Goal: Task Accomplishment & Management: Use online tool/utility

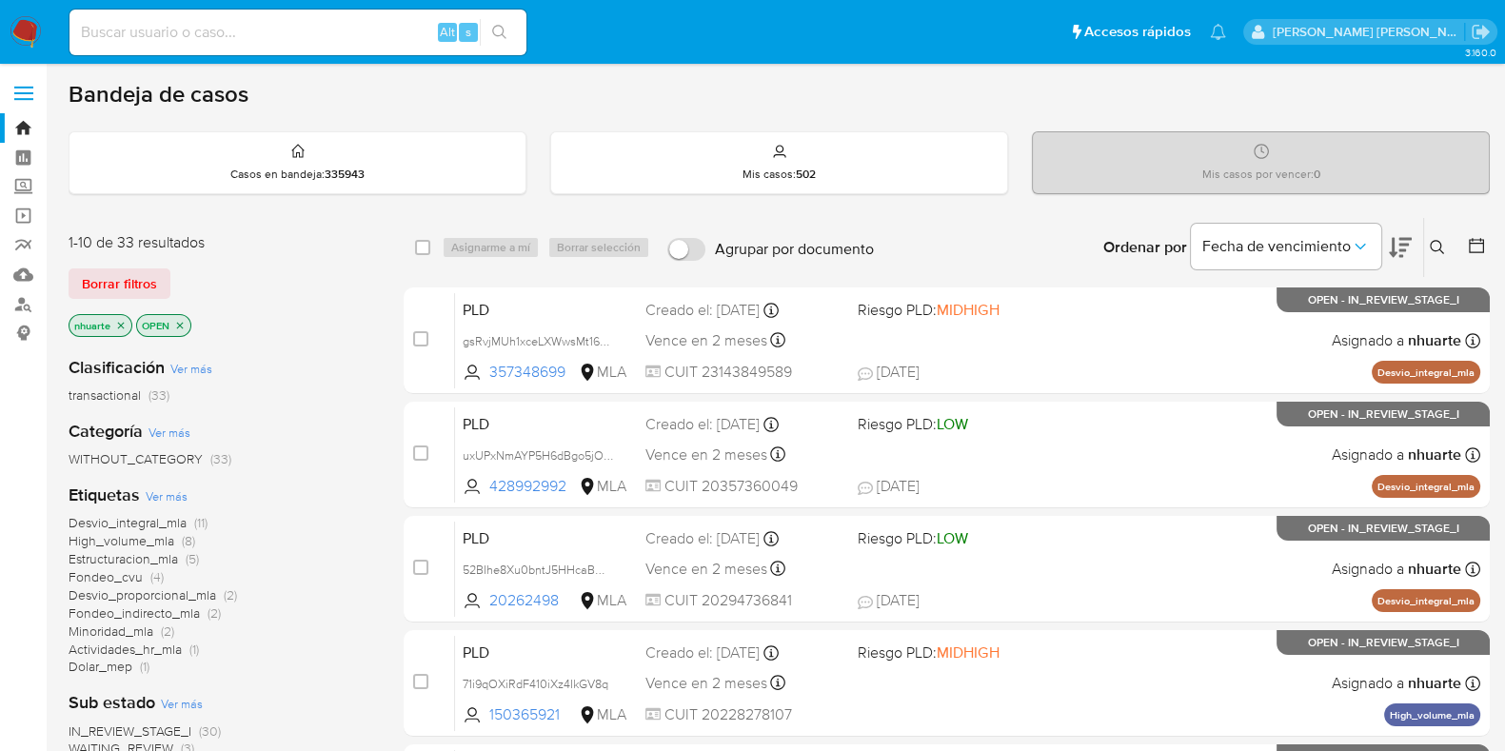
click at [181, 29] on input at bounding box center [297, 32] width 457 height 25
paste input "122697605"
type input "122697605"
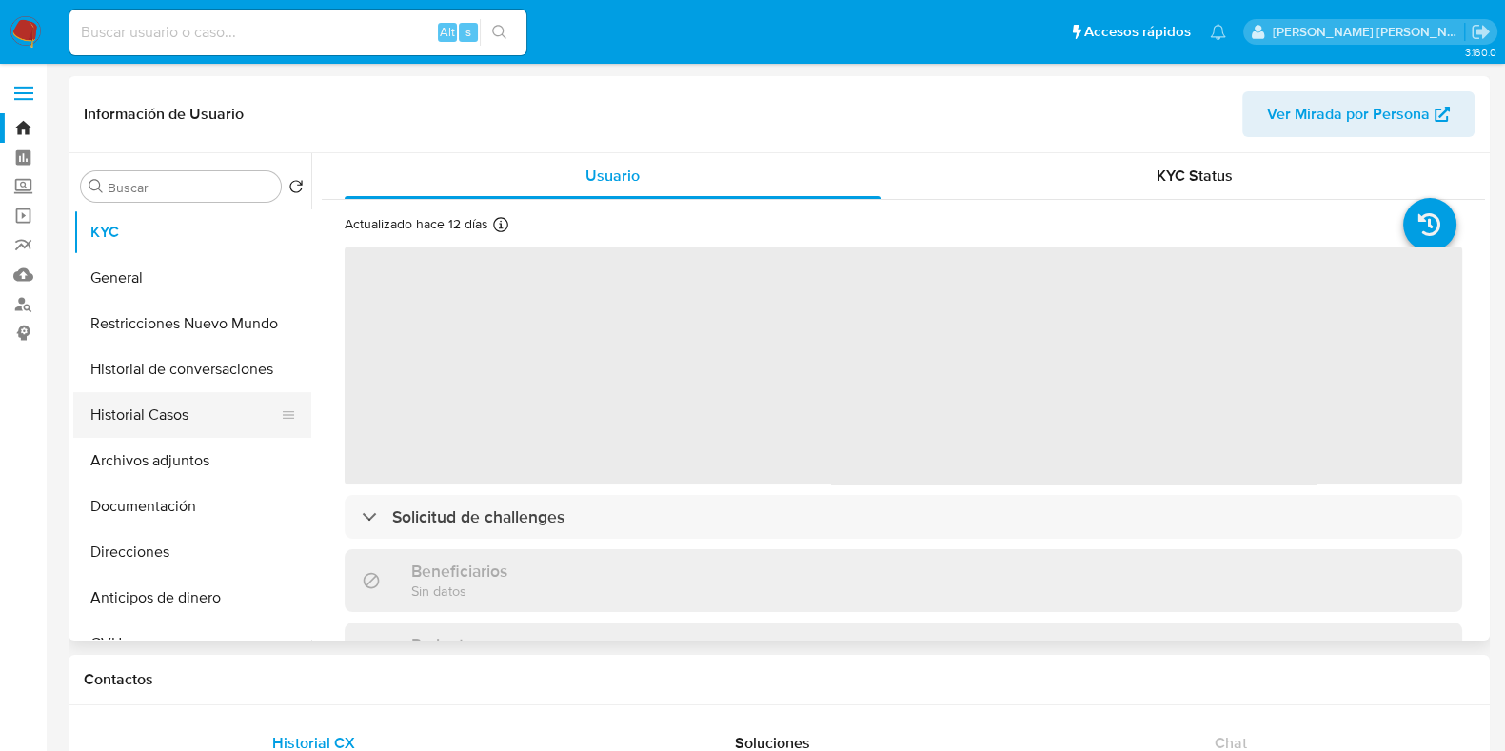
click at [198, 407] on button "Historial Casos" at bounding box center [184, 415] width 223 height 46
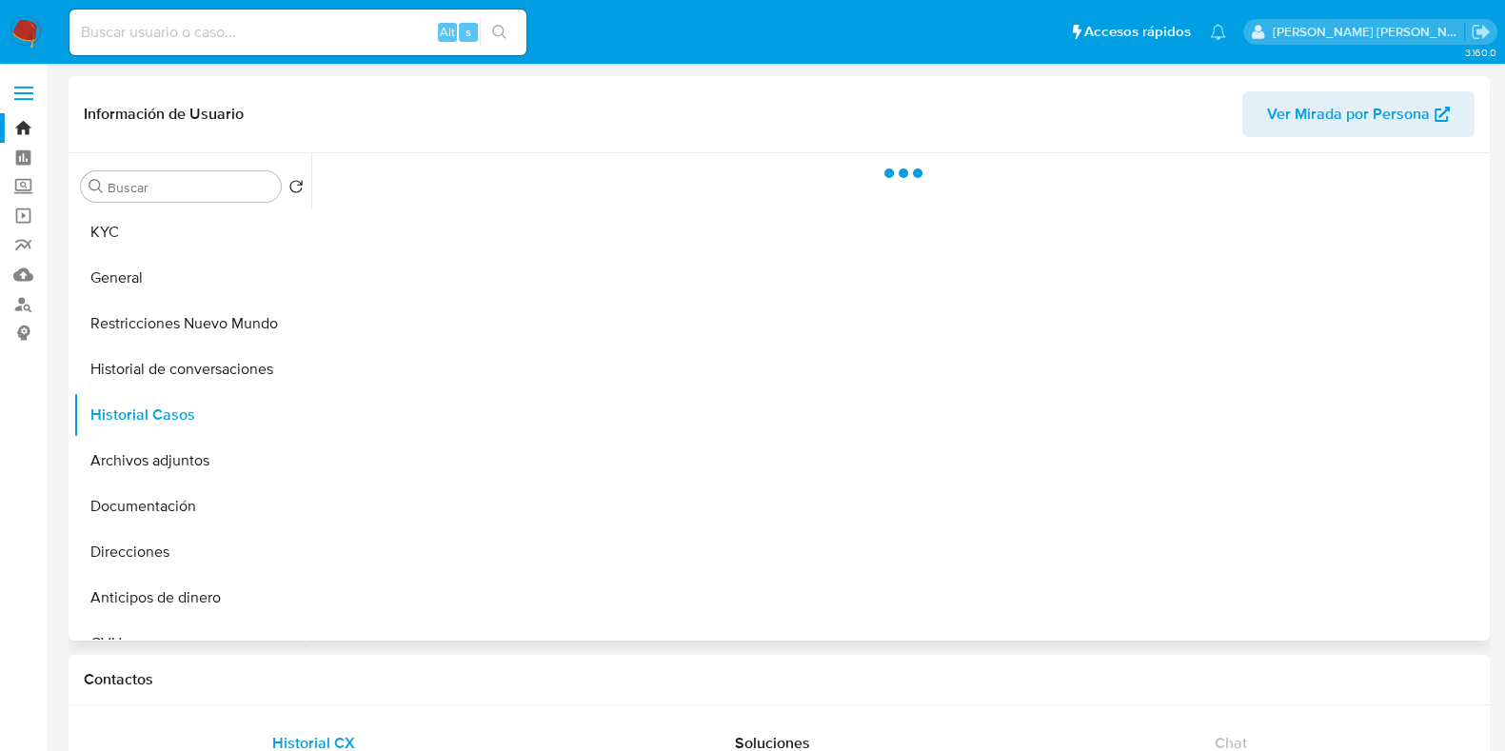
select select "10"
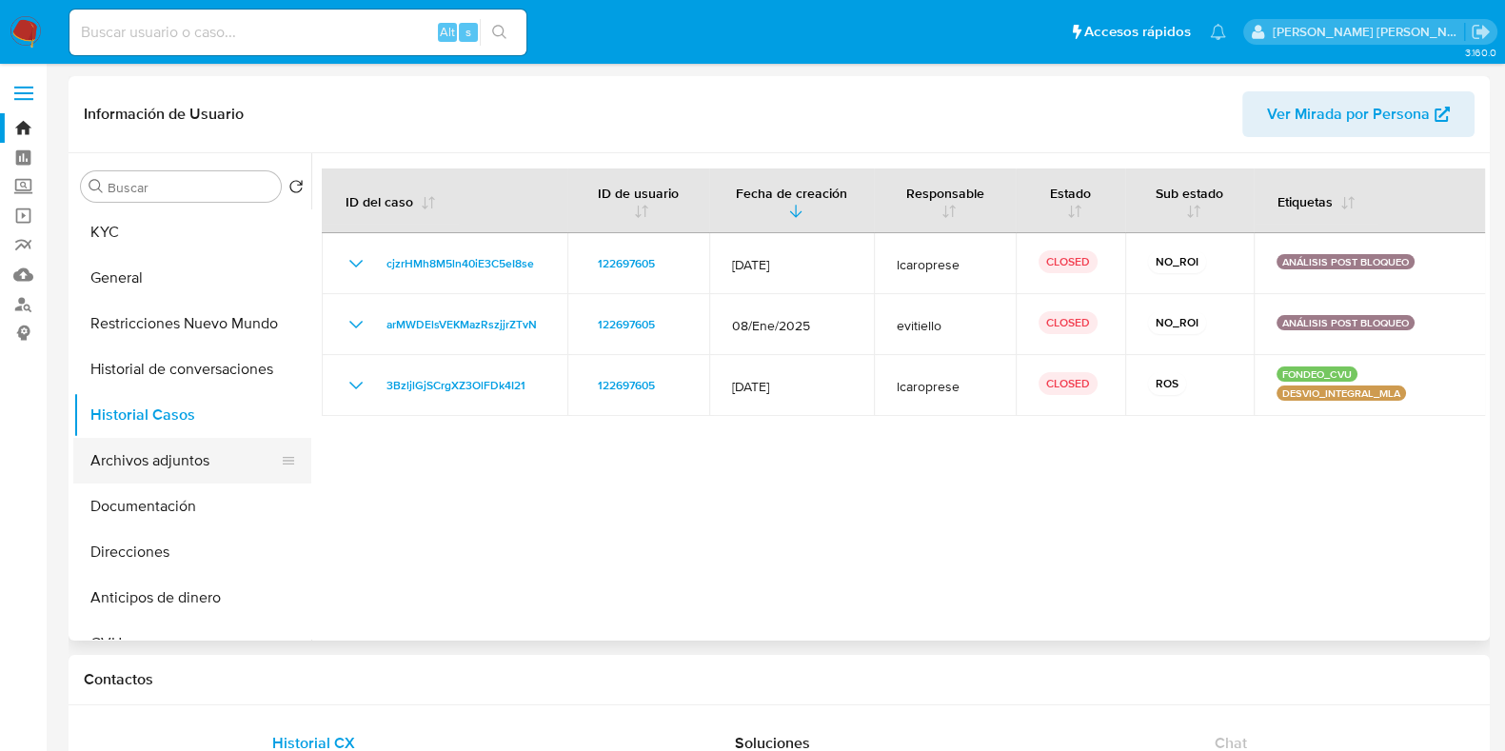
click at [205, 471] on button "Archivos adjuntos" at bounding box center [184, 461] width 223 height 46
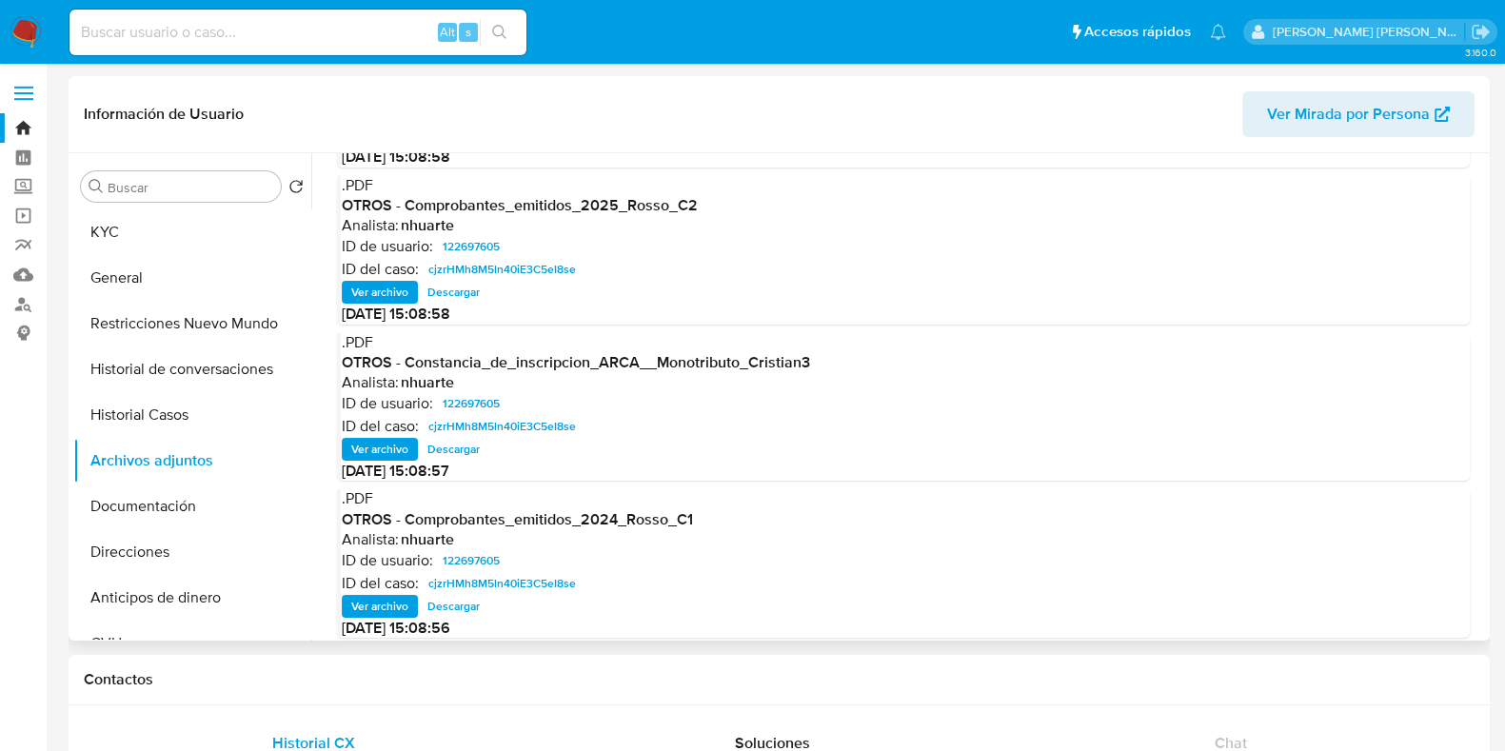
scroll to position [160, 0]
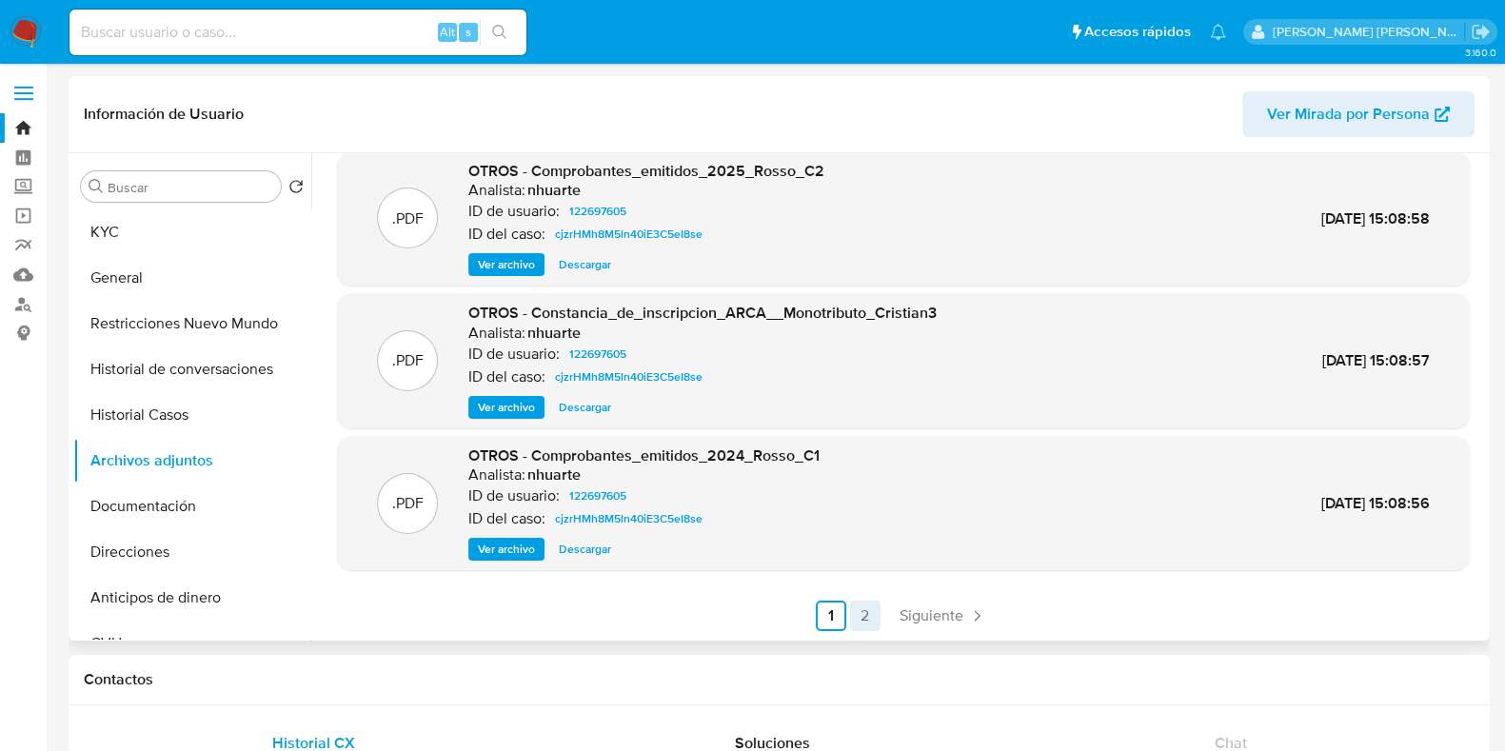
click at [855, 608] on link "2" at bounding box center [865, 615] width 30 height 30
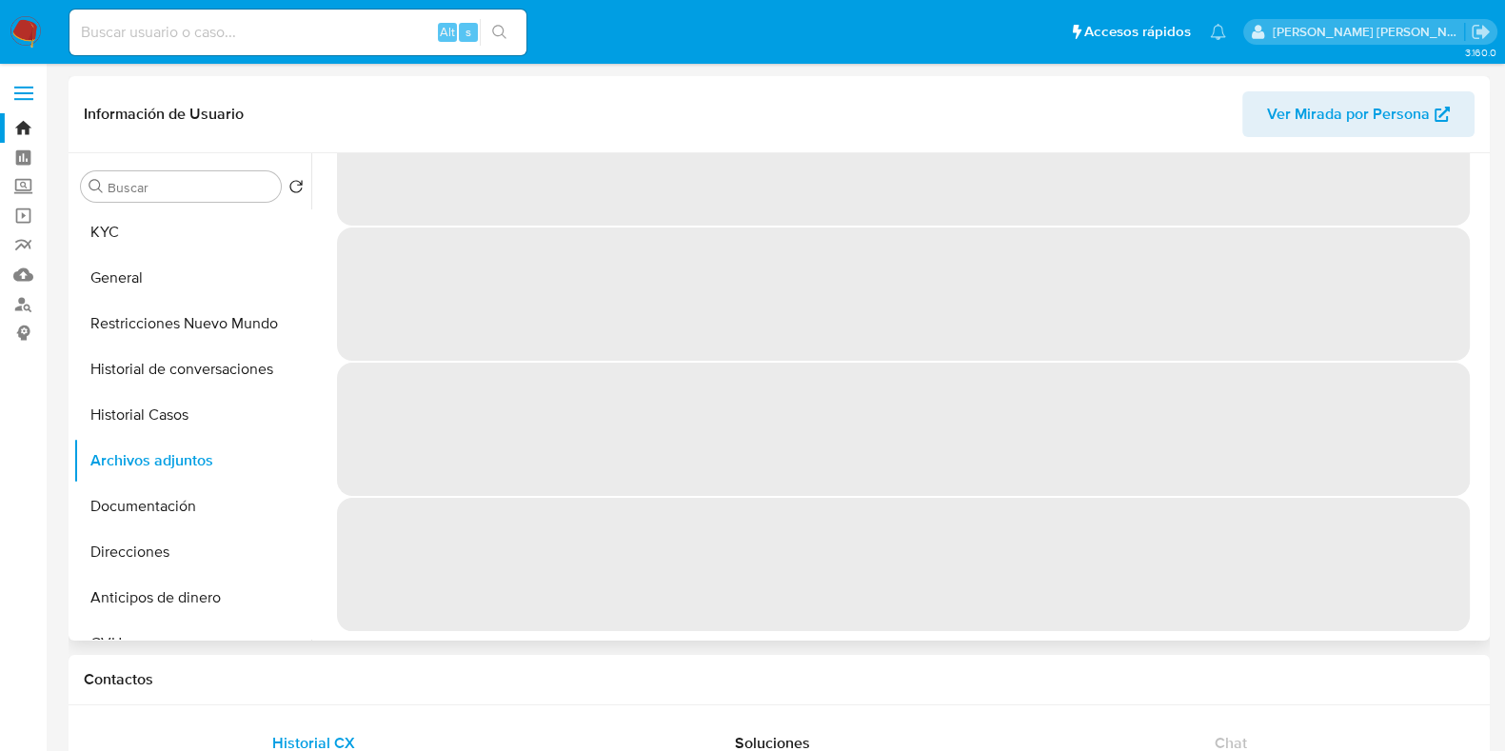
scroll to position [0, 0]
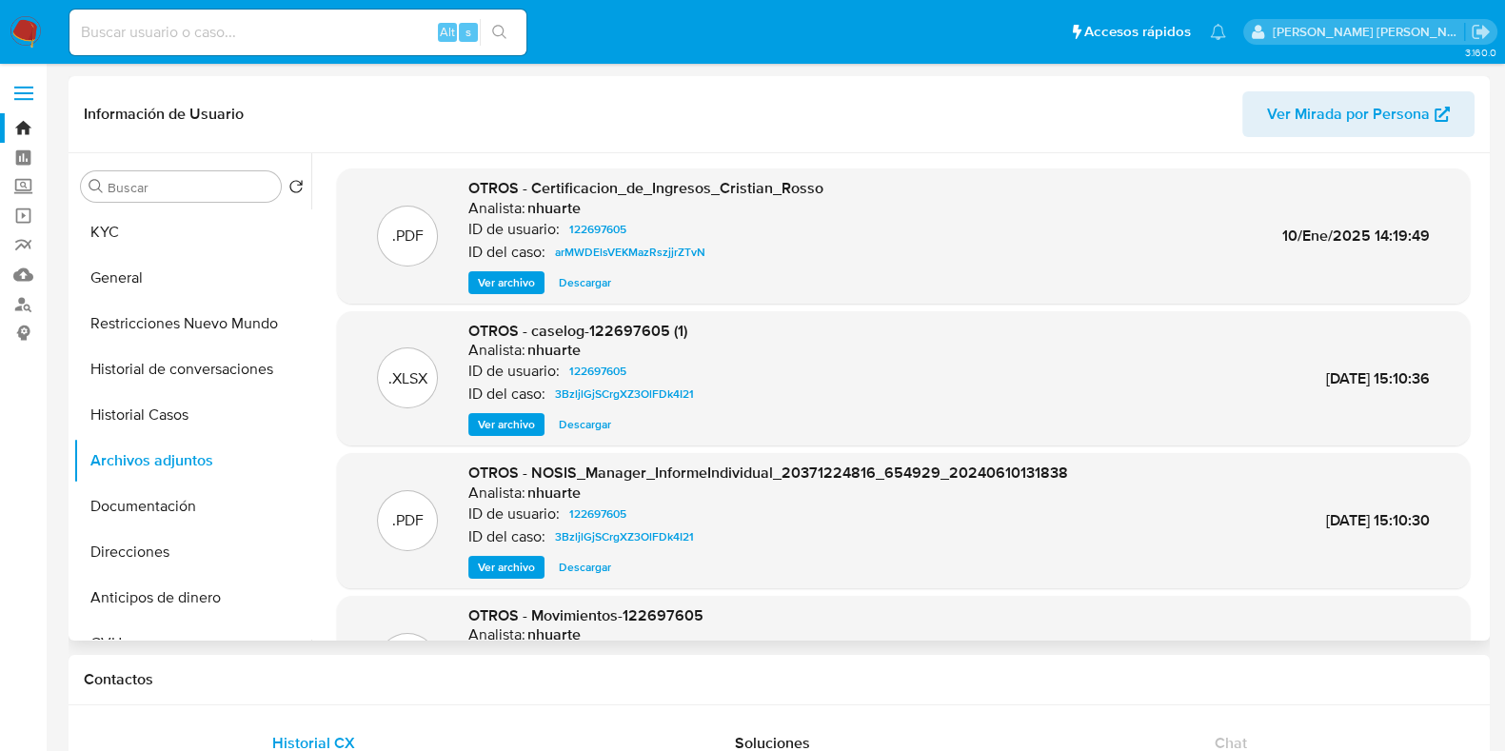
drag, startPoint x: 573, startPoint y: 202, endPoint x: 567, endPoint y: 416, distance: 214.2
click at [567, 416] on span "Descargar" at bounding box center [585, 424] width 52 height 19
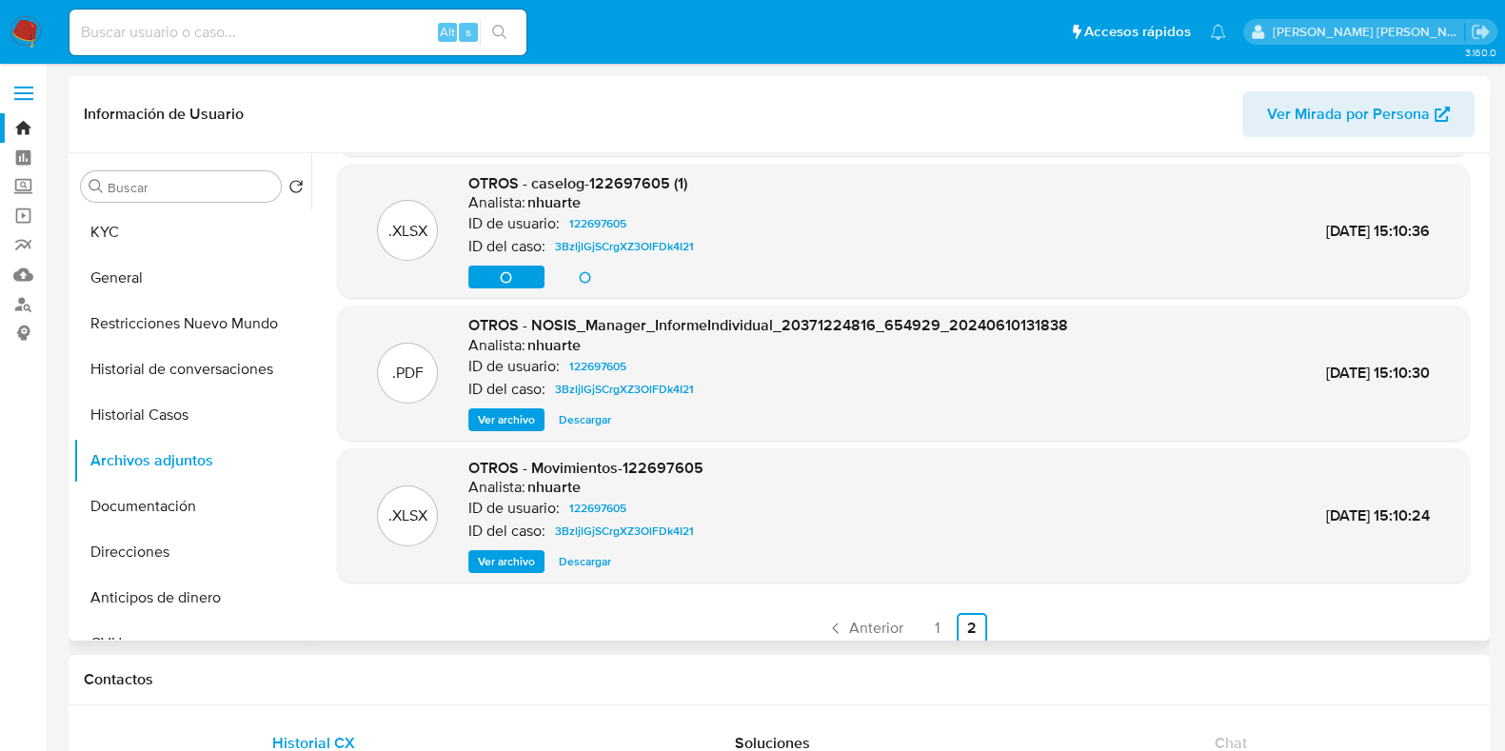
scroll to position [160, 0]
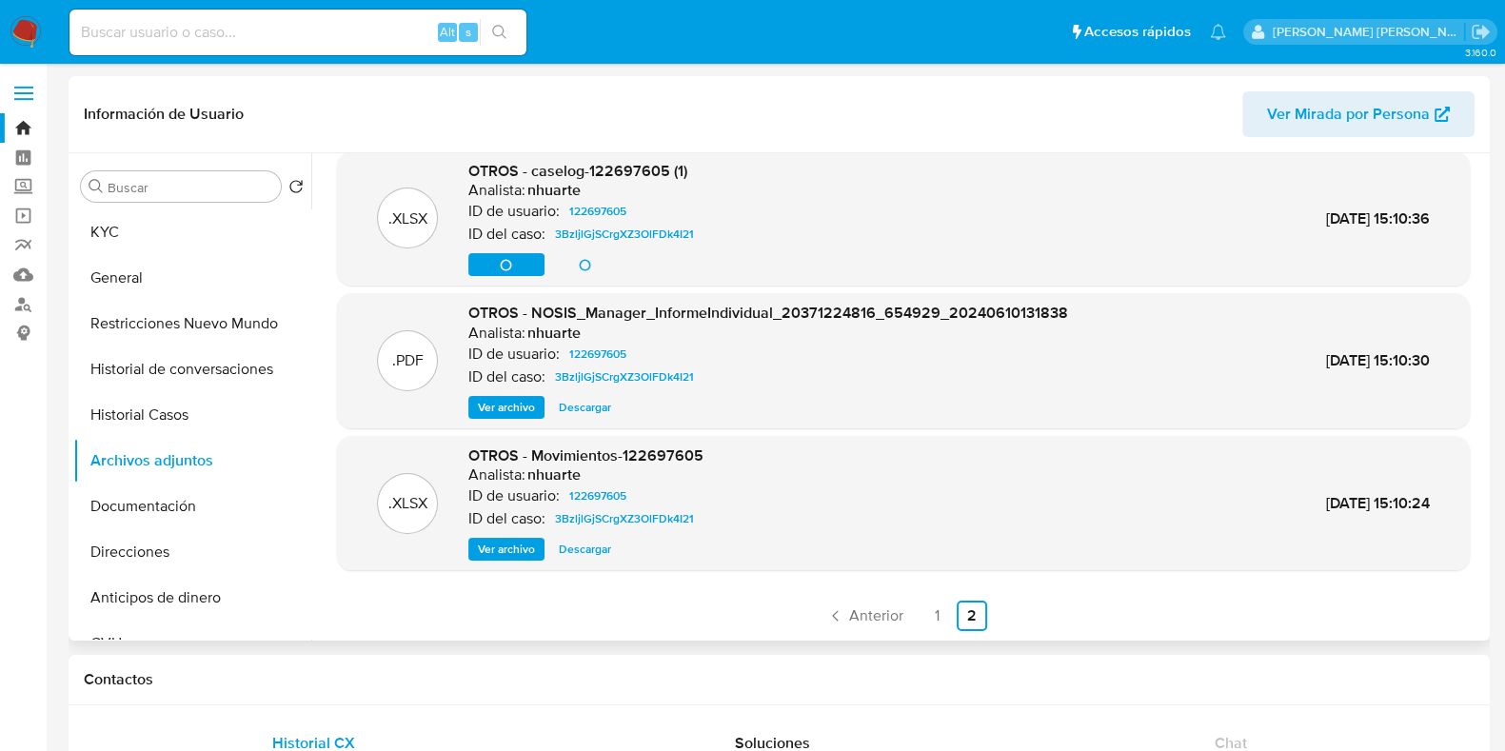
click at [600, 552] on span "Descargar" at bounding box center [585, 549] width 52 height 19
click at [923, 616] on link "1" at bounding box center [937, 615] width 30 height 30
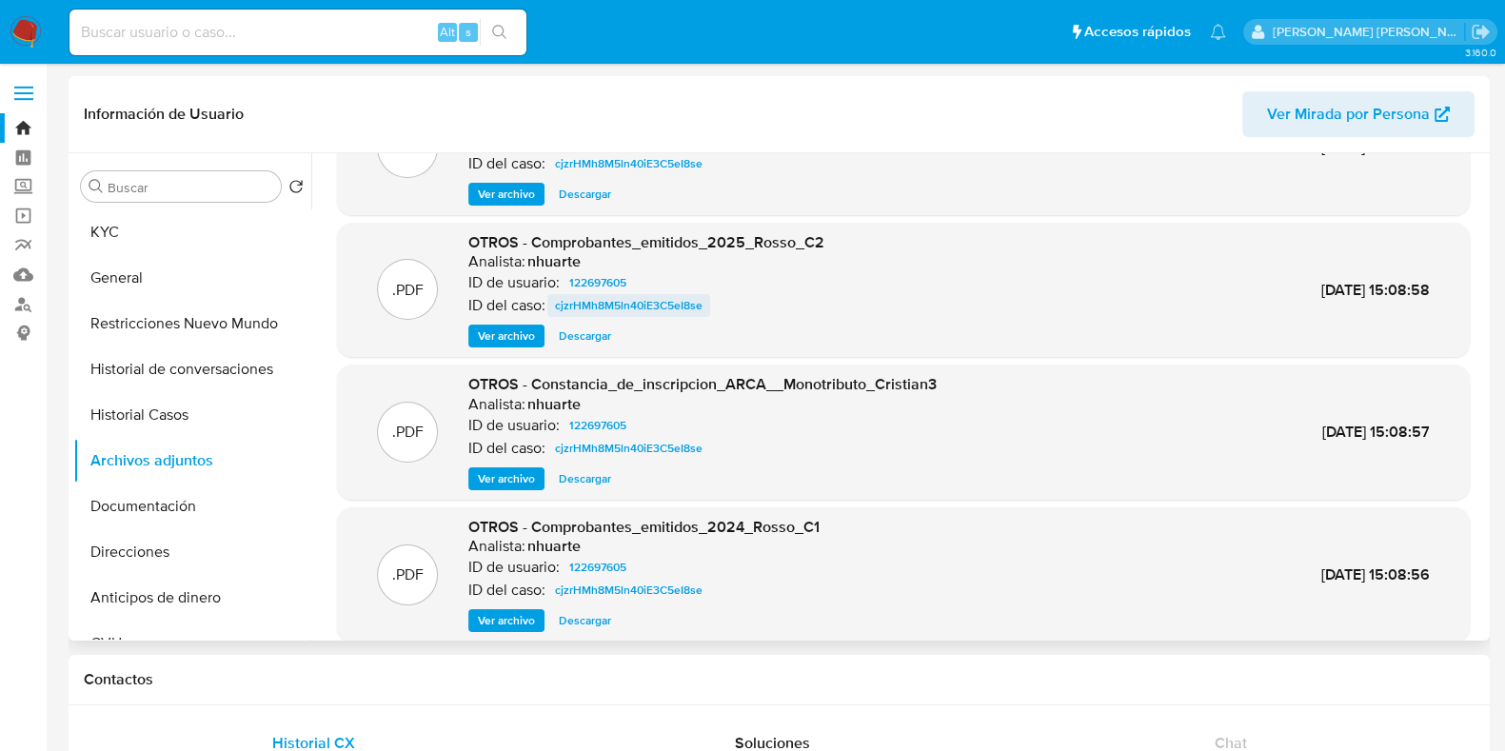
scroll to position [118, 0]
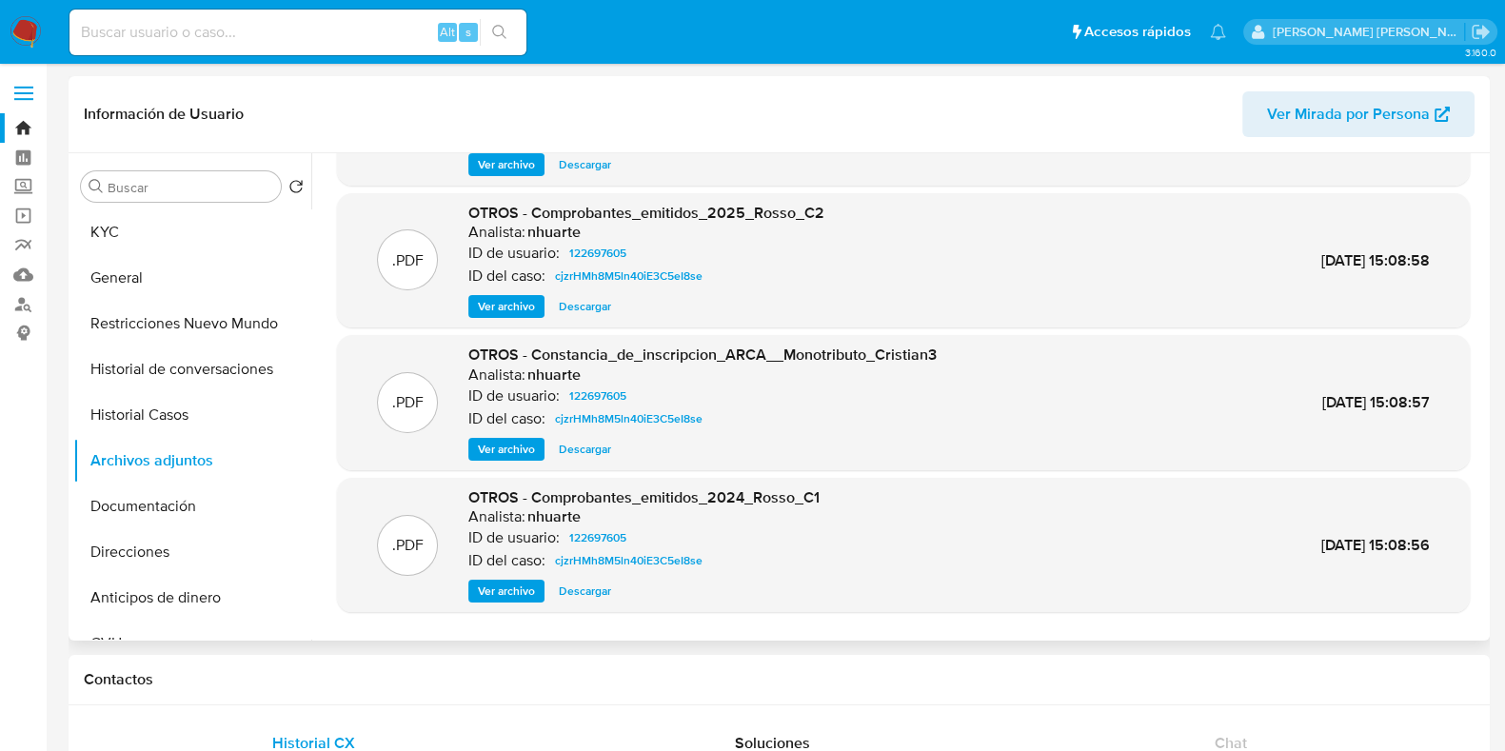
click at [509, 600] on span "Ver archivo" at bounding box center [506, 590] width 57 height 19
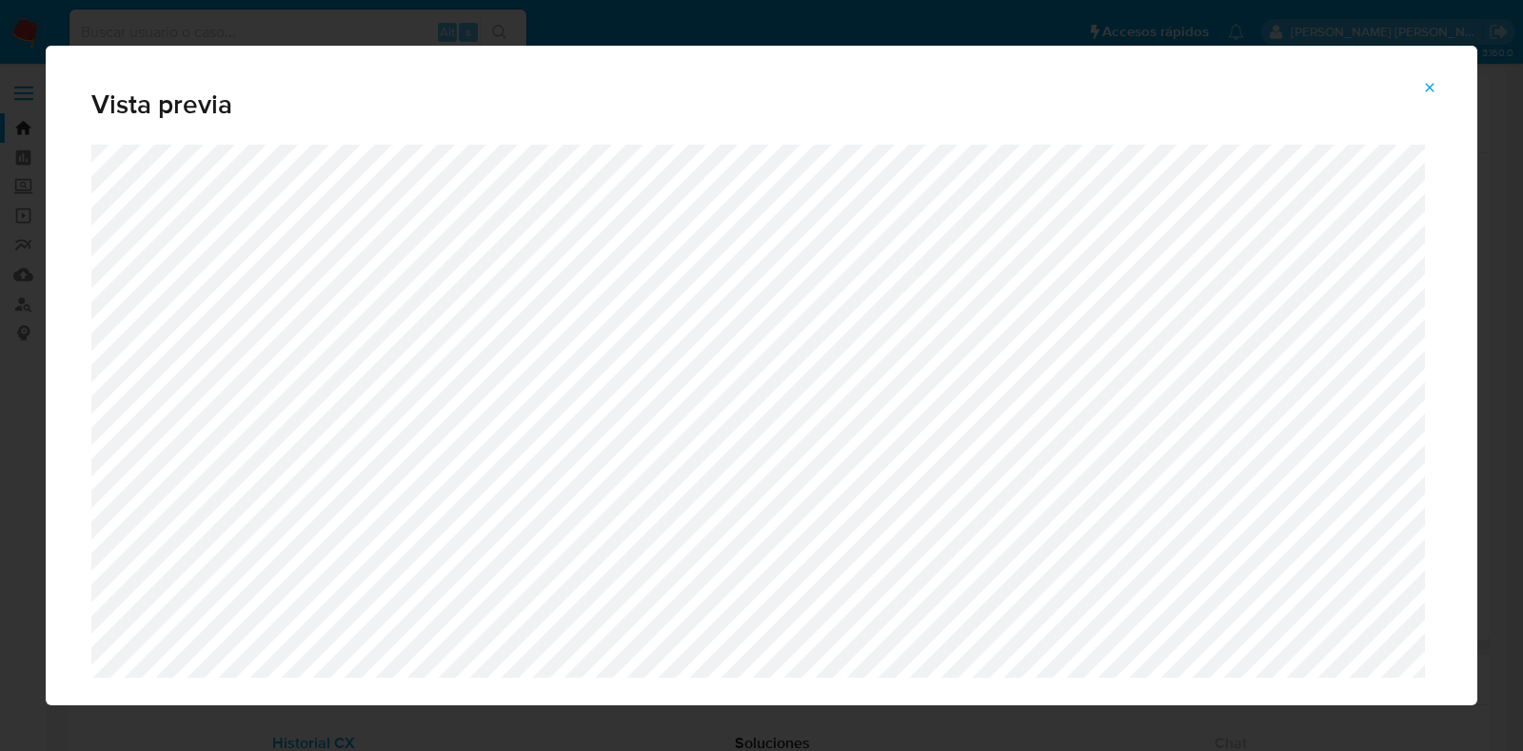
click at [1426, 88] on icon "Attachment preview" at bounding box center [1429, 87] width 15 height 15
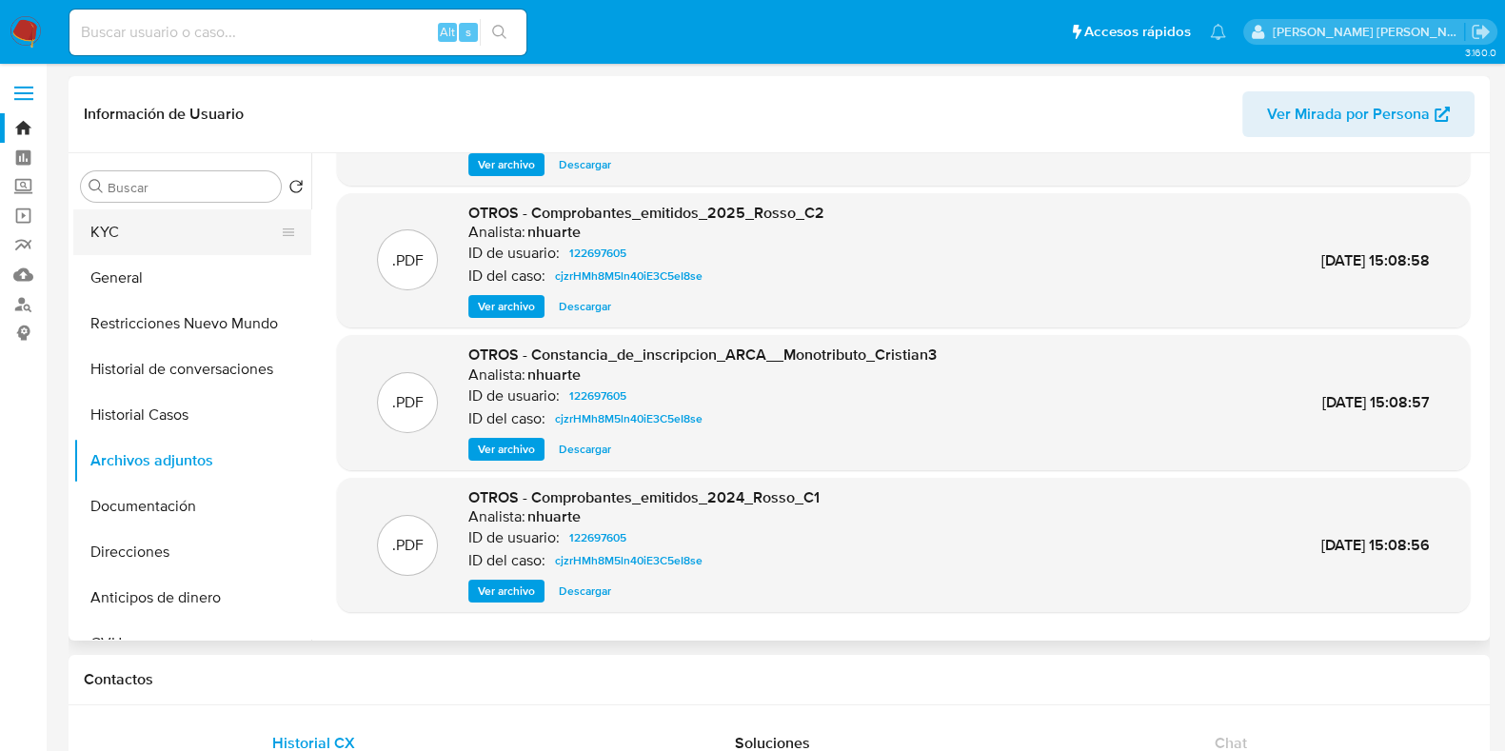
click at [189, 212] on button "KYC" at bounding box center [184, 232] width 223 height 46
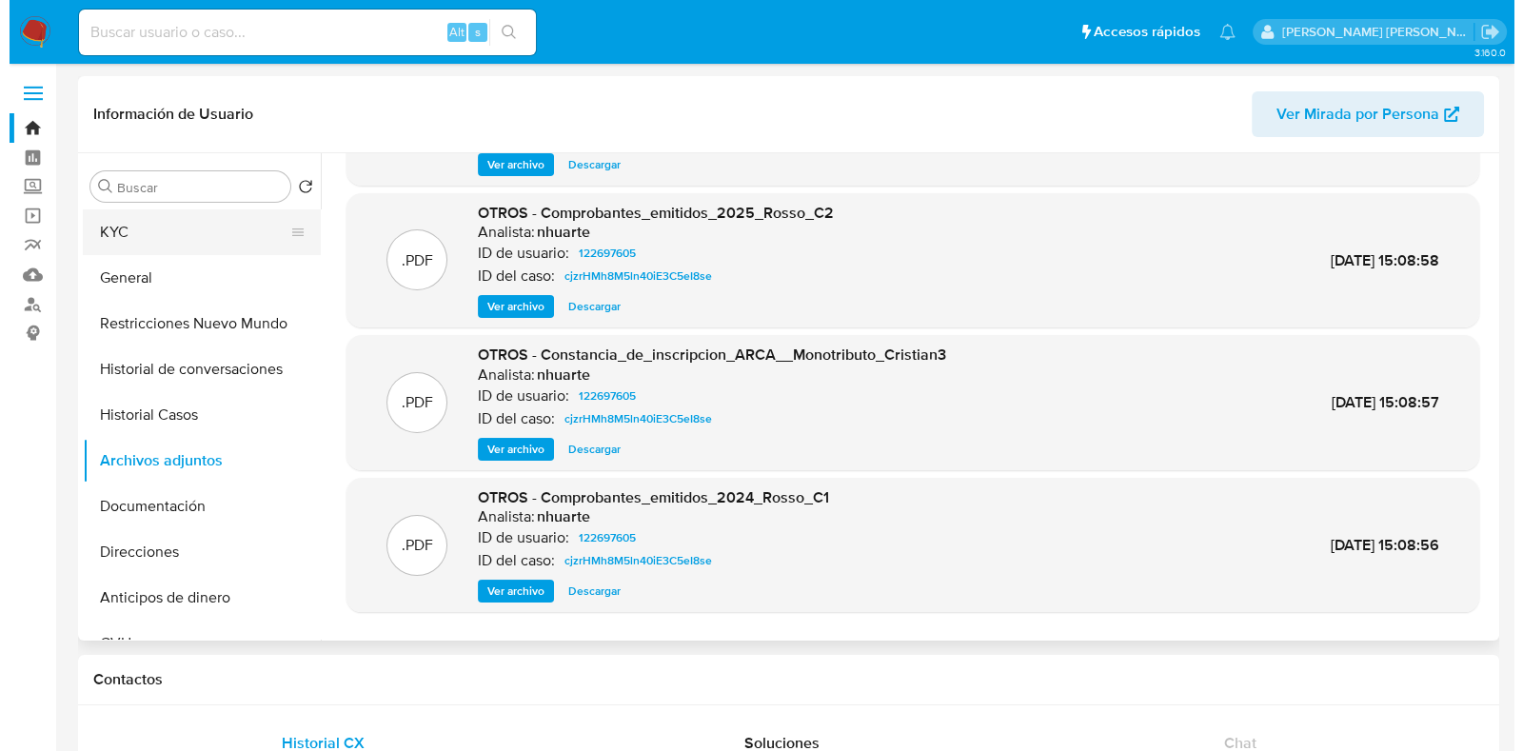
scroll to position [0, 0]
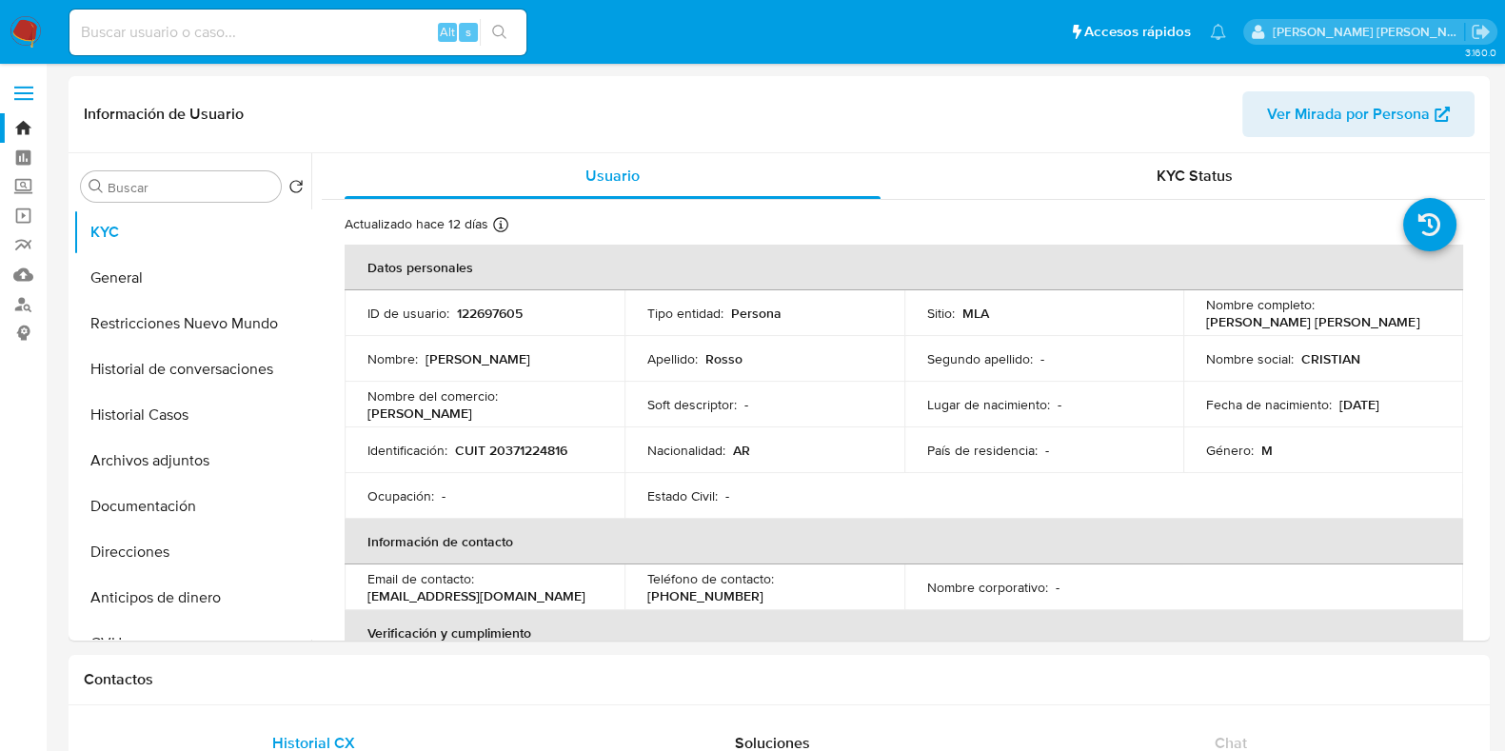
click at [554, 444] on p "CUIT 20371224816" at bounding box center [511, 450] width 112 height 17
copy p "20371224816"
click at [171, 279] on button "General" at bounding box center [184, 278] width 223 height 46
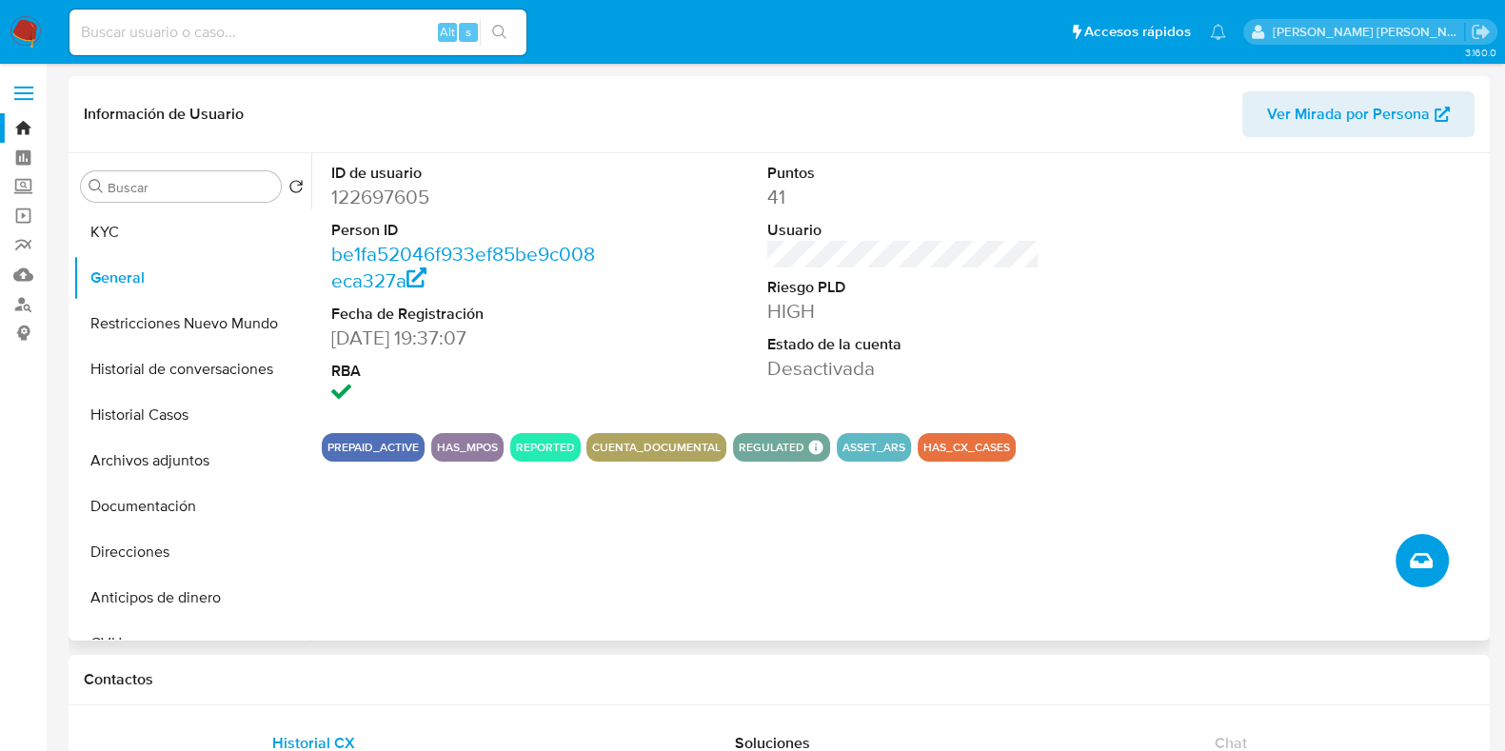
click at [1419, 561] on icon "Crear caso manual" at bounding box center [1420, 560] width 23 height 23
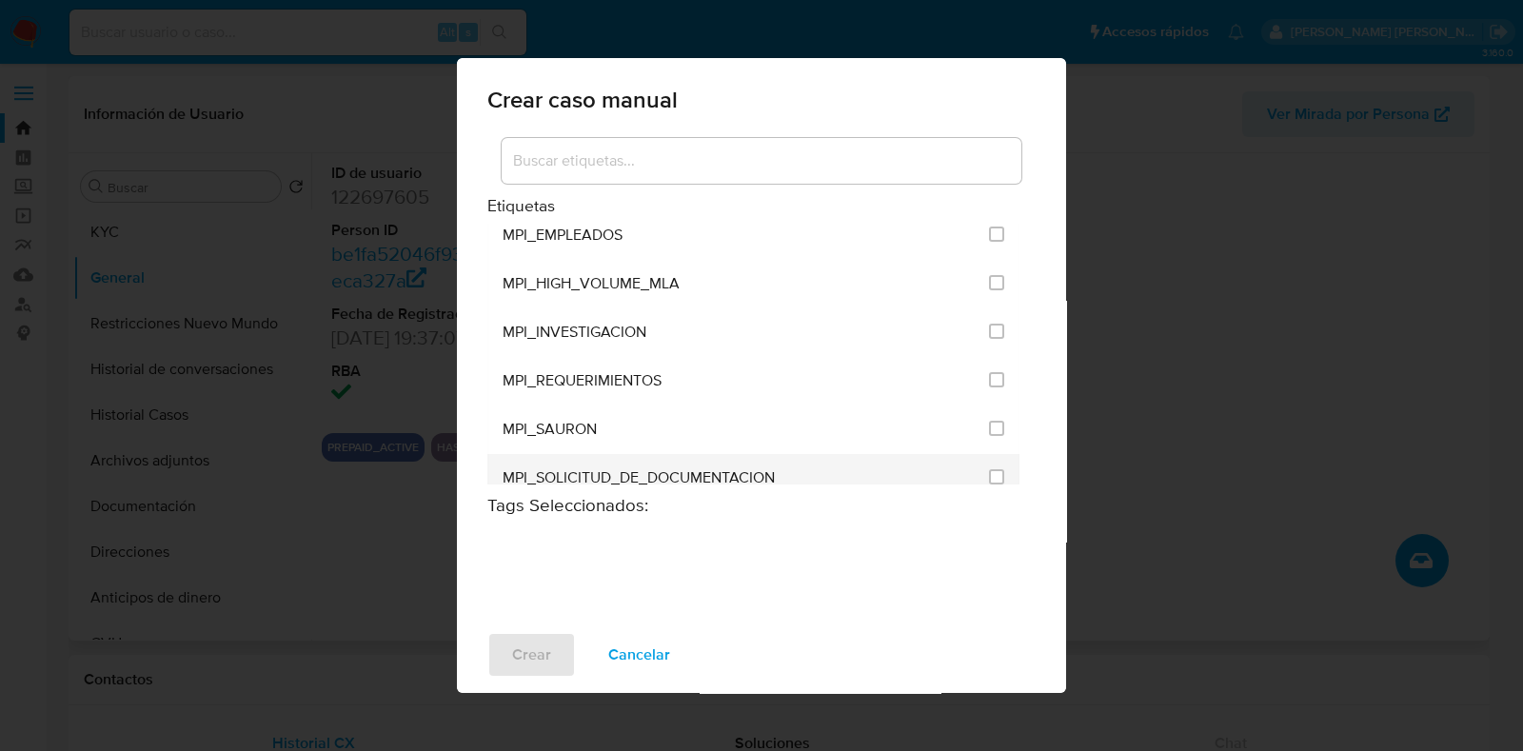
scroll to position [4514, 0]
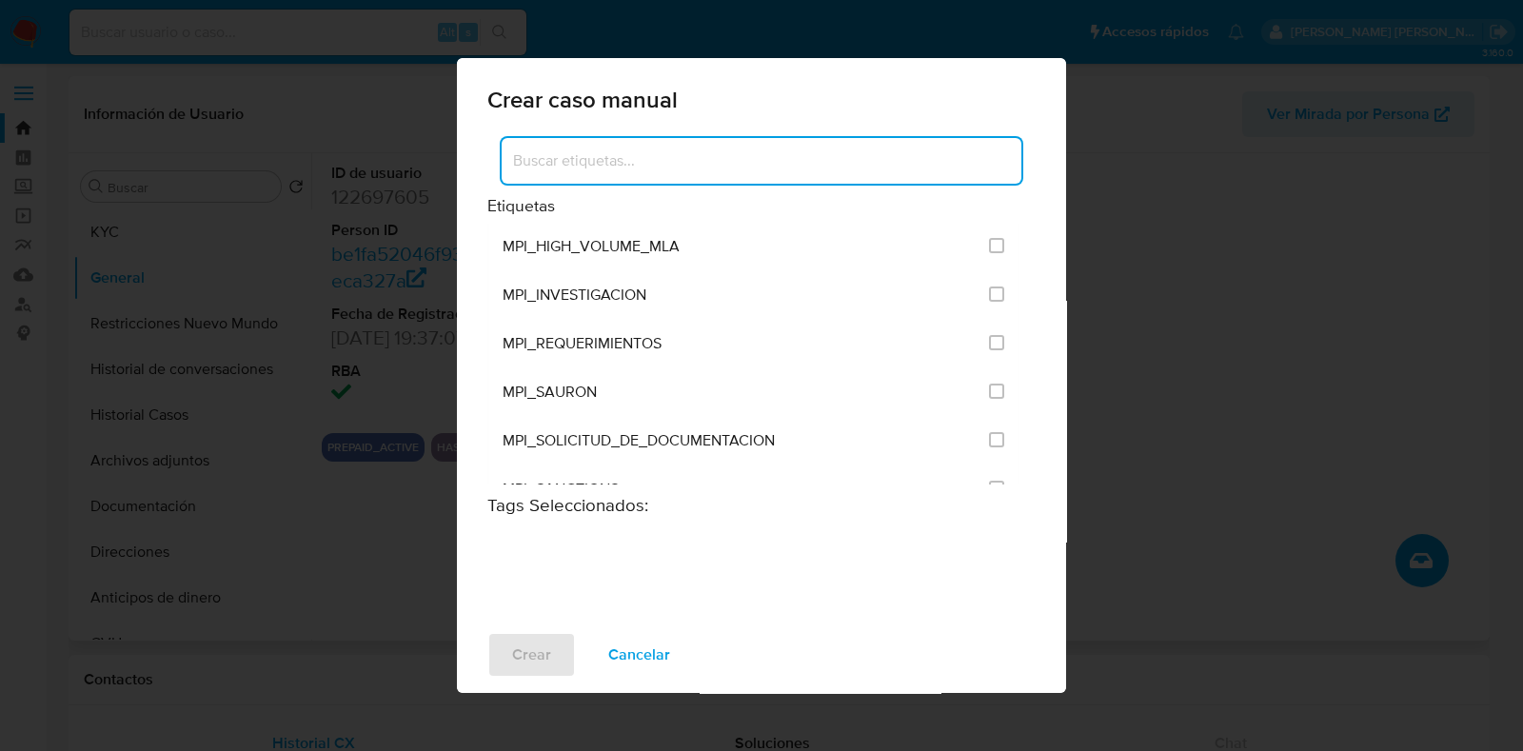
click at [622, 162] on input at bounding box center [762, 160] width 520 height 25
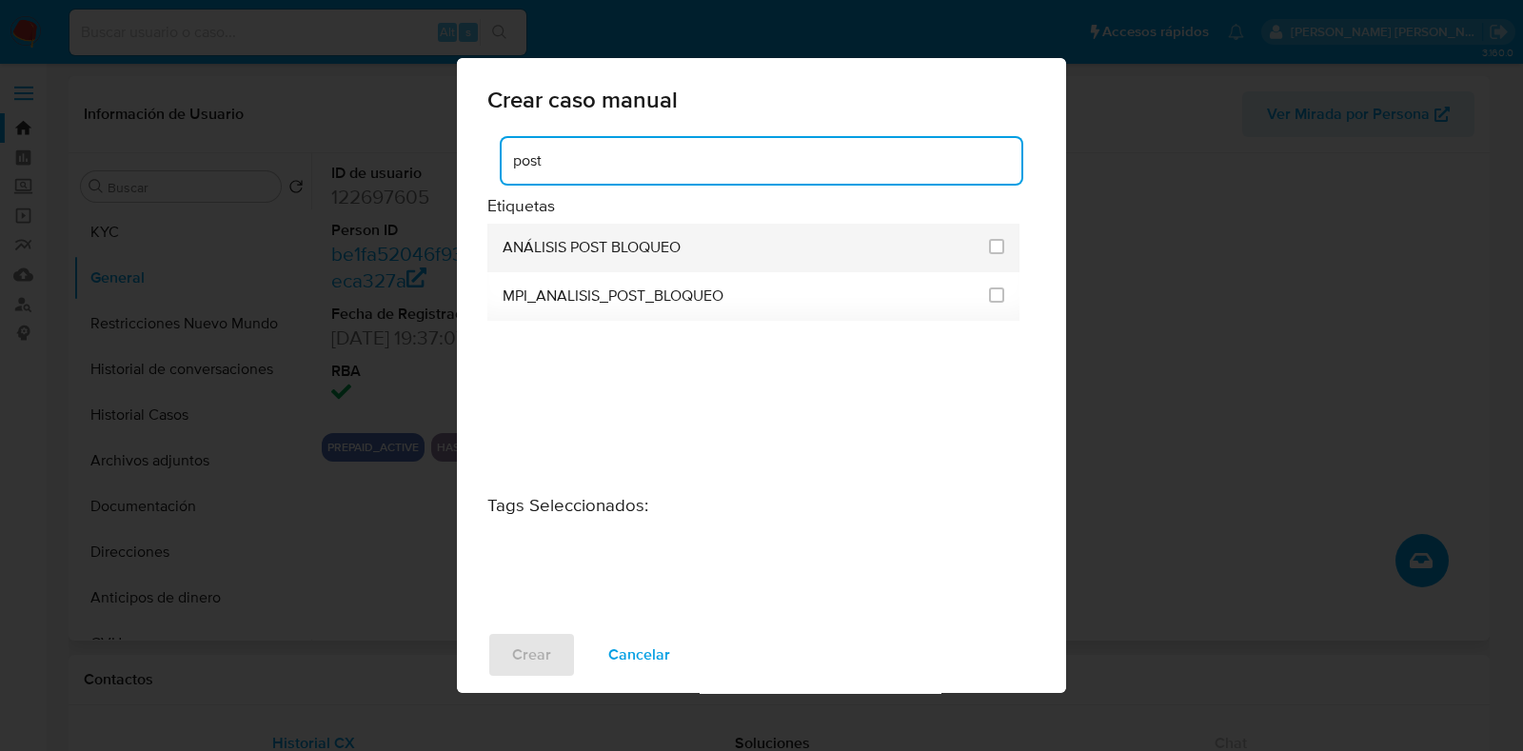
type input "post"
click at [1004, 242] on li "ANÁLISIS POST BLOQUEO" at bounding box center [753, 248] width 532 height 49
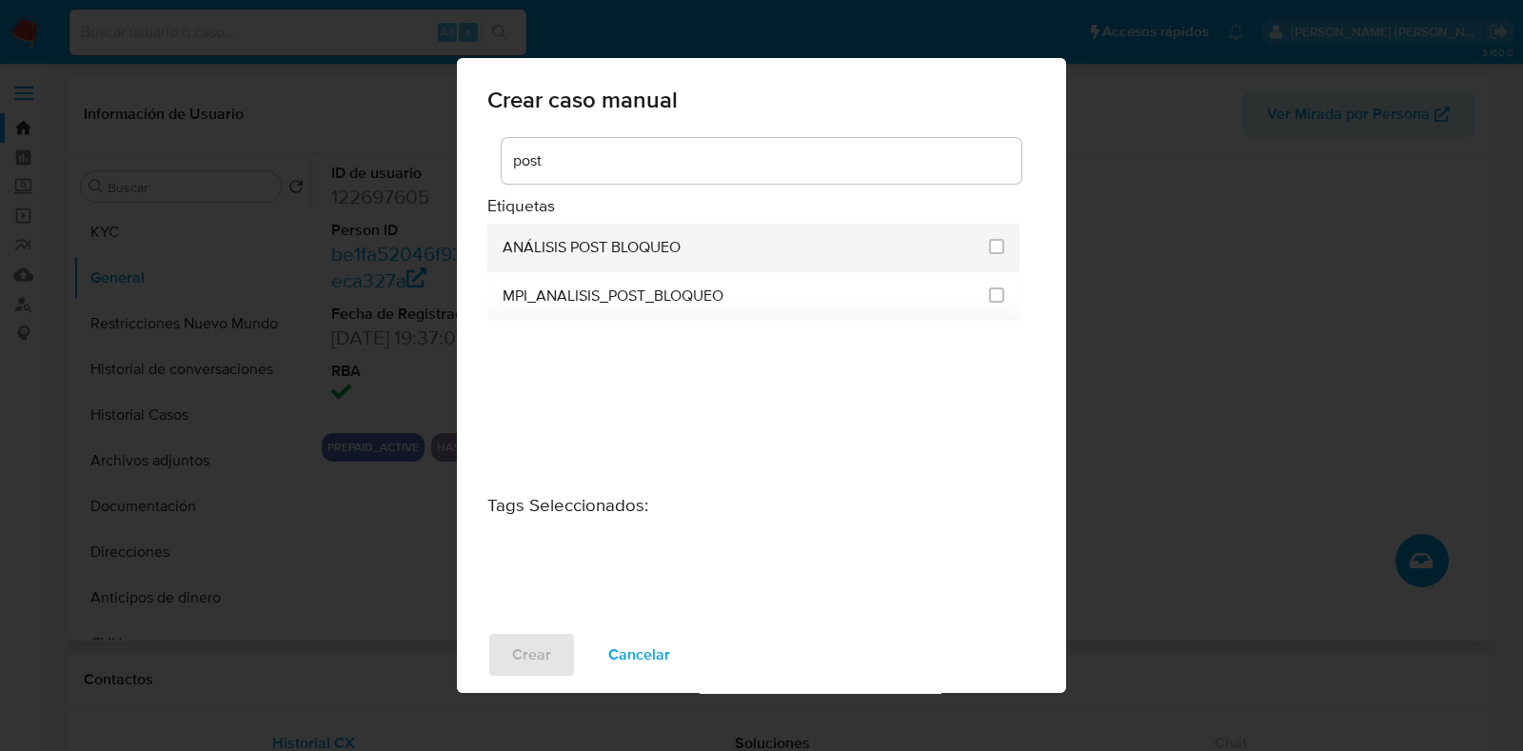
click at [1004, 242] on li "ANÁLISIS POST BLOQUEO" at bounding box center [753, 248] width 532 height 49
click at [1002, 242] on input "3249" at bounding box center [996, 246] width 15 height 15
checkbox input "true"
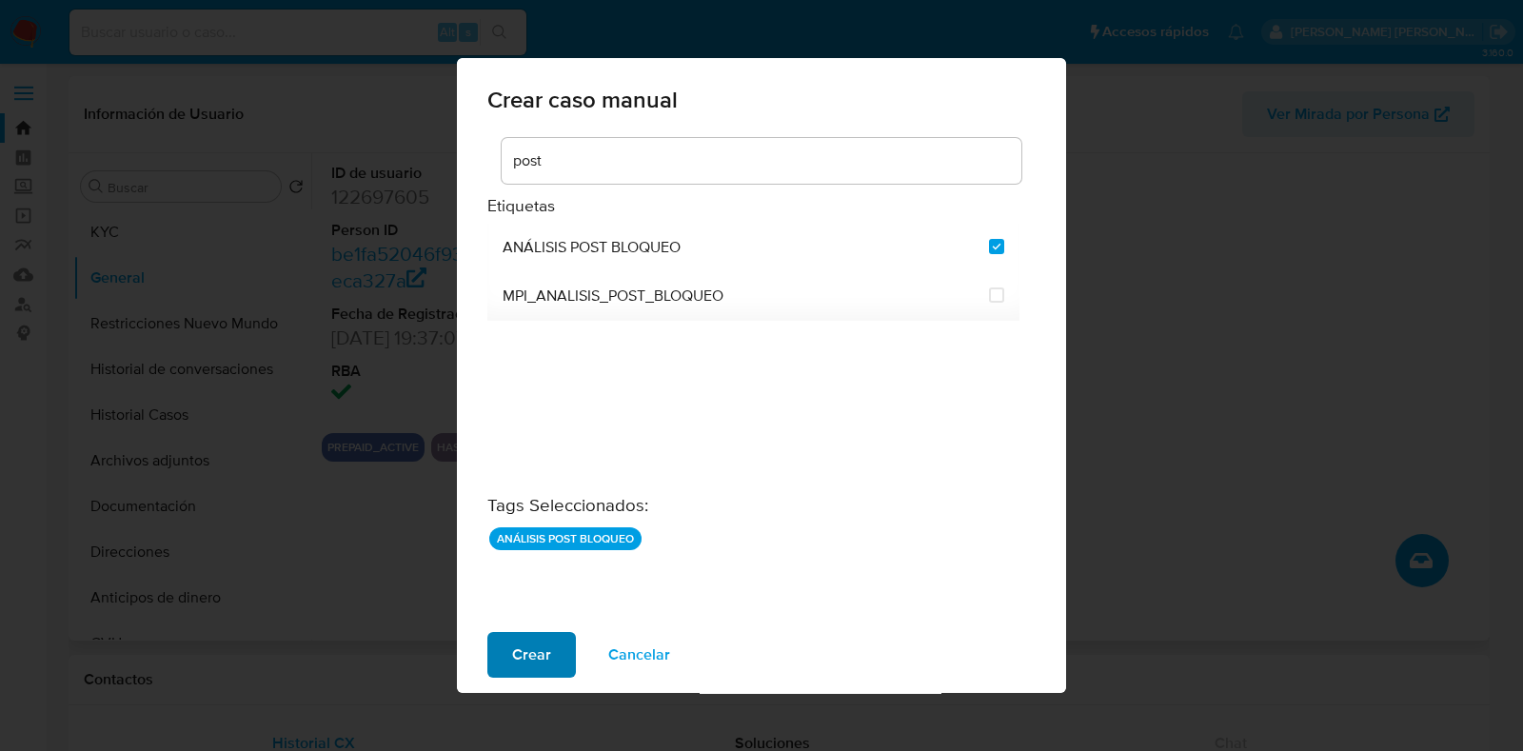
click at [539, 658] on span "Crear" at bounding box center [531, 655] width 39 height 42
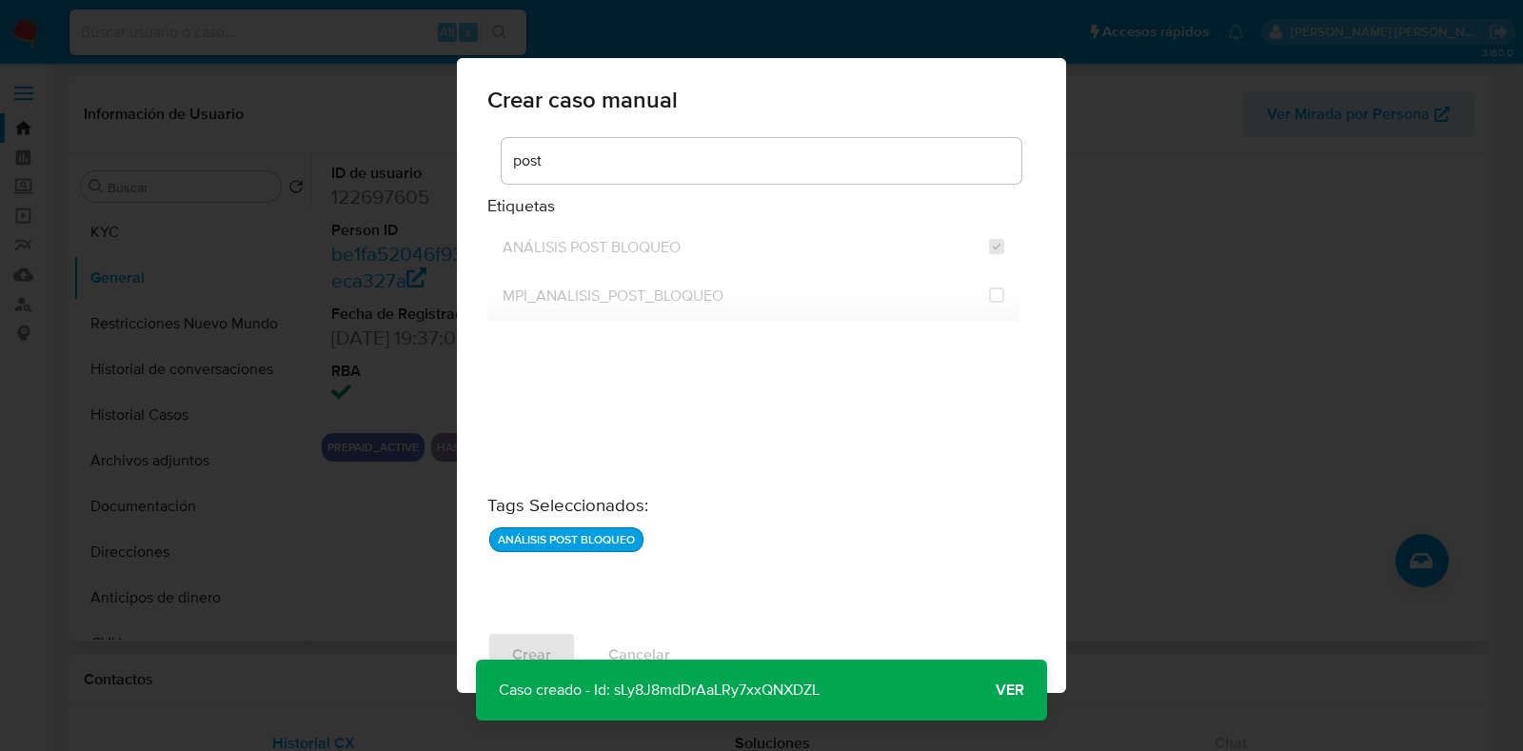
click at [1009, 690] on span "Ver" at bounding box center [1009, 690] width 29 height 0
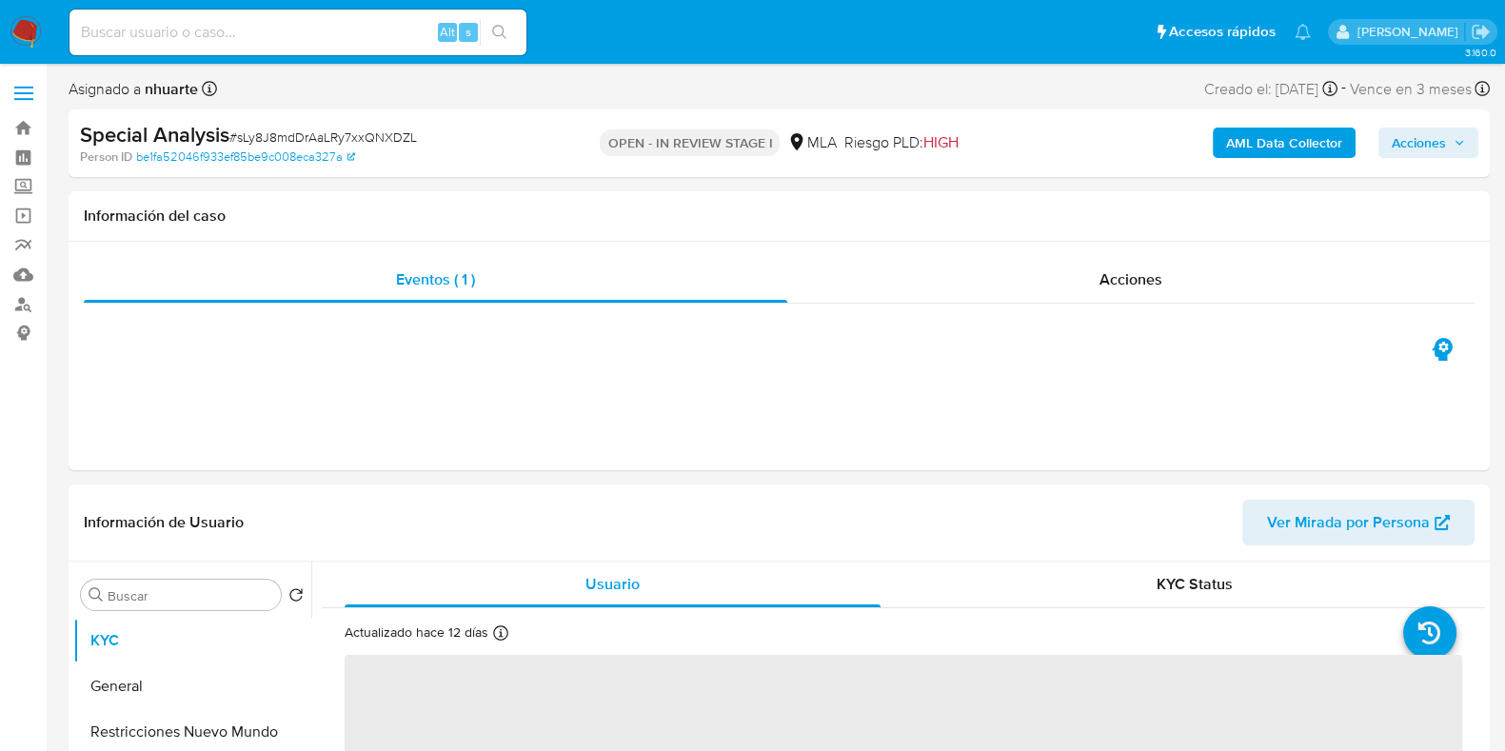
select select "10"
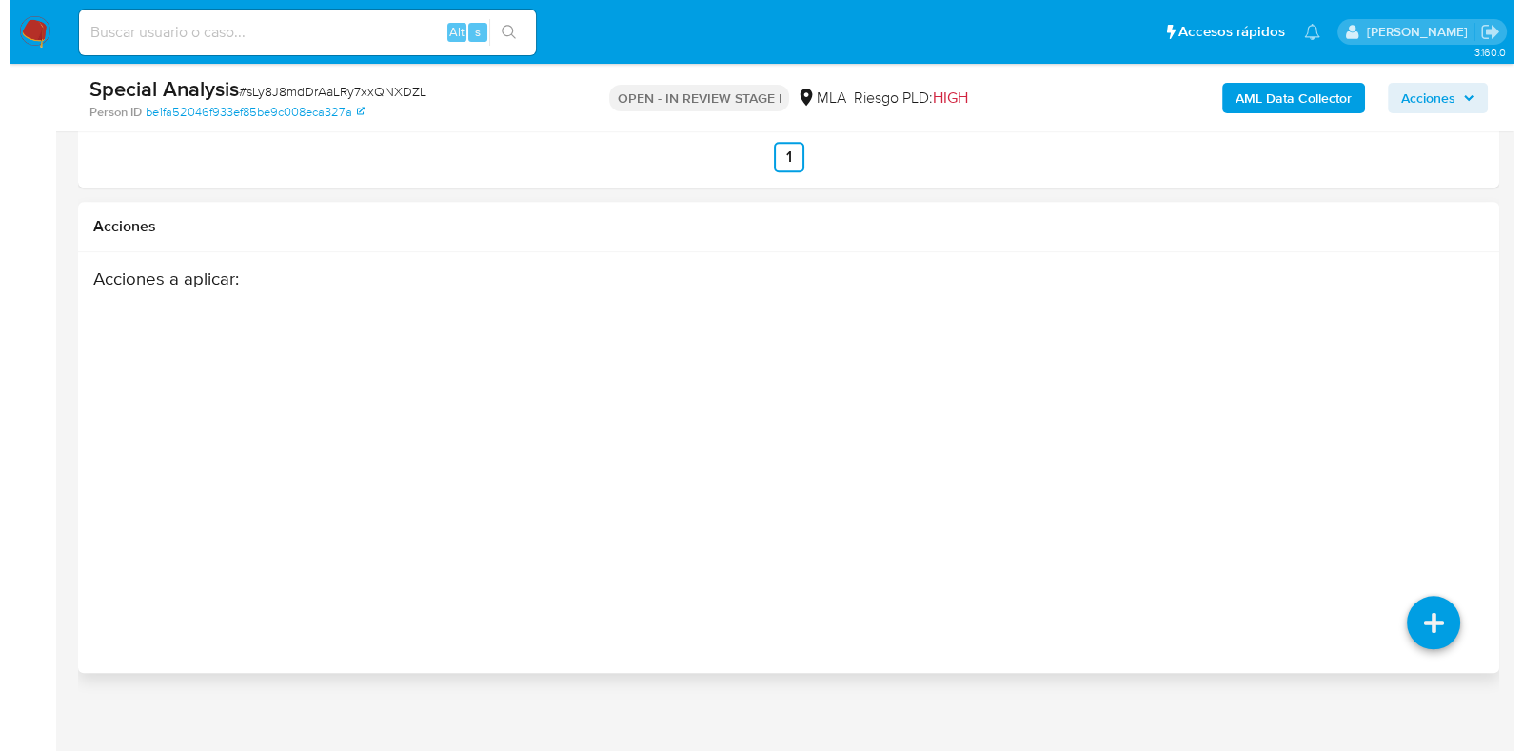
scroll to position [2450, 0]
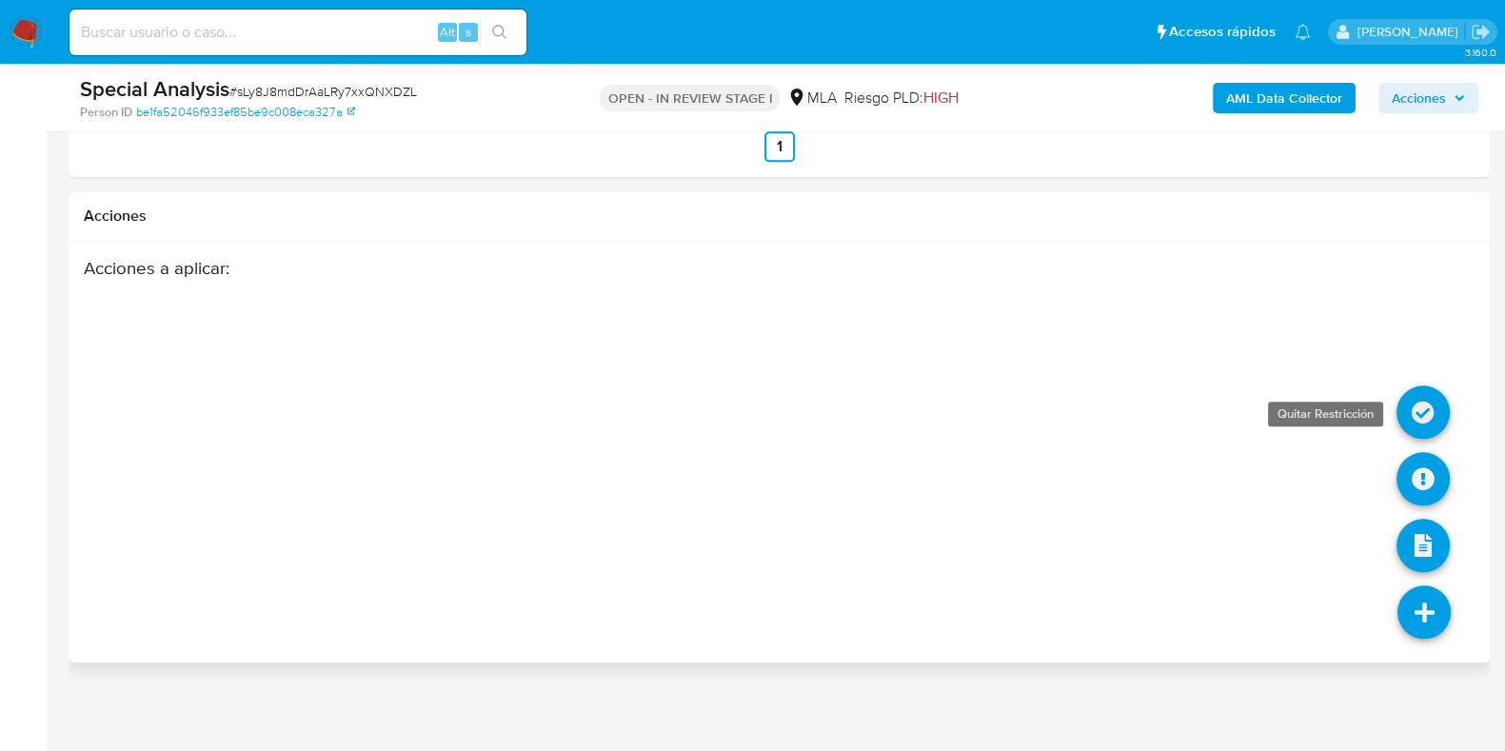
click at [1432, 410] on icon at bounding box center [1422, 411] width 53 height 53
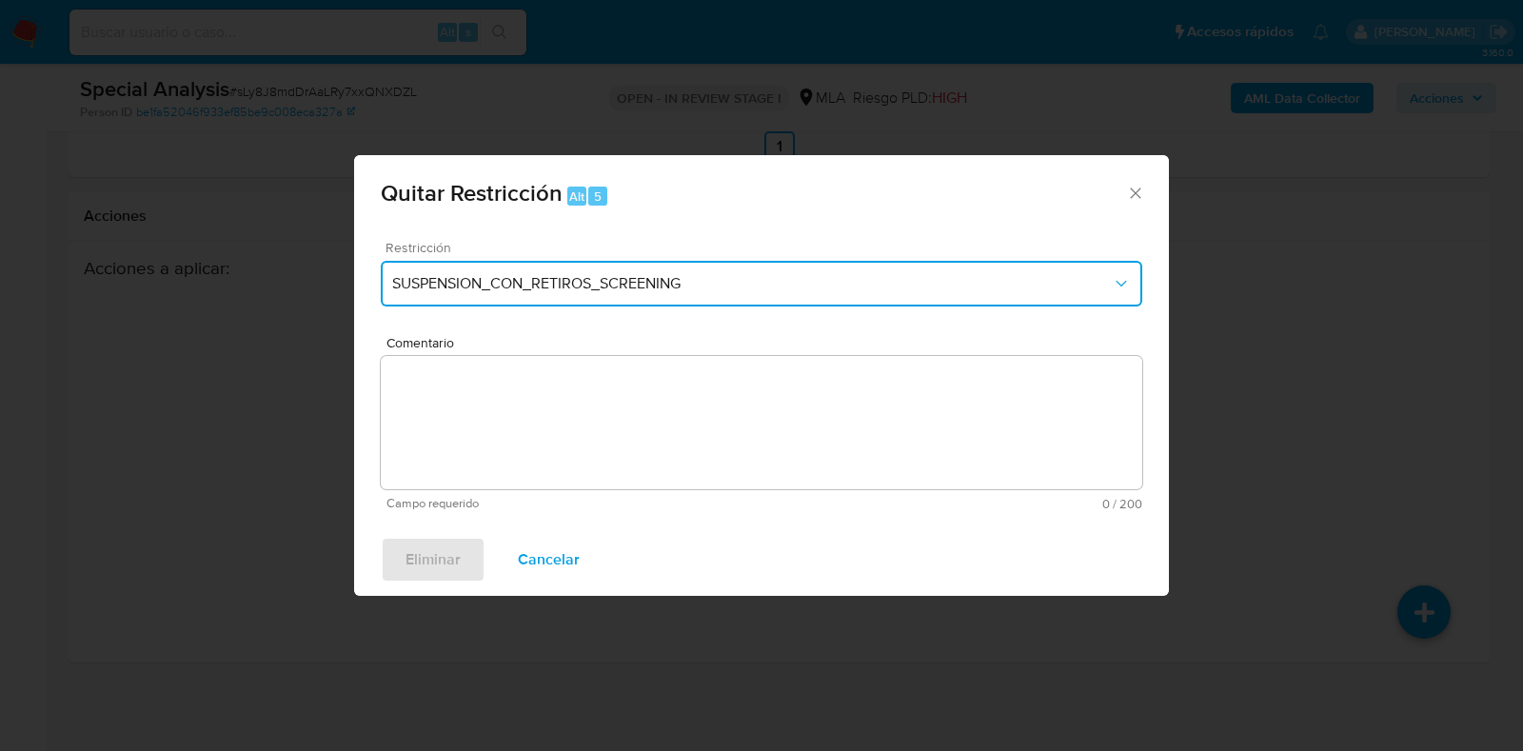
click at [514, 267] on button "SUSPENSION_CON_RETIROS_SCREENING" at bounding box center [761, 284] width 761 height 46
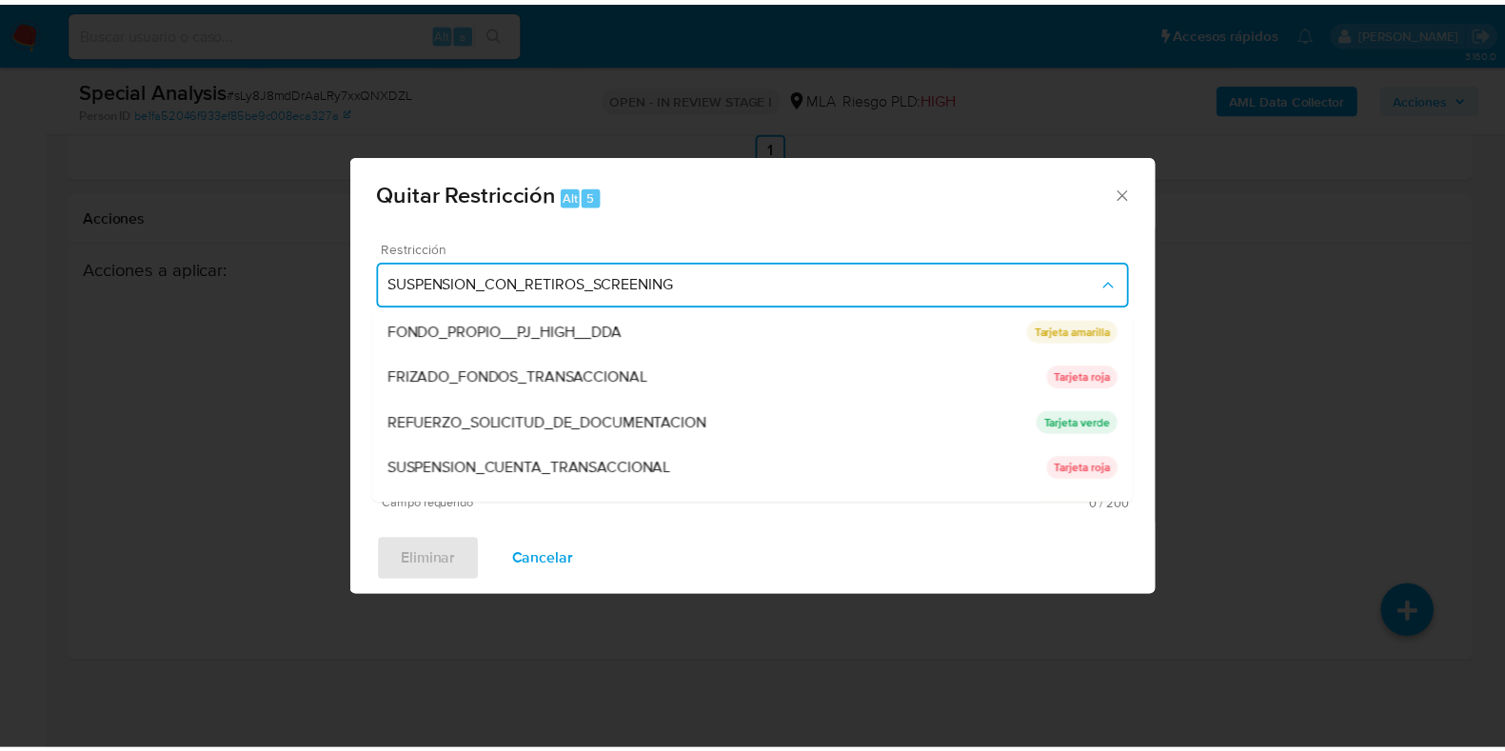
scroll to position [403, 0]
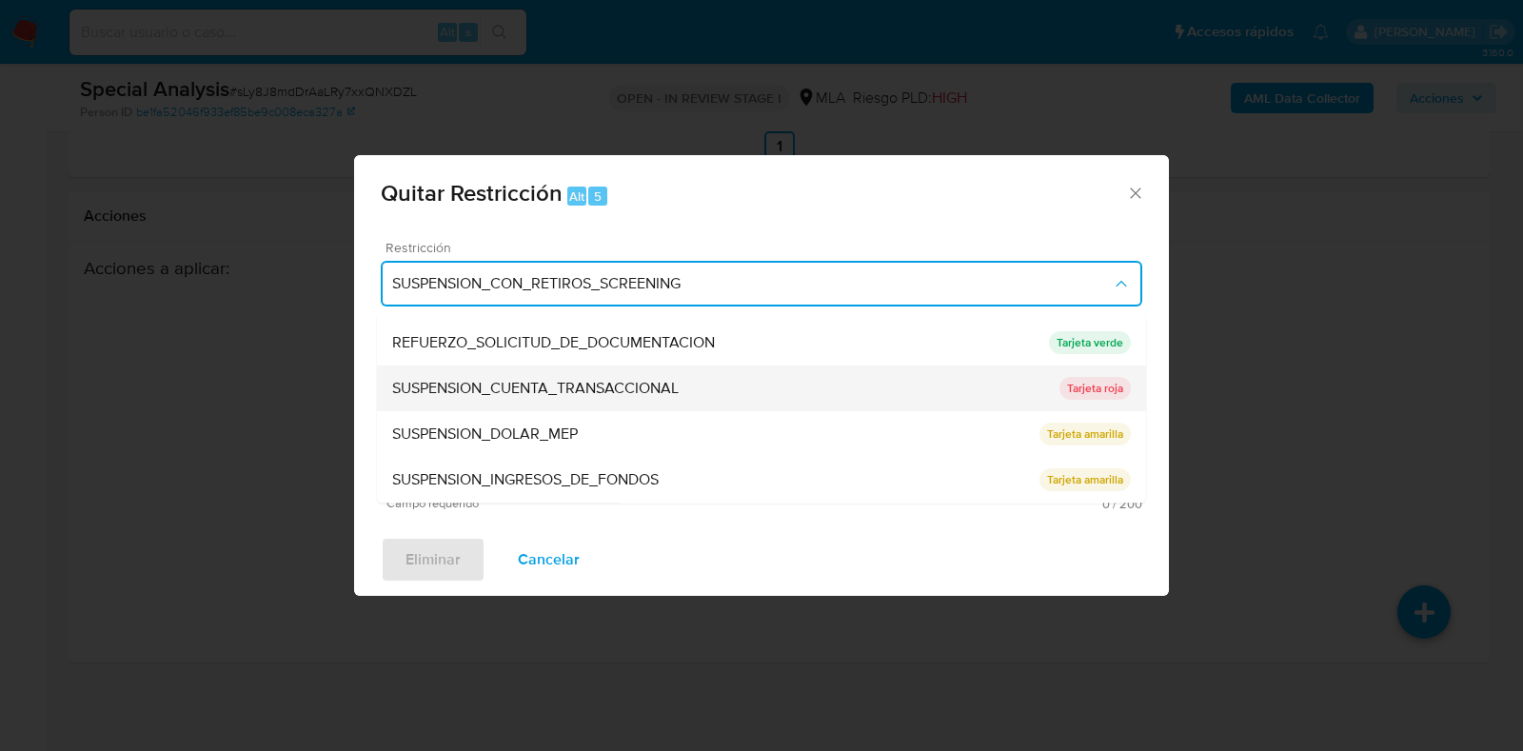
click at [547, 397] on span "SUSPENSION_CUENTA_TRANSACCIONAL" at bounding box center [535, 389] width 286 height 19
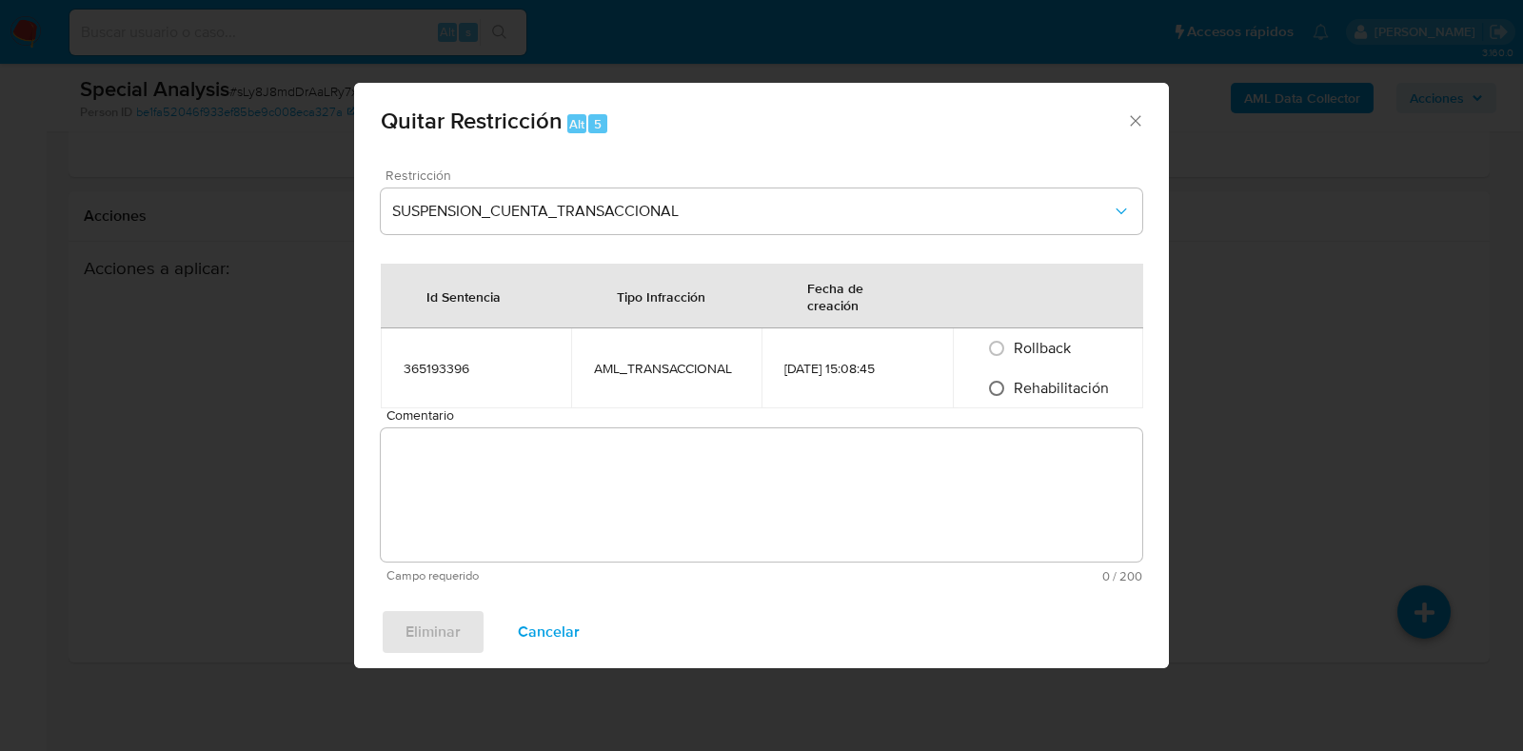
click at [998, 386] on input "Rehabilitación" at bounding box center [996, 388] width 30 height 30
radio input "true"
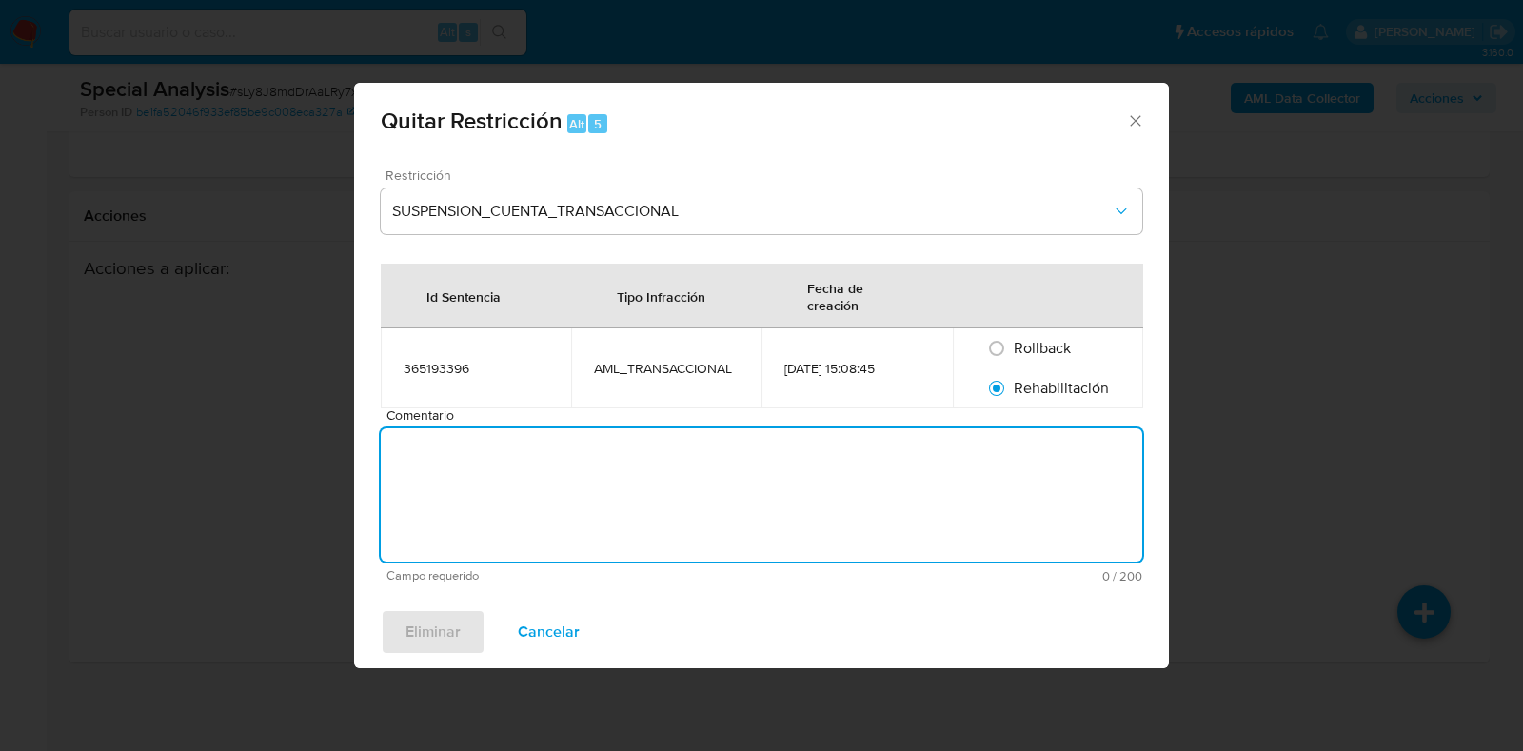
click at [969, 481] on textarea "Comentario" at bounding box center [761, 494] width 761 height 133
type textarea "AML"
click at [440, 628] on span "Eliminar" at bounding box center [432, 632] width 55 height 42
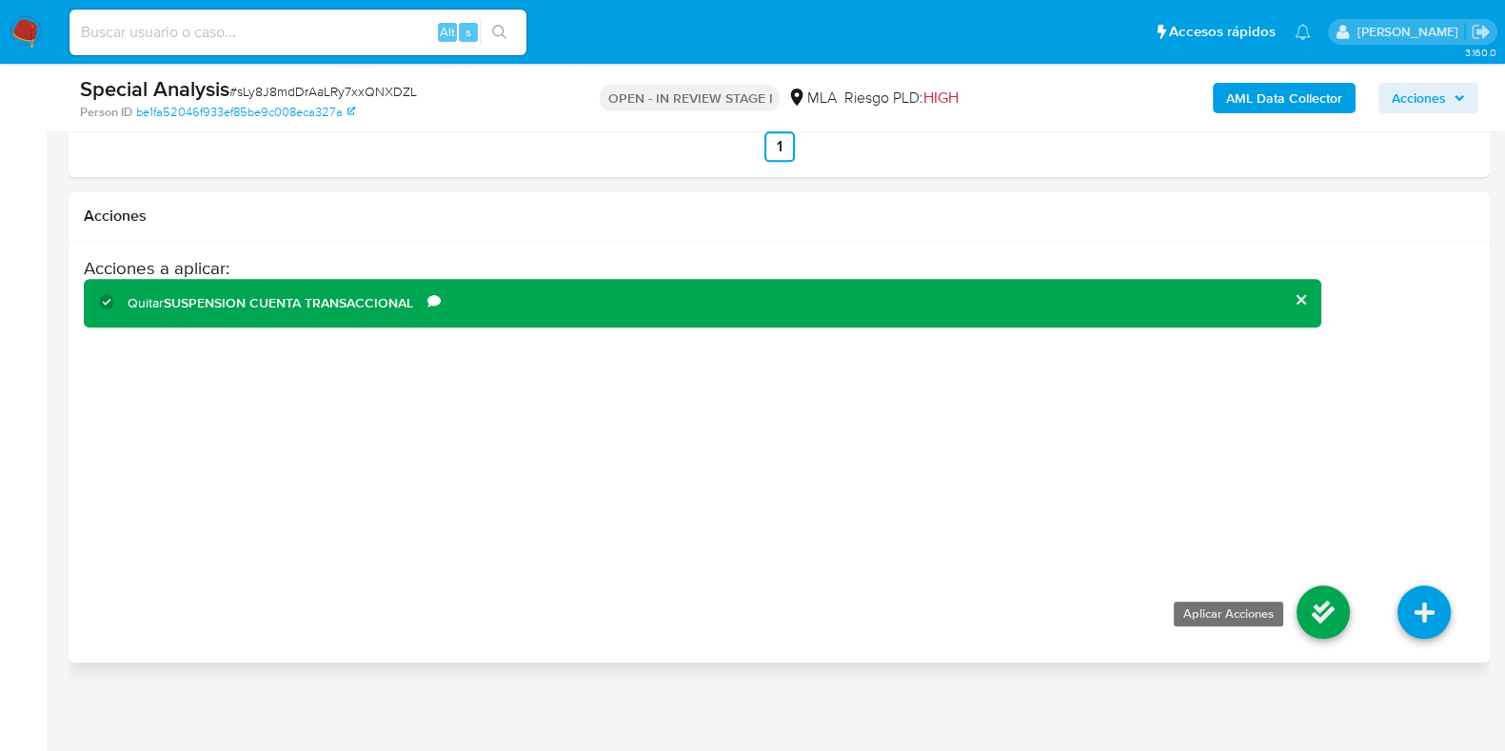
click at [1308, 620] on icon at bounding box center [1322, 611] width 53 height 53
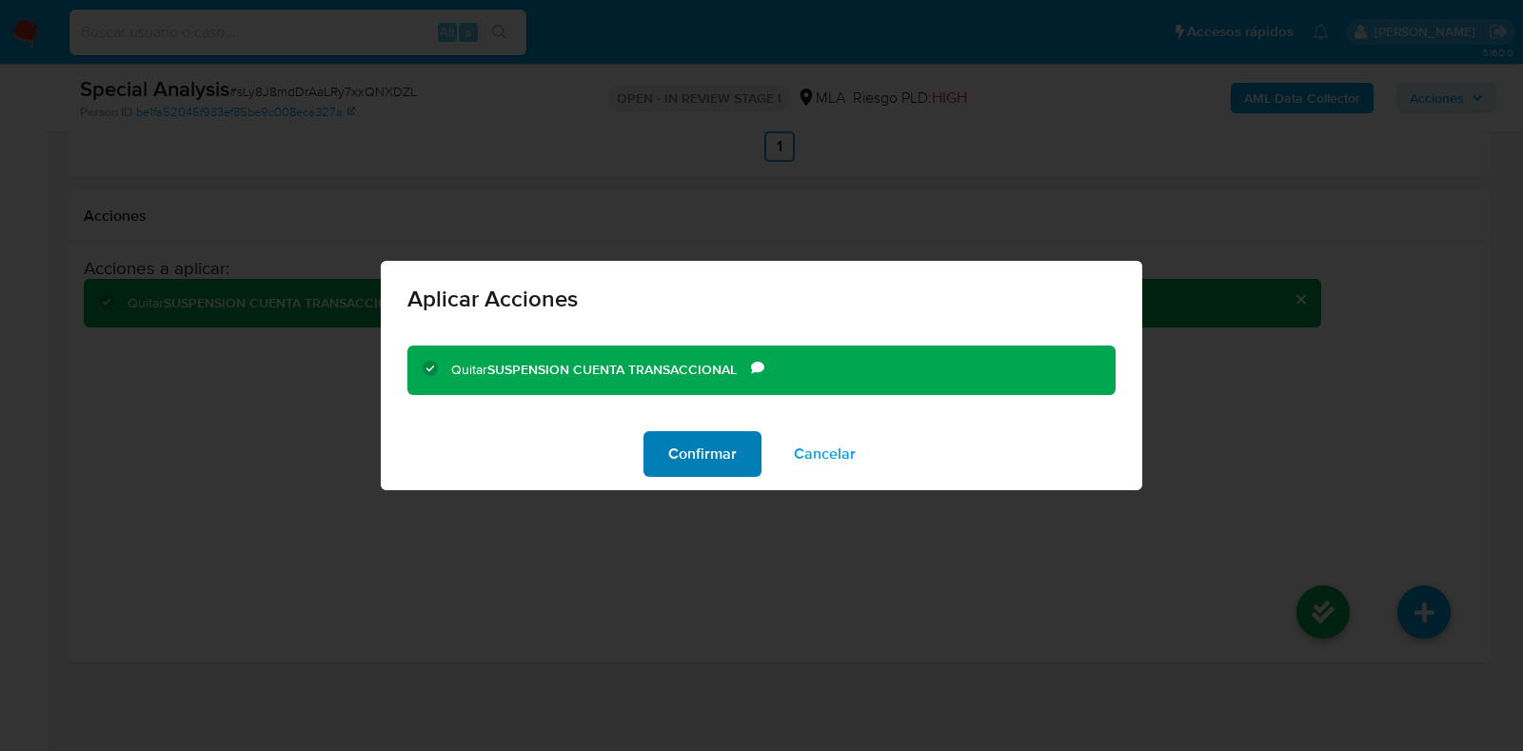
click at [713, 459] on span "Confirmar" at bounding box center [702, 454] width 69 height 42
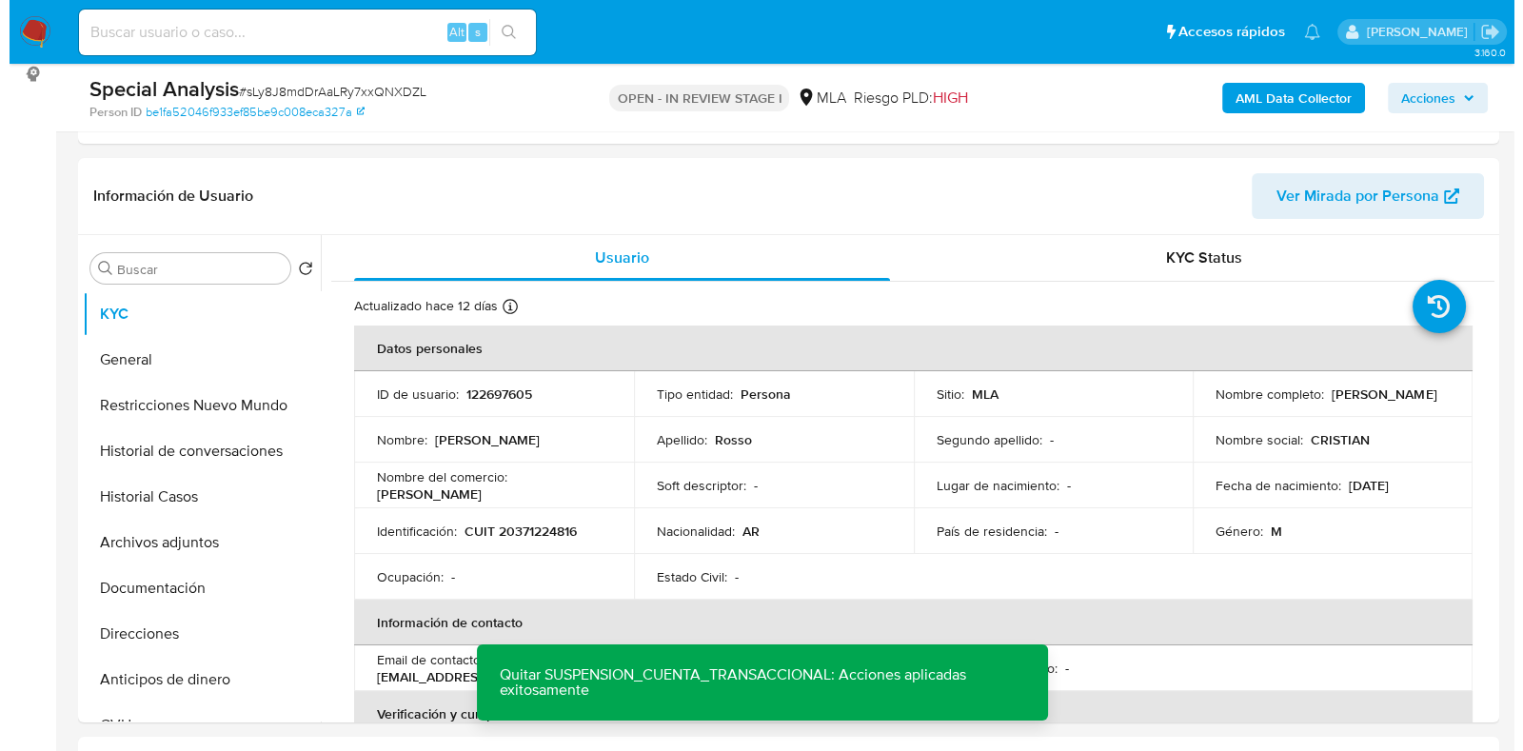
scroll to position [475, 0]
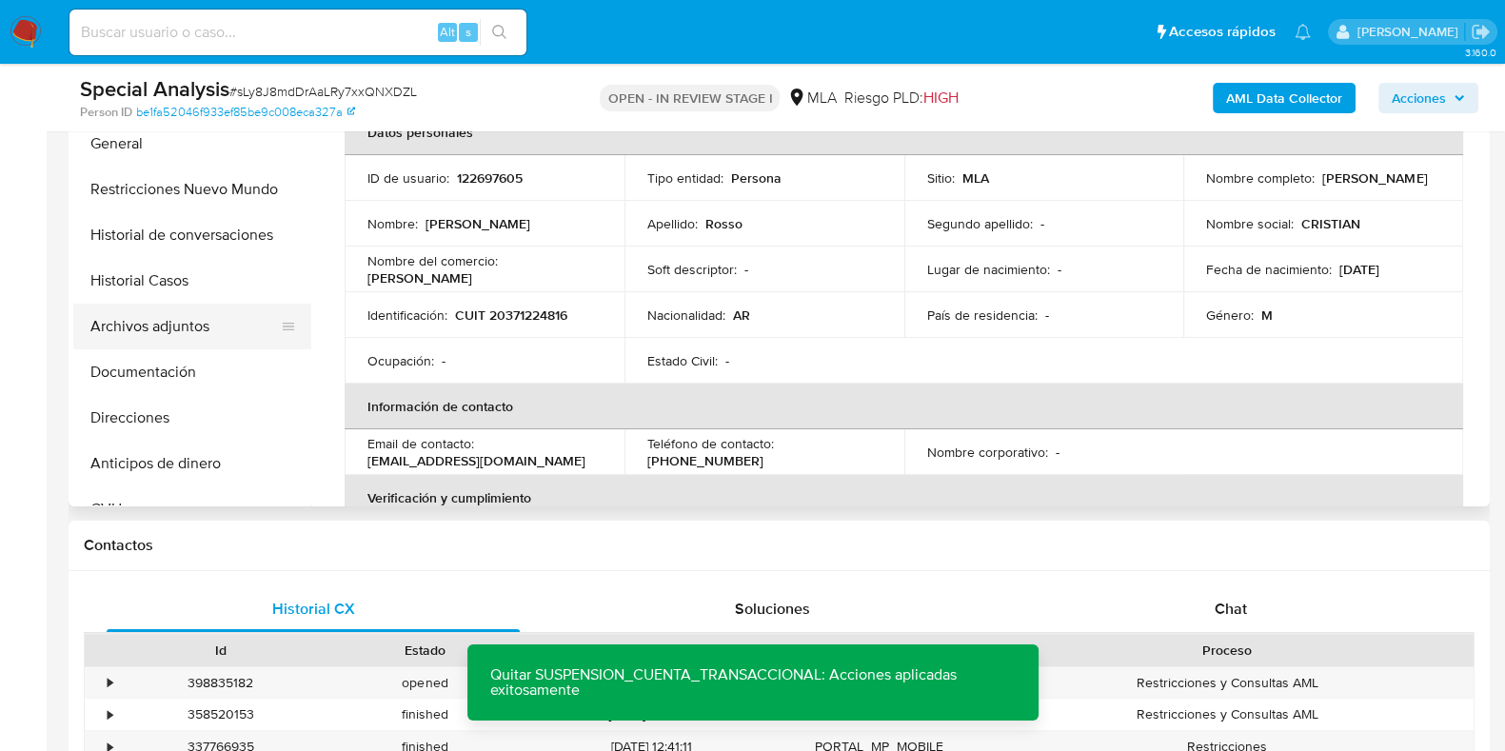
click at [167, 331] on button "Archivos adjuntos" at bounding box center [184, 327] width 223 height 46
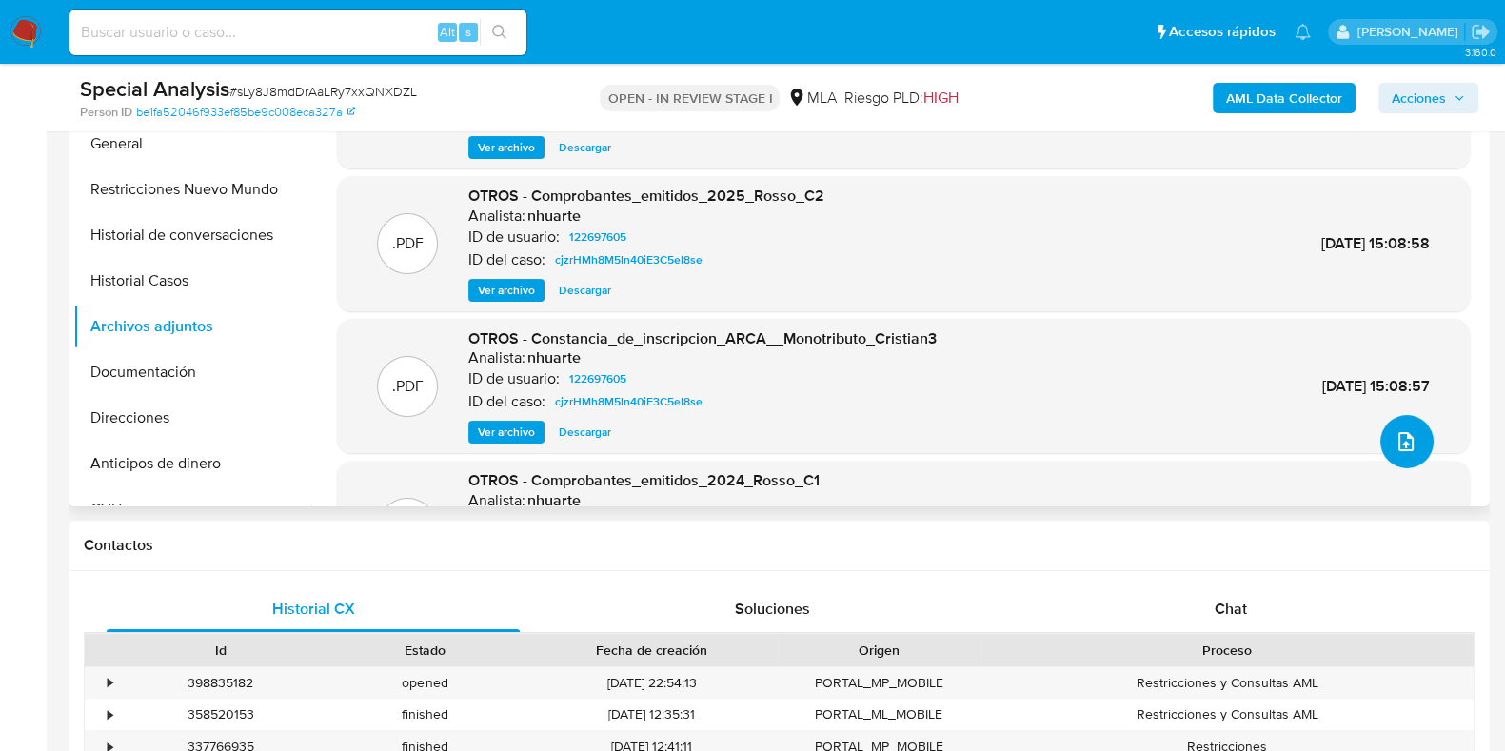
click at [1402, 438] on icon "upload-file" at bounding box center [1405, 441] width 23 height 23
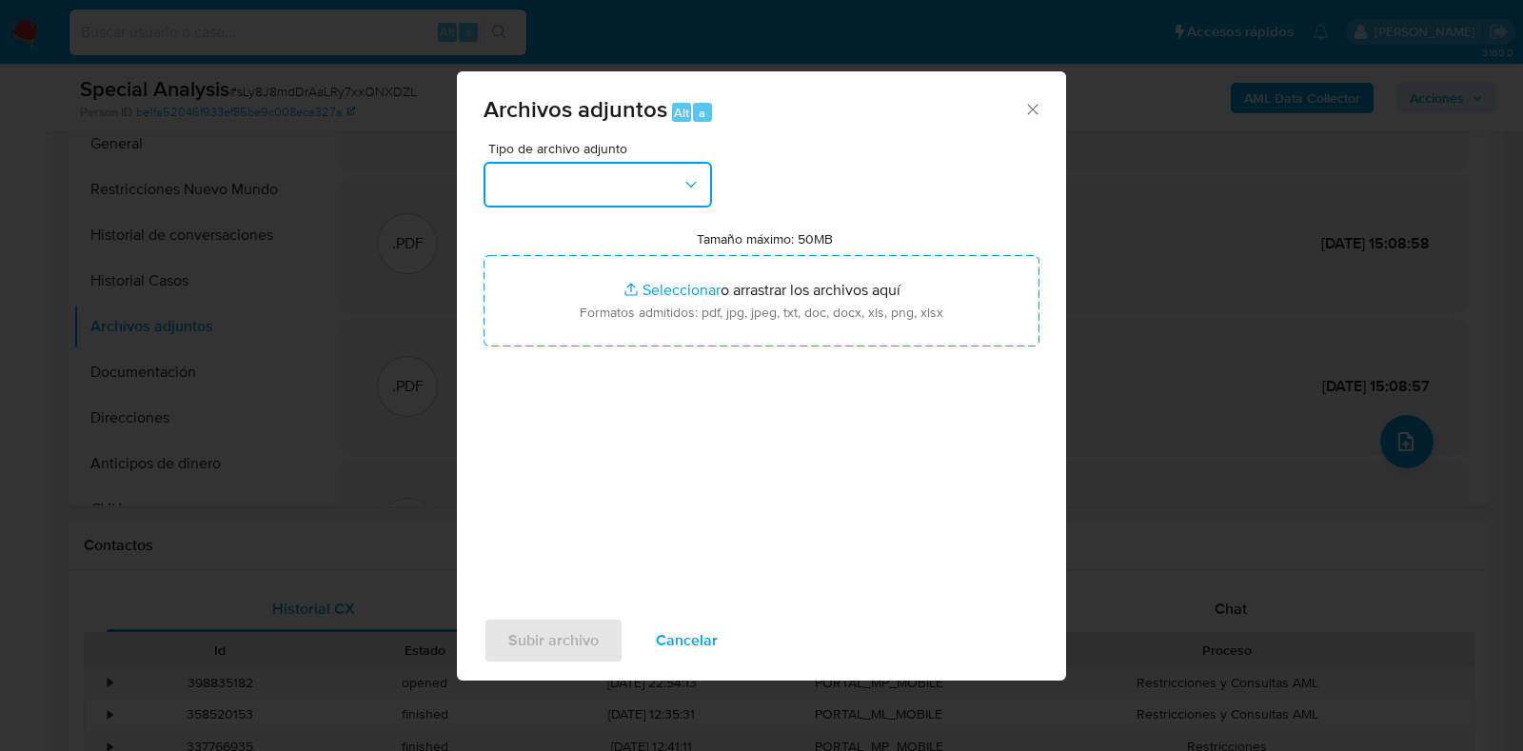
click at [698, 187] on icon "button" at bounding box center [690, 184] width 19 height 19
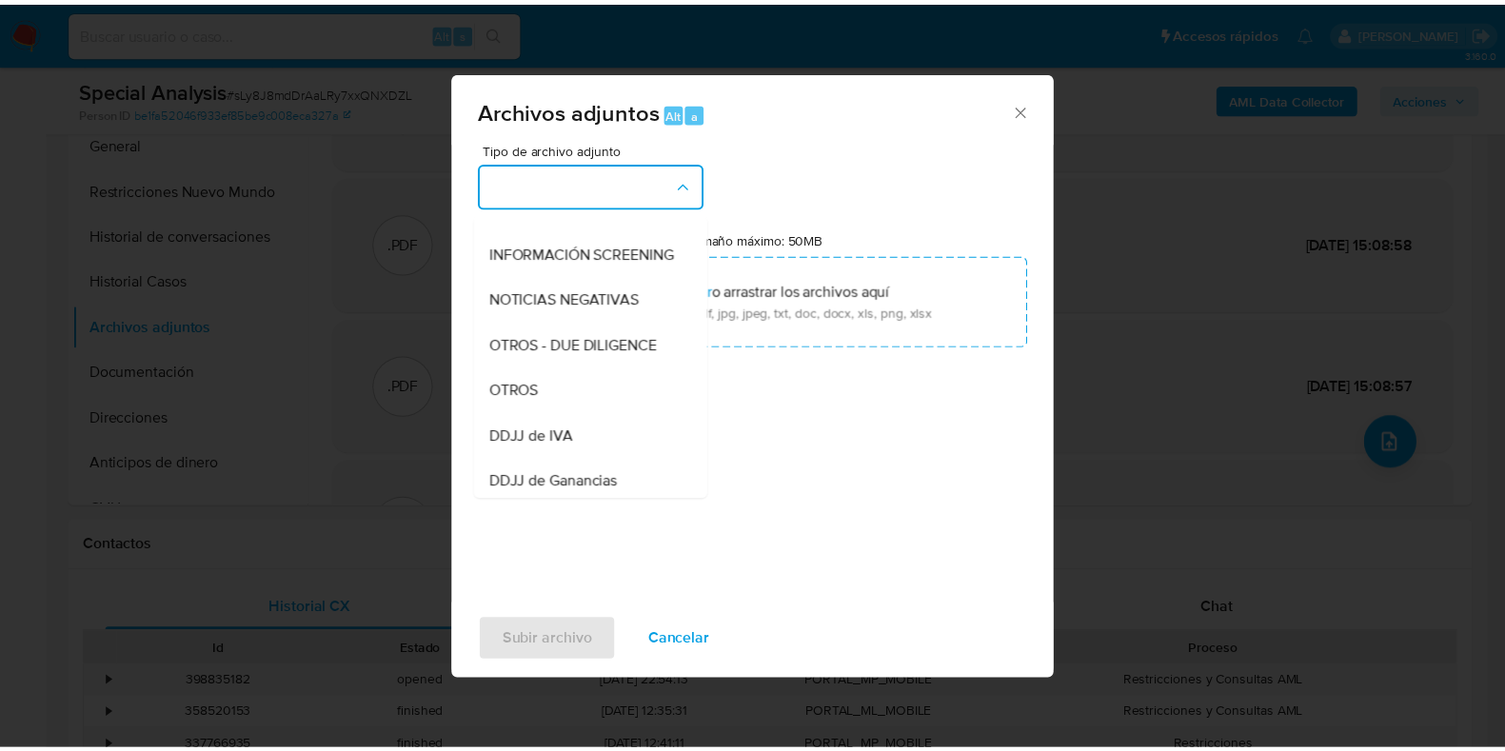
scroll to position [252, 0]
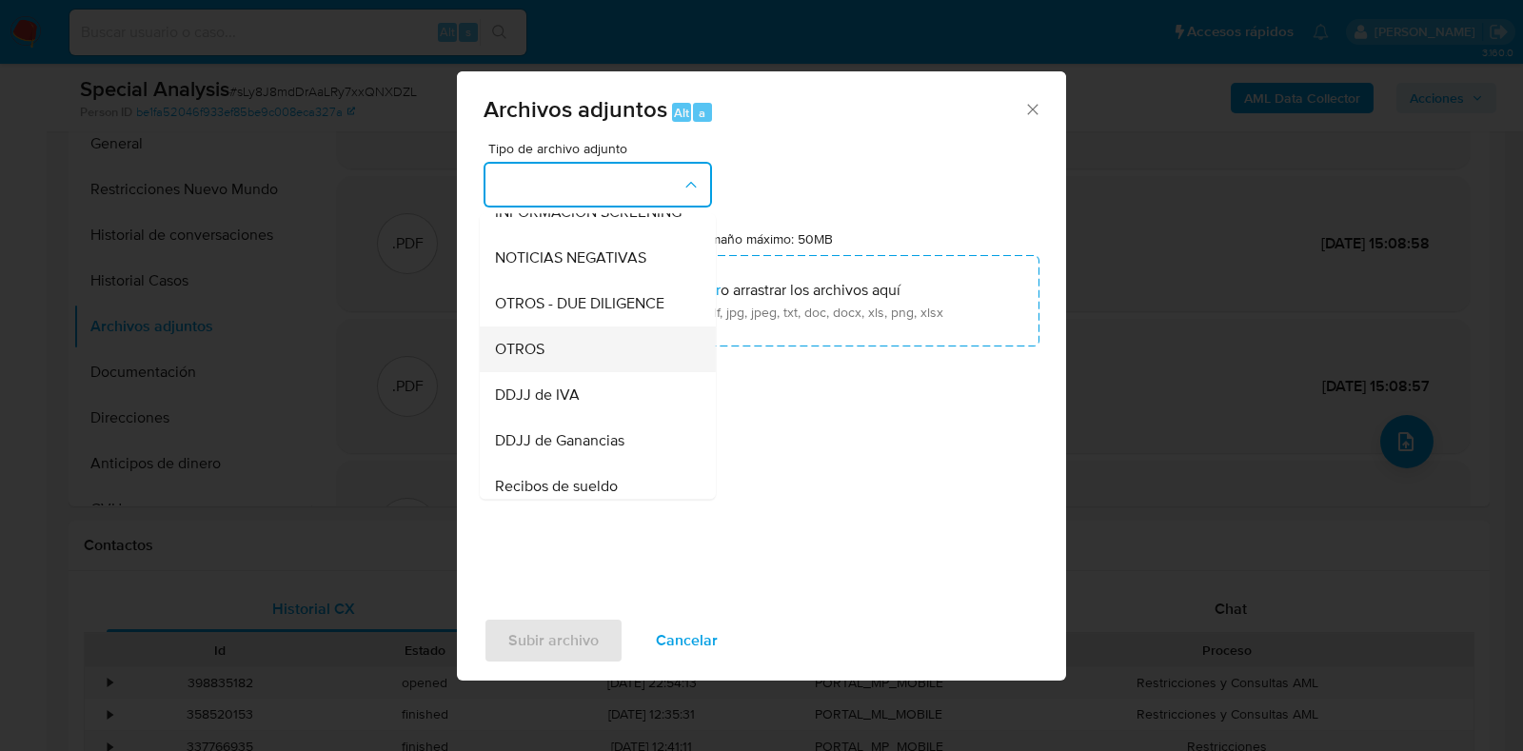
click at [580, 372] on div "OTROS" at bounding box center [592, 349] width 194 height 46
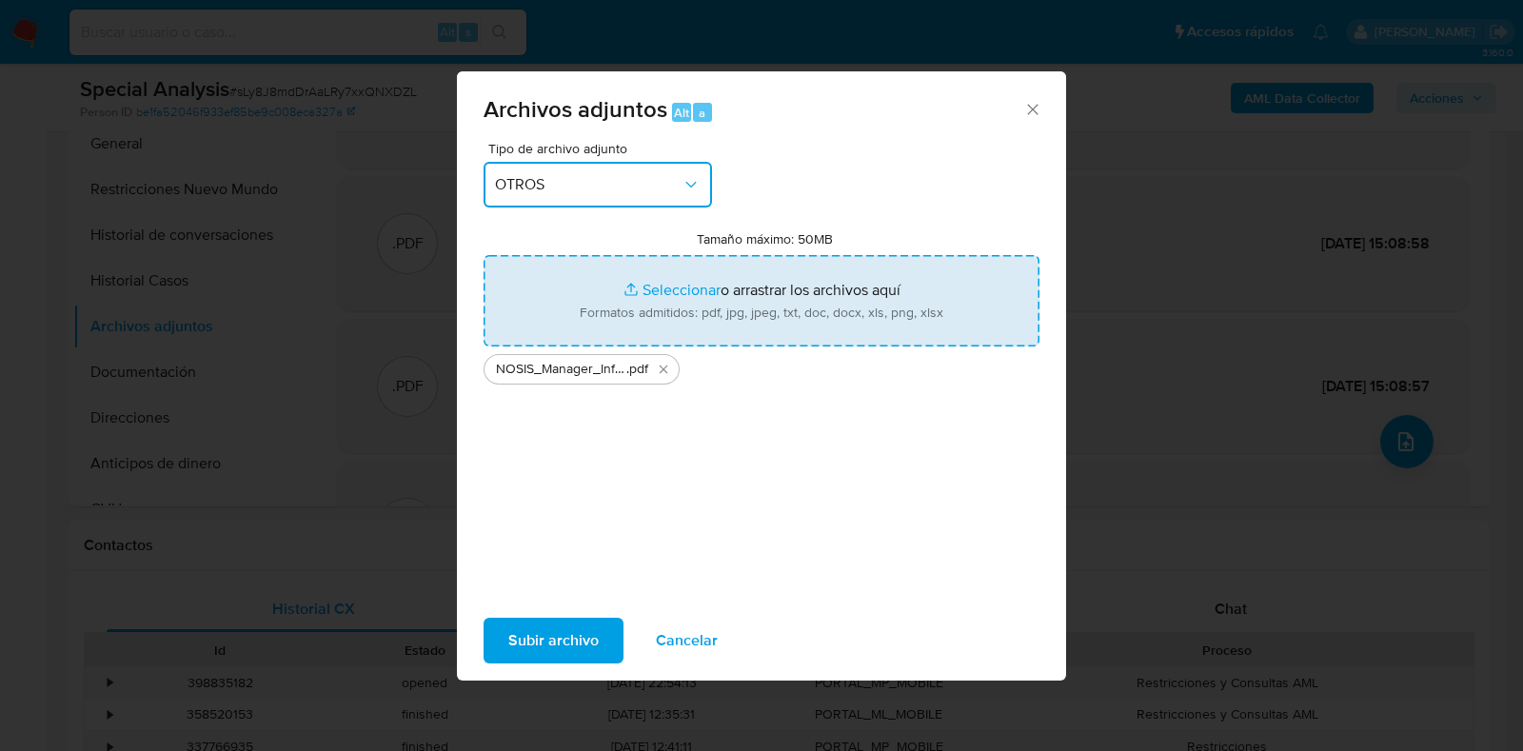
type input "C:\fakepath\398835182 comprobante crypto.jpeg"
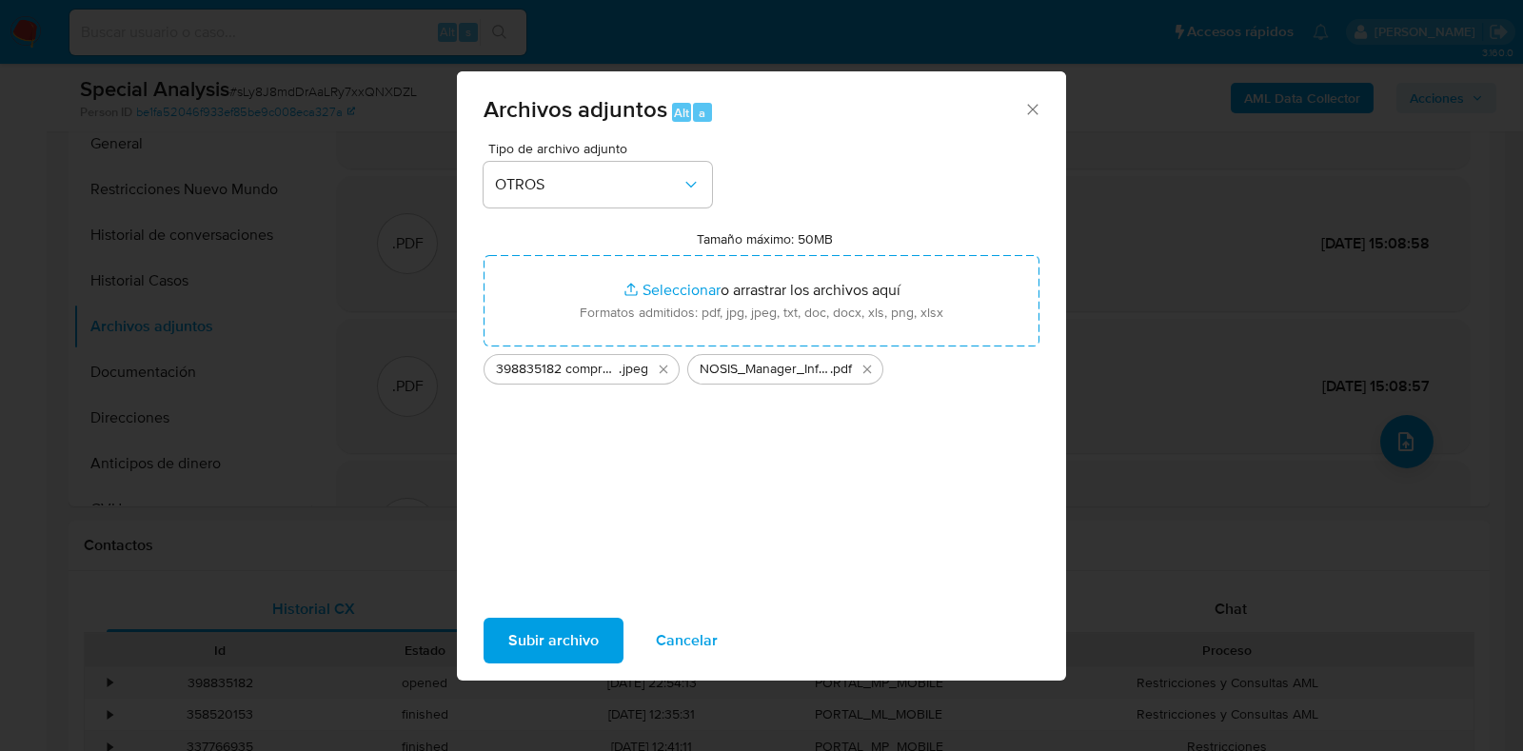
click at [554, 639] on span "Subir archivo" at bounding box center [553, 641] width 90 height 42
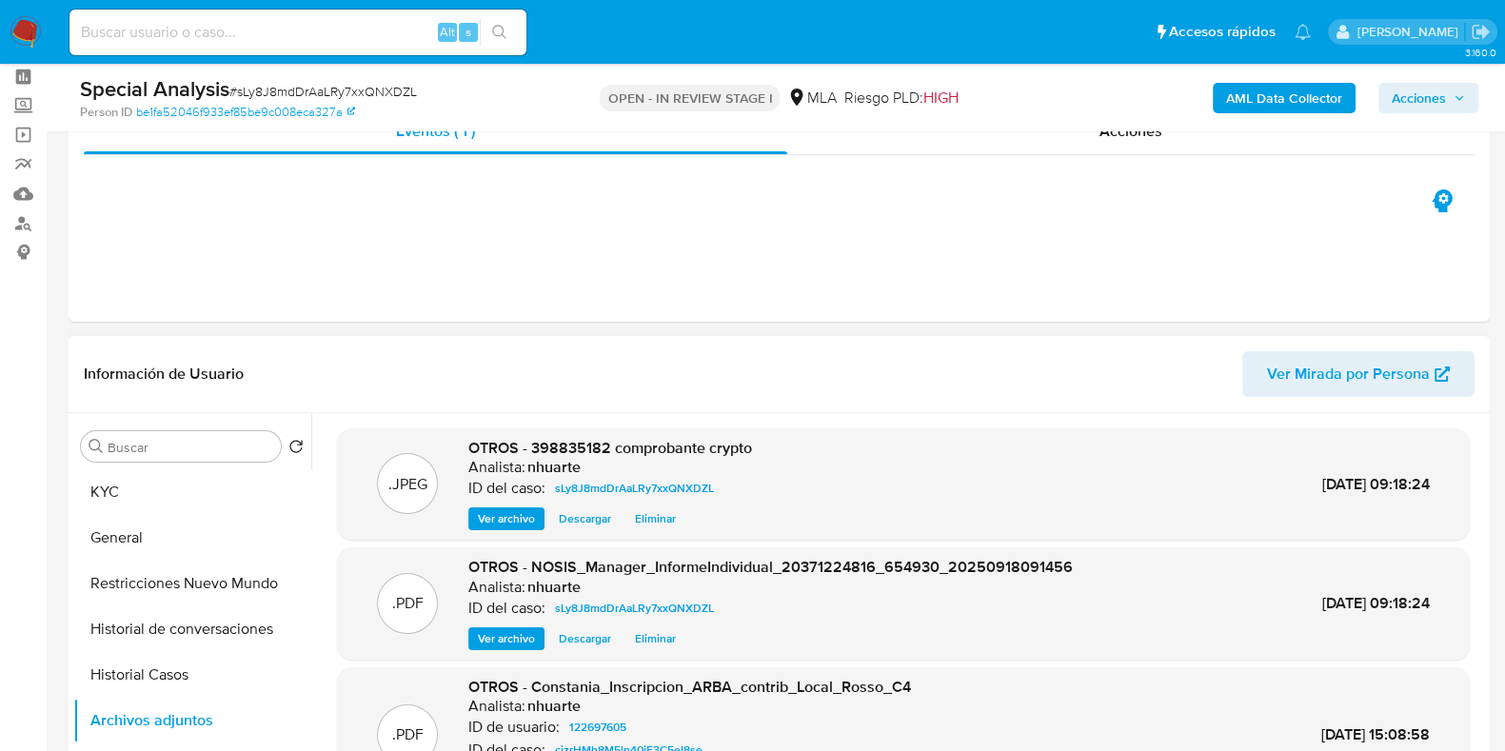
scroll to position [0, 0]
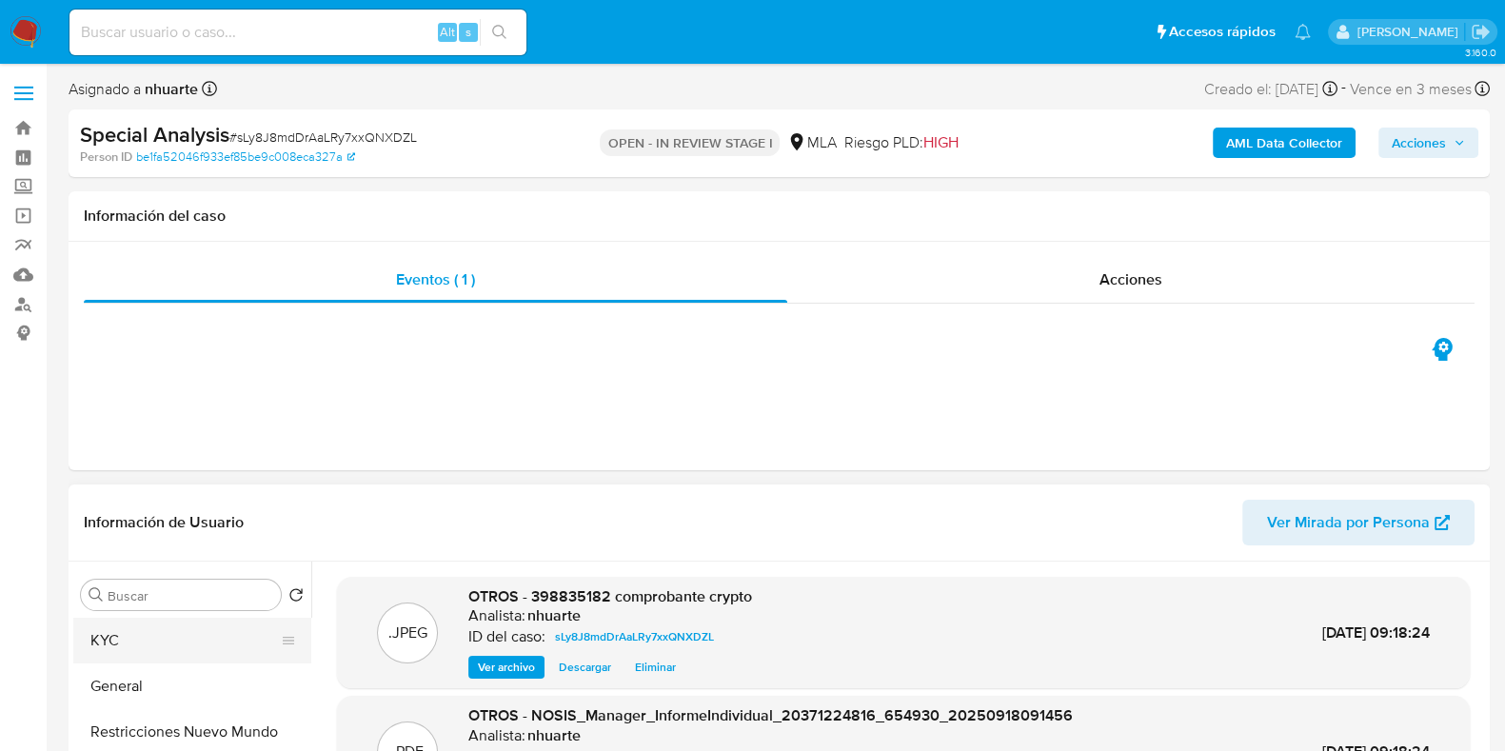
click at [181, 639] on button "KYC" at bounding box center [184, 641] width 223 height 46
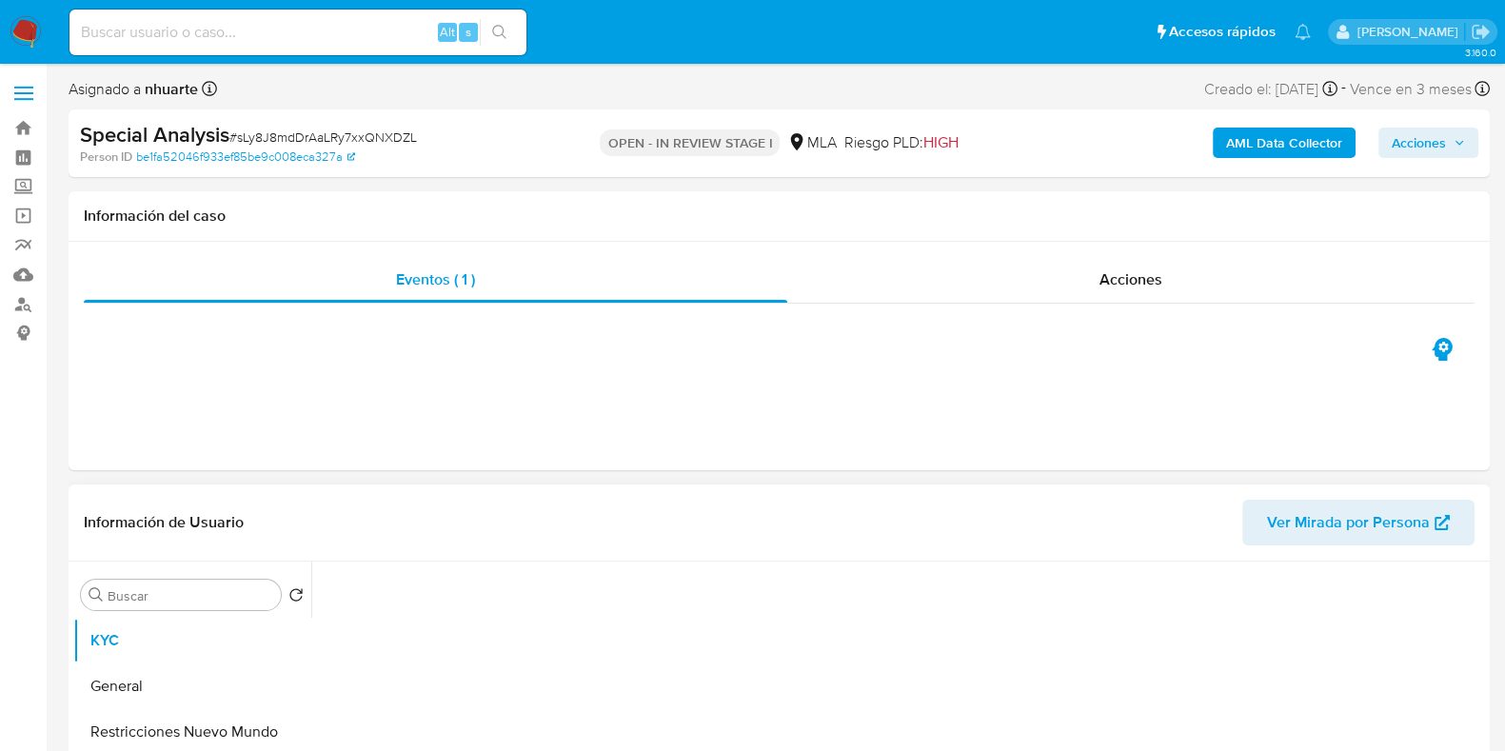
scroll to position [237, 0]
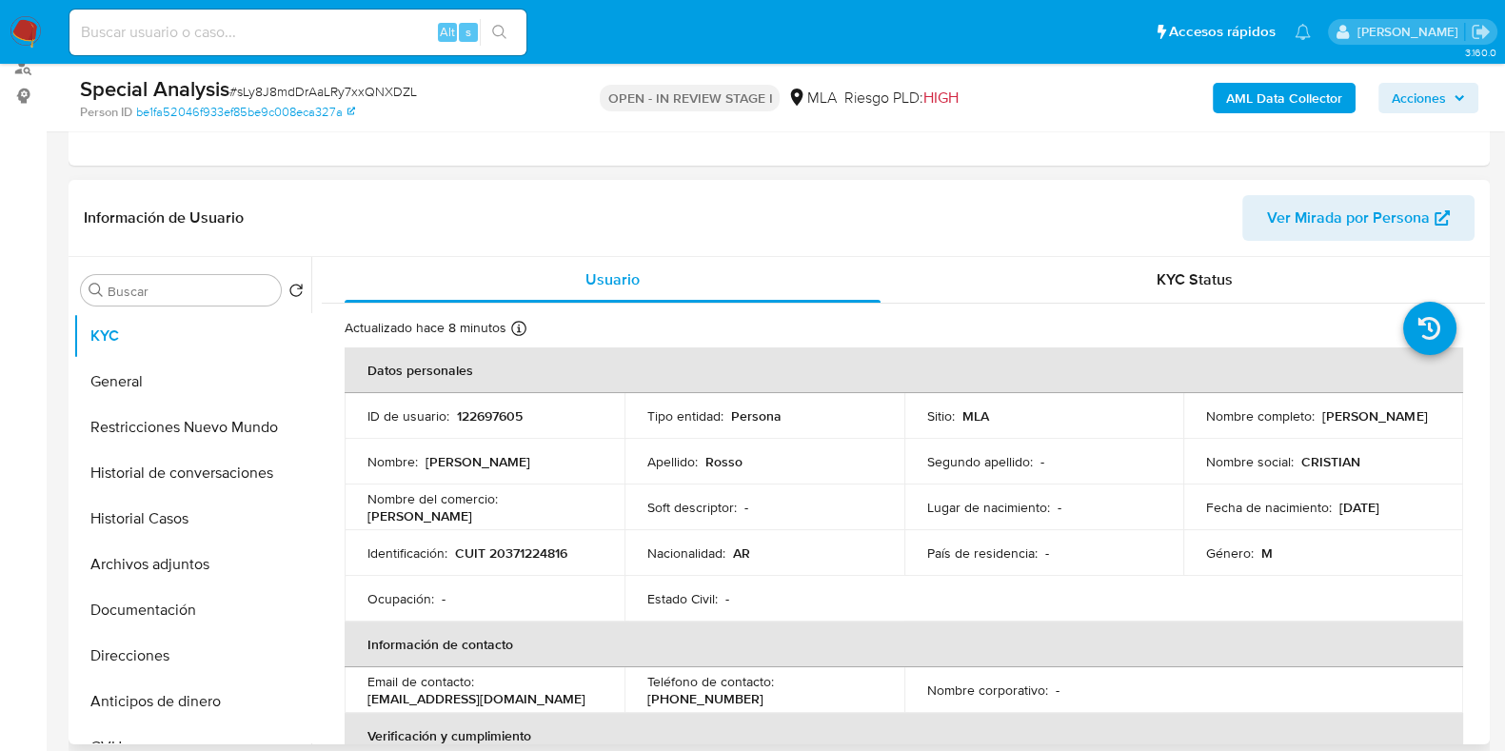
click at [519, 549] on p "CUIT 20371224816" at bounding box center [511, 552] width 112 height 17
drag, startPoint x: 519, startPoint y: 549, endPoint x: 662, endPoint y: 188, distance: 388.2
click at [662, 188] on div "Información de Usuario Ver Mirada por Persona" at bounding box center [779, 218] width 1421 height 77
click at [536, 554] on p "CUIT 20371224816" at bounding box center [511, 552] width 112 height 17
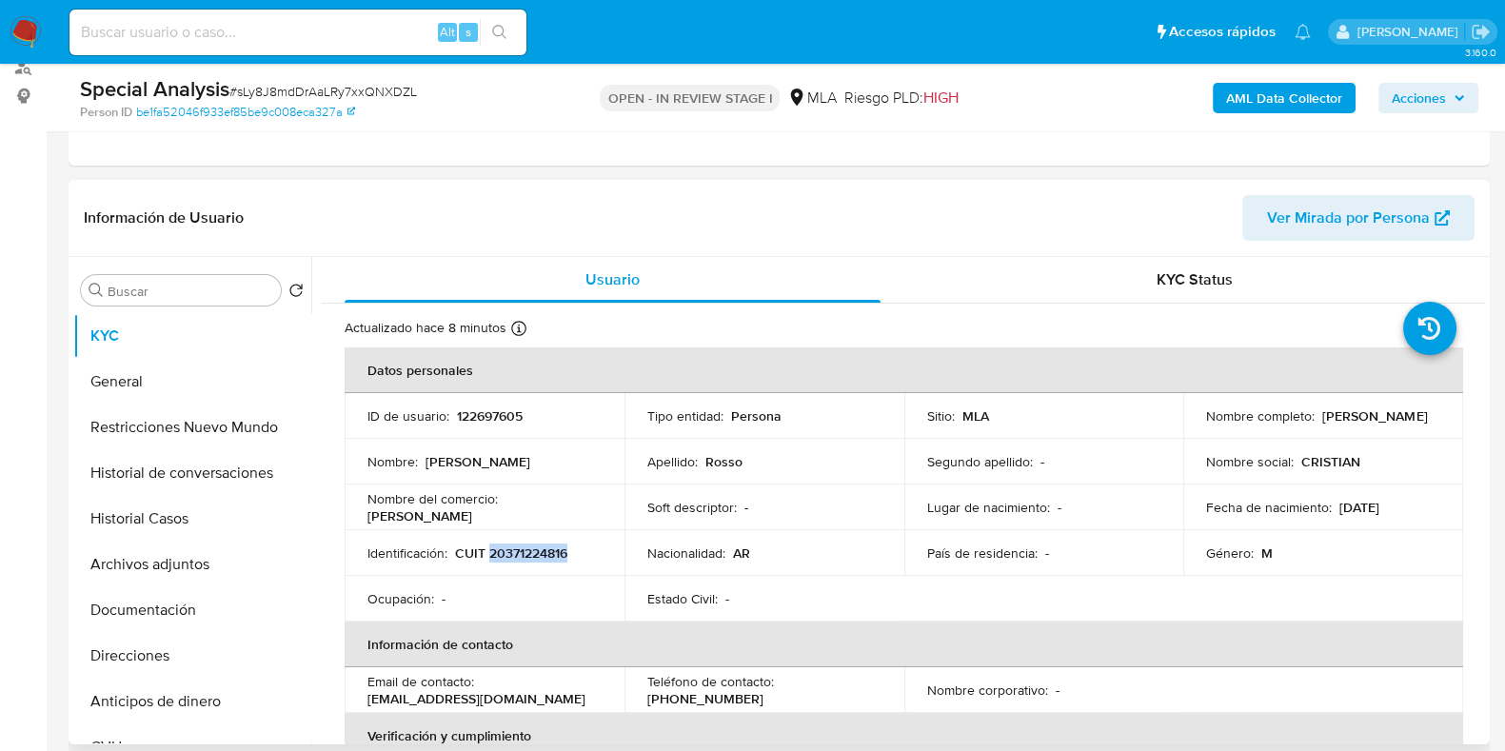
click at [536, 554] on p "CUIT 20371224816" at bounding box center [511, 552] width 112 height 17
copy p "20371224816"
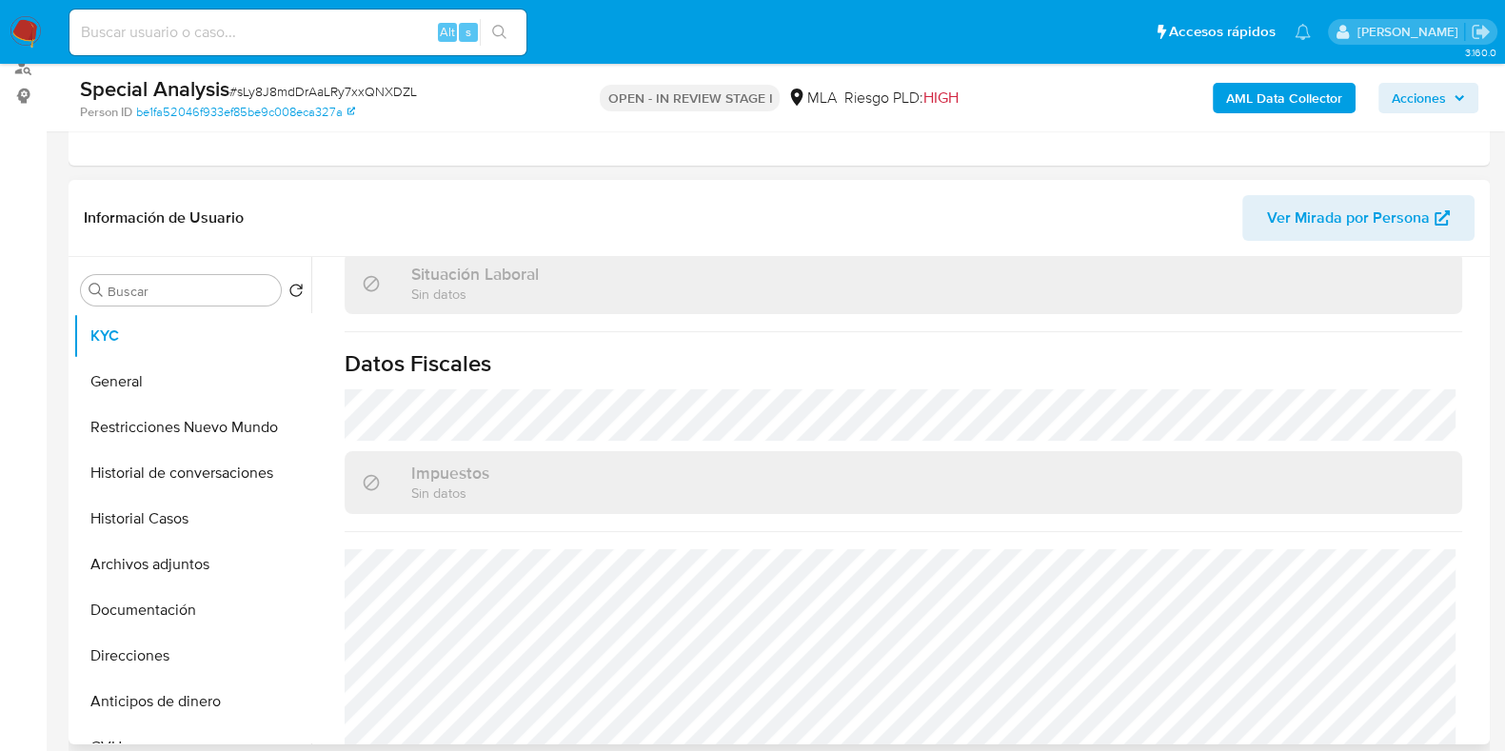
scroll to position [1019, 0]
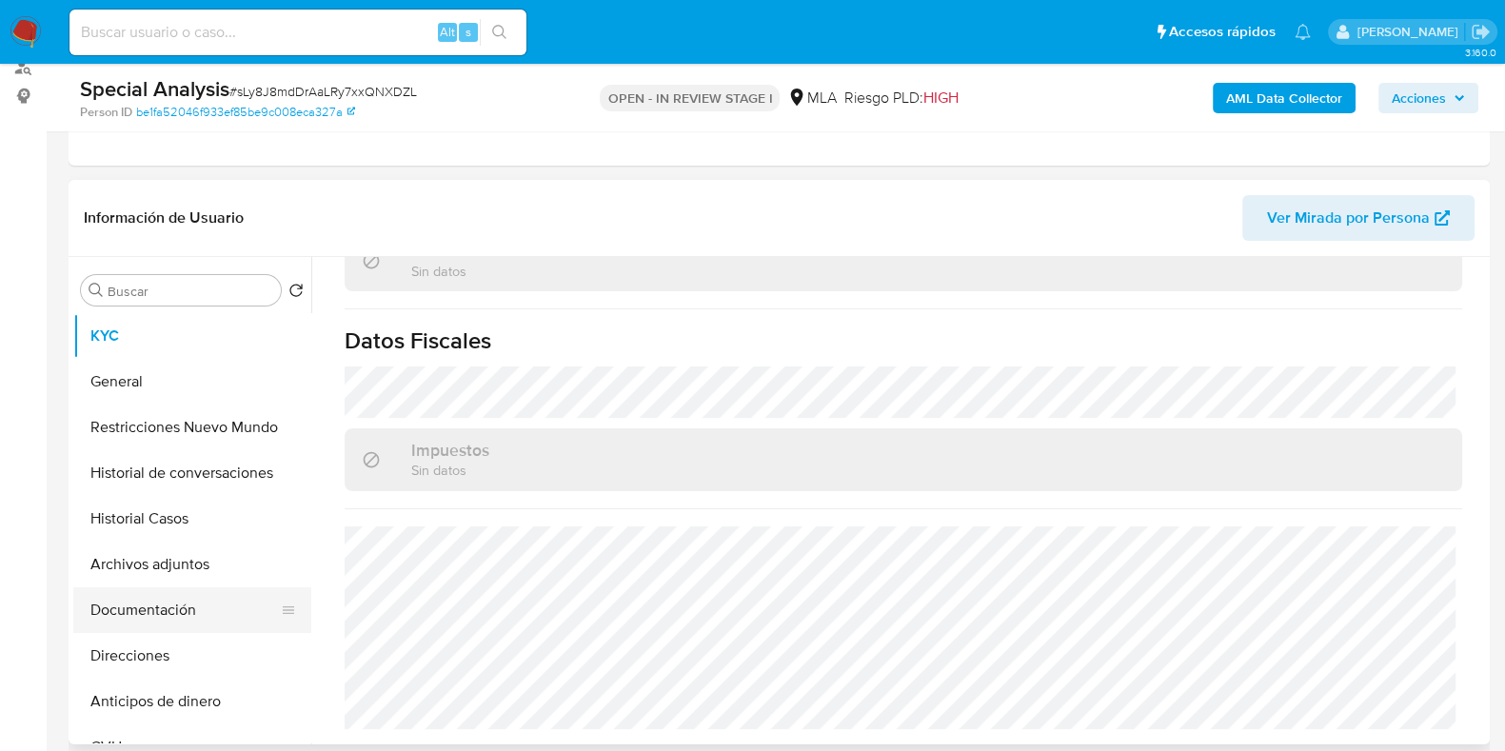
click at [191, 648] on button "Direcciones" at bounding box center [192, 656] width 238 height 46
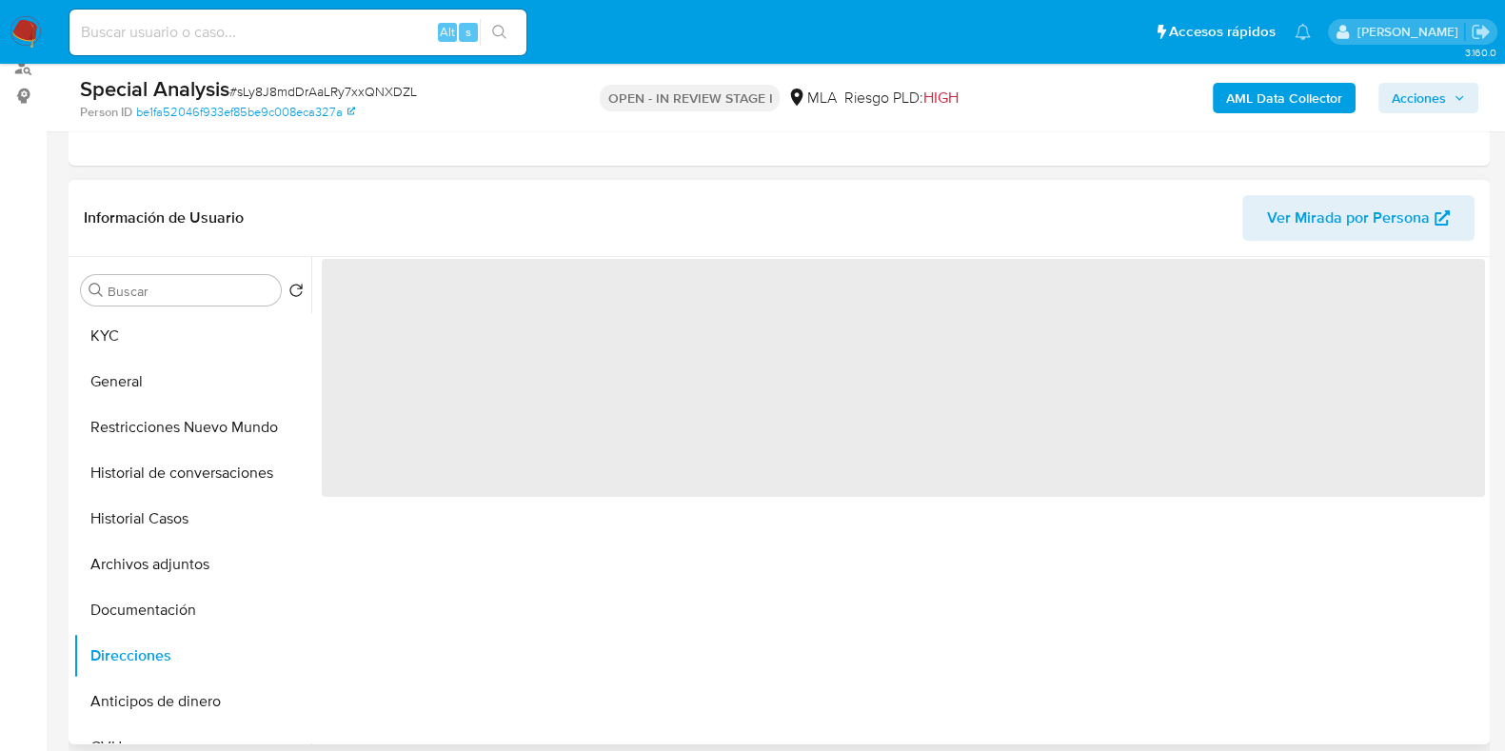
scroll to position [0, 0]
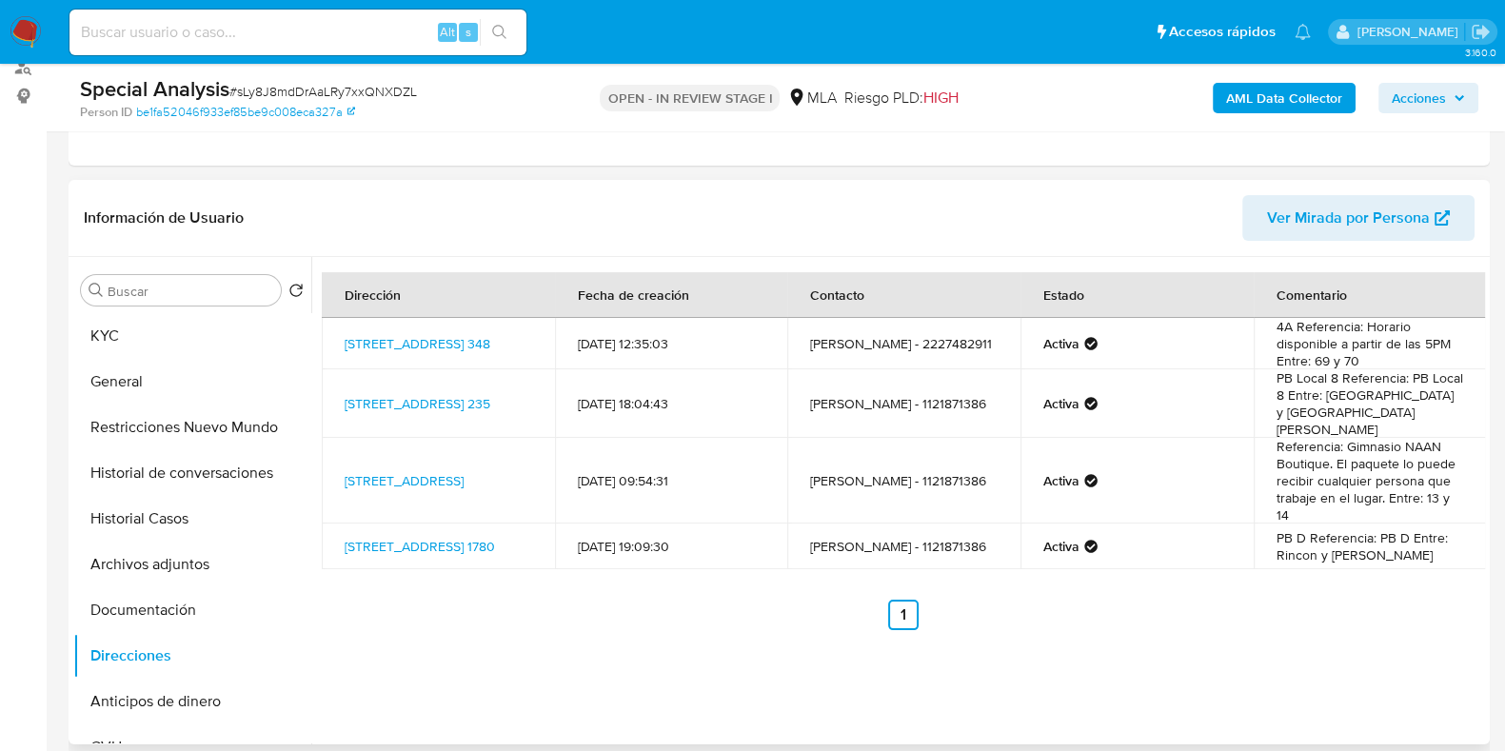
click at [864, 693] on div "Dirección Fecha de creación Contacto Estado Comentario Boulevard 84 348, La Pla…" at bounding box center [897, 500] width 1173 height 487
click at [199, 555] on button "Archivos adjuntos" at bounding box center [184, 564] width 223 height 46
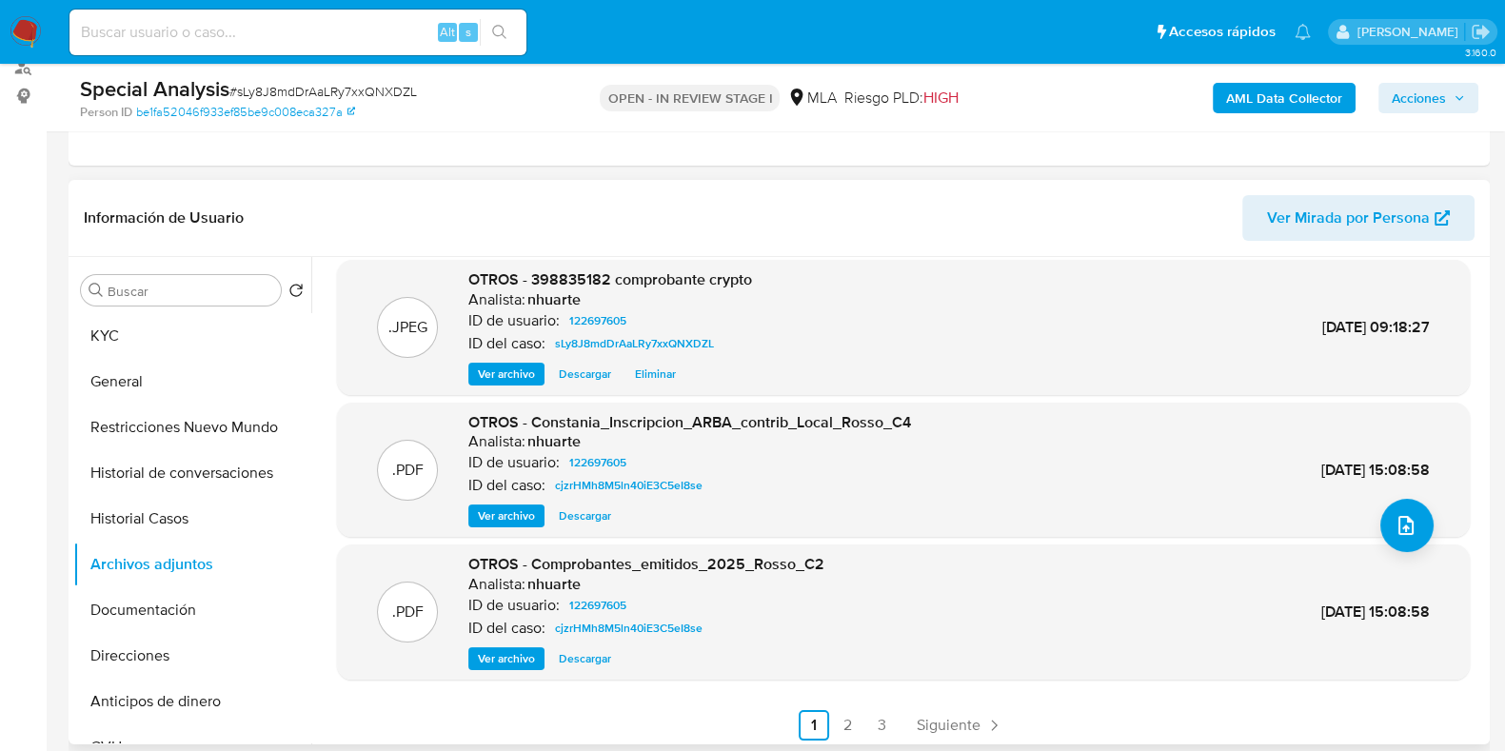
scroll to position [160, 0]
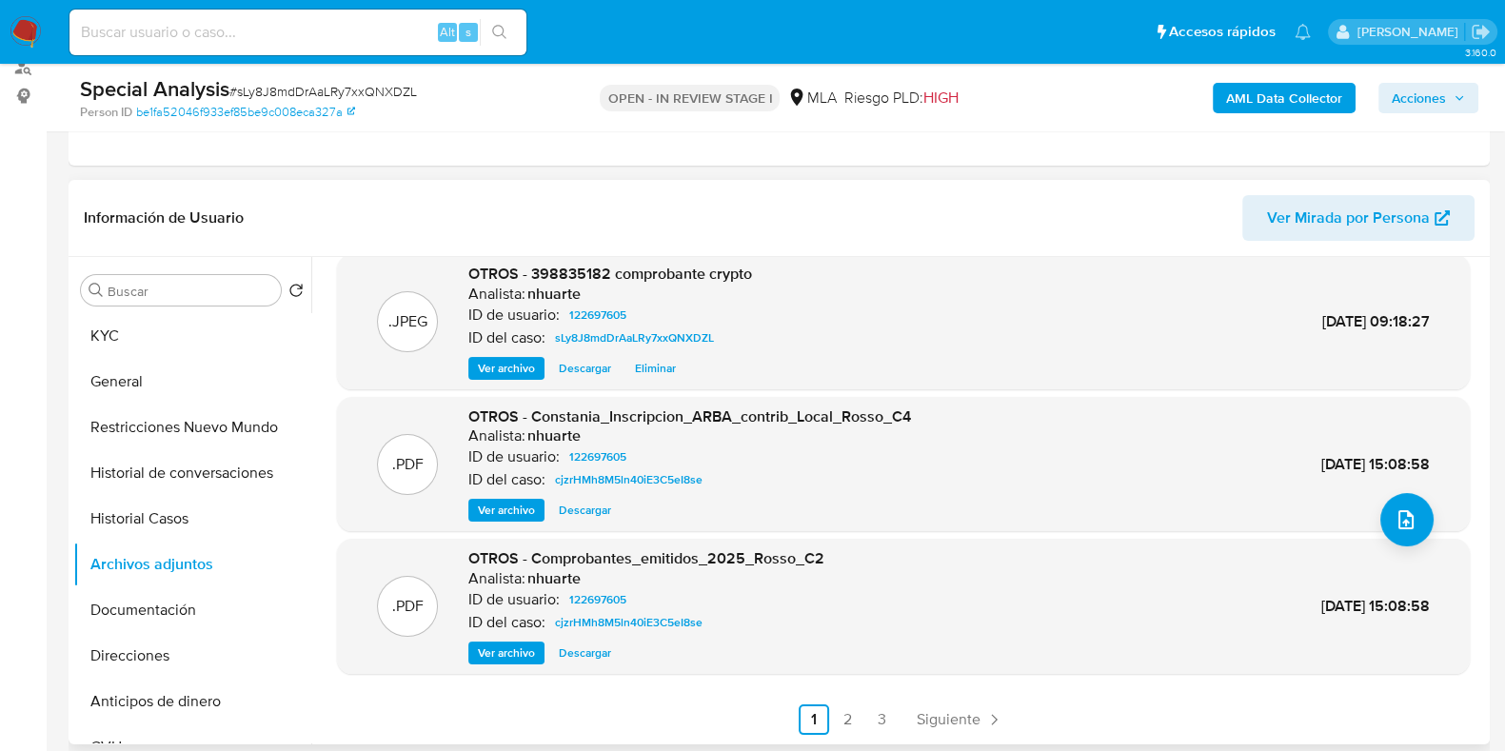
click at [525, 648] on span "Ver archivo" at bounding box center [506, 652] width 57 height 19
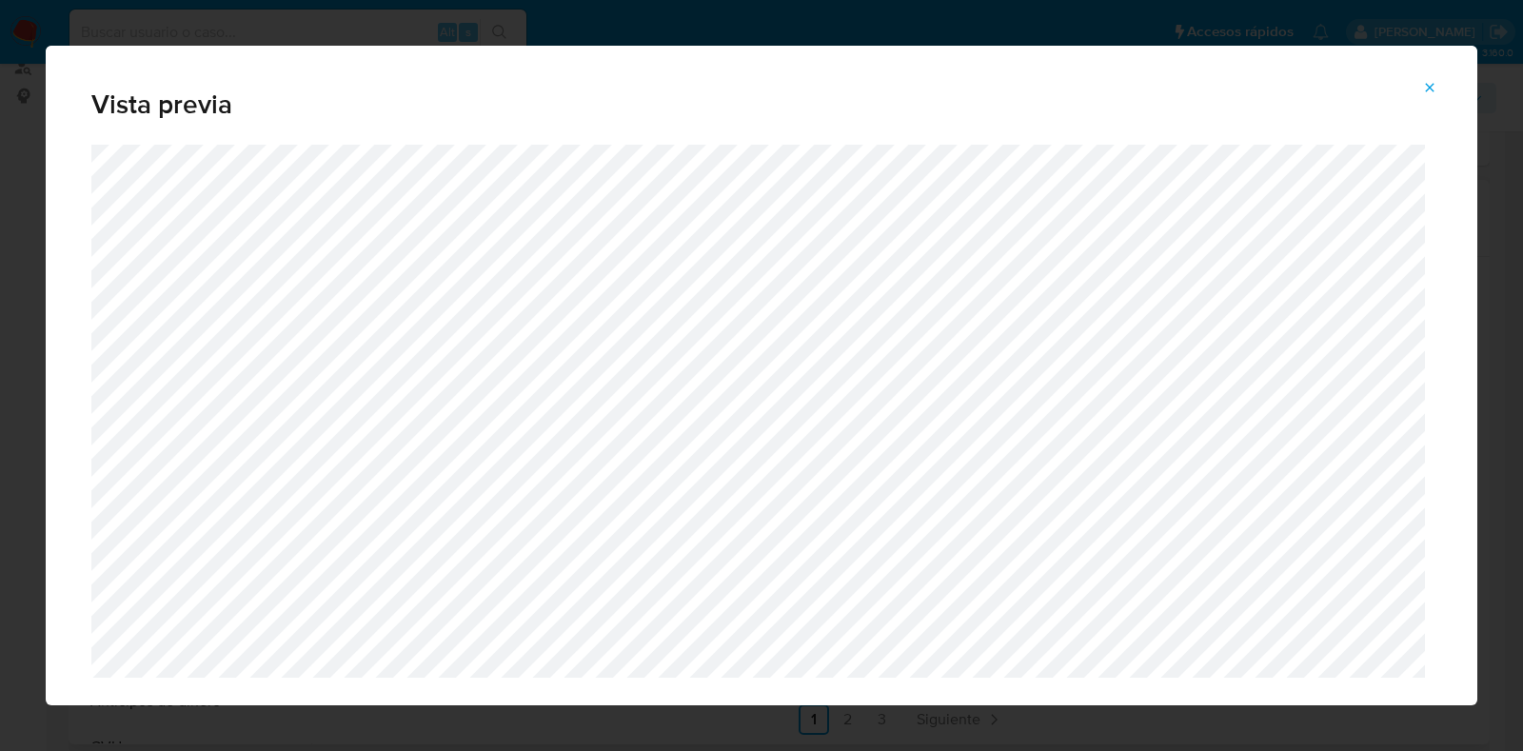
click at [1434, 85] on icon "Attachment preview" at bounding box center [1429, 87] width 15 height 15
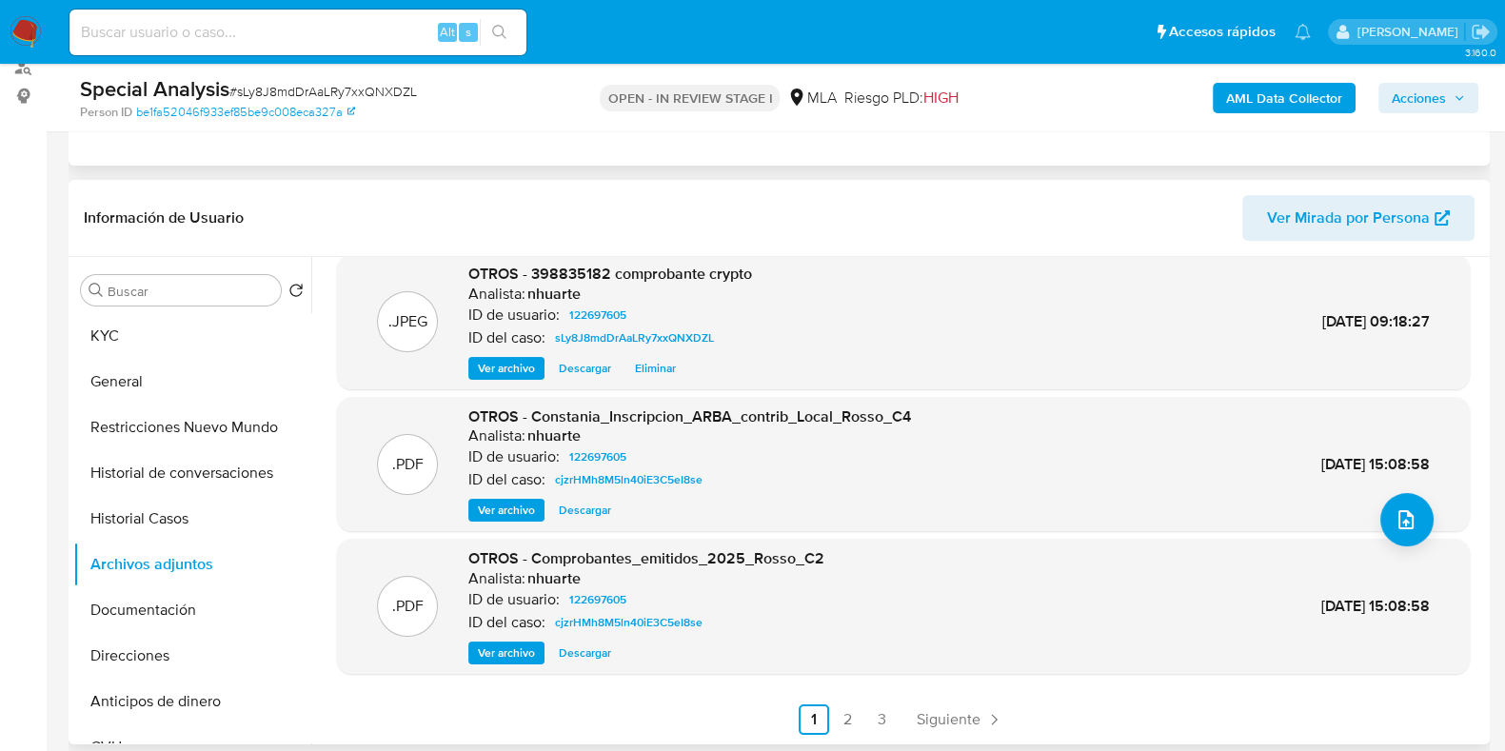
drag, startPoint x: 1386, startPoint y: 147, endPoint x: 1374, endPoint y: 145, distance: 11.6
click at [1386, 147] on div "Eventos ( 1 ) Acciones" at bounding box center [779, 51] width 1421 height 228
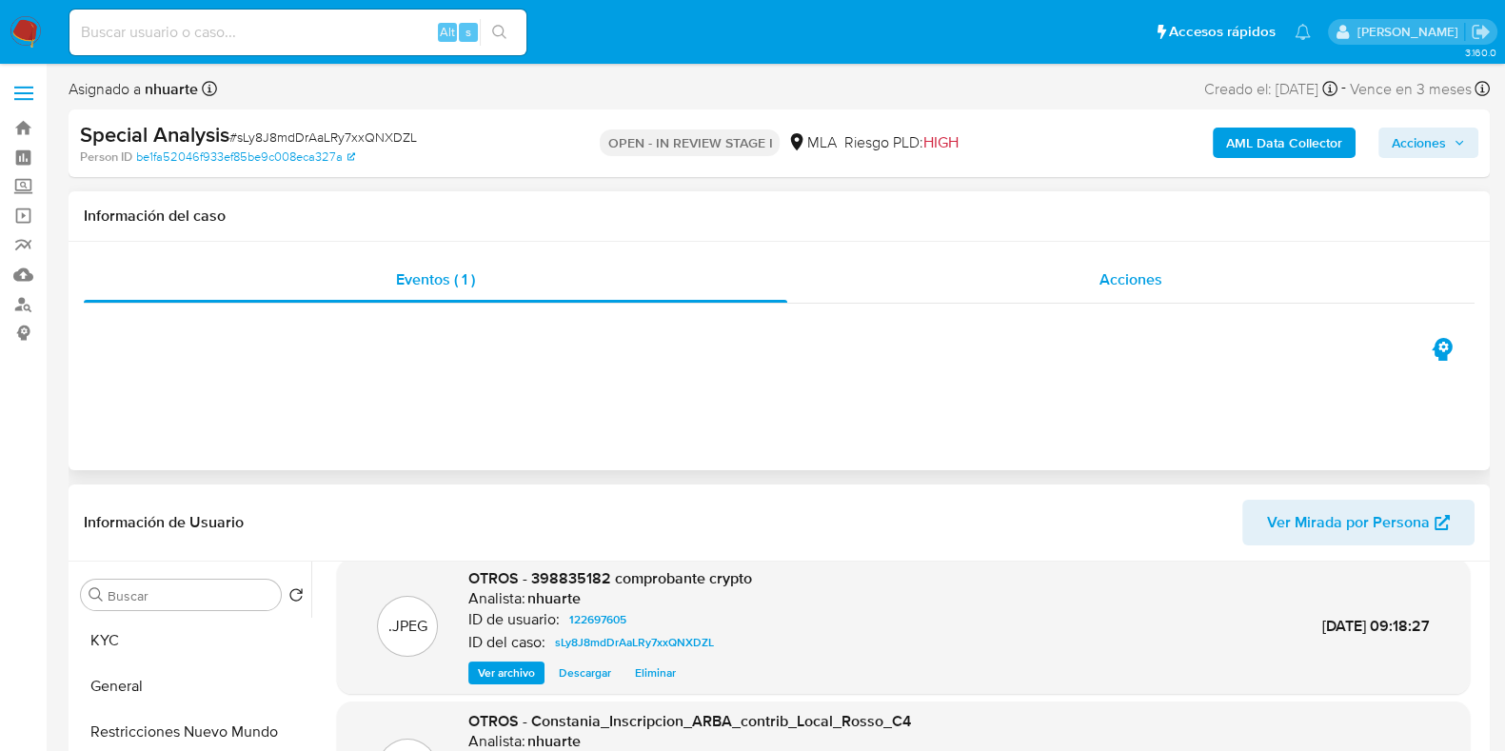
click at [1134, 269] on span "Acciones" at bounding box center [1130, 279] width 63 height 22
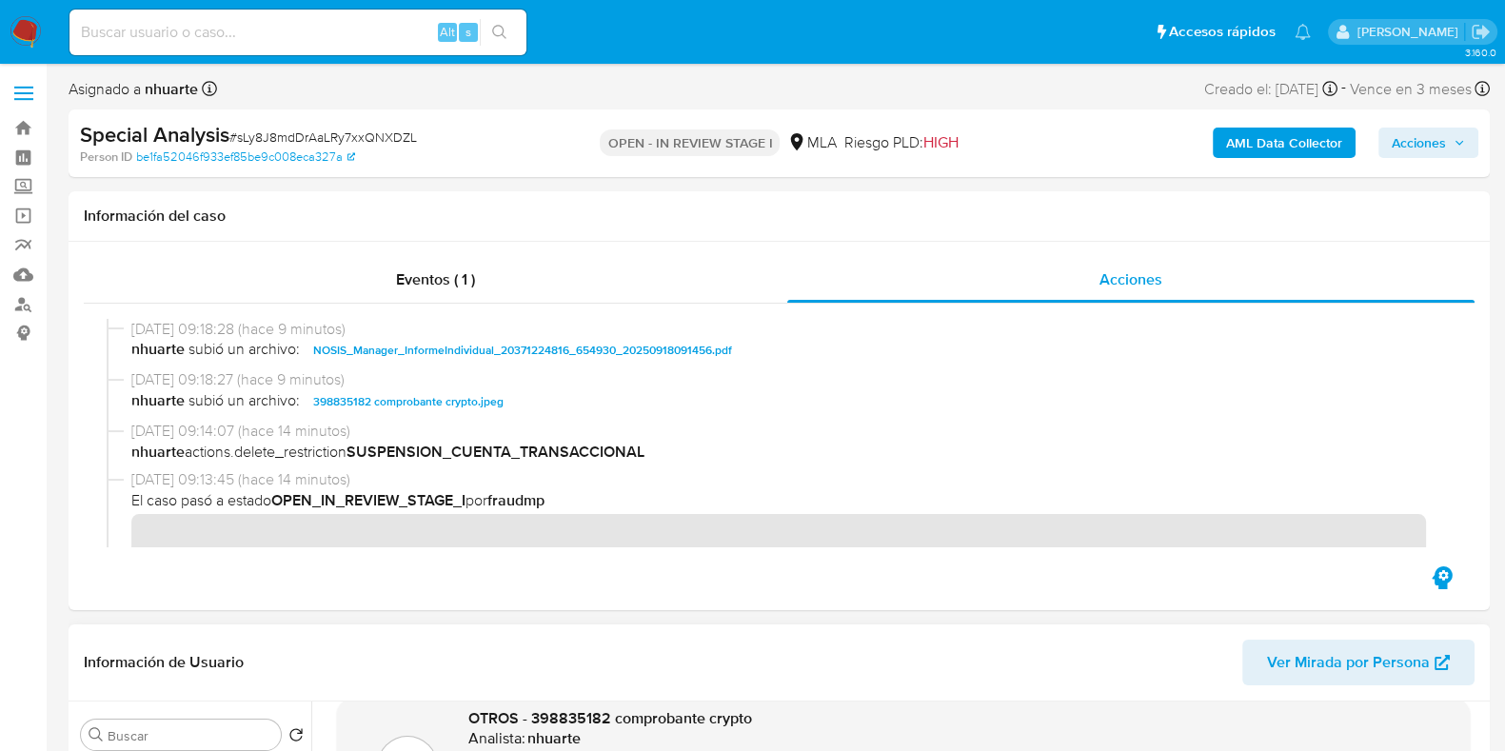
click at [1440, 145] on span "Acciones" at bounding box center [1418, 143] width 54 height 30
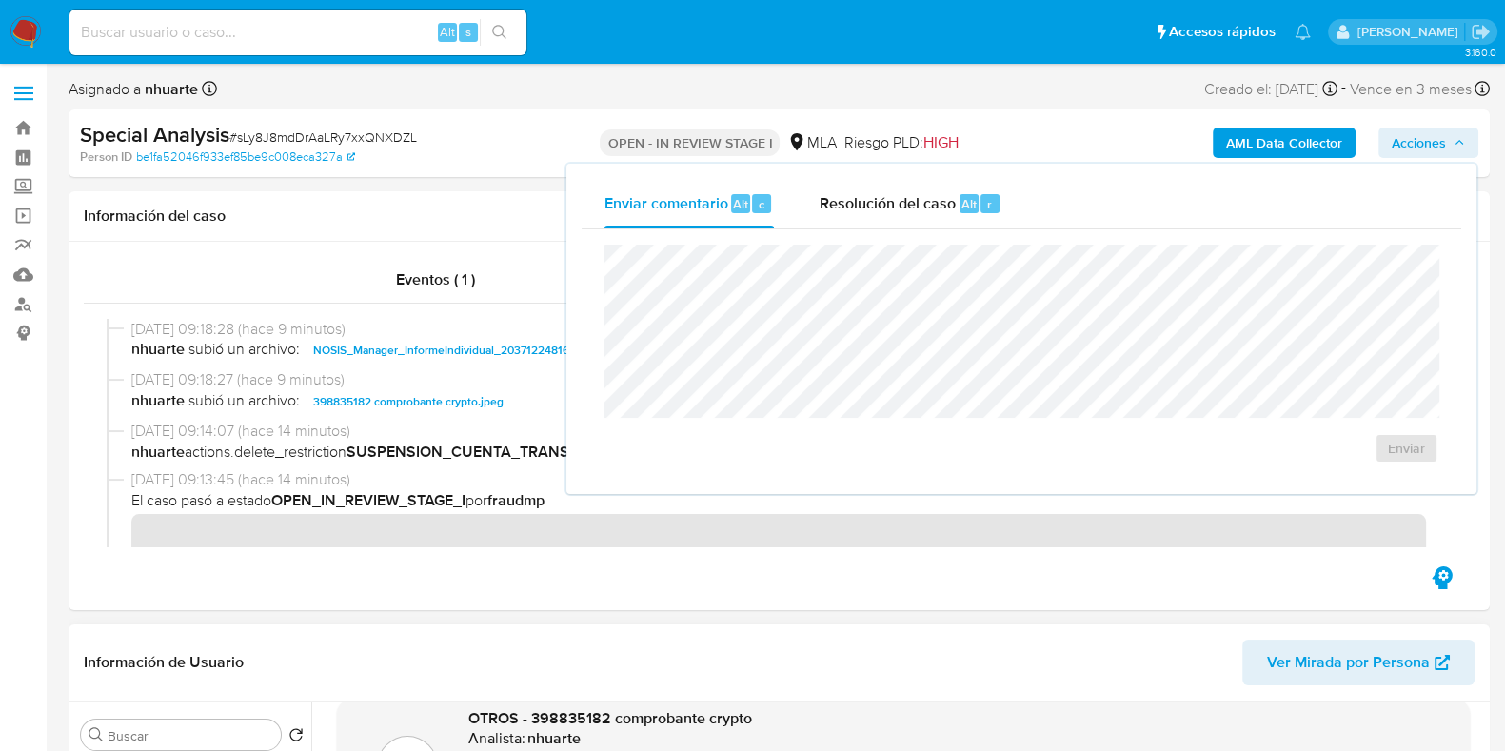
click at [1273, 135] on b "AML Data Collector" at bounding box center [1284, 143] width 116 height 30
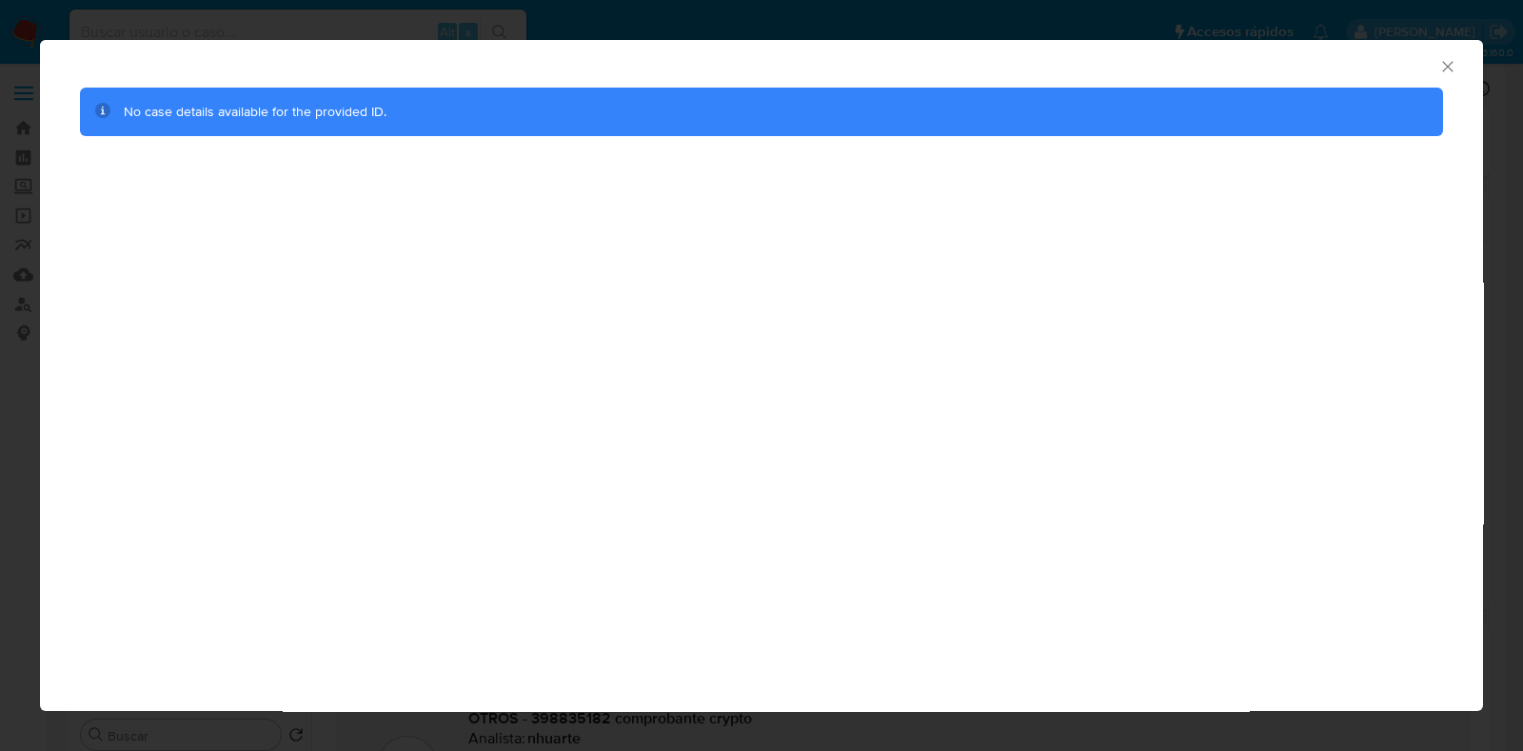
click at [1444, 72] on icon "Cerrar ventana" at bounding box center [1447, 66] width 19 height 19
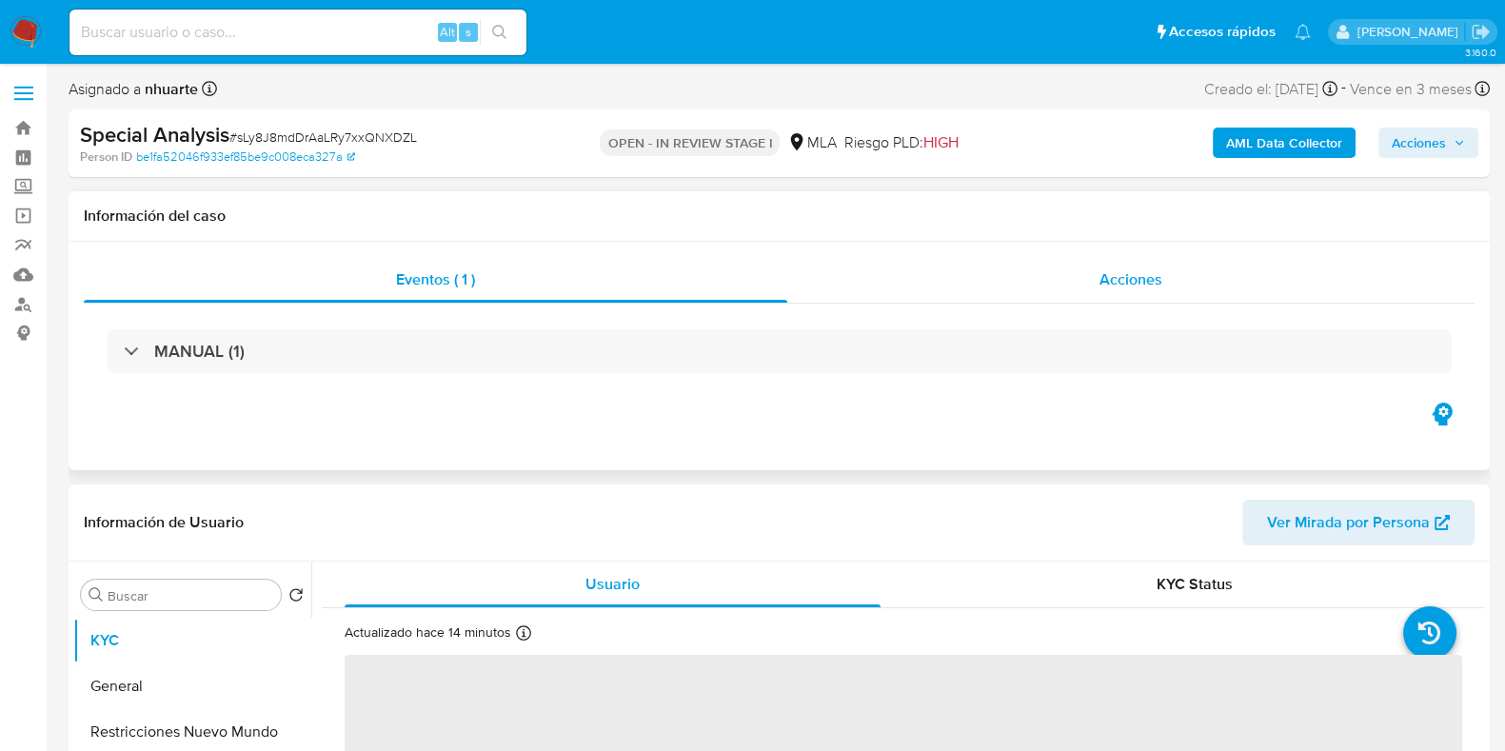
click at [1114, 288] on span "Acciones" at bounding box center [1130, 279] width 63 height 22
select select "10"
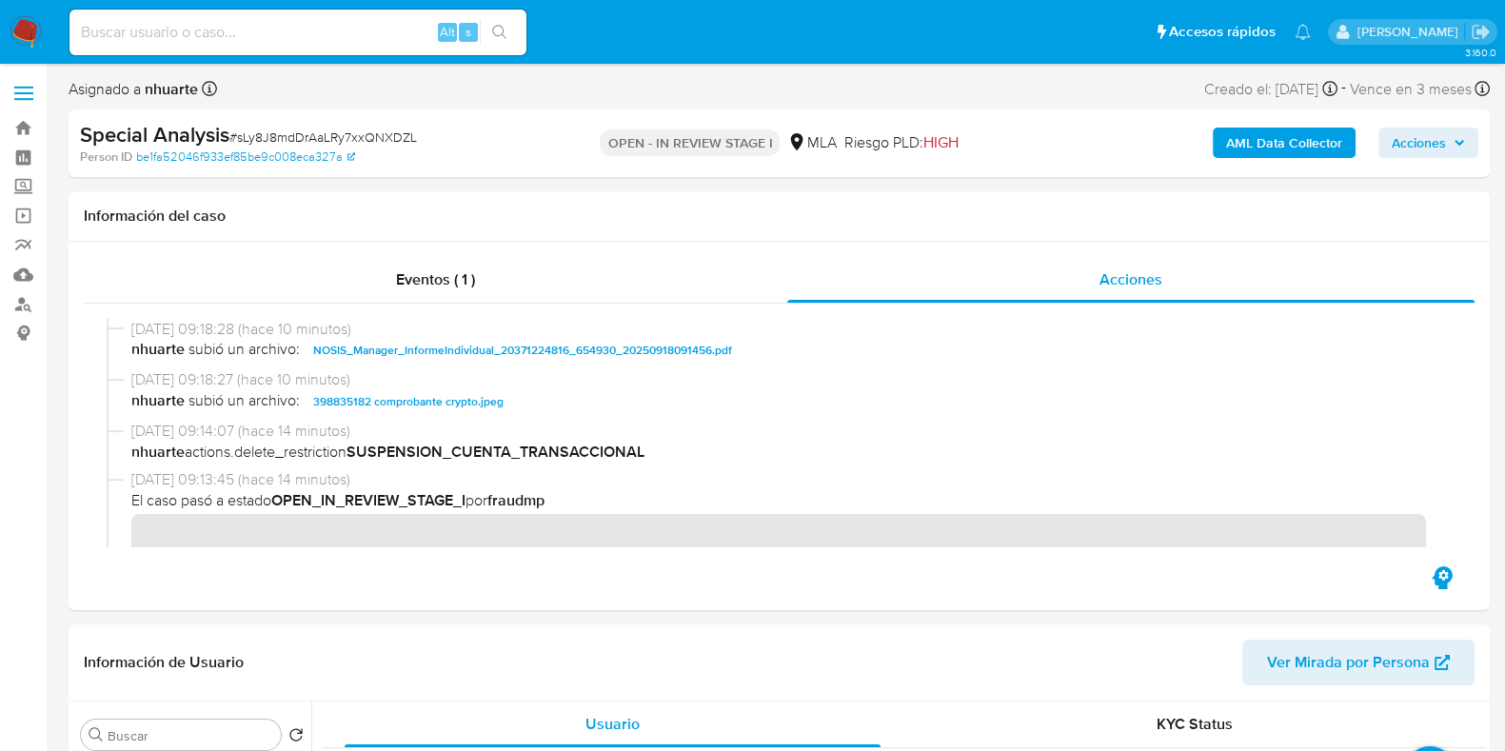
click at [1280, 134] on b "AML Data Collector" at bounding box center [1284, 143] width 116 height 30
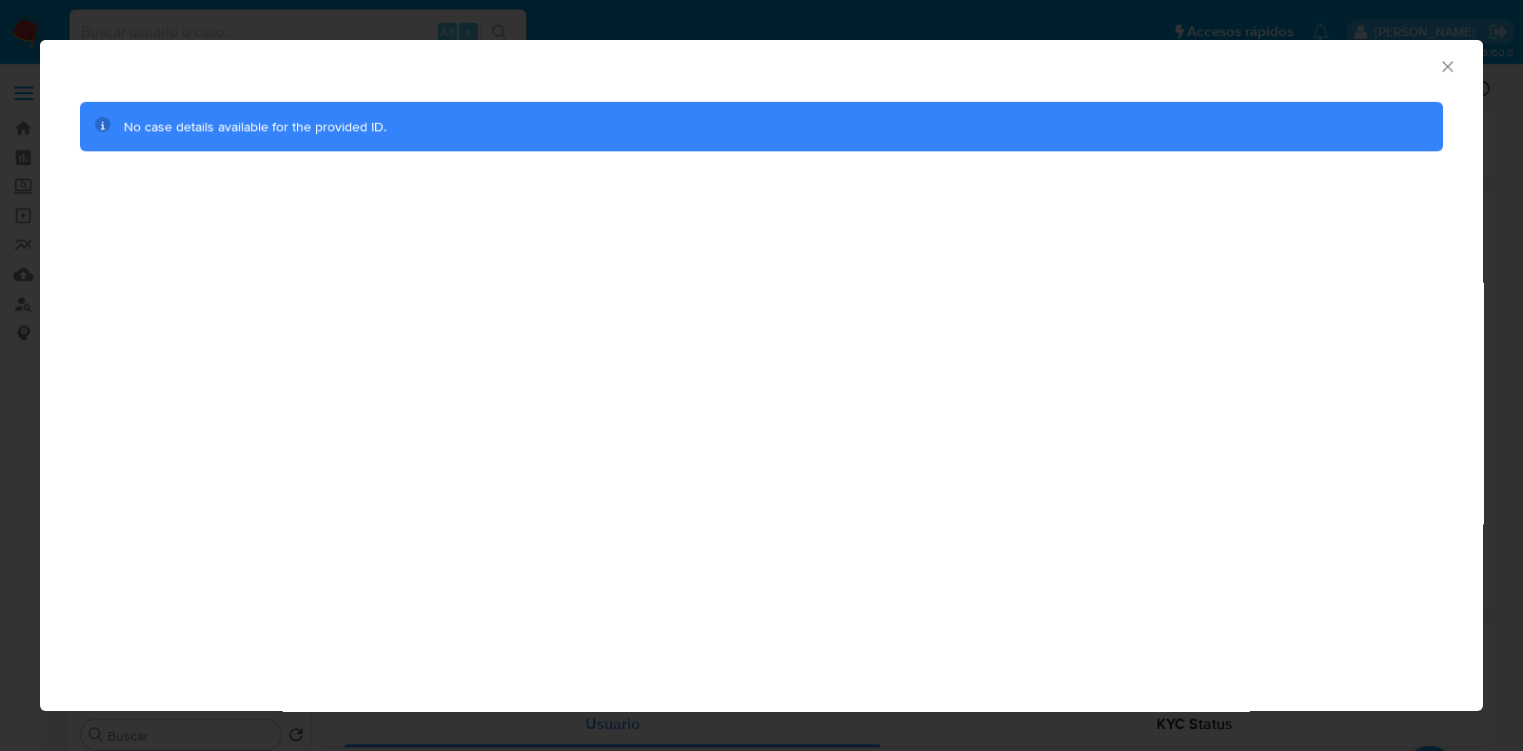
click at [1446, 65] on icon "Cerrar ventana" at bounding box center [1447, 66] width 10 height 10
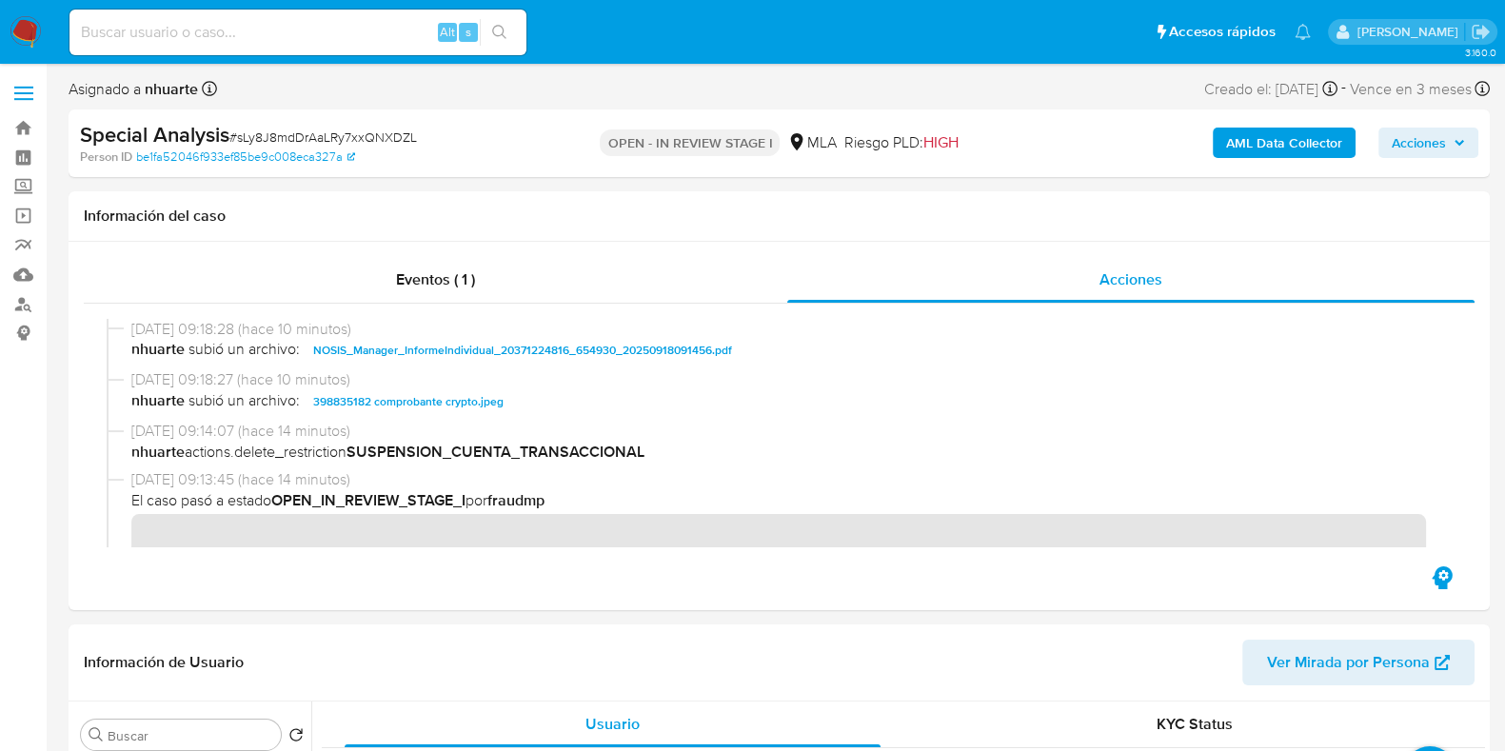
click at [1418, 140] on span "Acciones" at bounding box center [1418, 143] width 54 height 30
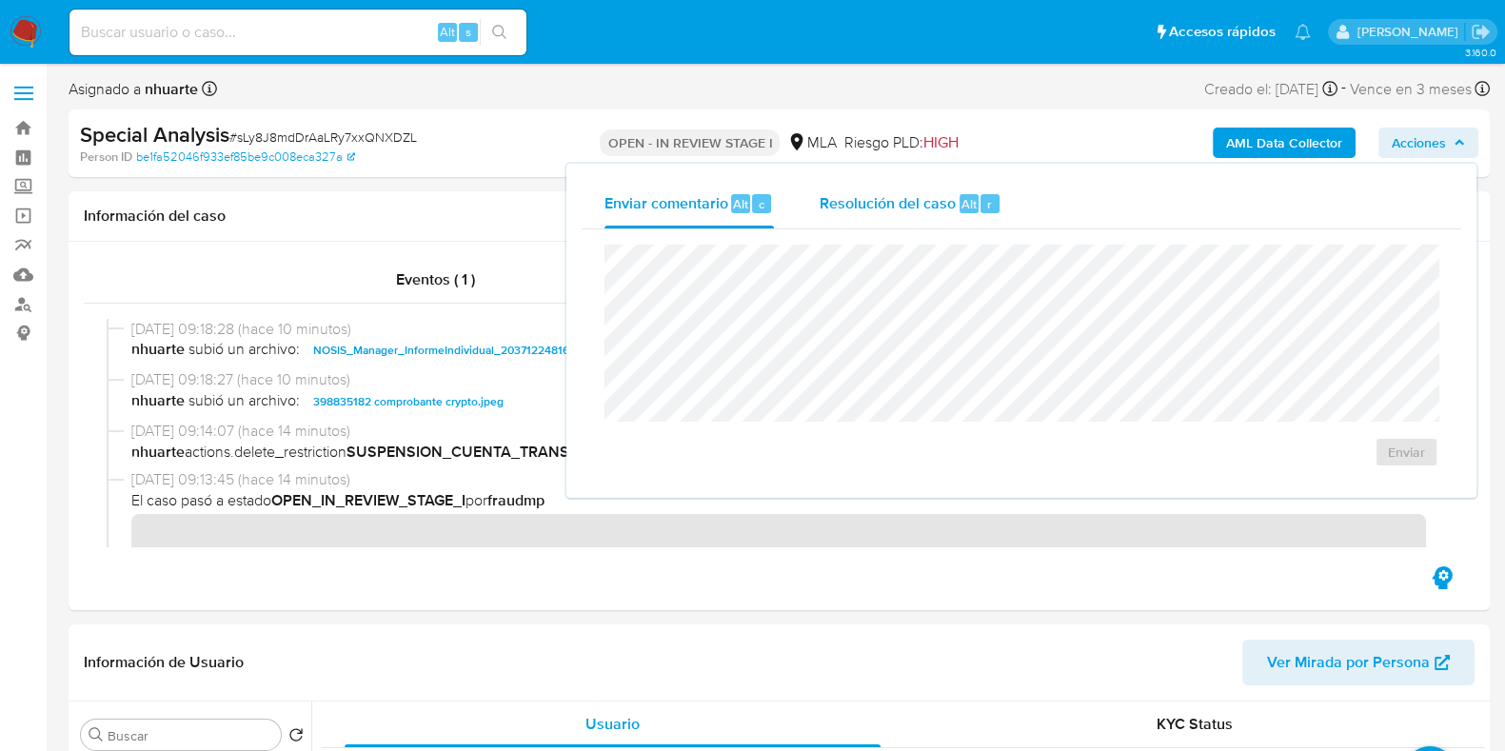
click at [961, 211] on span "Alt" at bounding box center [968, 204] width 15 height 18
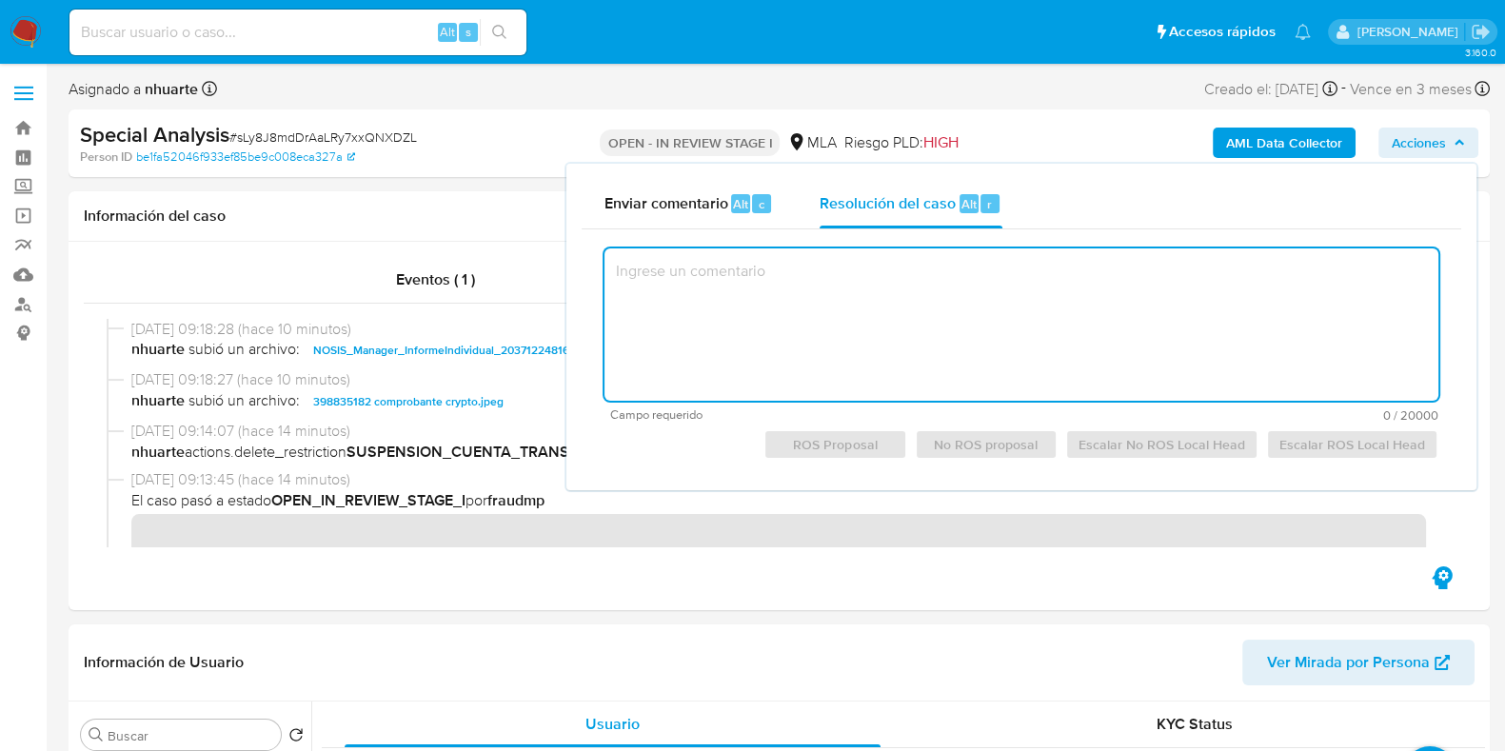
paste textarea "Se crea el presente caso a los fines de adjuntar documentación e informacion ap…"
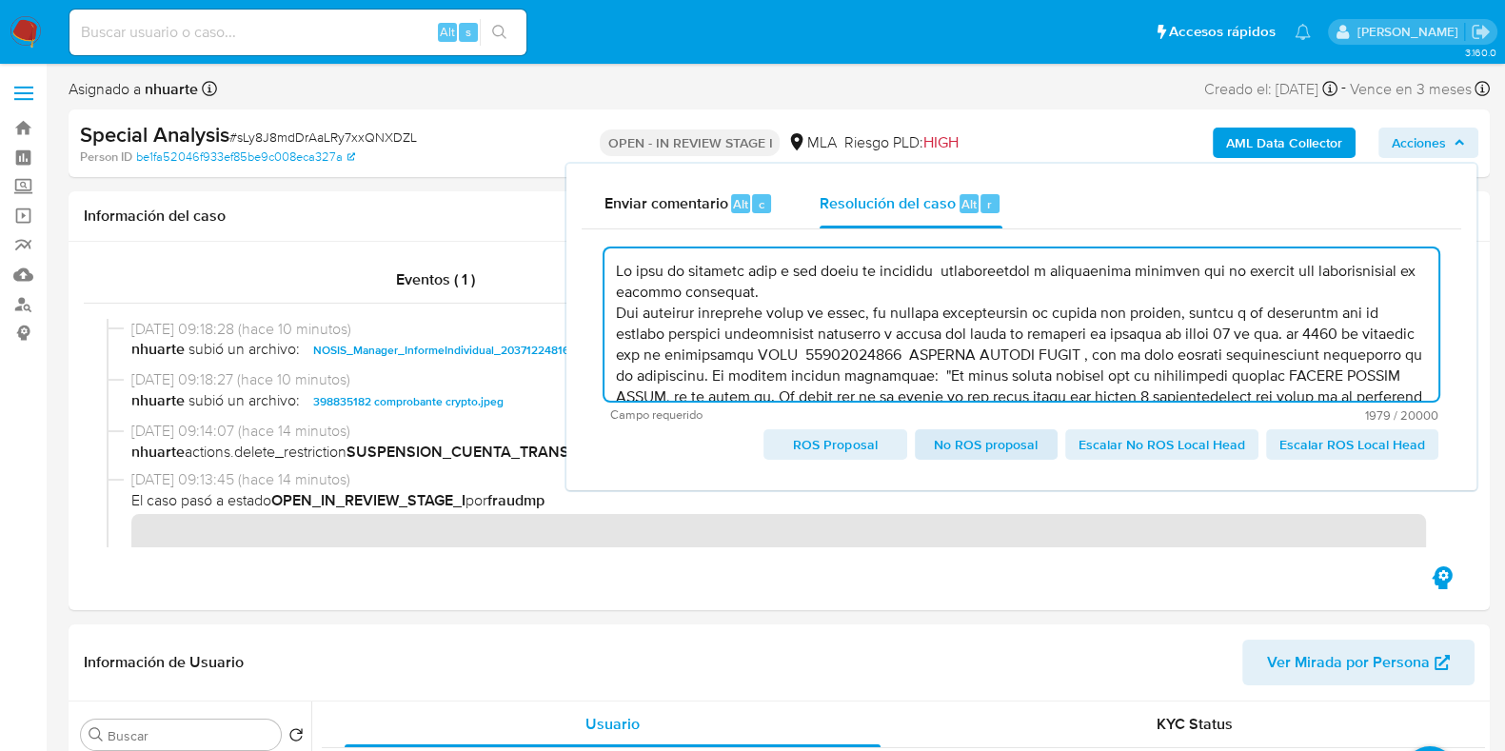
scroll to position [321, 0]
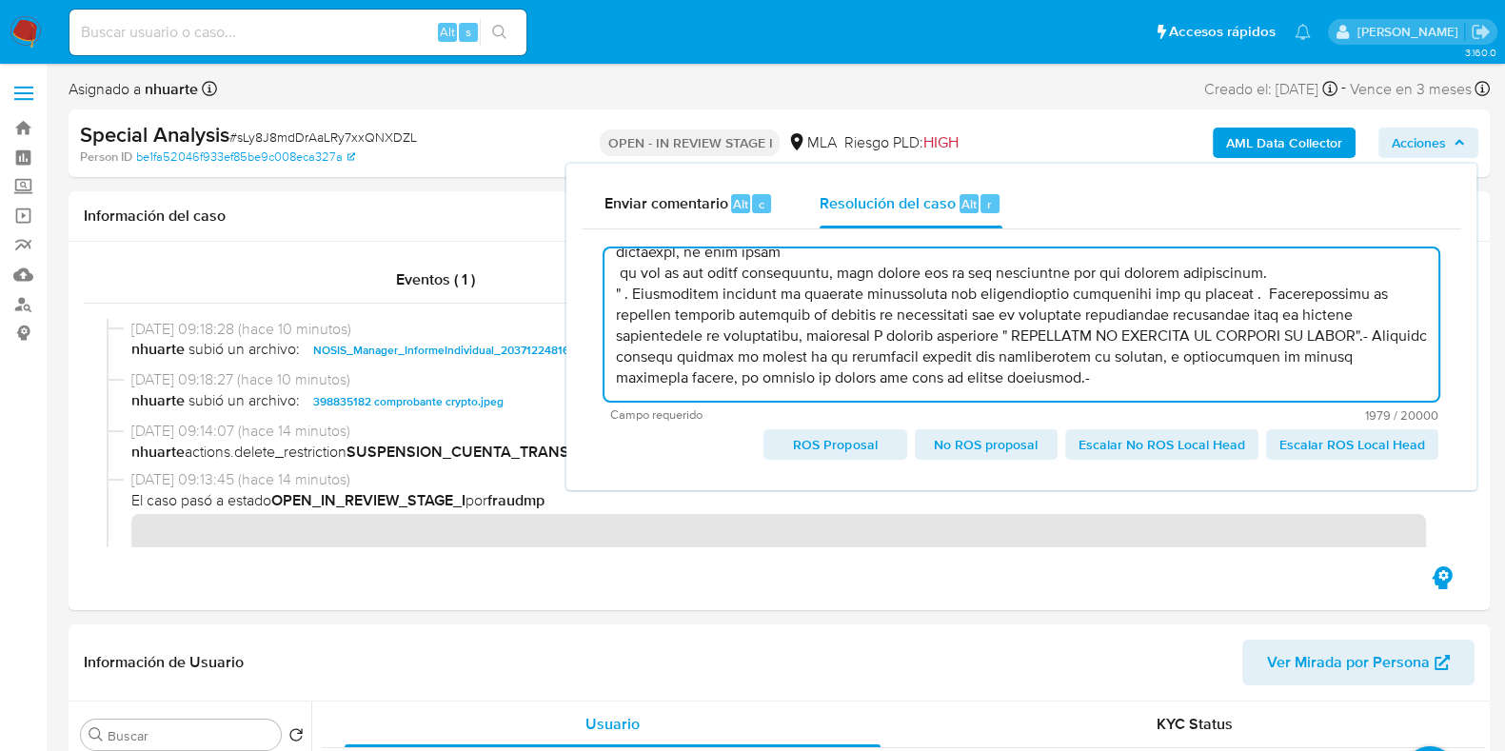
type textarea "Se crea el presente caso a los fines de adjuntar documentación e informacion ap…"
click at [520, 100] on div "Asignado a nhuarte Asignado el: 18/09/2025 09:13:45 Creado el: 18/09/2025 Cread…" at bounding box center [779, 92] width 1421 height 33
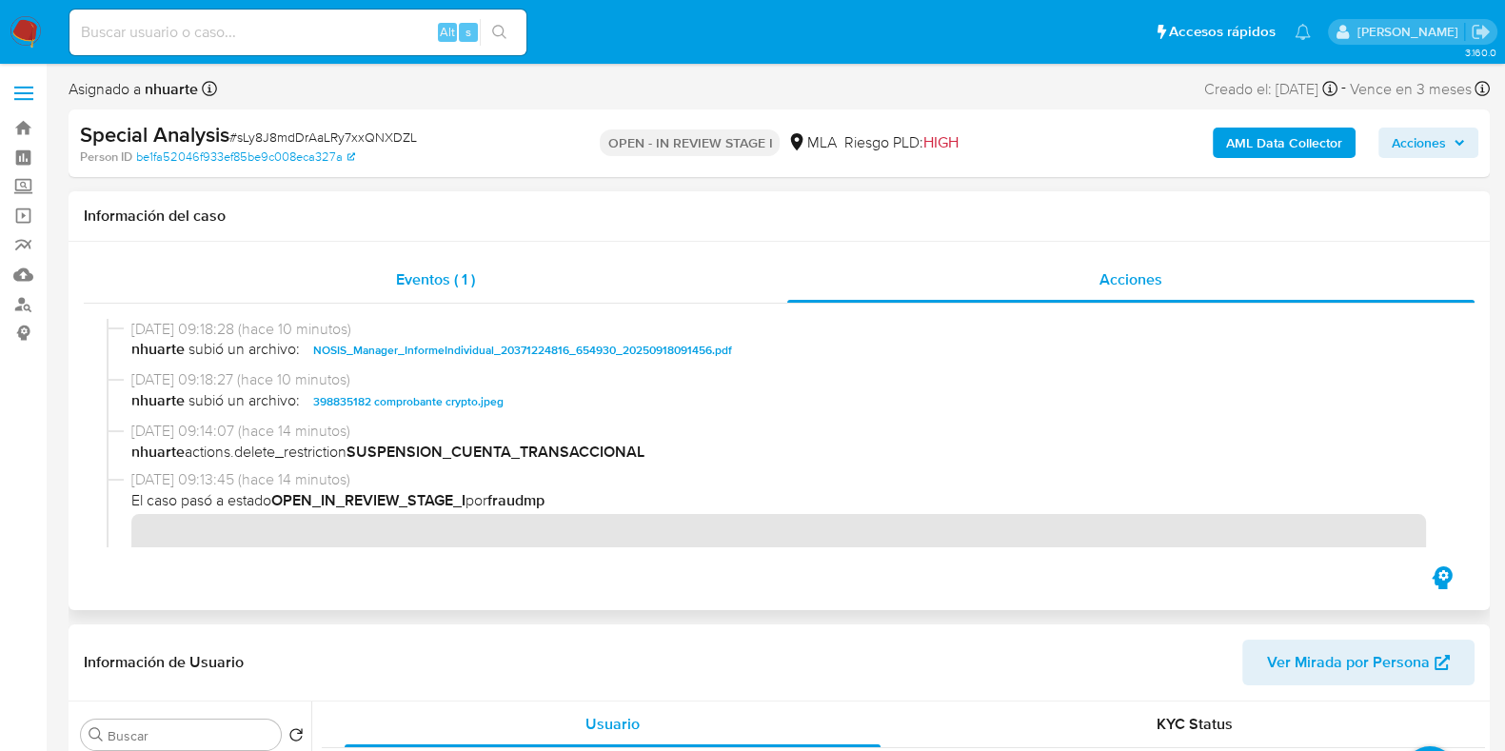
click at [442, 285] on span "Eventos ( 1 )" at bounding box center [435, 279] width 79 height 22
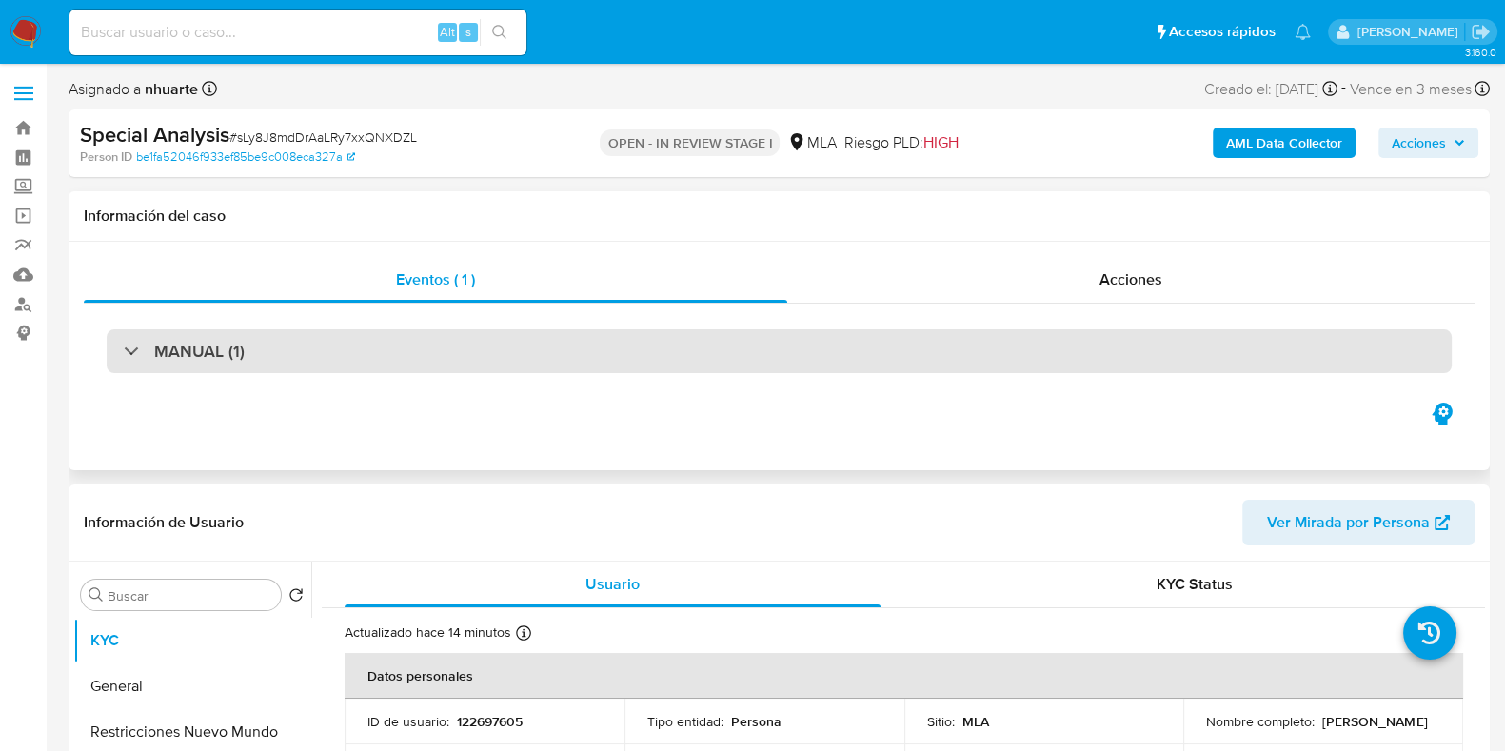
click at [590, 364] on div "MANUAL (1)" at bounding box center [779, 351] width 1345 height 44
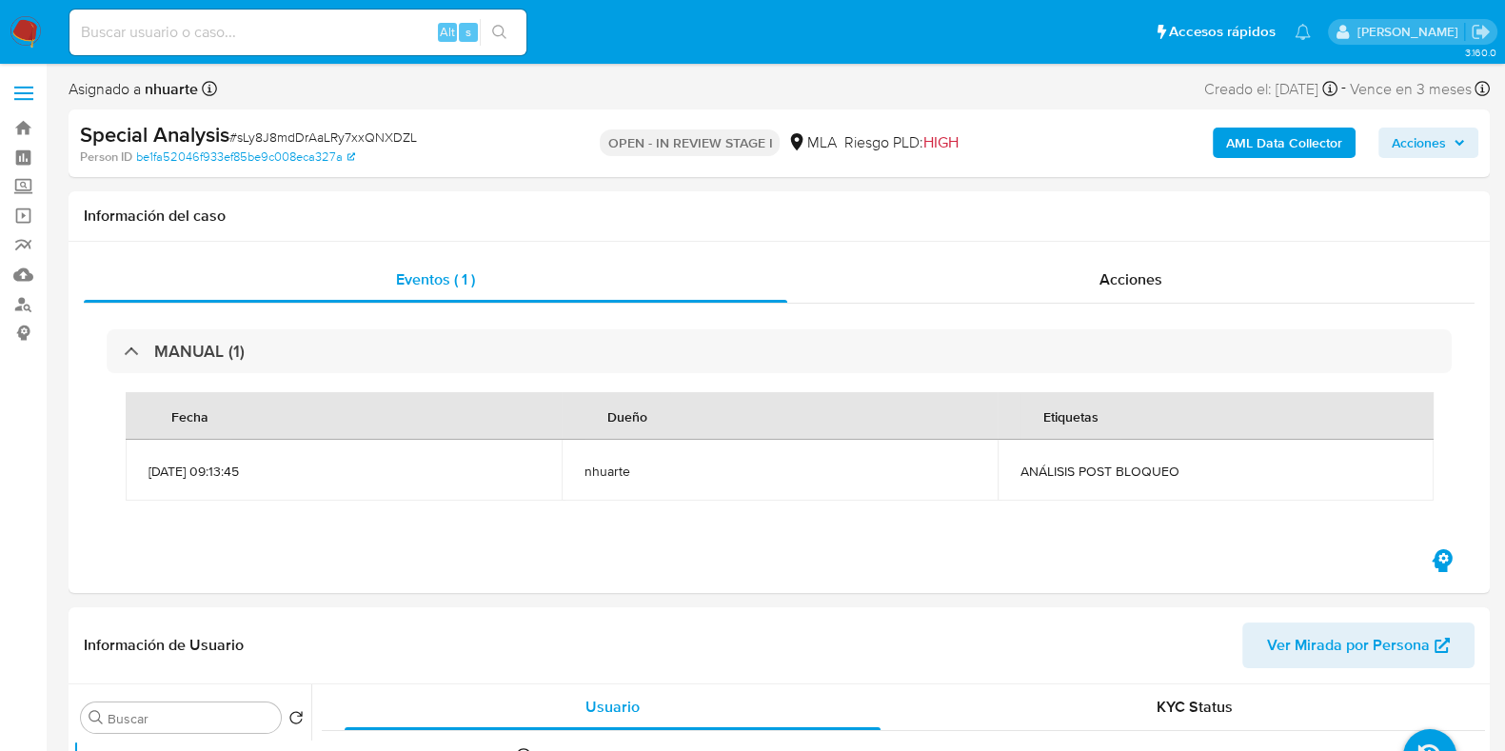
click at [1434, 148] on span "Acciones" at bounding box center [1418, 143] width 54 height 30
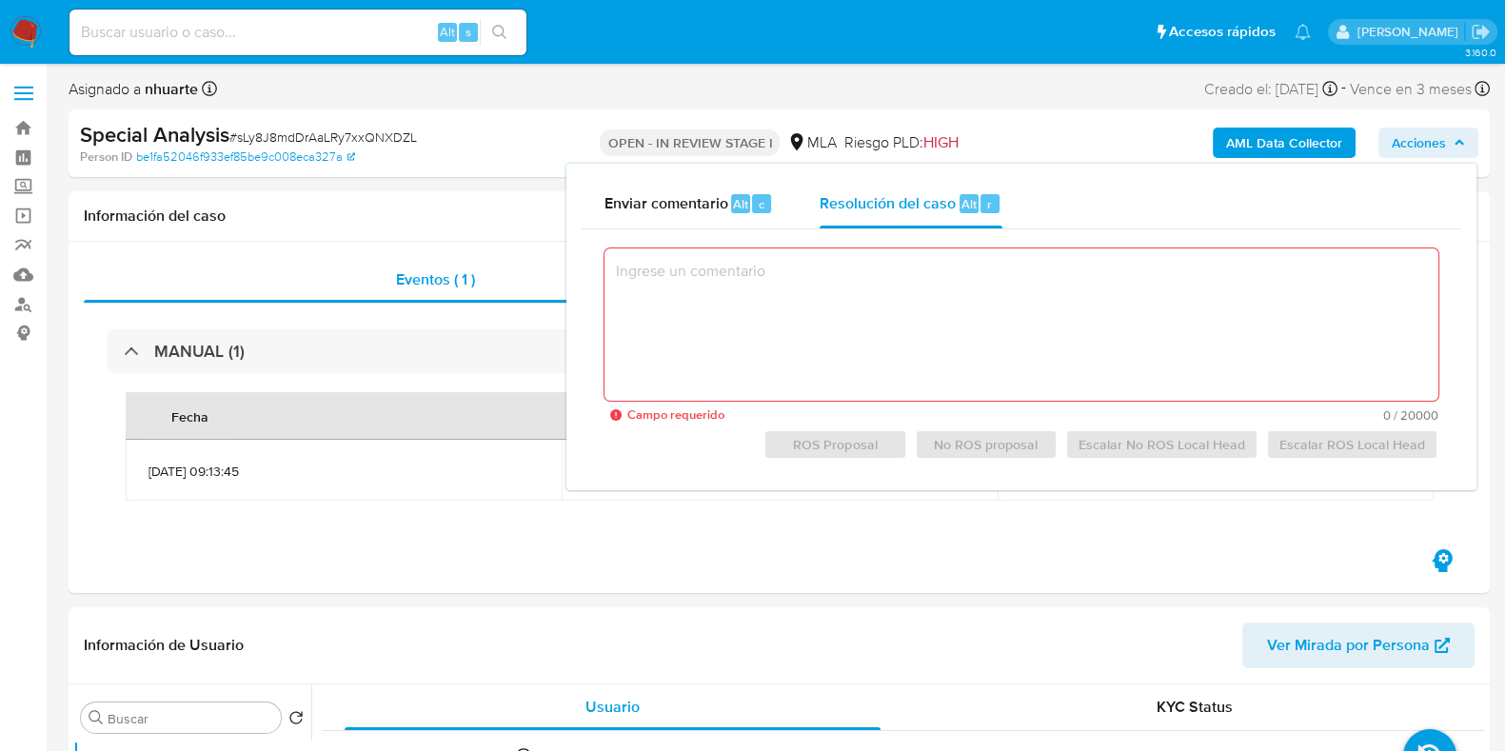
click at [1061, 136] on div "AML Data Collector Acciones Enviar comentario Alt c Resolución del caso Alt r C…" at bounding box center [1247, 143] width 461 height 45
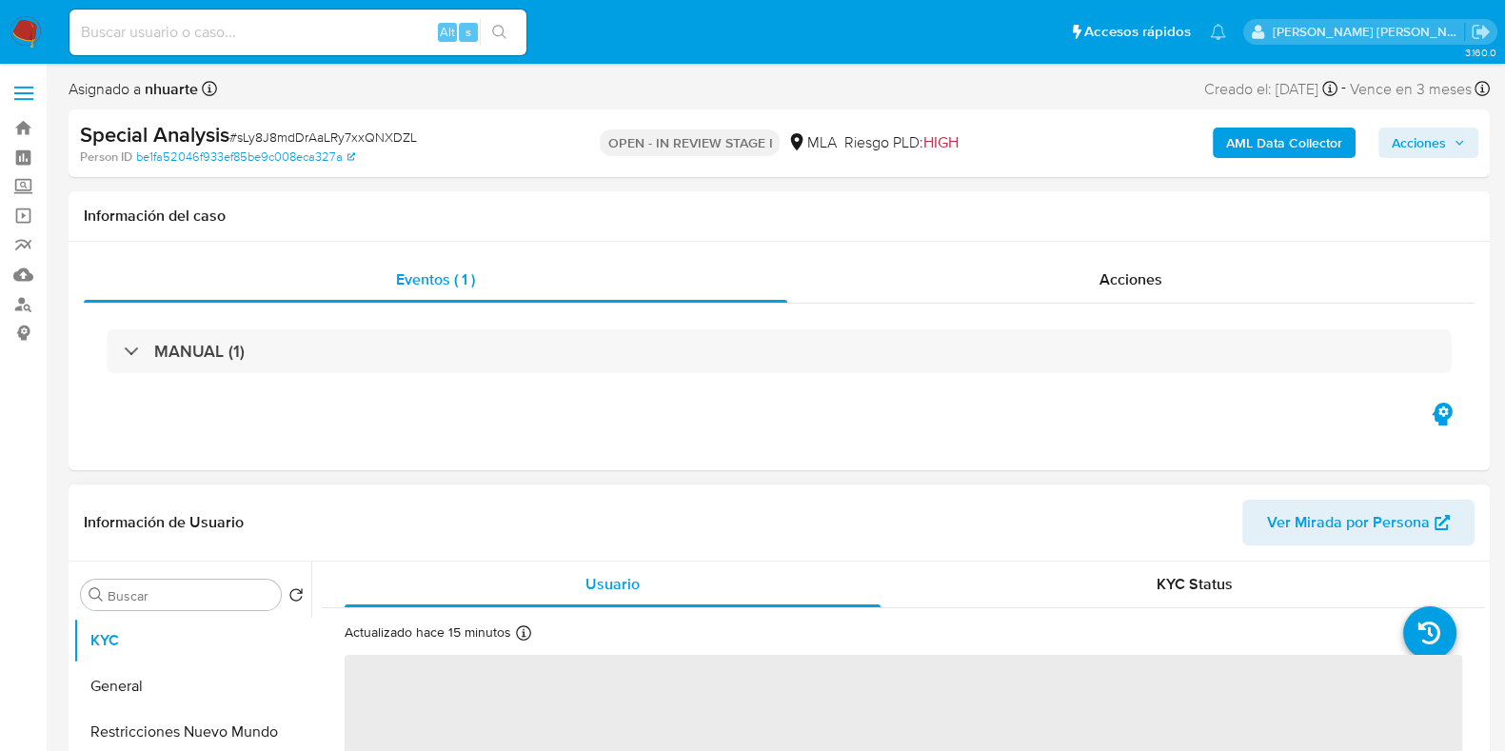
select select "10"
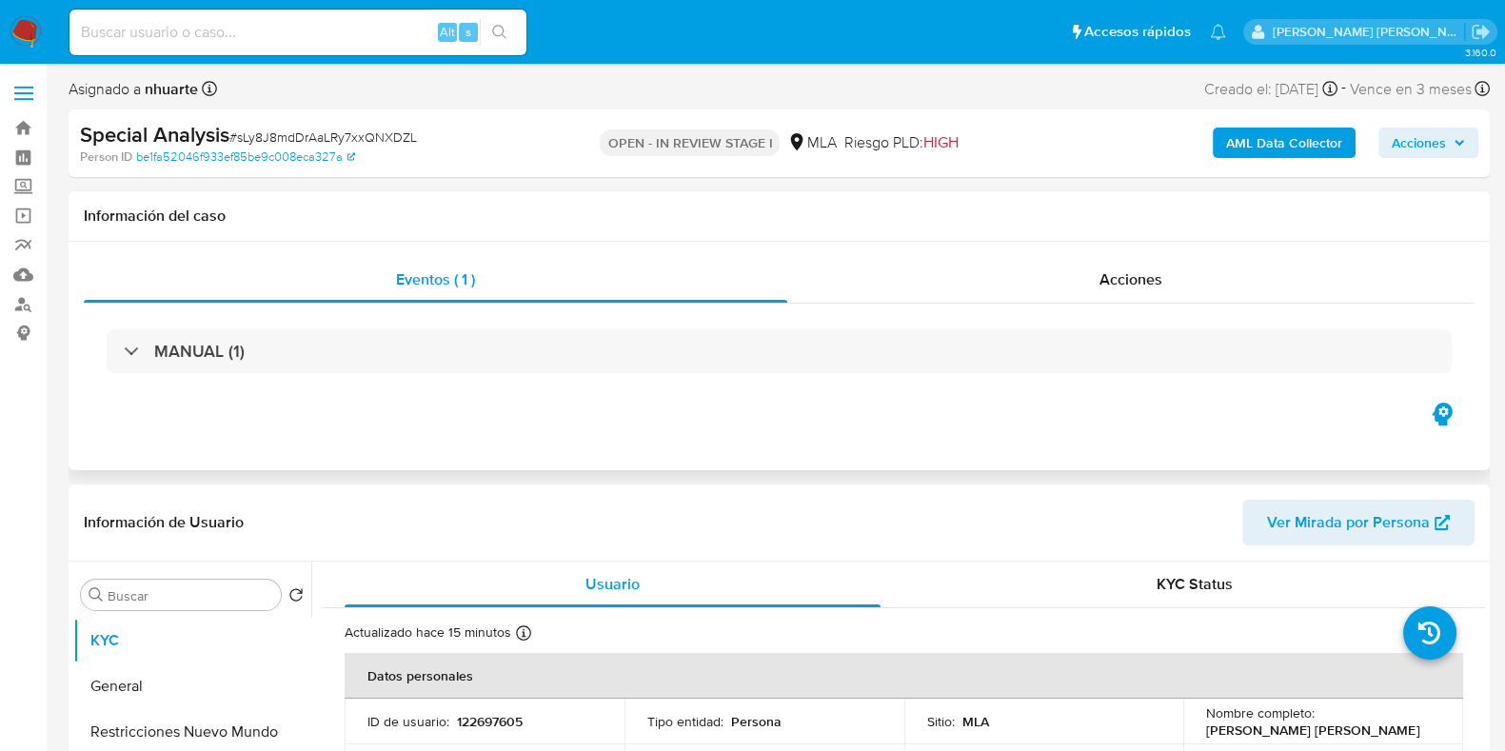
click at [454, 378] on div "MANUAL (1)" at bounding box center [779, 351] width 1390 height 95
click at [454, 375] on div "MANUAL (1)" at bounding box center [779, 351] width 1390 height 95
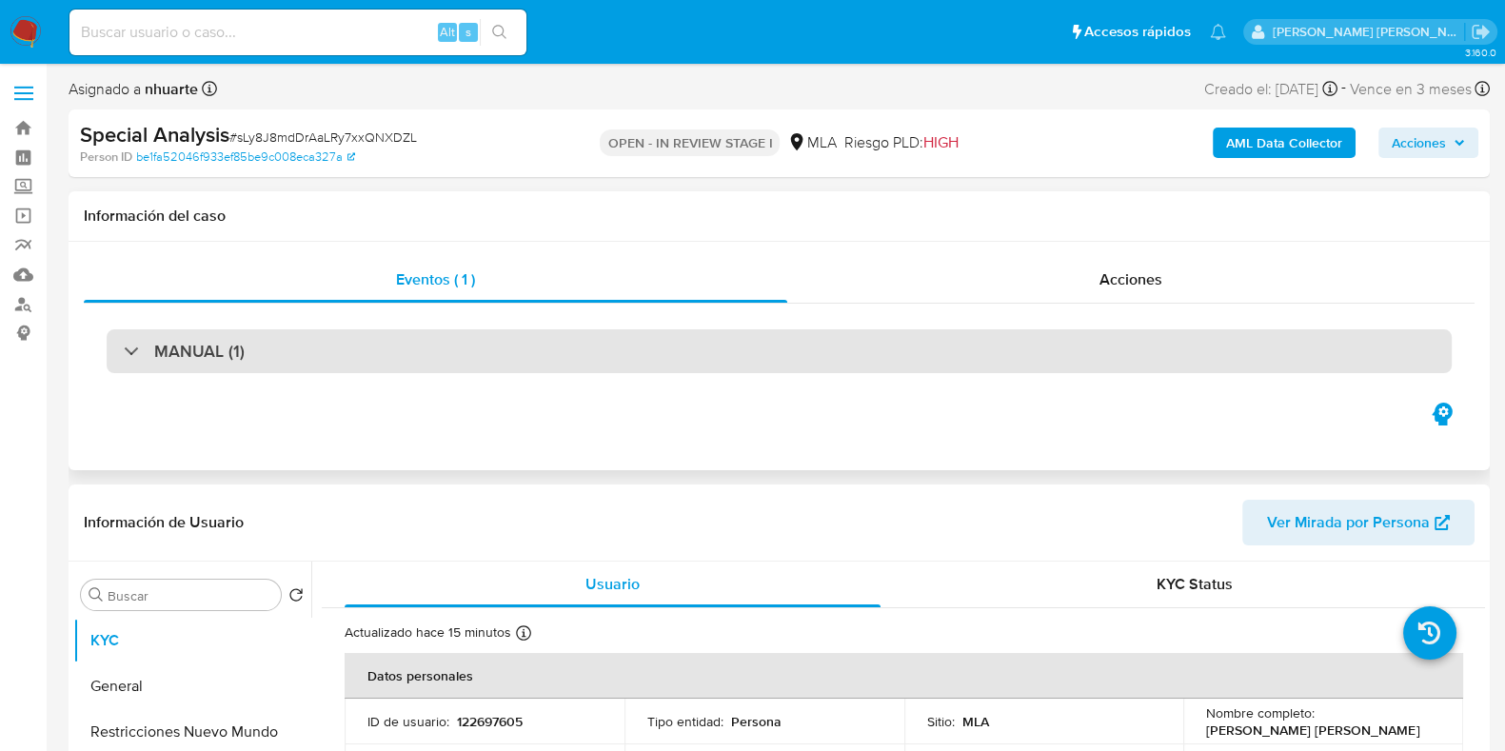
click at [453, 357] on div "MANUAL (1)" at bounding box center [779, 351] width 1345 height 44
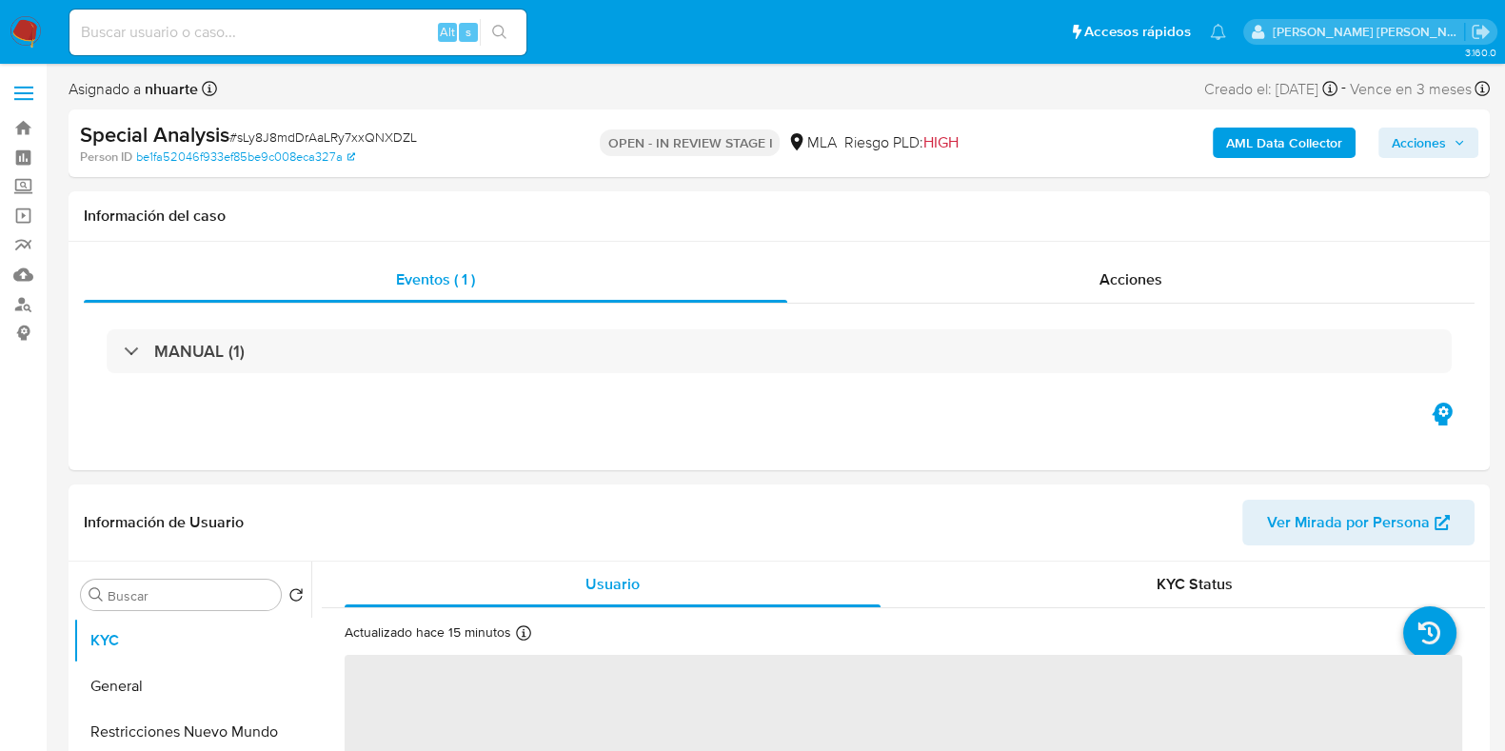
select select "10"
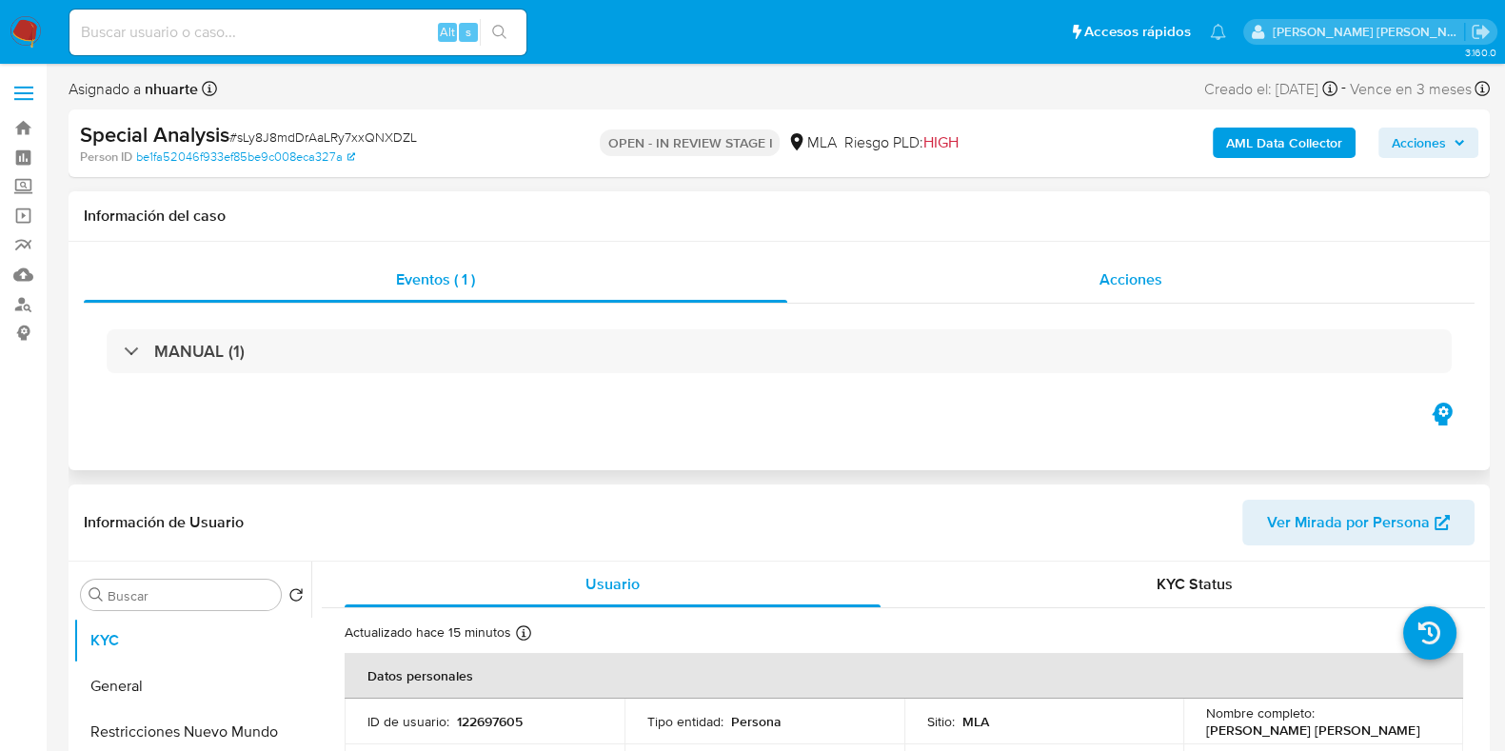
click at [1128, 284] on span "Acciones" at bounding box center [1130, 279] width 63 height 22
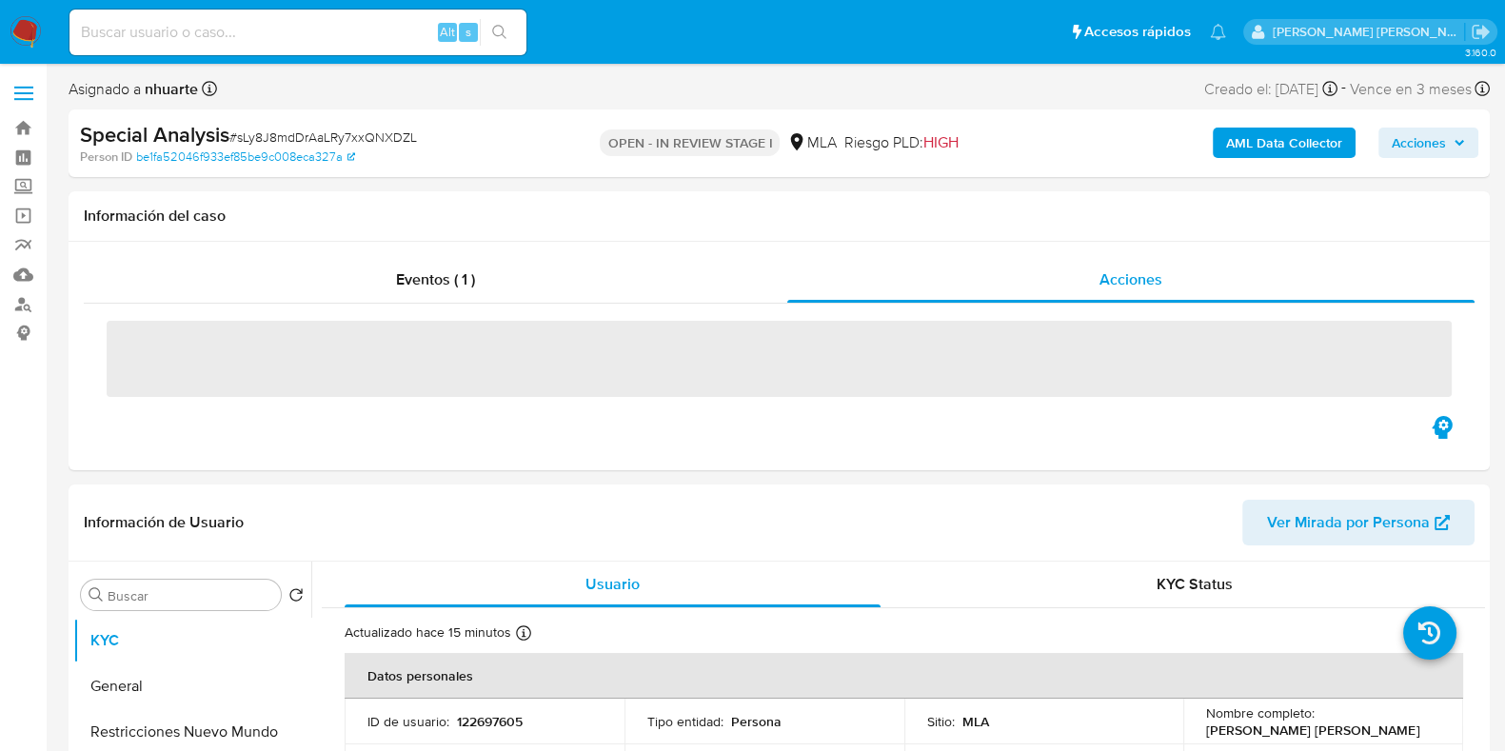
click at [1442, 142] on span "Acciones" at bounding box center [1418, 143] width 54 height 30
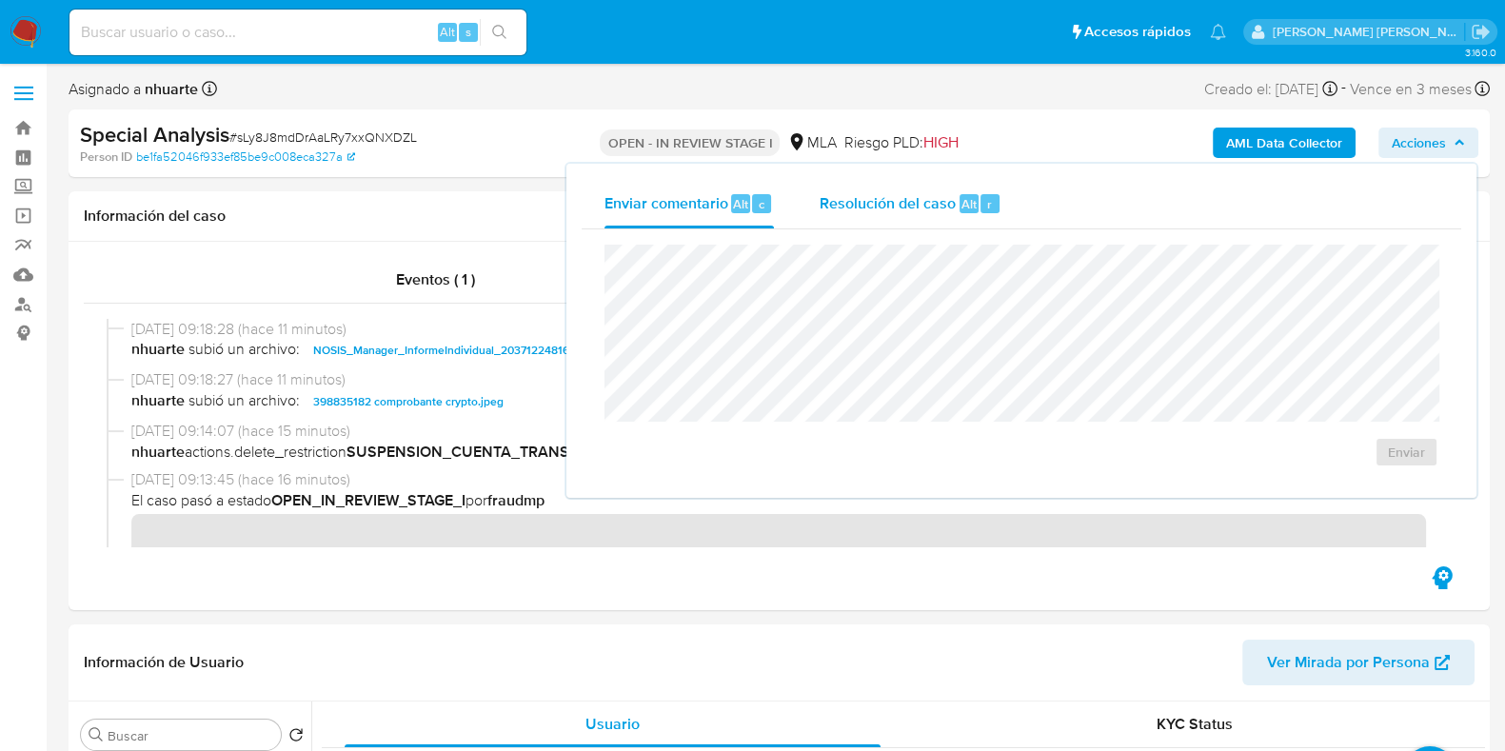
click at [824, 219] on div "Resolución del caso Alt r" at bounding box center [910, 203] width 182 height 49
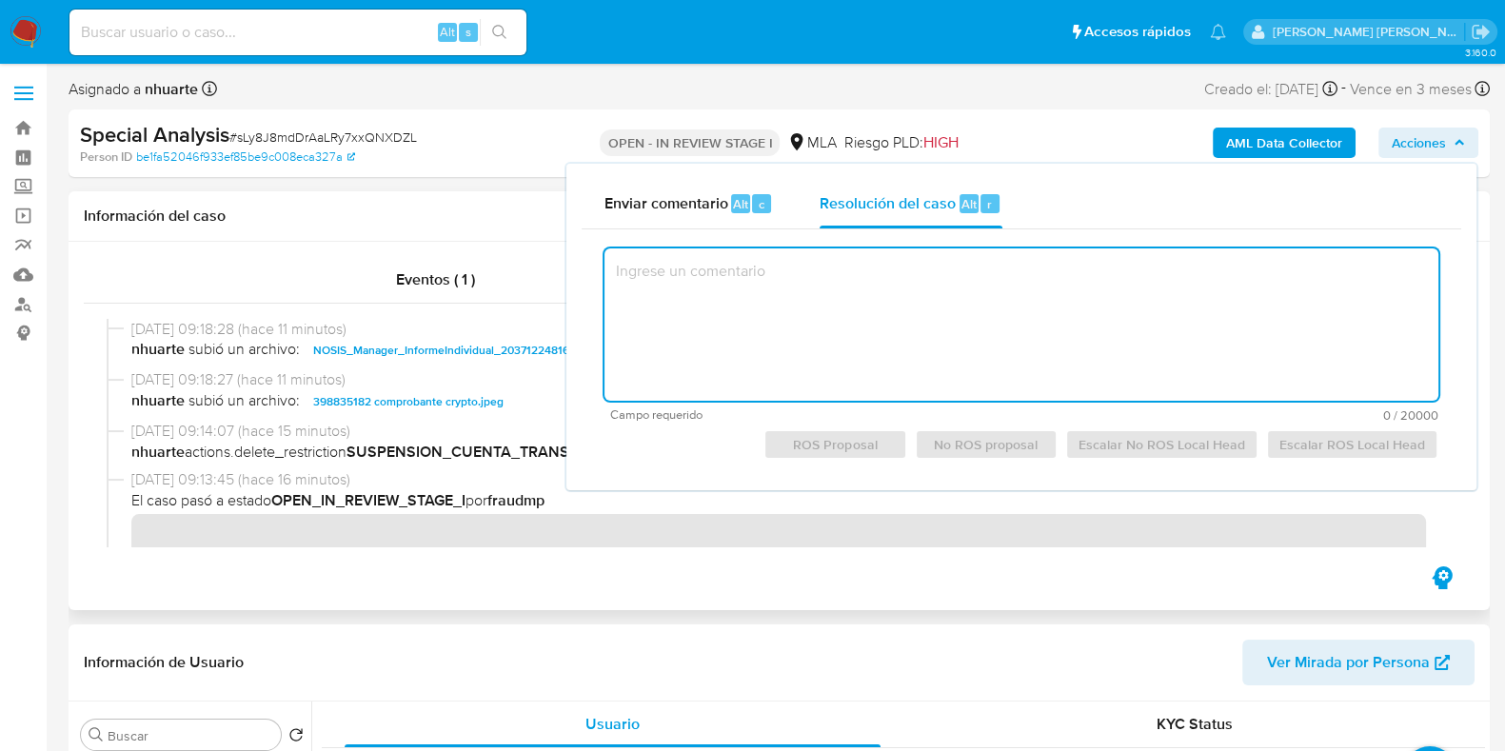
click at [418, 204] on div "Información del caso" at bounding box center [779, 216] width 1421 height 50
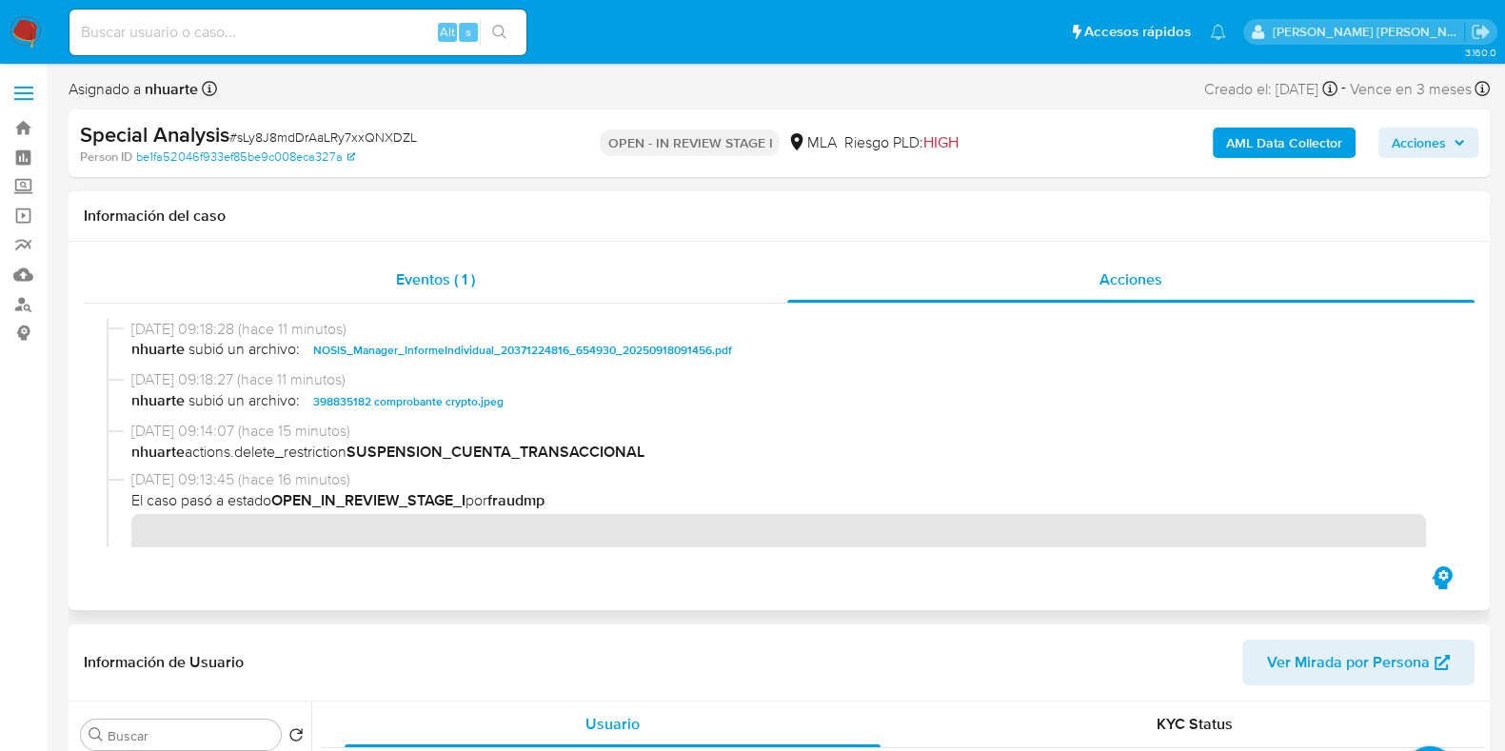
click at [434, 291] on div "Eventos ( 1 )" at bounding box center [435, 280] width 703 height 46
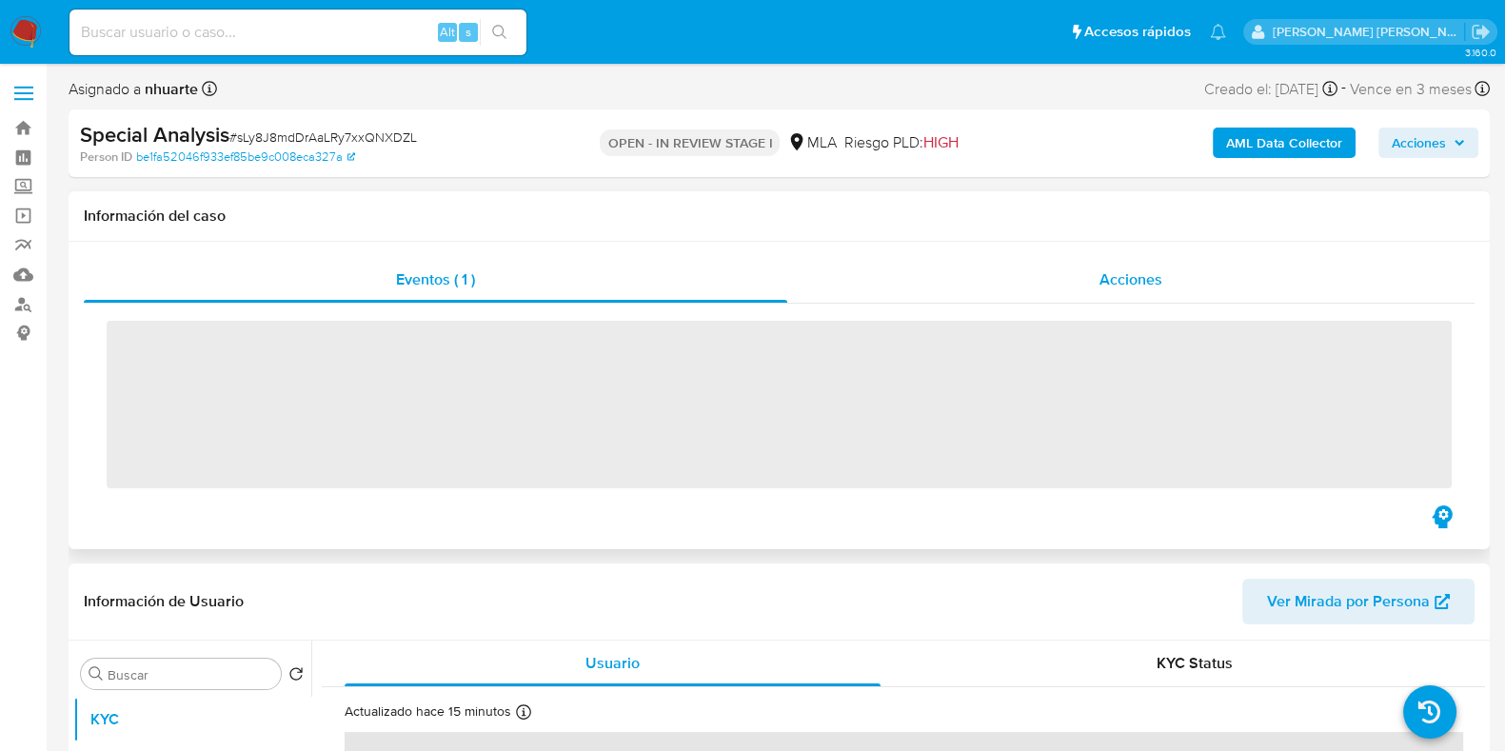
click at [1142, 267] on div "Acciones" at bounding box center [1130, 280] width 687 height 46
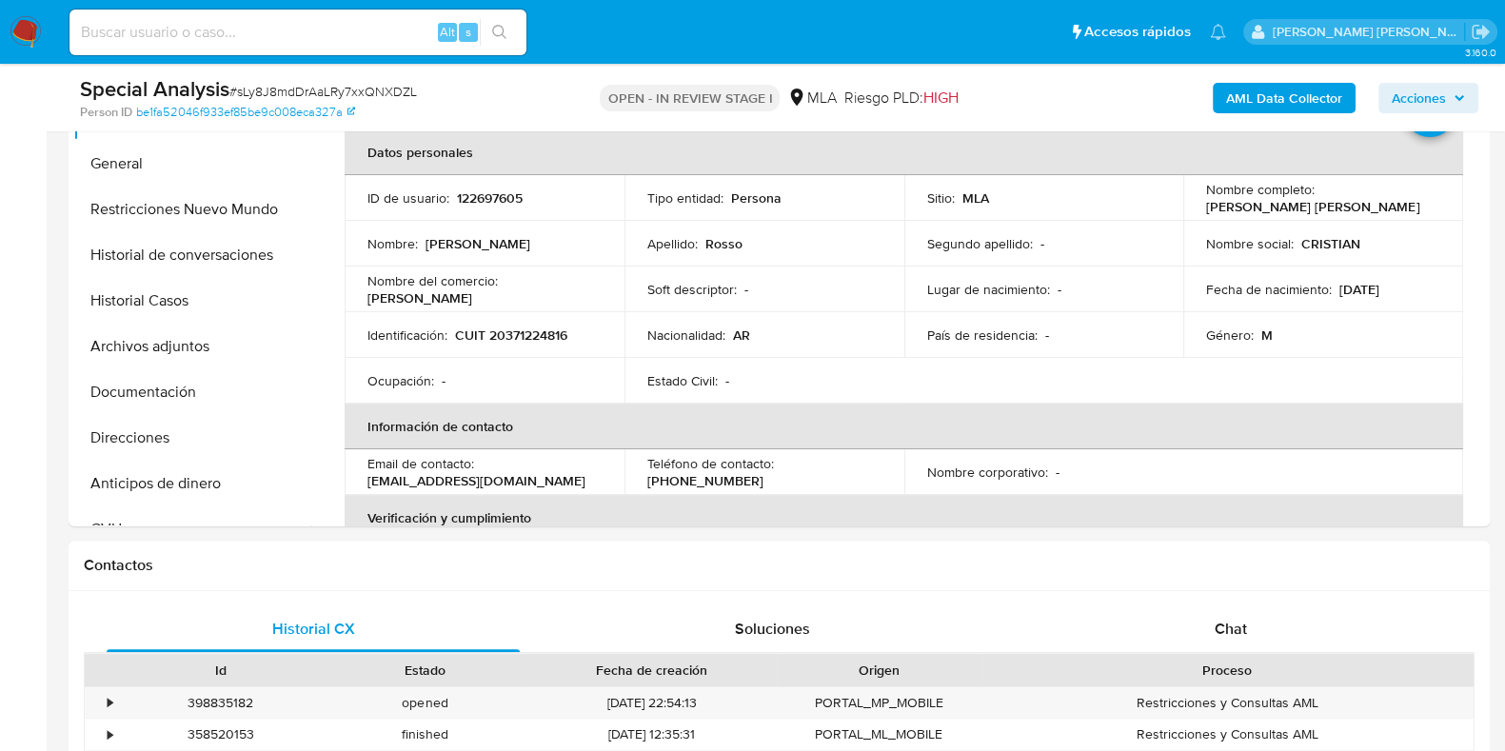
scroll to position [714, 0]
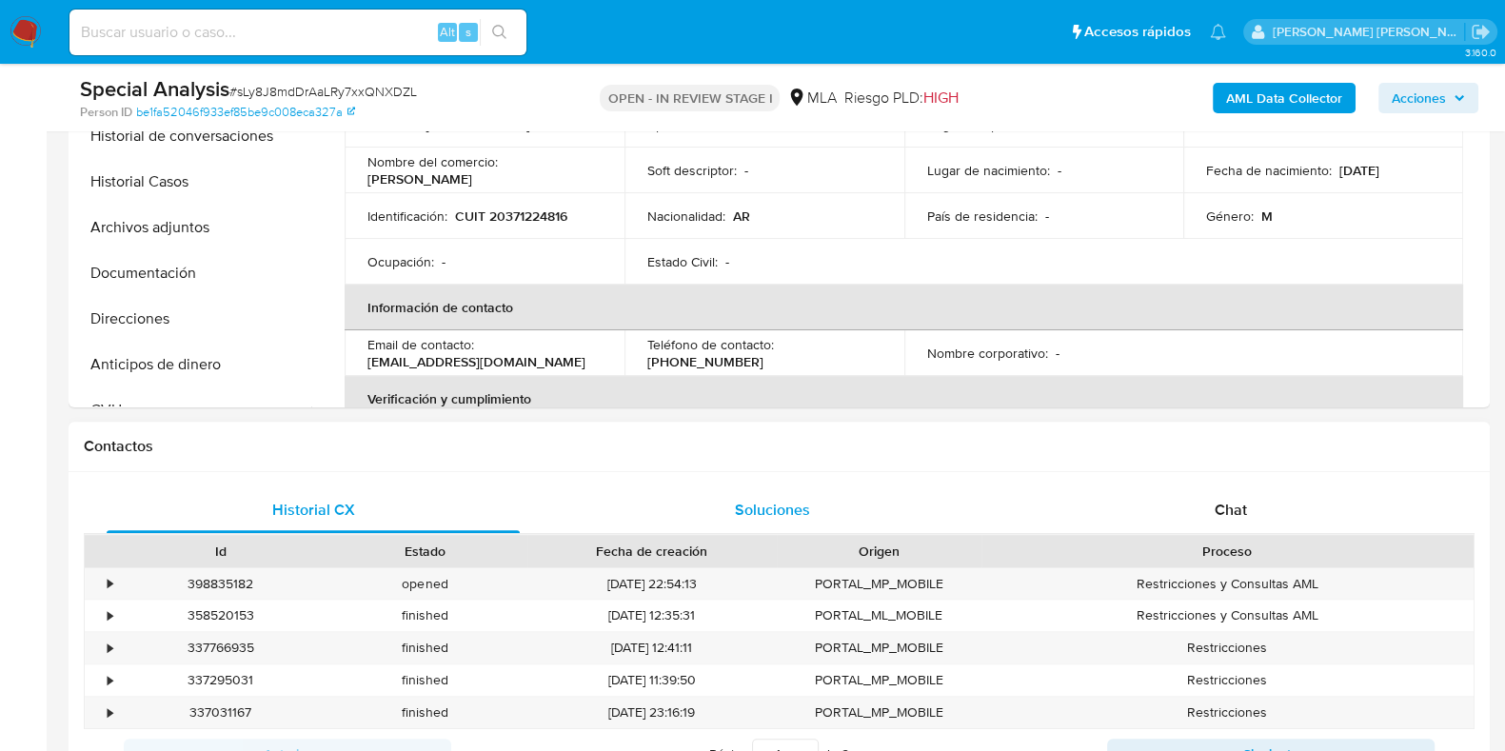
click at [1224, 506] on span "Chat" at bounding box center [1230, 510] width 32 height 22
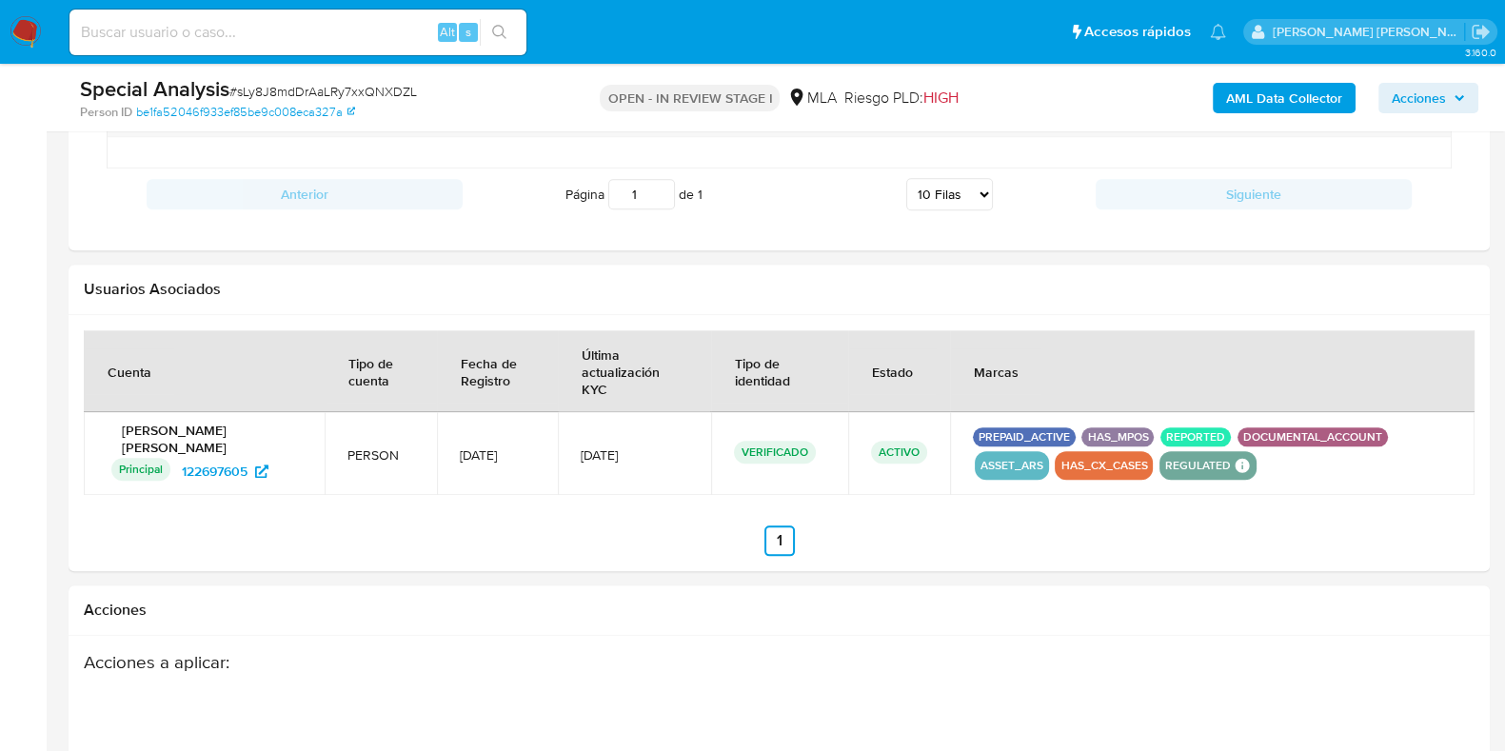
scroll to position [2617, 0]
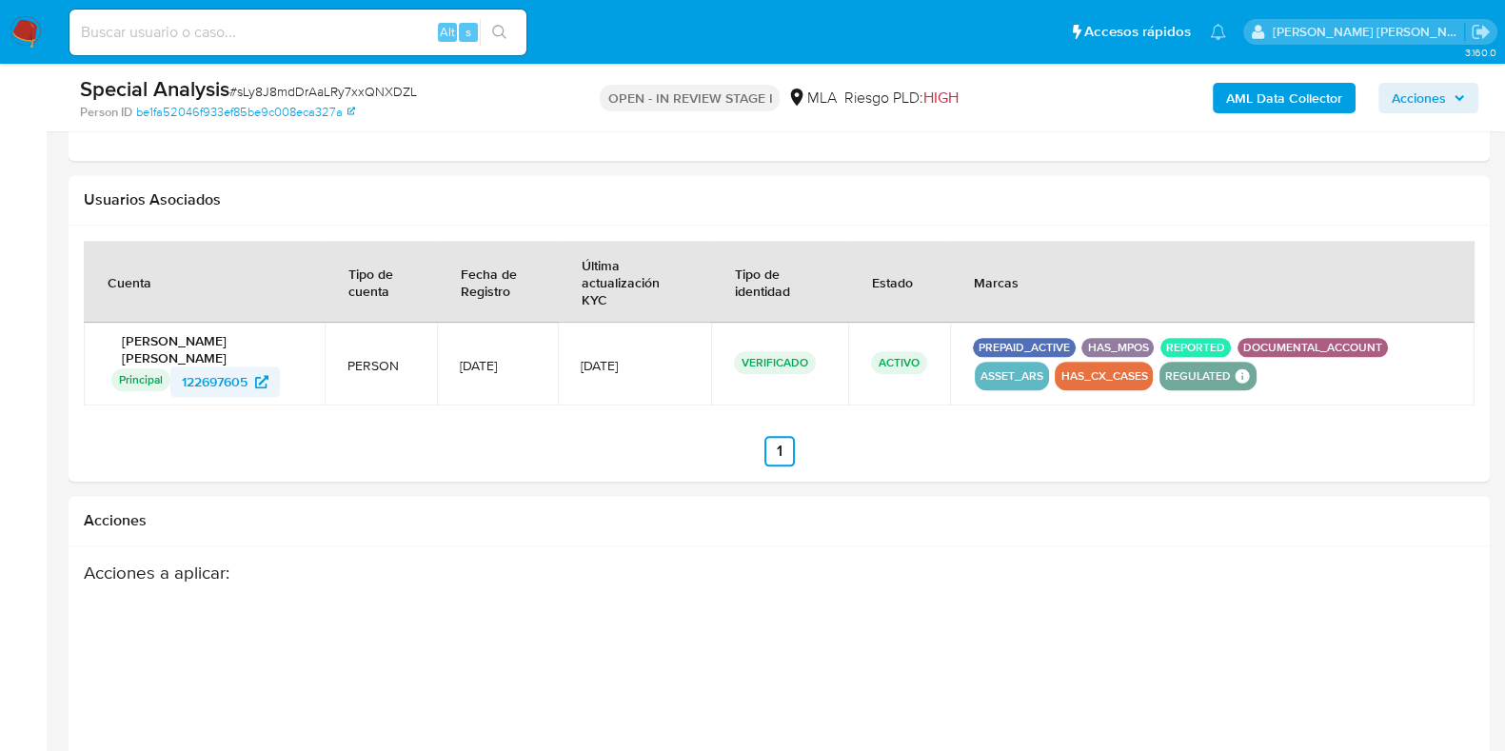
click at [208, 366] on span "122697605" at bounding box center [215, 381] width 66 height 30
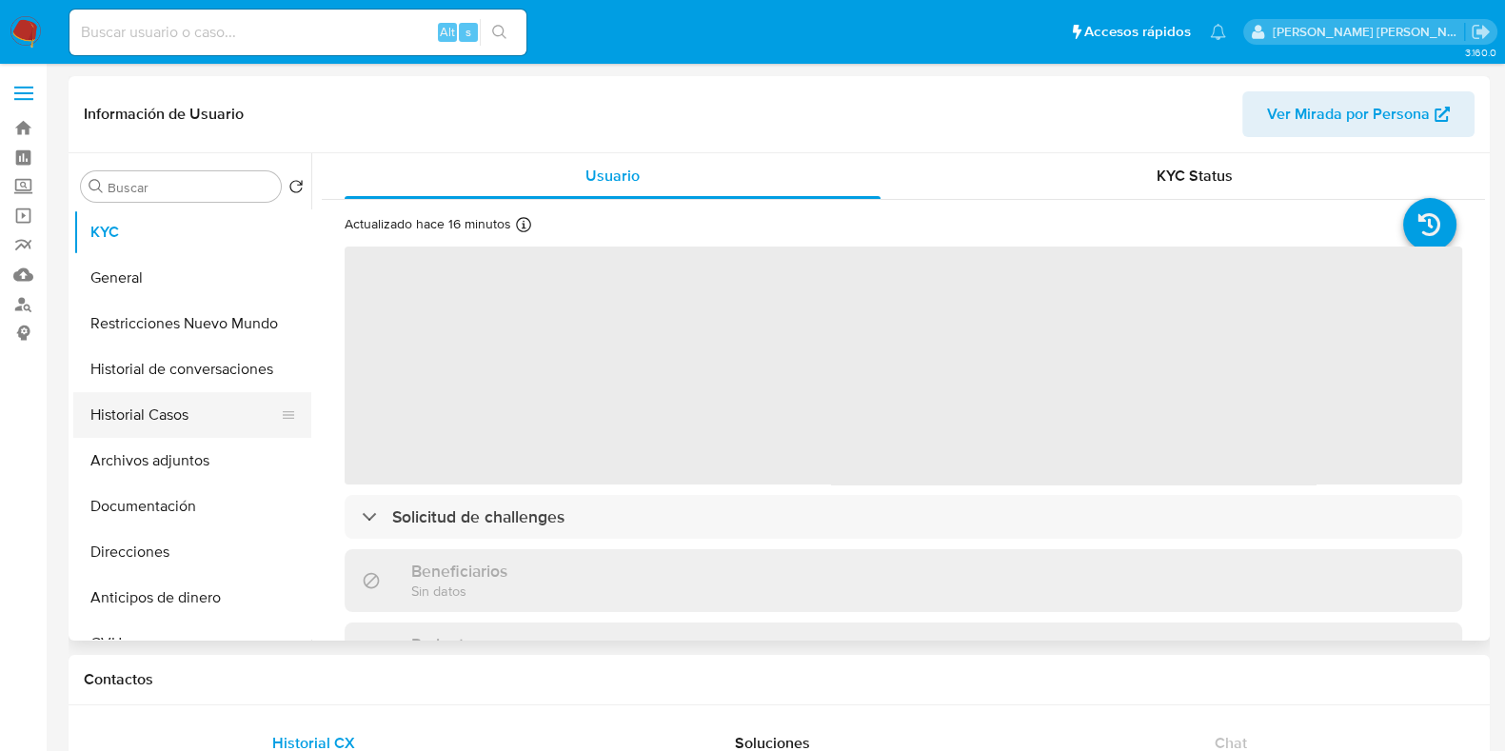
select select "10"
click at [176, 416] on button "Historial Casos" at bounding box center [184, 415] width 223 height 46
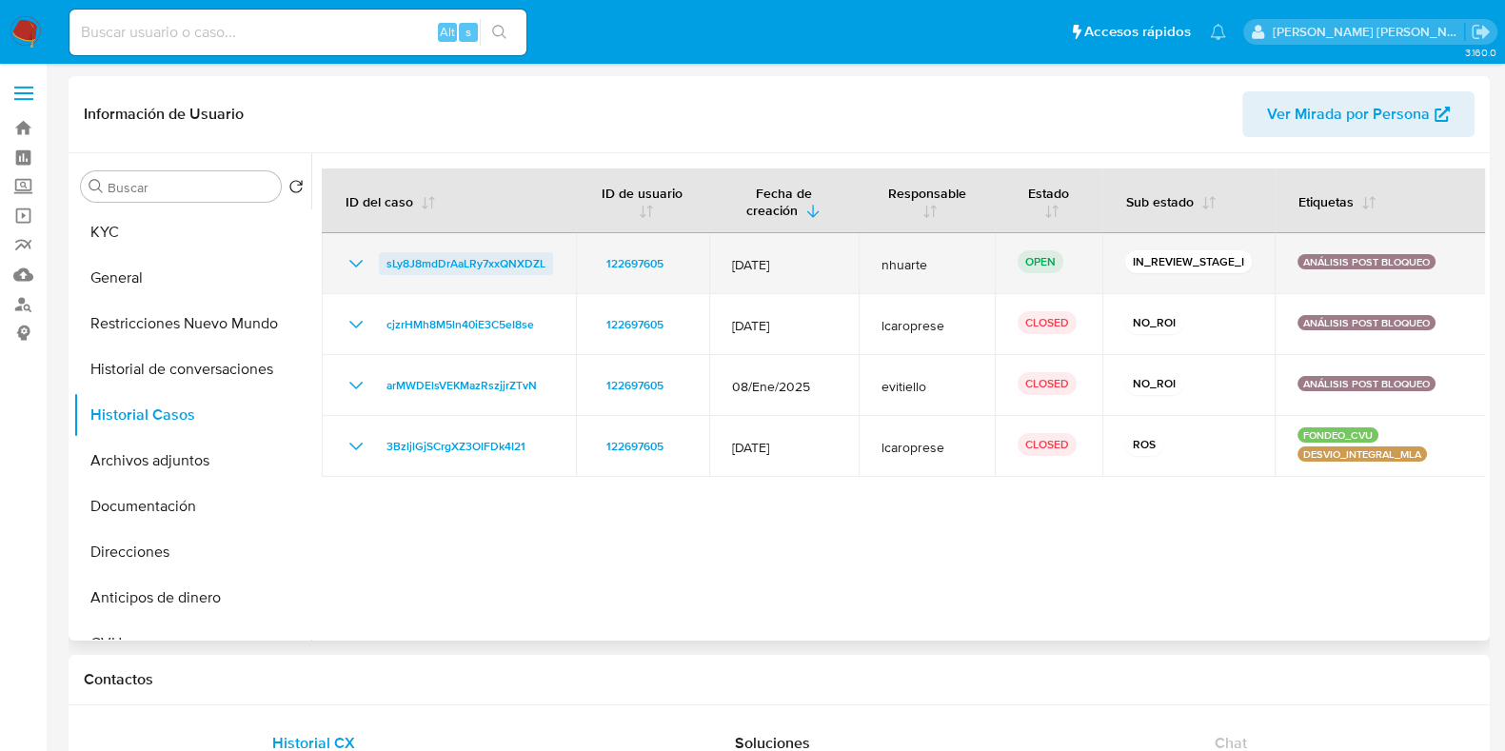
click at [437, 259] on span "sLy8J8mdDrAaLRy7xxQNXDZL" at bounding box center [465, 263] width 159 height 23
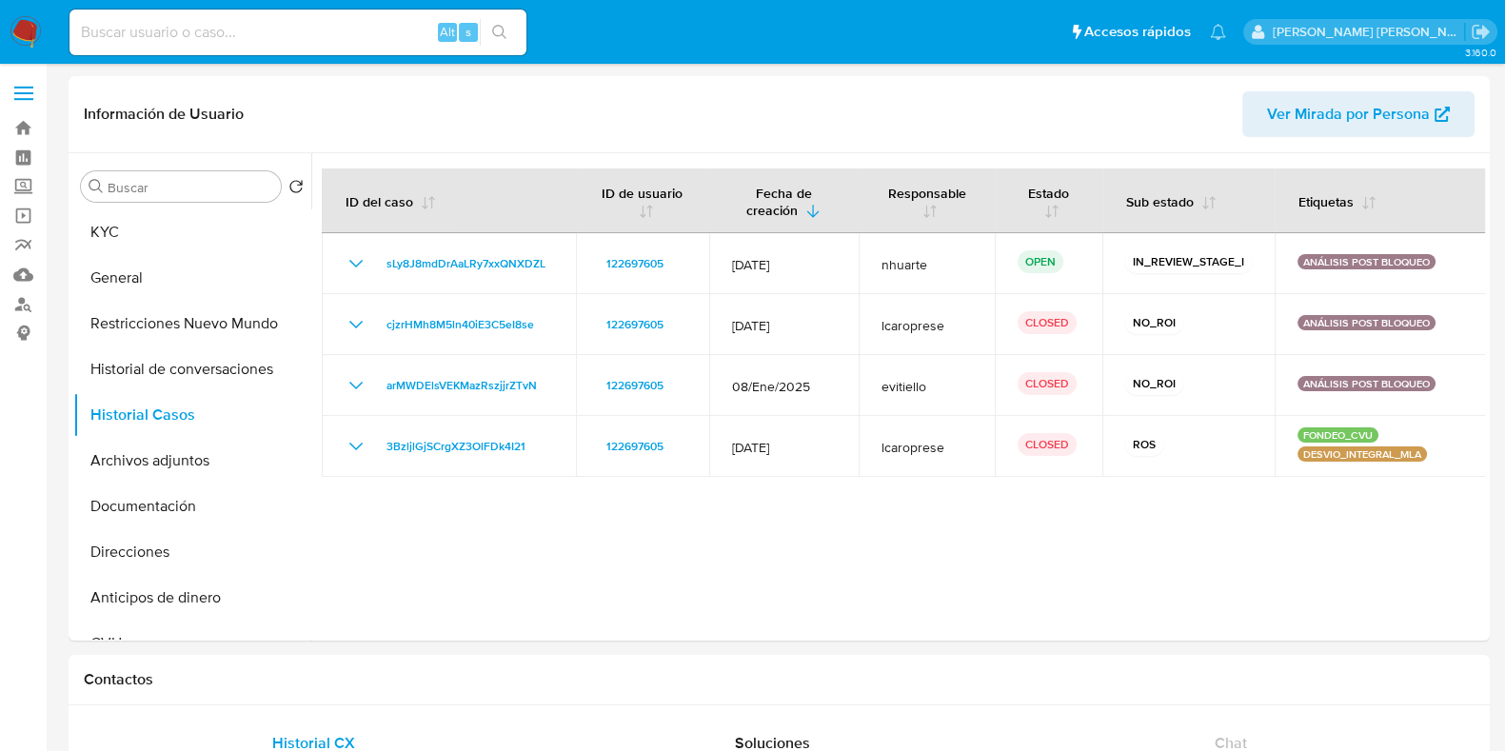
click at [185, 47] on div "Alt s" at bounding box center [297, 33] width 457 height 46
click at [167, 16] on div "Alt s" at bounding box center [297, 33] width 457 height 46
click at [156, 31] on input at bounding box center [297, 32] width 457 height 25
paste input "239397036"
type input "239397036"
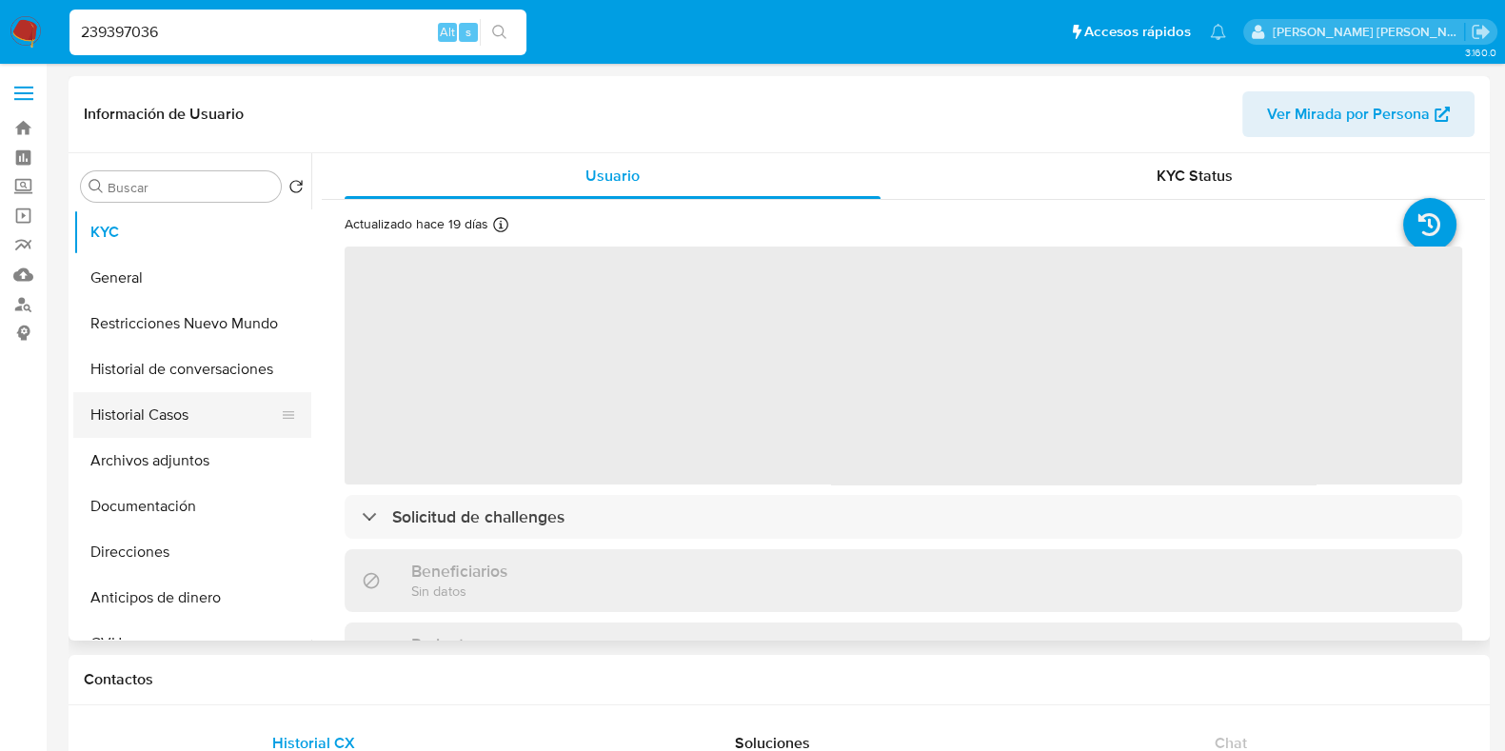
click at [139, 416] on button "Historial Casos" at bounding box center [184, 415] width 223 height 46
select select "10"
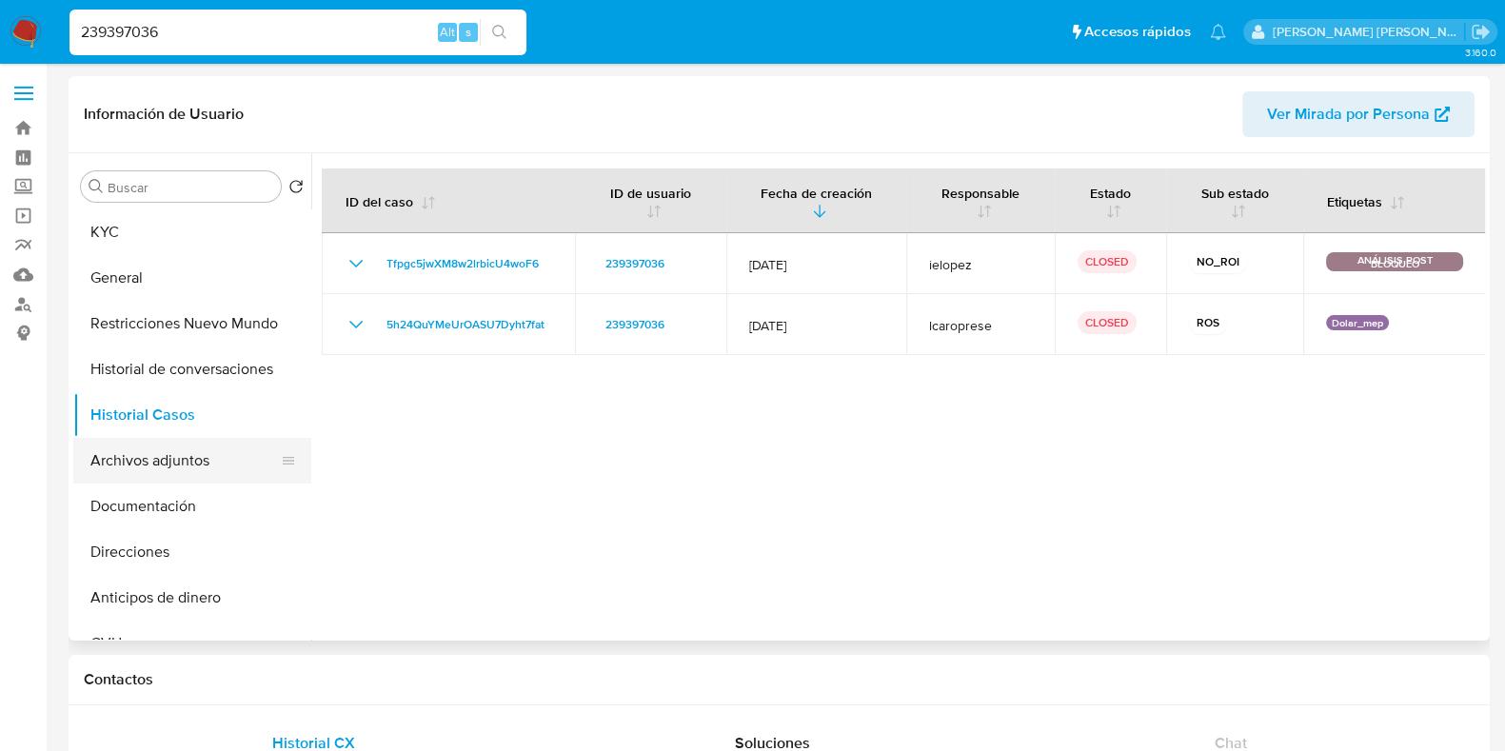
click at [182, 449] on button "Archivos adjuntos" at bounding box center [184, 461] width 223 height 46
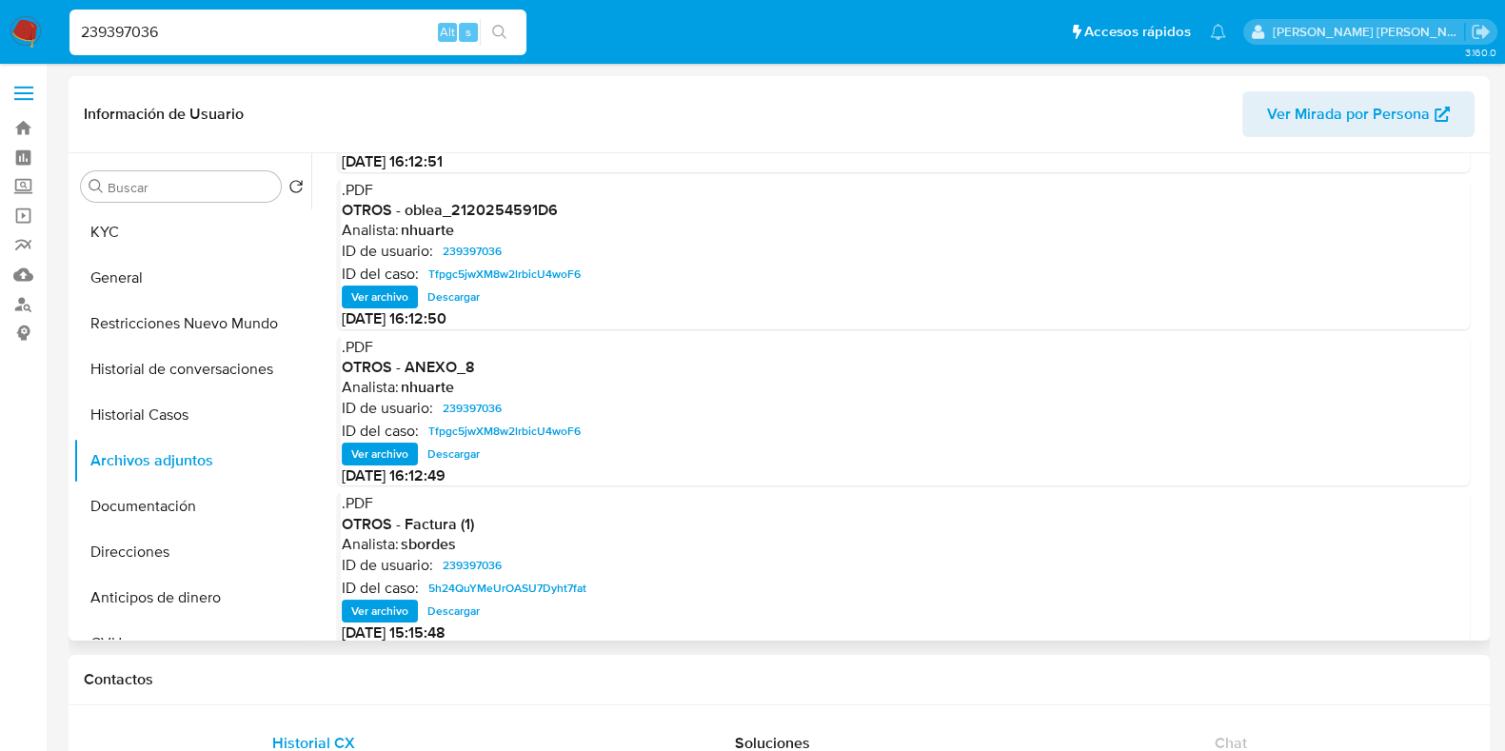
scroll to position [160, 0]
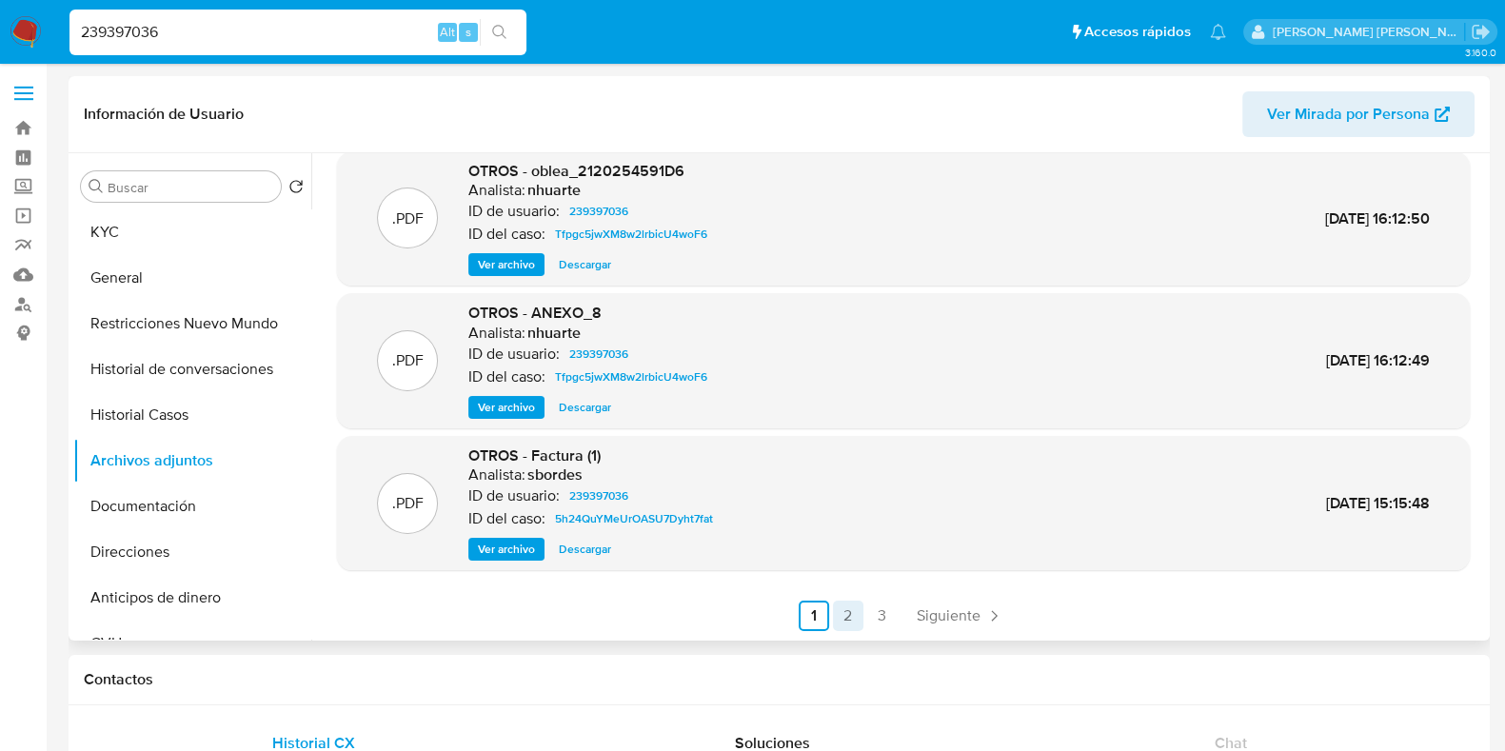
click at [853, 608] on link "2" at bounding box center [848, 615] width 30 height 30
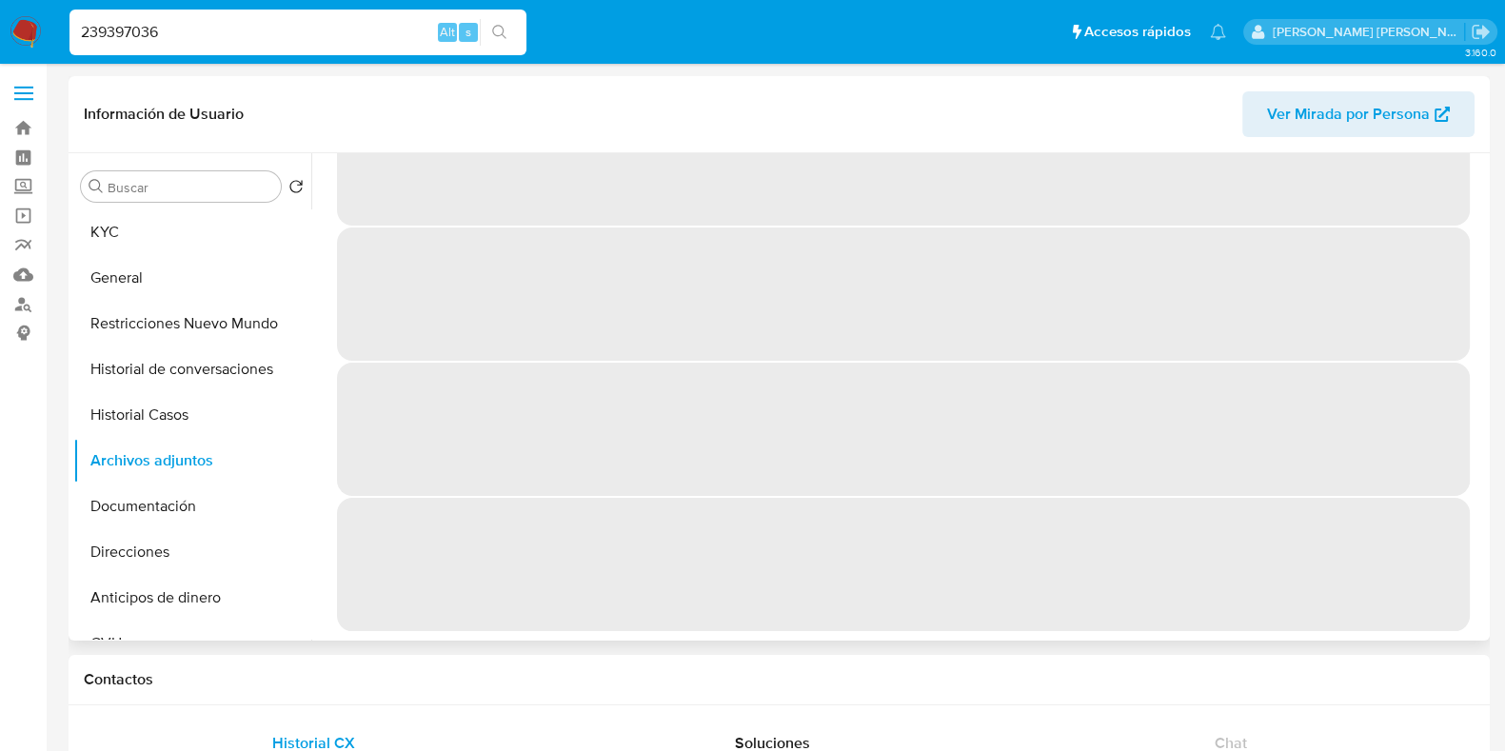
scroll to position [0, 0]
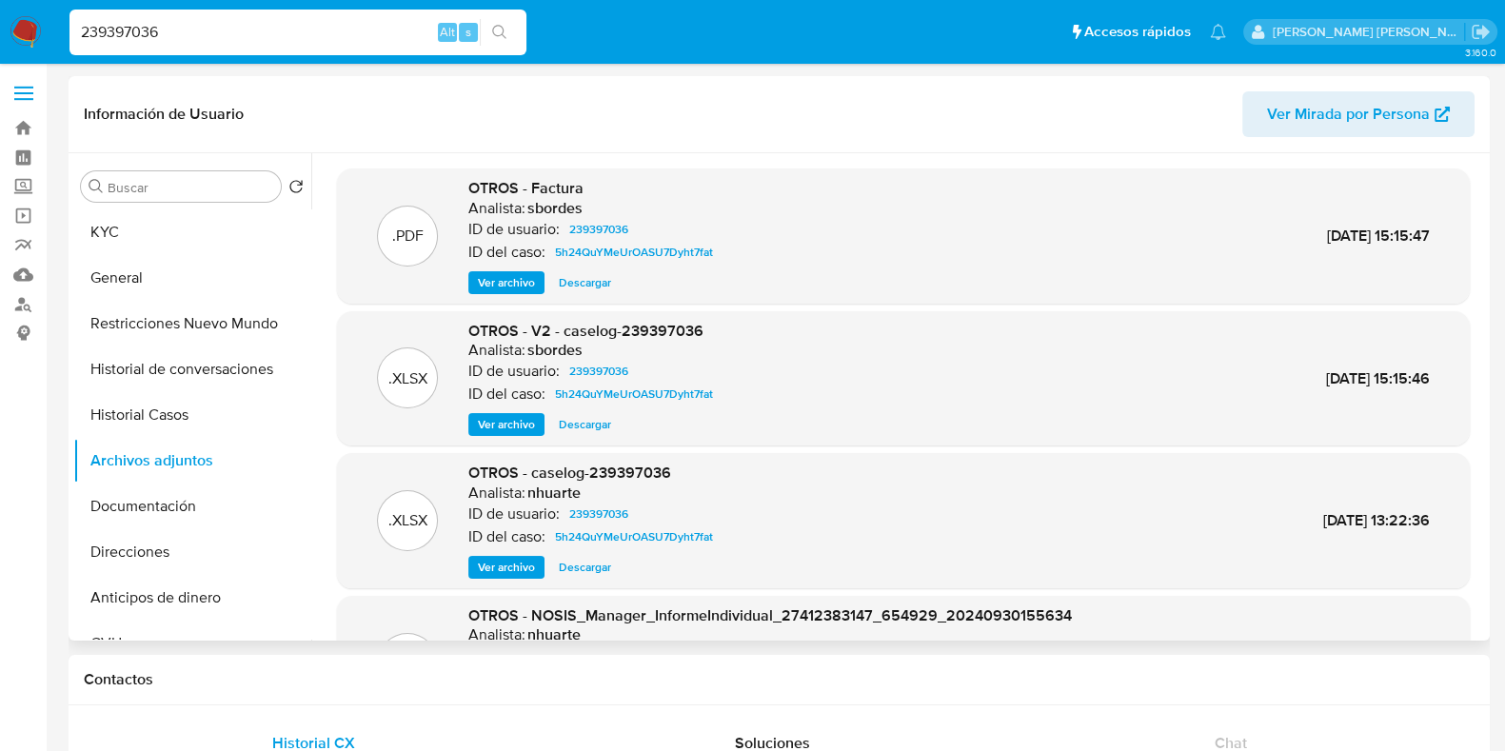
click at [574, 430] on span "Descargar" at bounding box center [585, 424] width 52 height 19
click at [582, 560] on span "Descargar" at bounding box center [585, 567] width 52 height 19
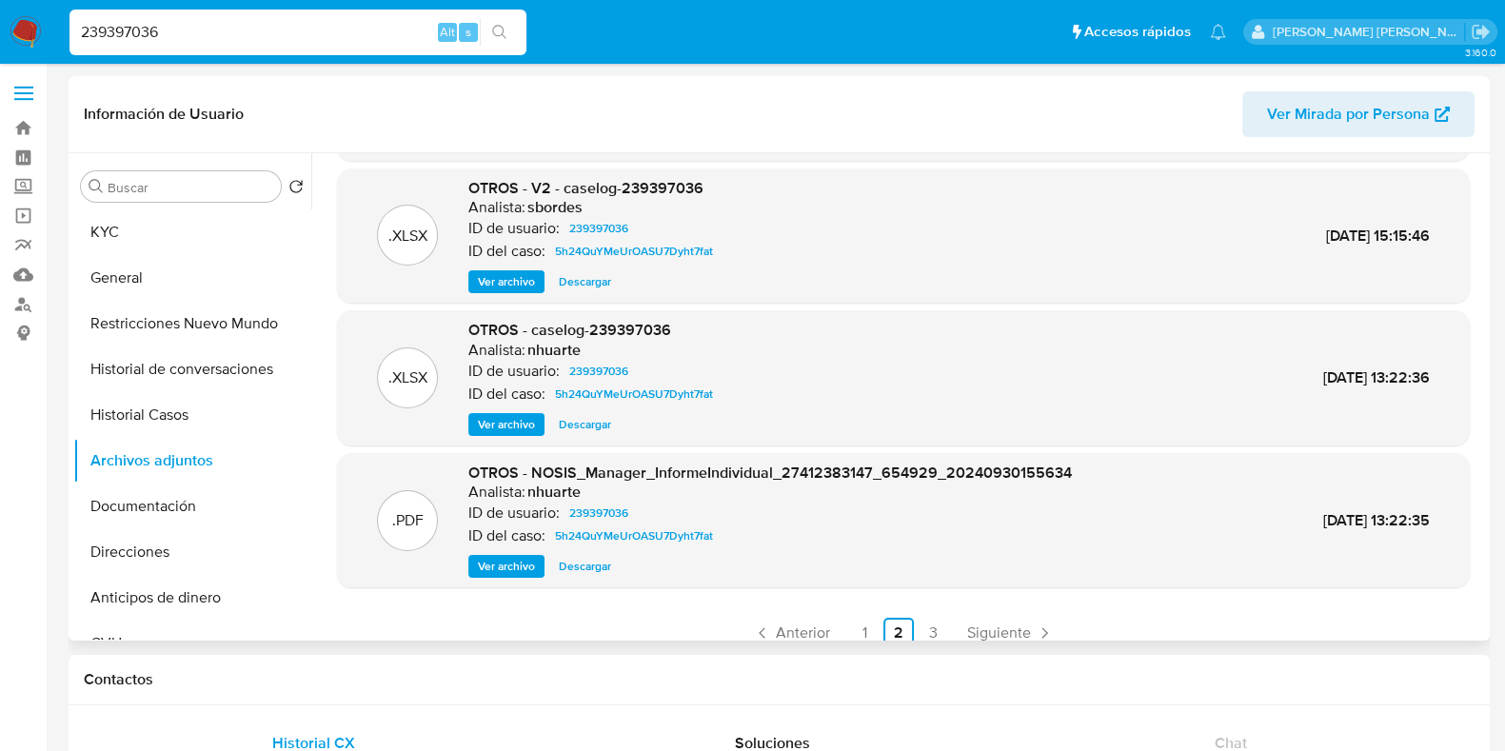
scroll to position [160, 0]
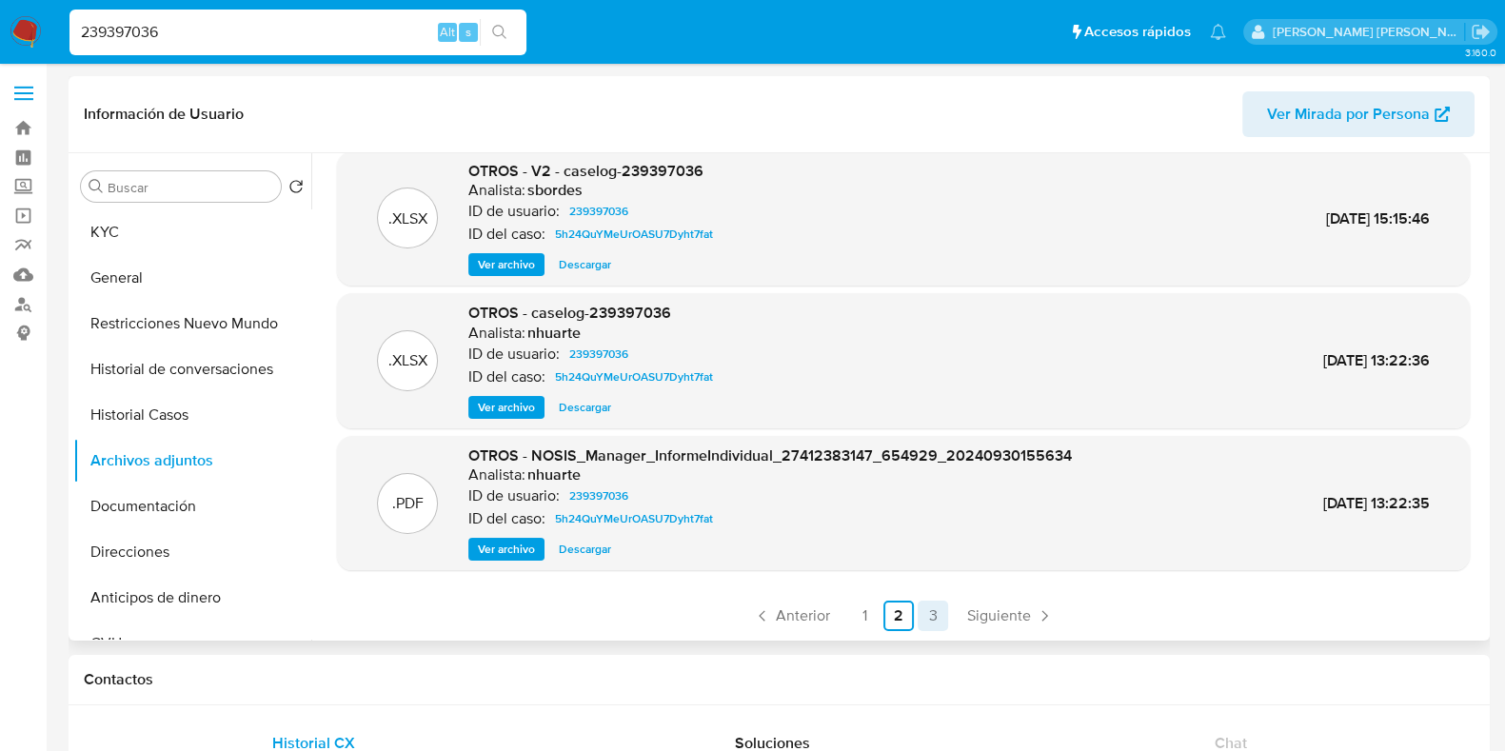
click at [931, 614] on link "3" at bounding box center [932, 615] width 30 height 30
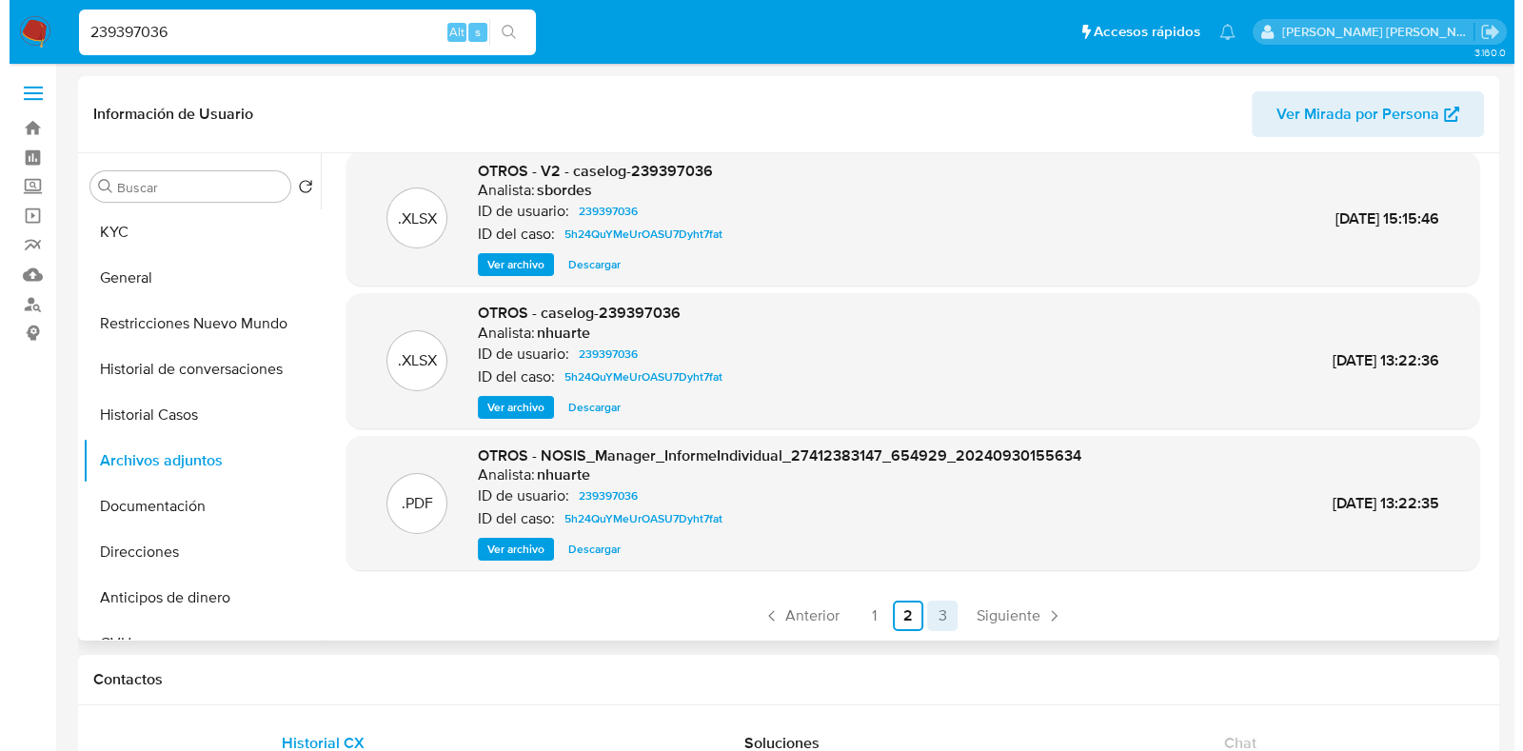
scroll to position [0, 0]
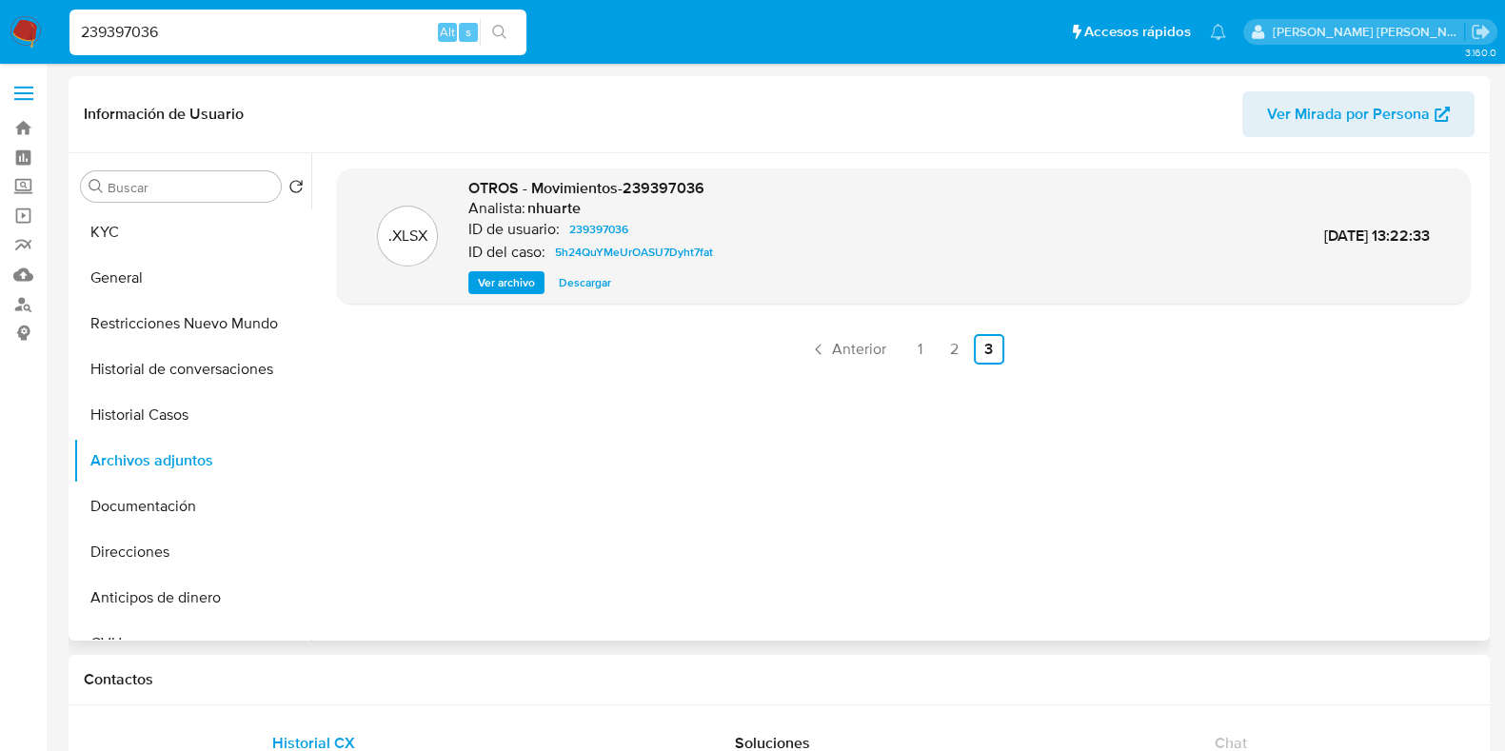
click at [518, 279] on span "Ver archivo" at bounding box center [506, 282] width 57 height 19
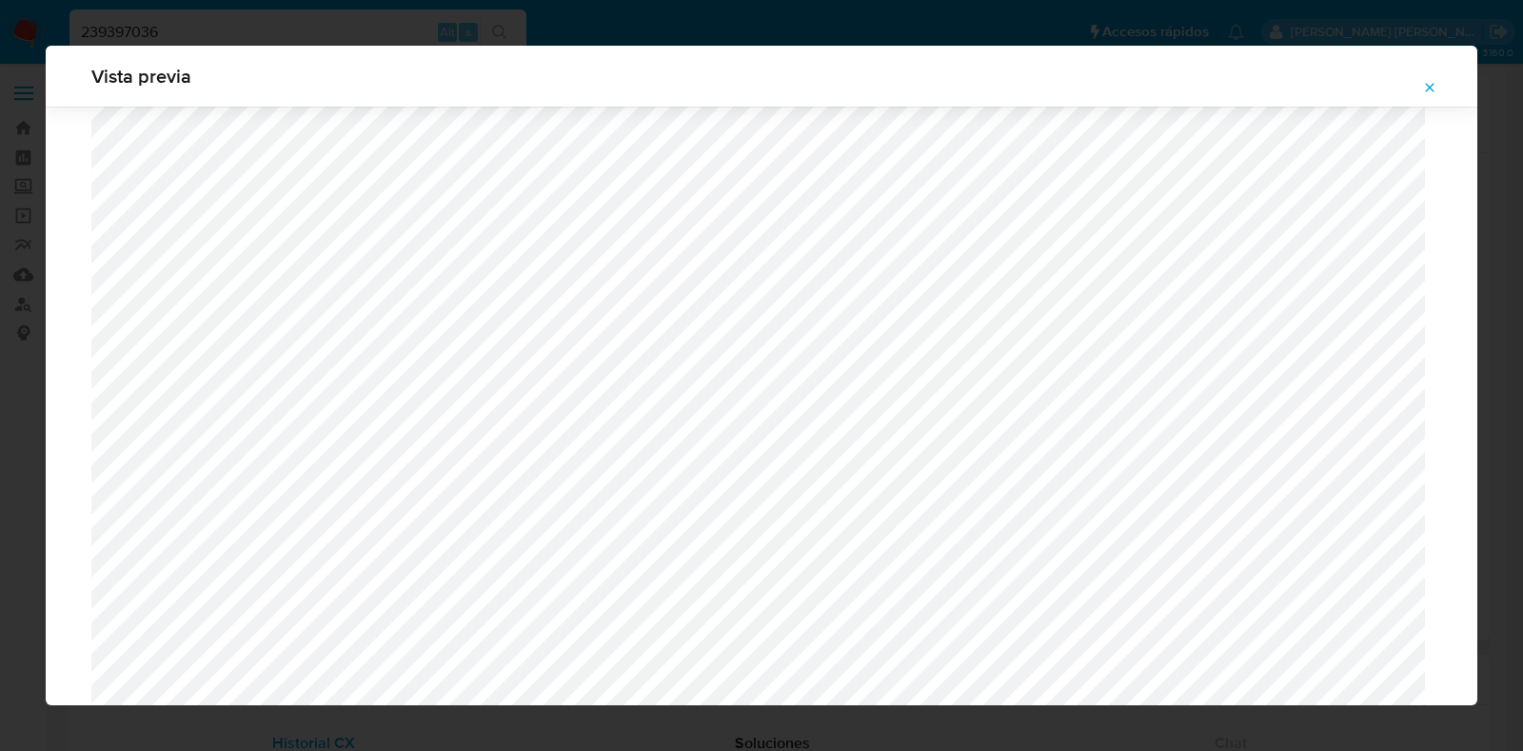
scroll to position [199, 0]
click at [1427, 78] on span "Attachment preview" at bounding box center [1429, 87] width 15 height 27
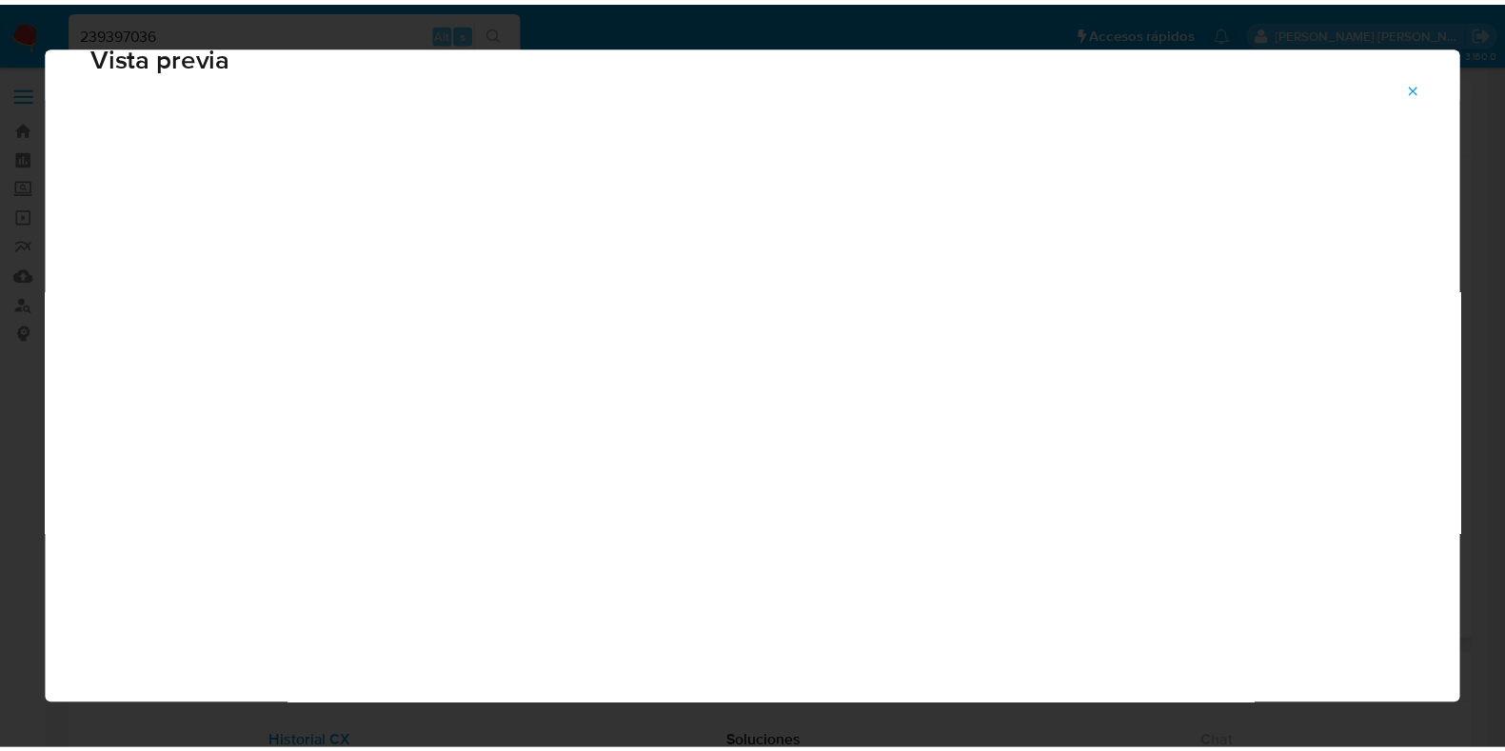
scroll to position [48, 0]
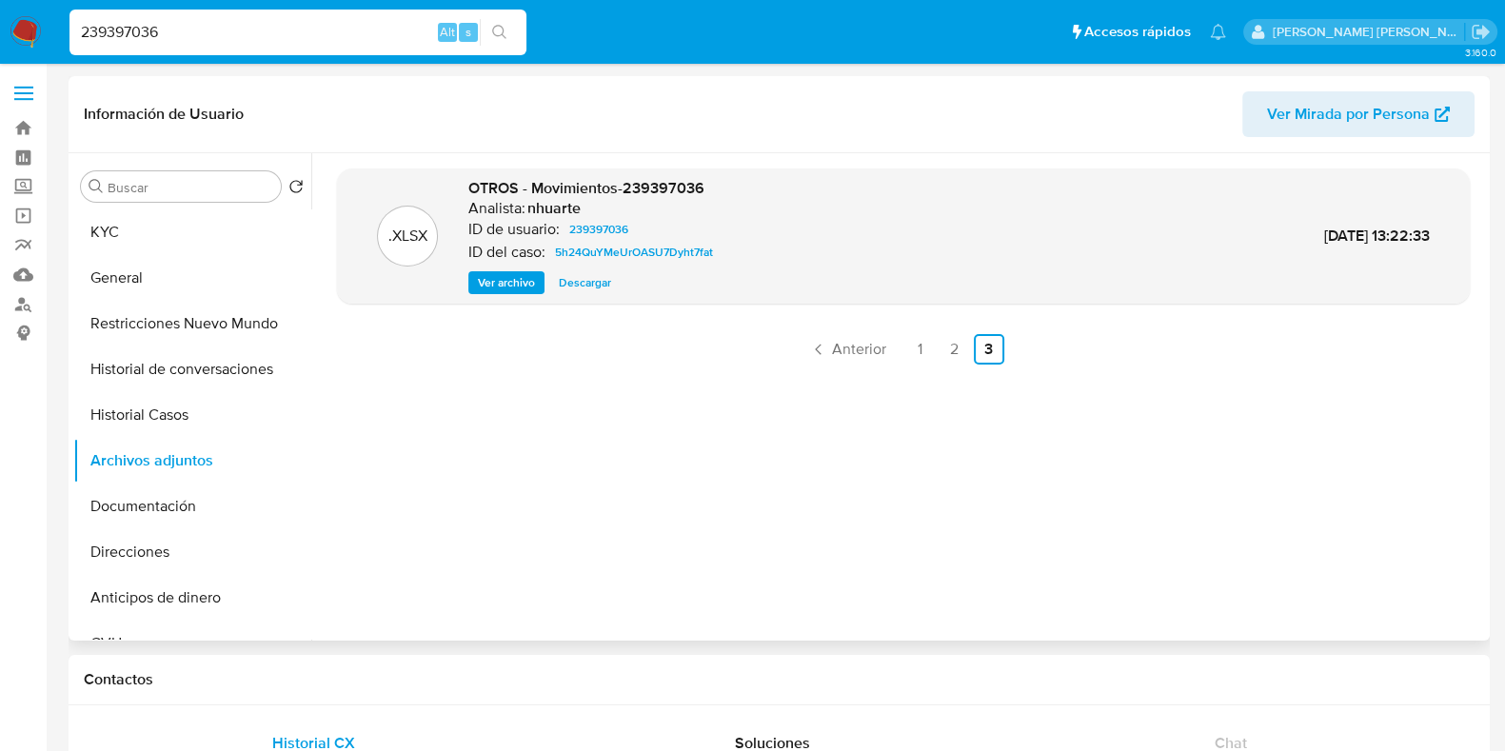
click at [585, 276] on span "Descargar" at bounding box center [585, 282] width 52 height 19
click at [585, 273] on span "Descargar" at bounding box center [585, 282] width 52 height 19
click at [919, 344] on link "1" at bounding box center [920, 349] width 30 height 30
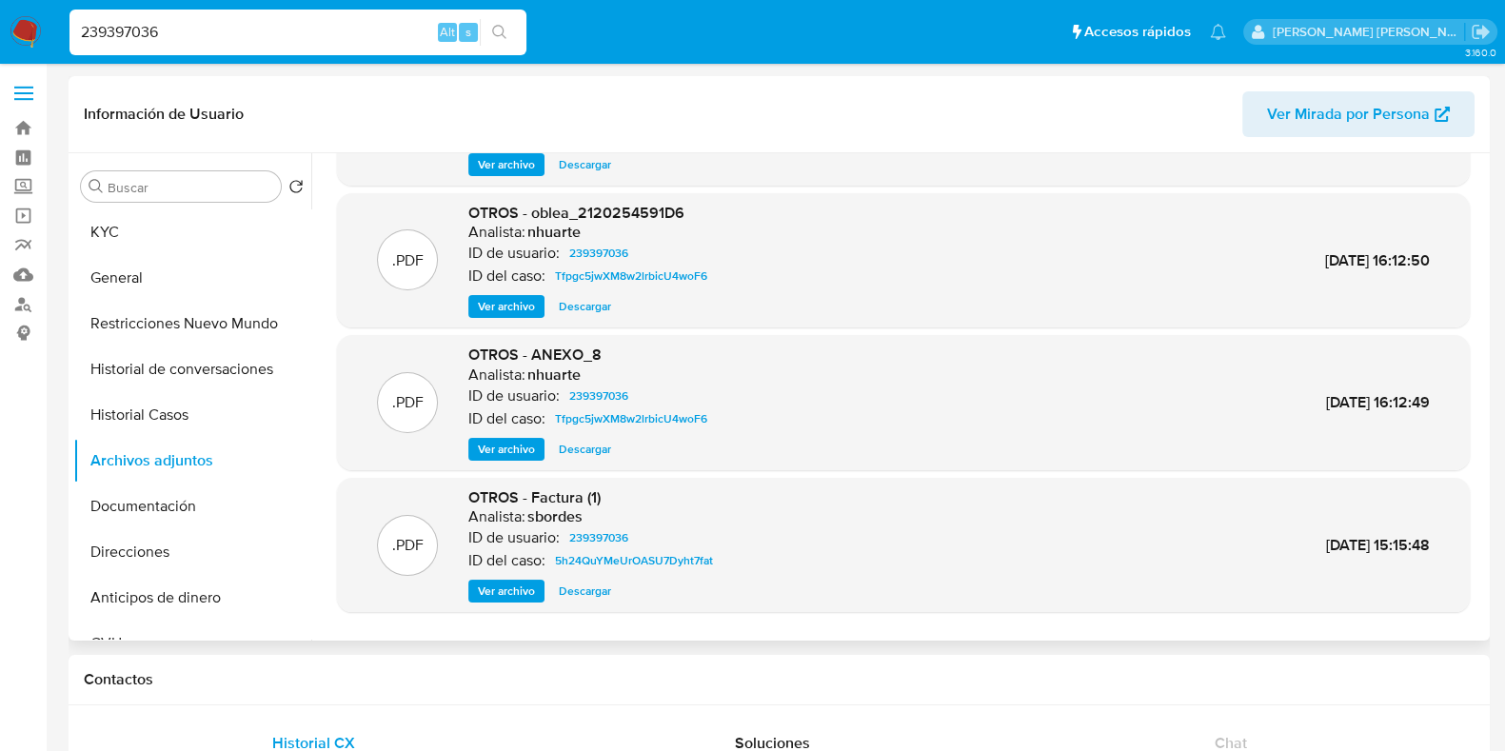
scroll to position [160, 0]
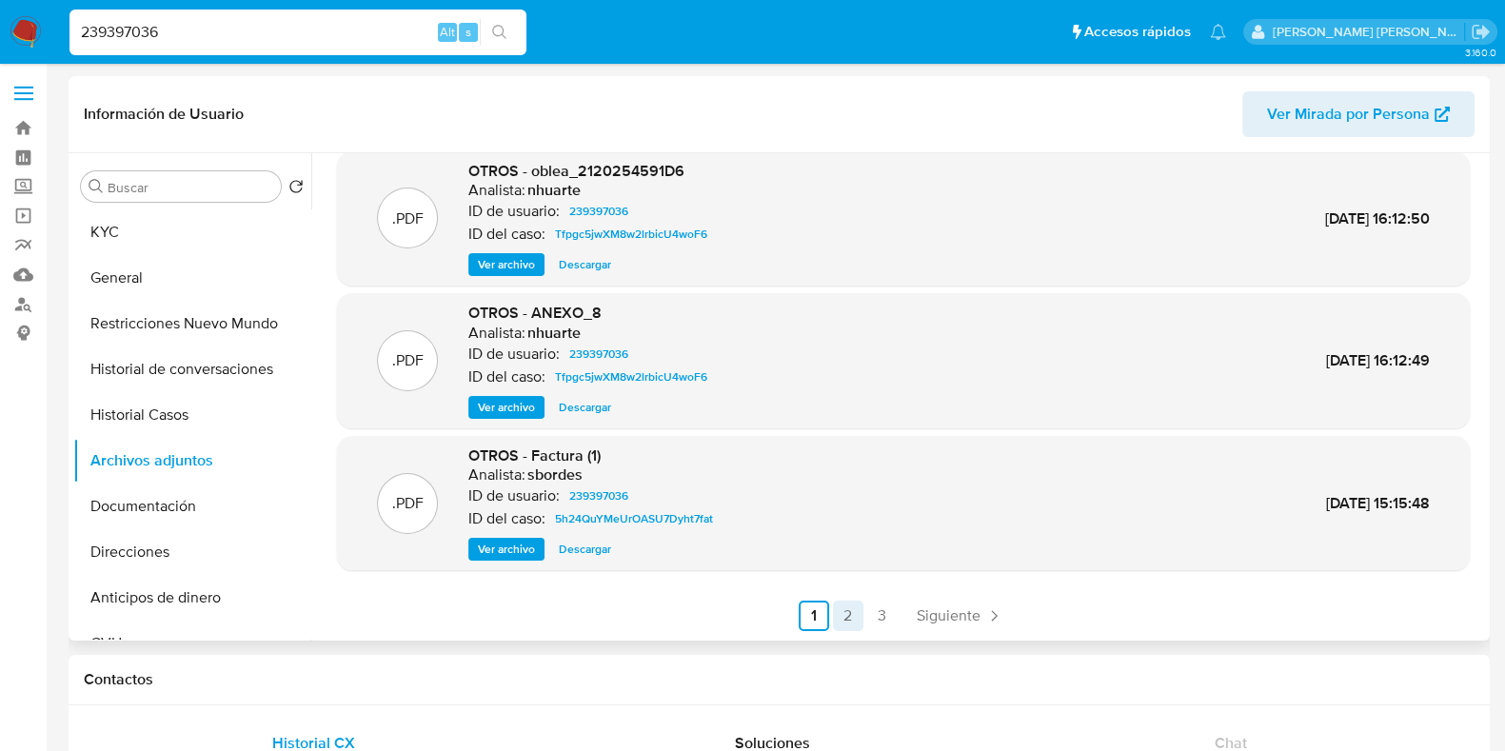
click at [845, 616] on link "2" at bounding box center [848, 615] width 30 height 30
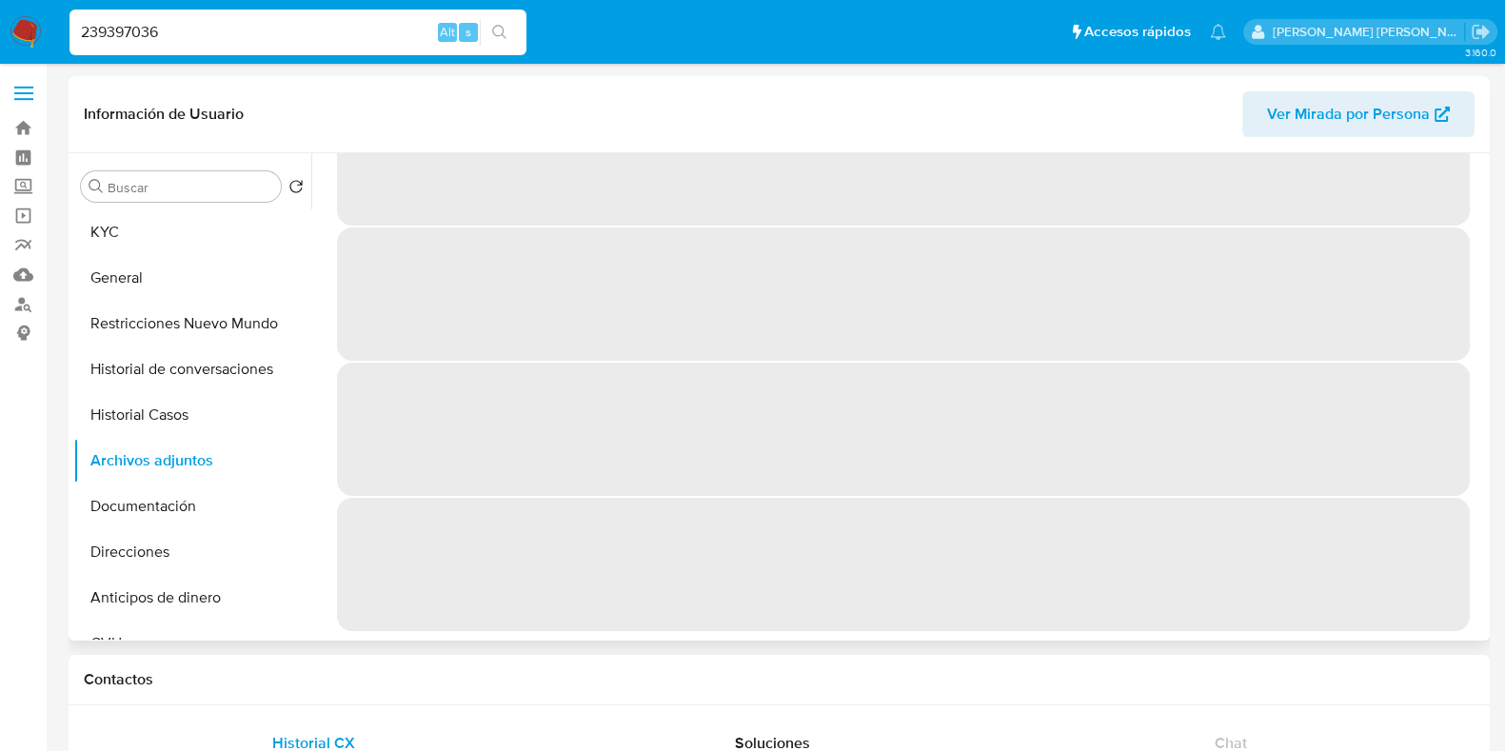
scroll to position [0, 0]
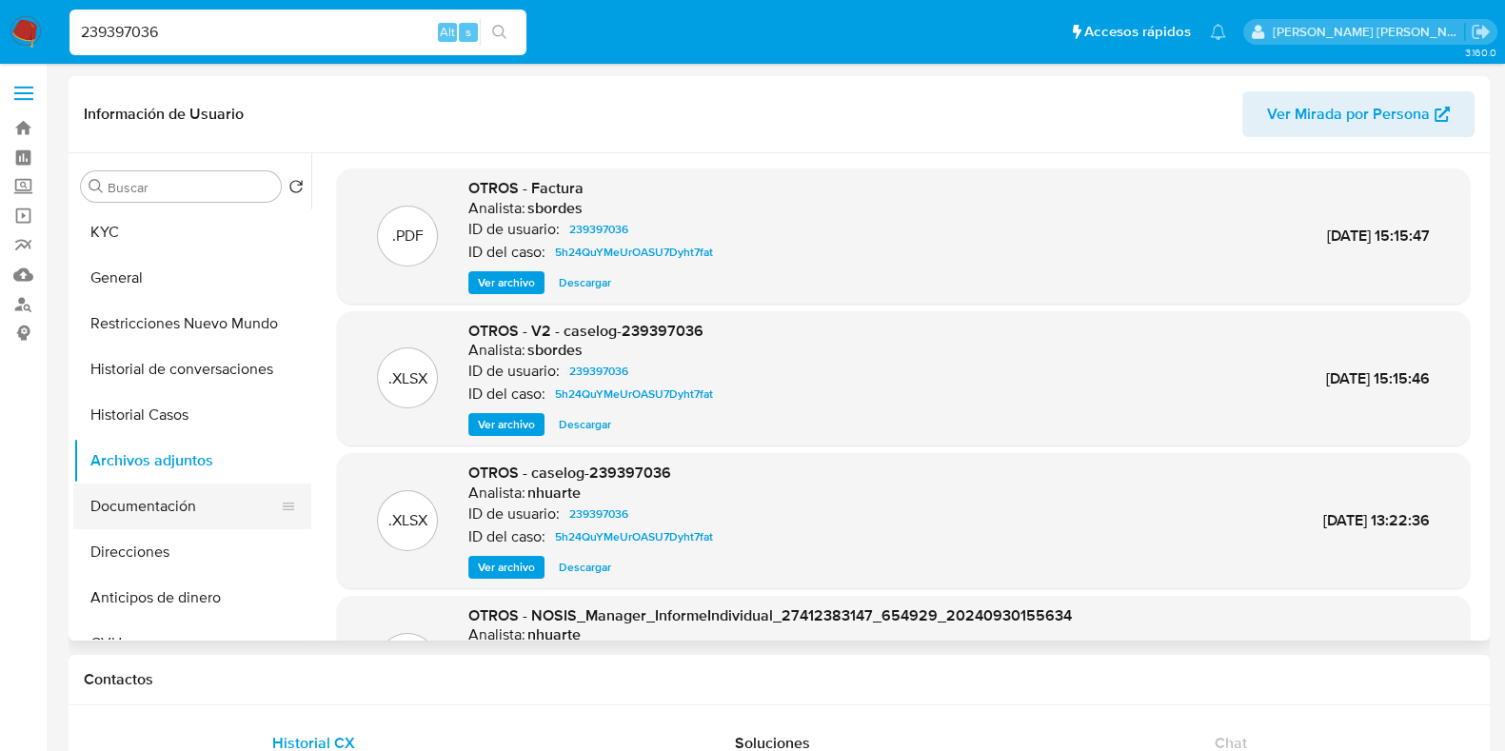
click at [189, 511] on button "Documentación" at bounding box center [184, 506] width 223 height 46
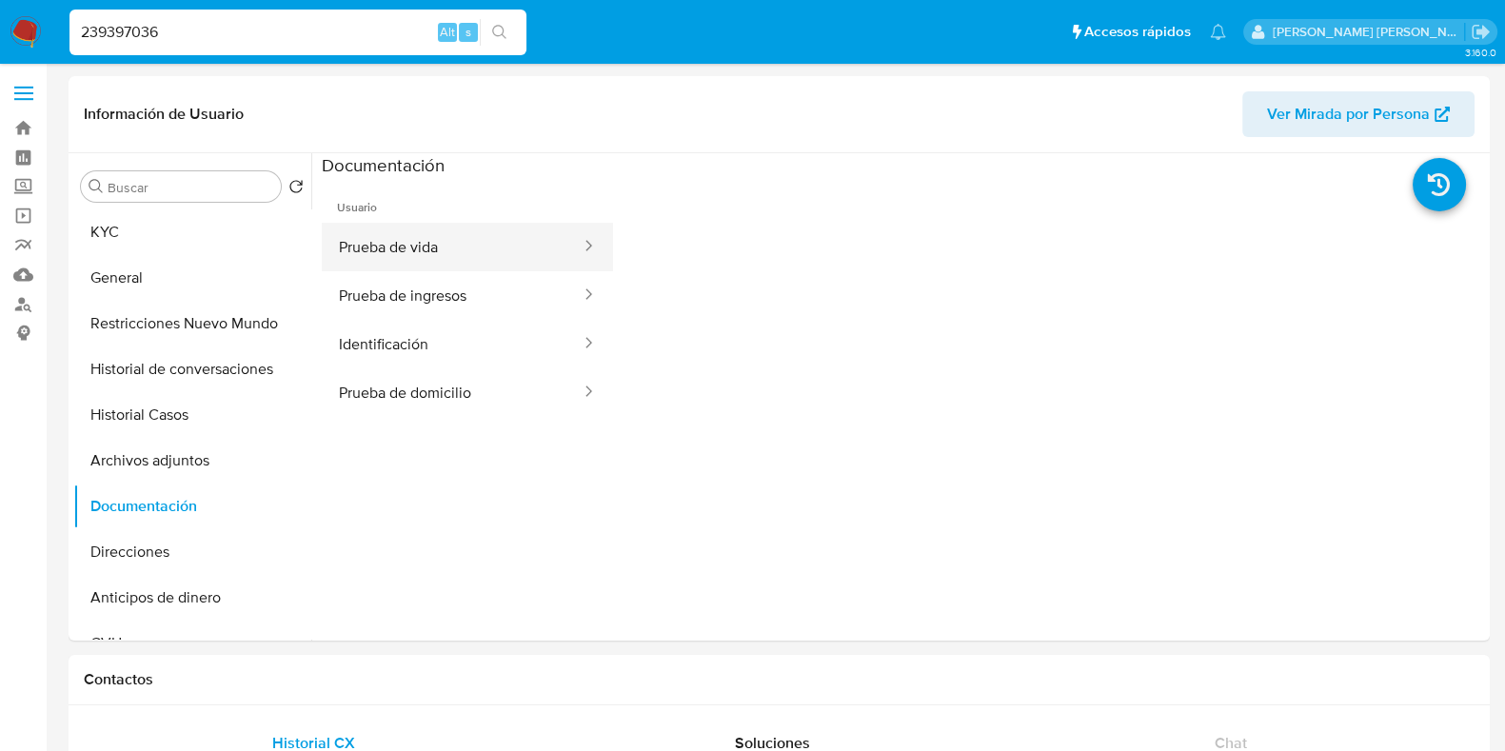
click at [430, 240] on button "Prueba de vida" at bounding box center [452, 247] width 261 height 49
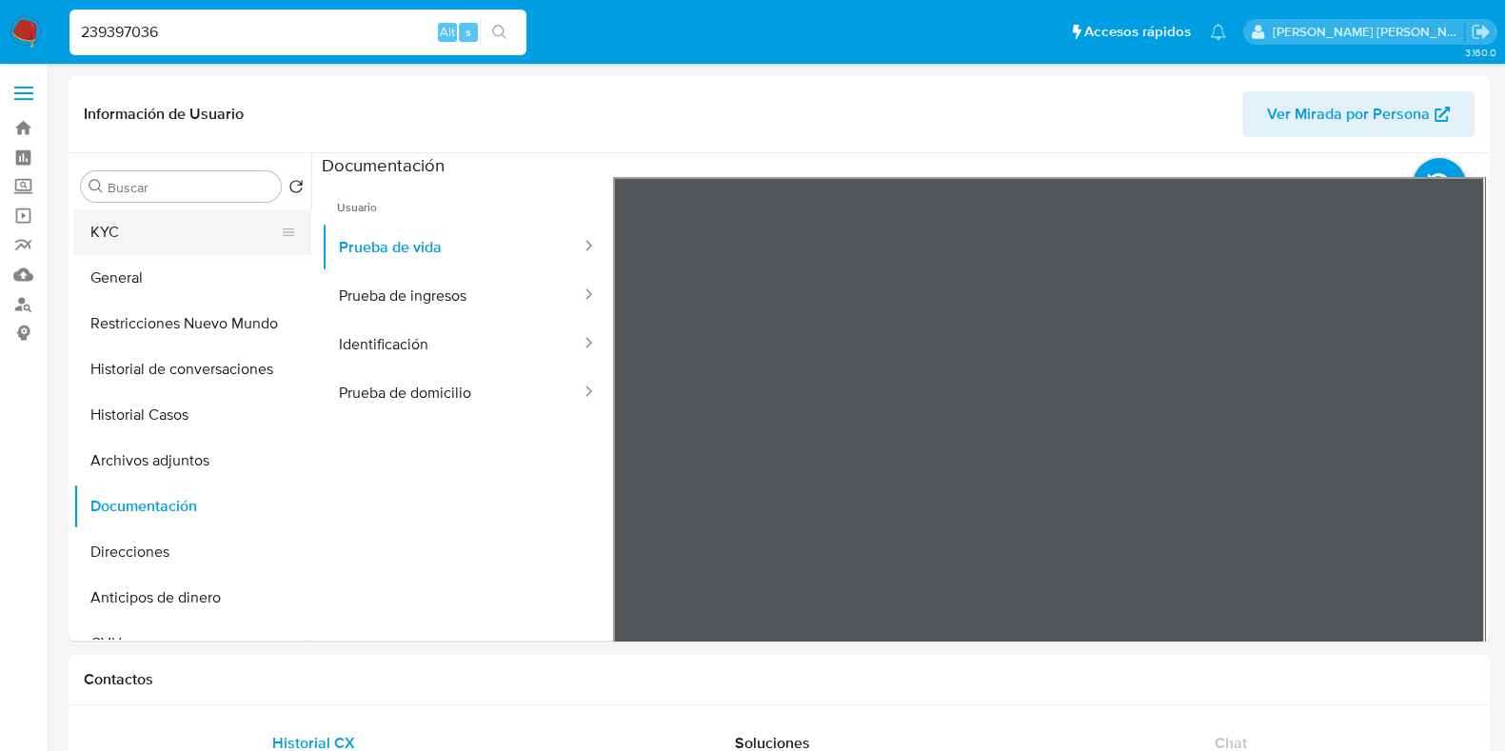
click at [205, 218] on button "KYC" at bounding box center [184, 232] width 223 height 46
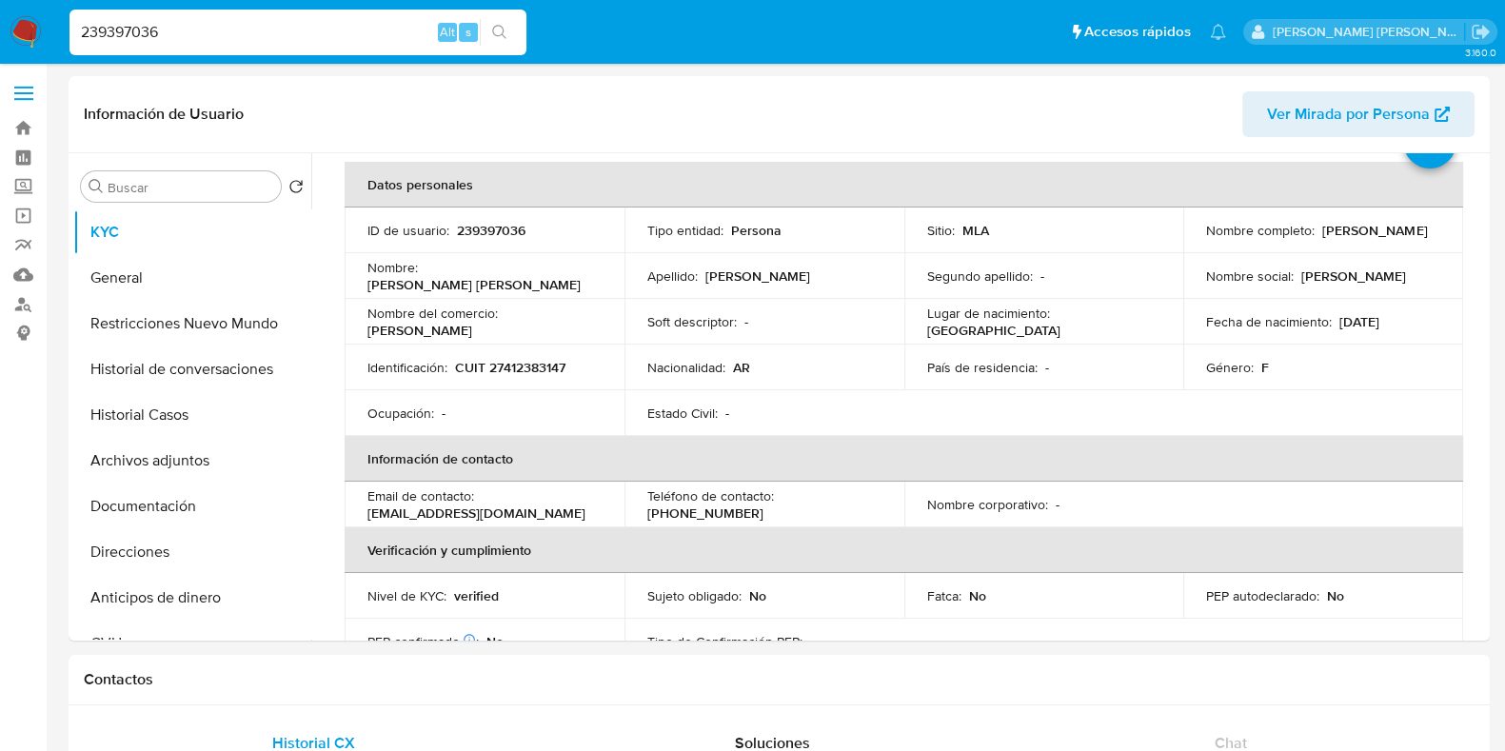
scroll to position [118, 0]
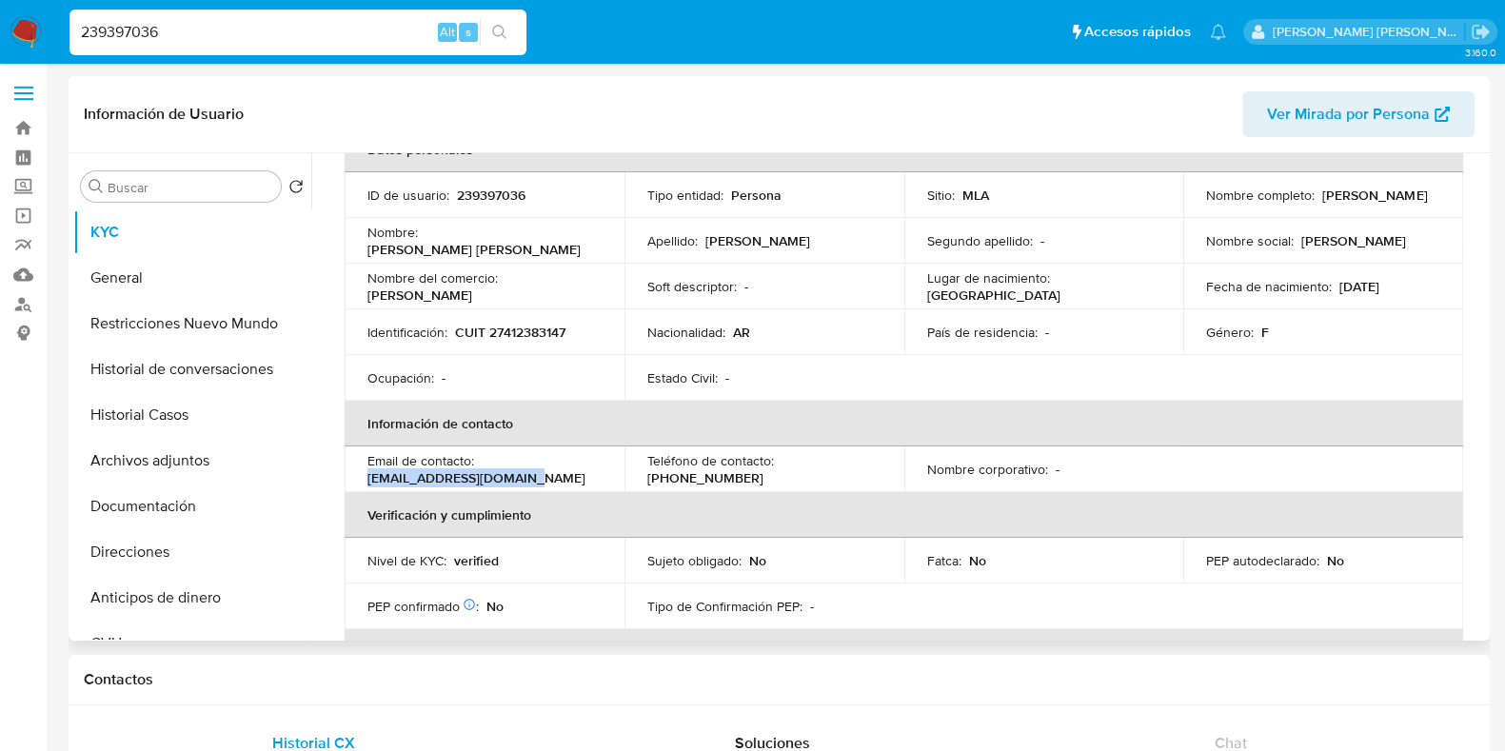
drag, startPoint x: 368, startPoint y: 475, endPoint x: 519, endPoint y: 468, distance: 150.5
click at [519, 468] on div "Email de contacto : 123.anyi.edlp@gmail.com" at bounding box center [484, 469] width 234 height 34
copy p "123.anyi.edlp@gmail.com"
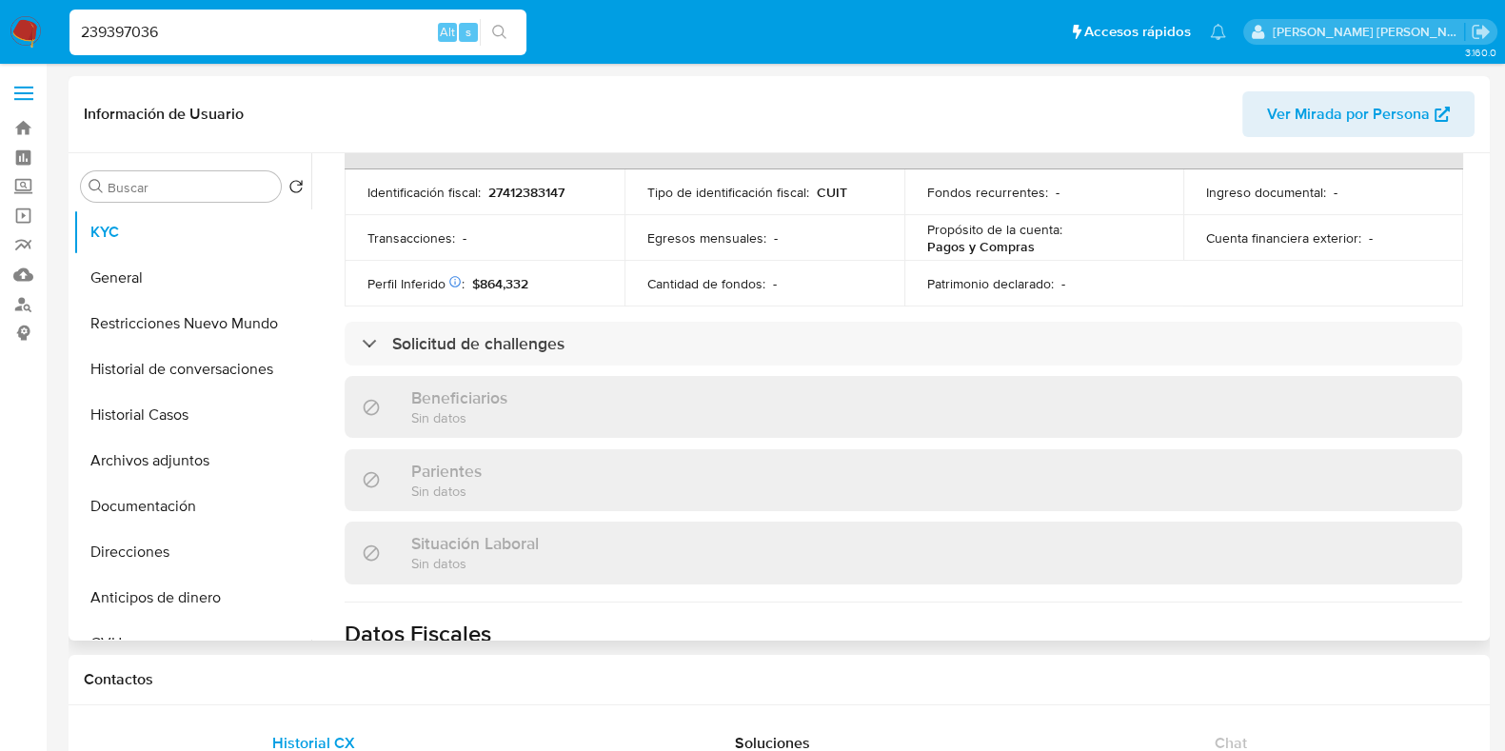
scroll to position [714, 0]
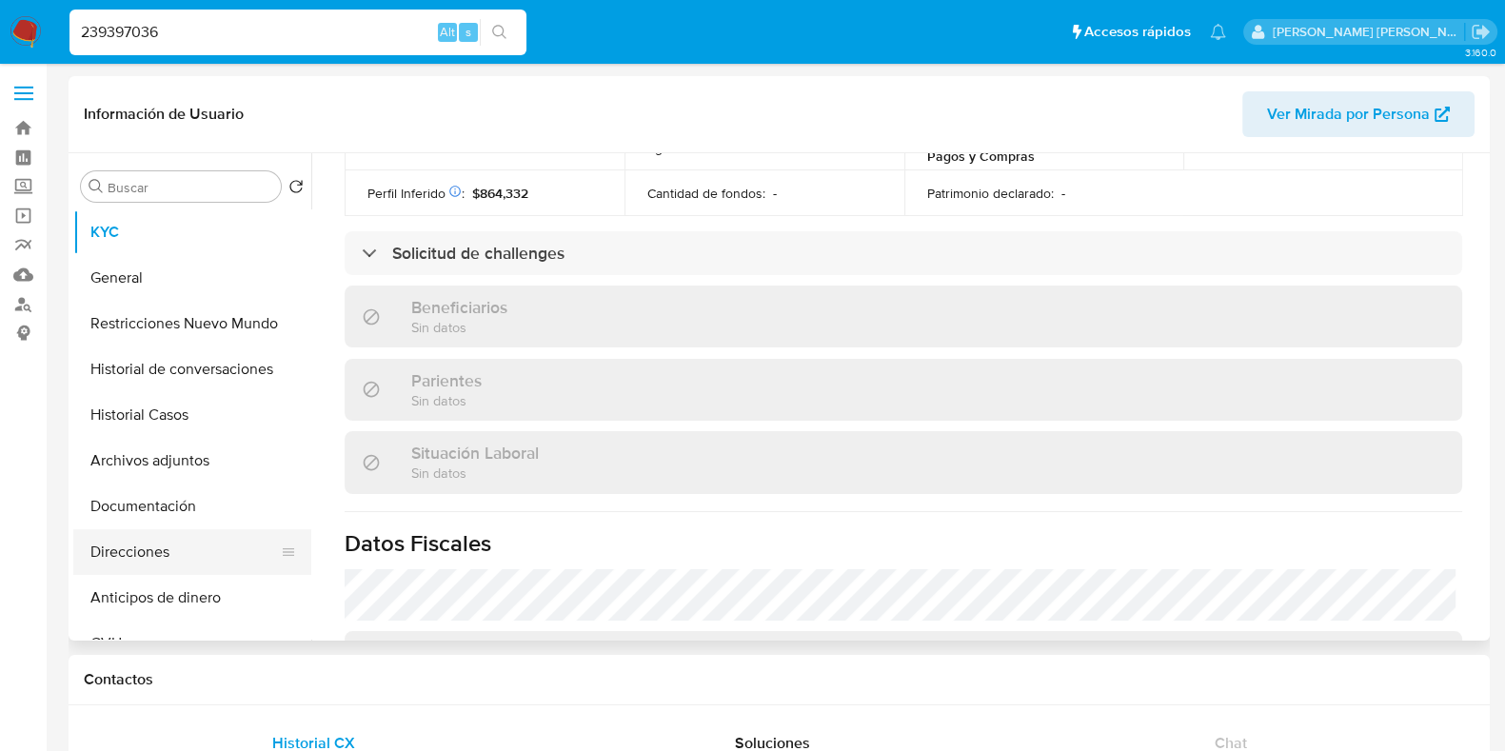
click at [176, 541] on button "Direcciones" at bounding box center [184, 552] width 223 height 46
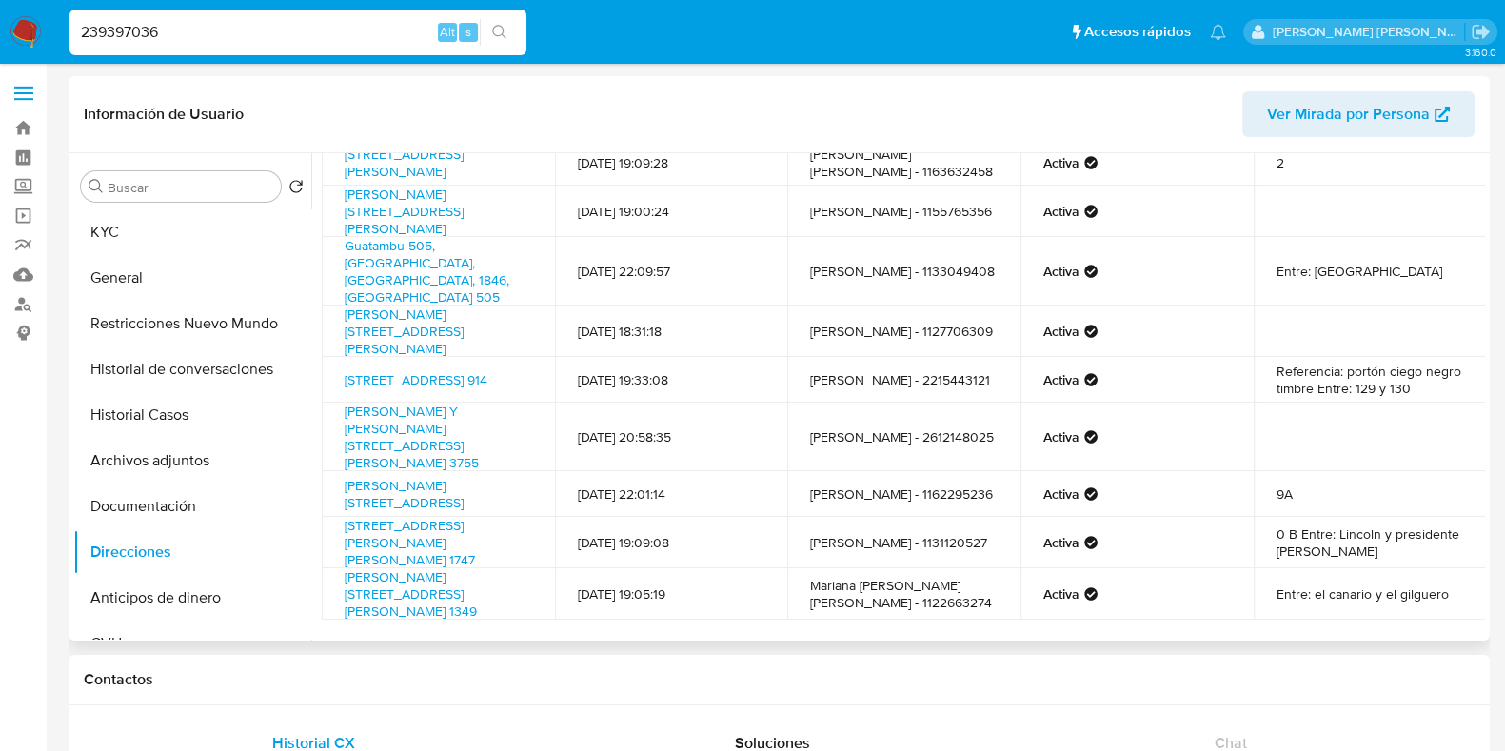
scroll to position [202, 0]
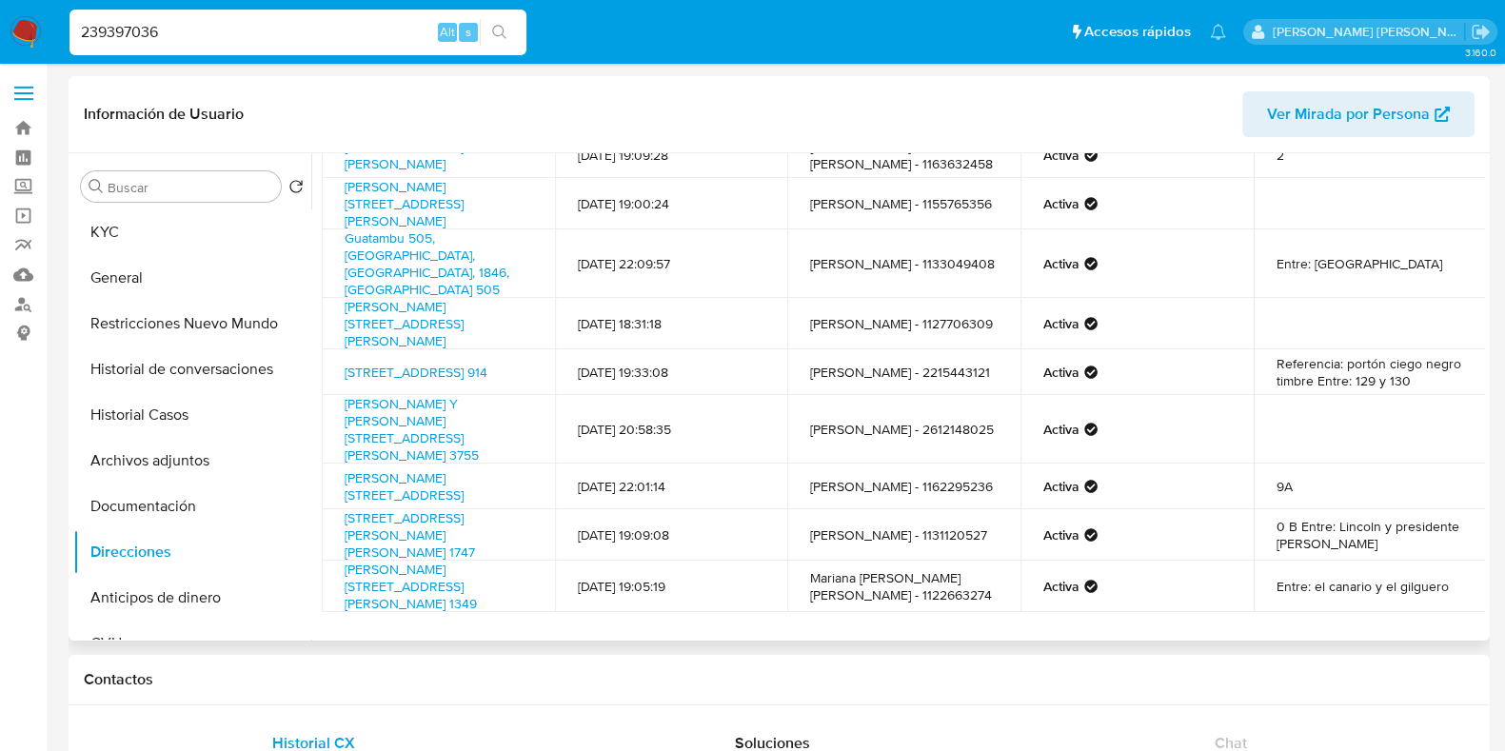
click at [844, 642] on link "2" at bounding box center [848, 657] width 30 height 30
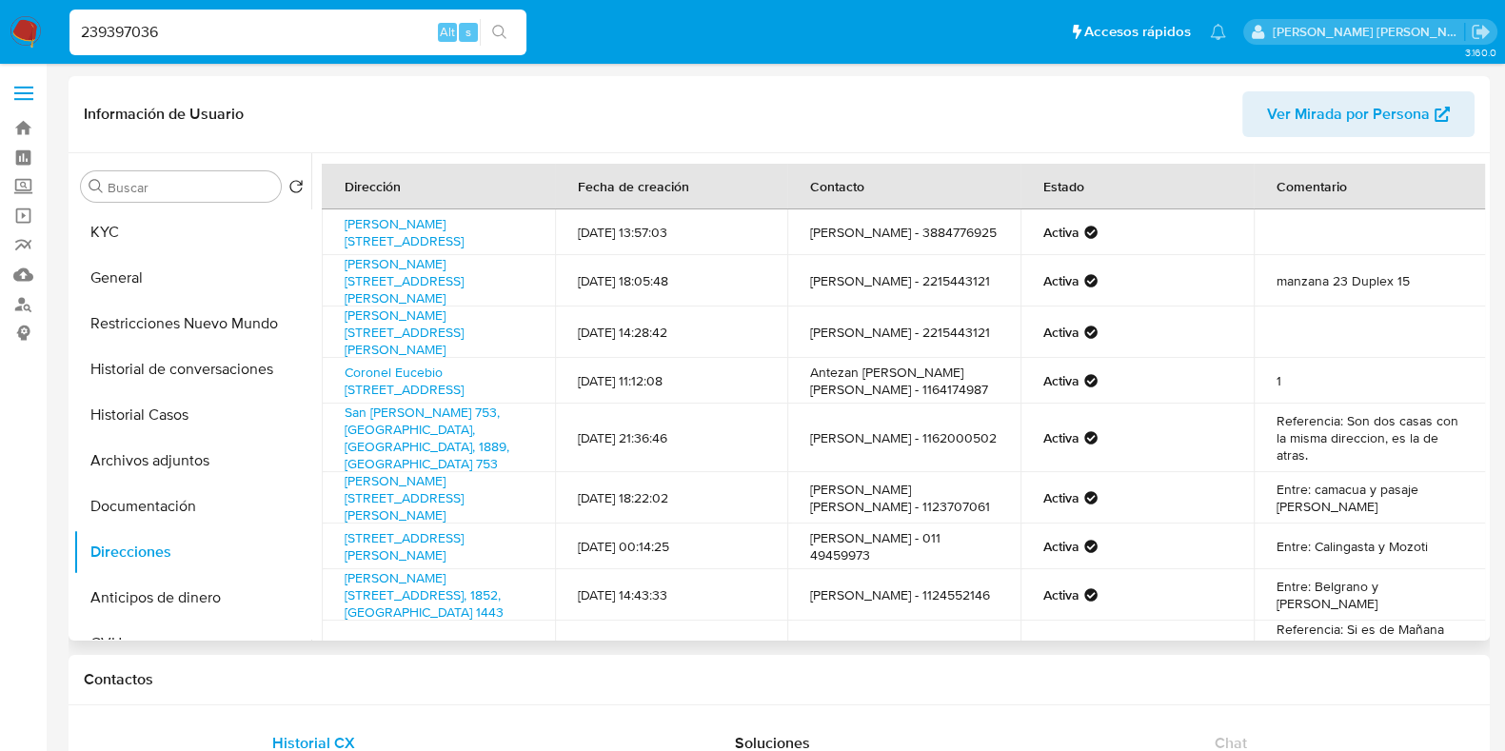
scroll to position [0, 0]
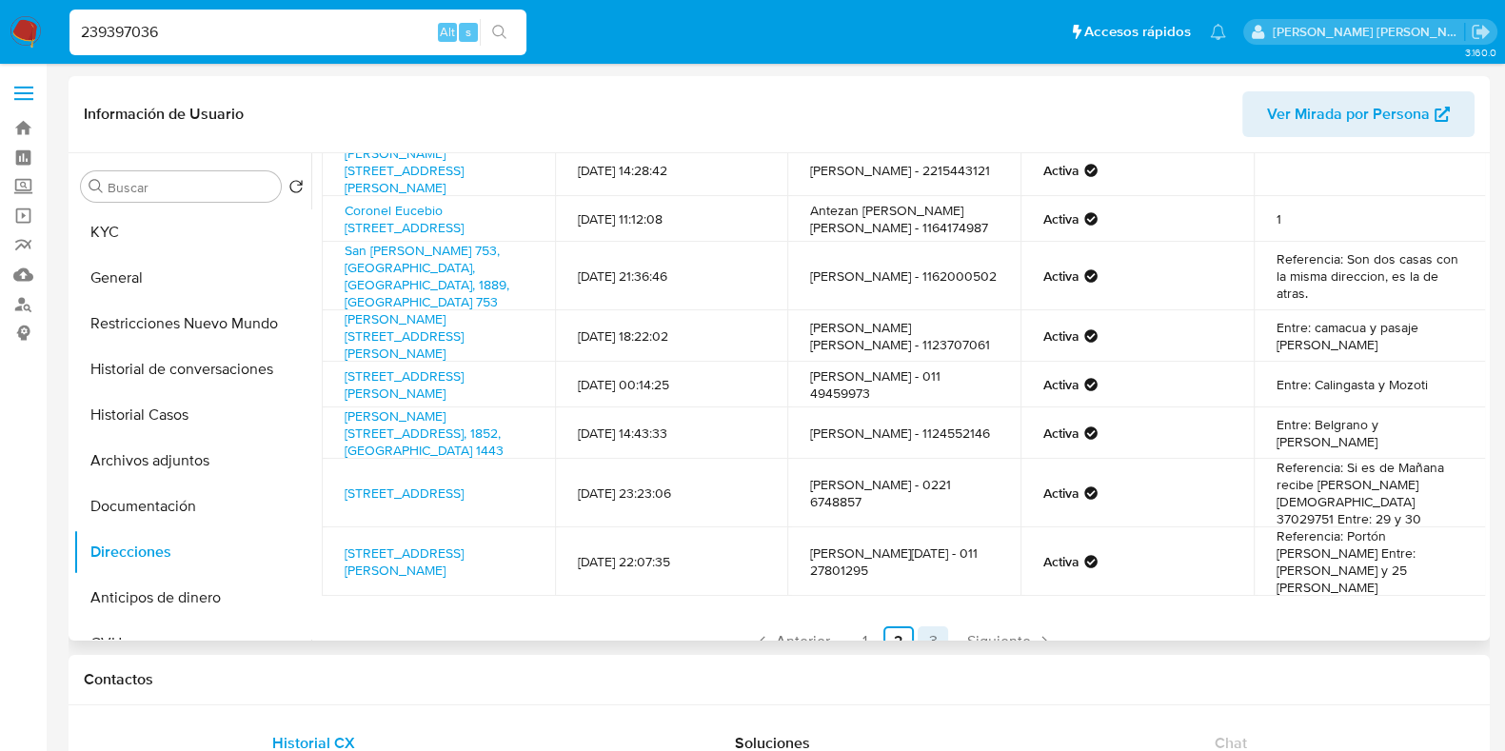
click at [928, 626] on link "3" at bounding box center [932, 641] width 30 height 30
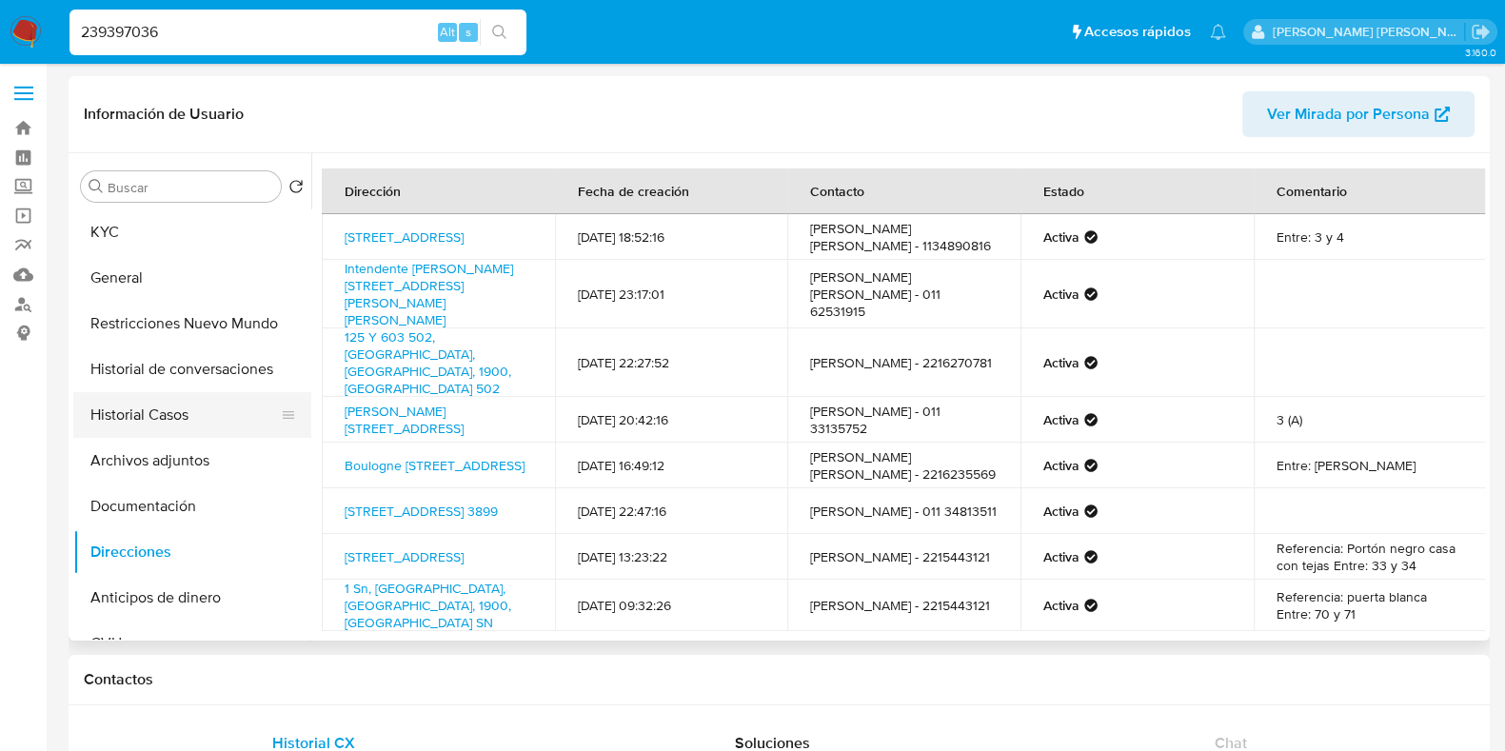
click at [153, 422] on button "Historial Casos" at bounding box center [184, 415] width 223 height 46
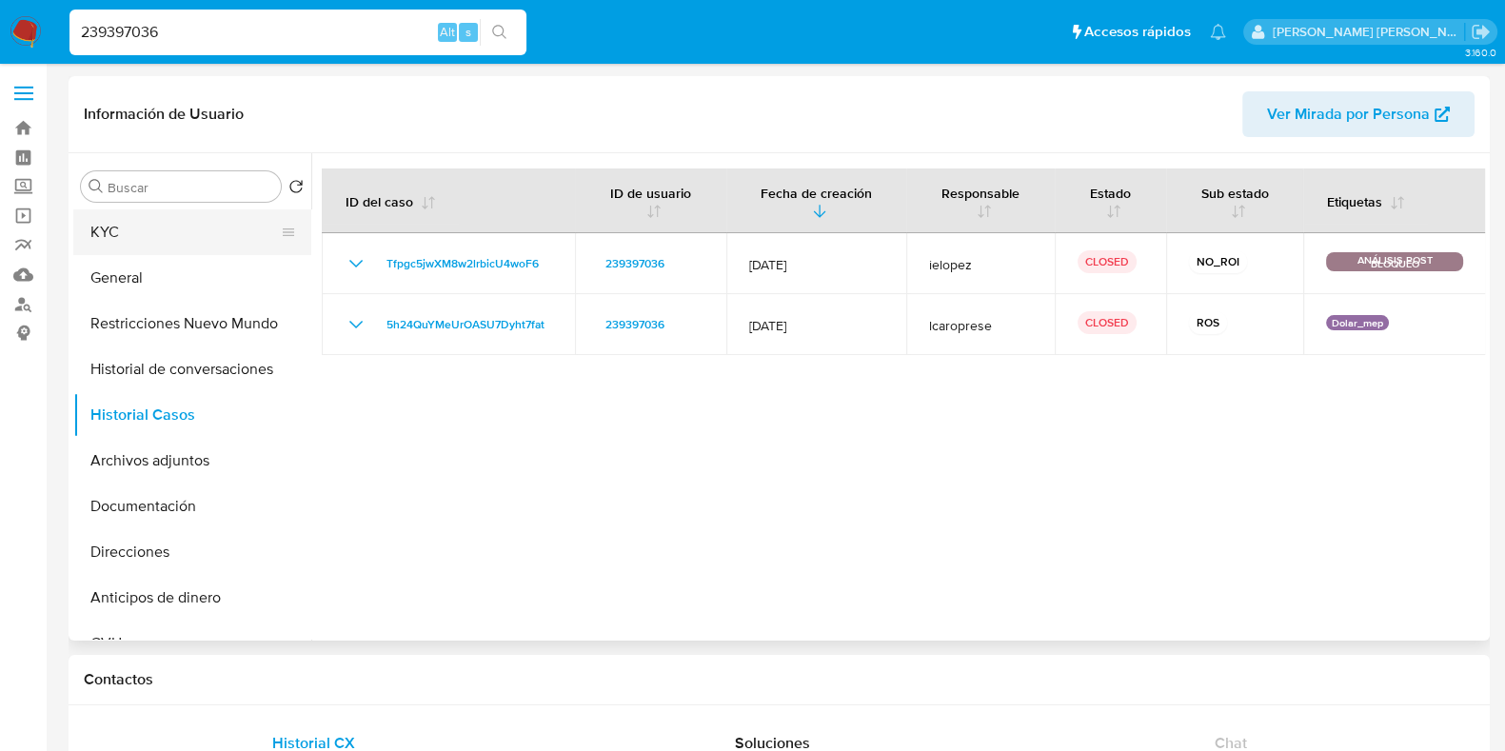
click at [201, 232] on button "KYC" at bounding box center [184, 232] width 223 height 46
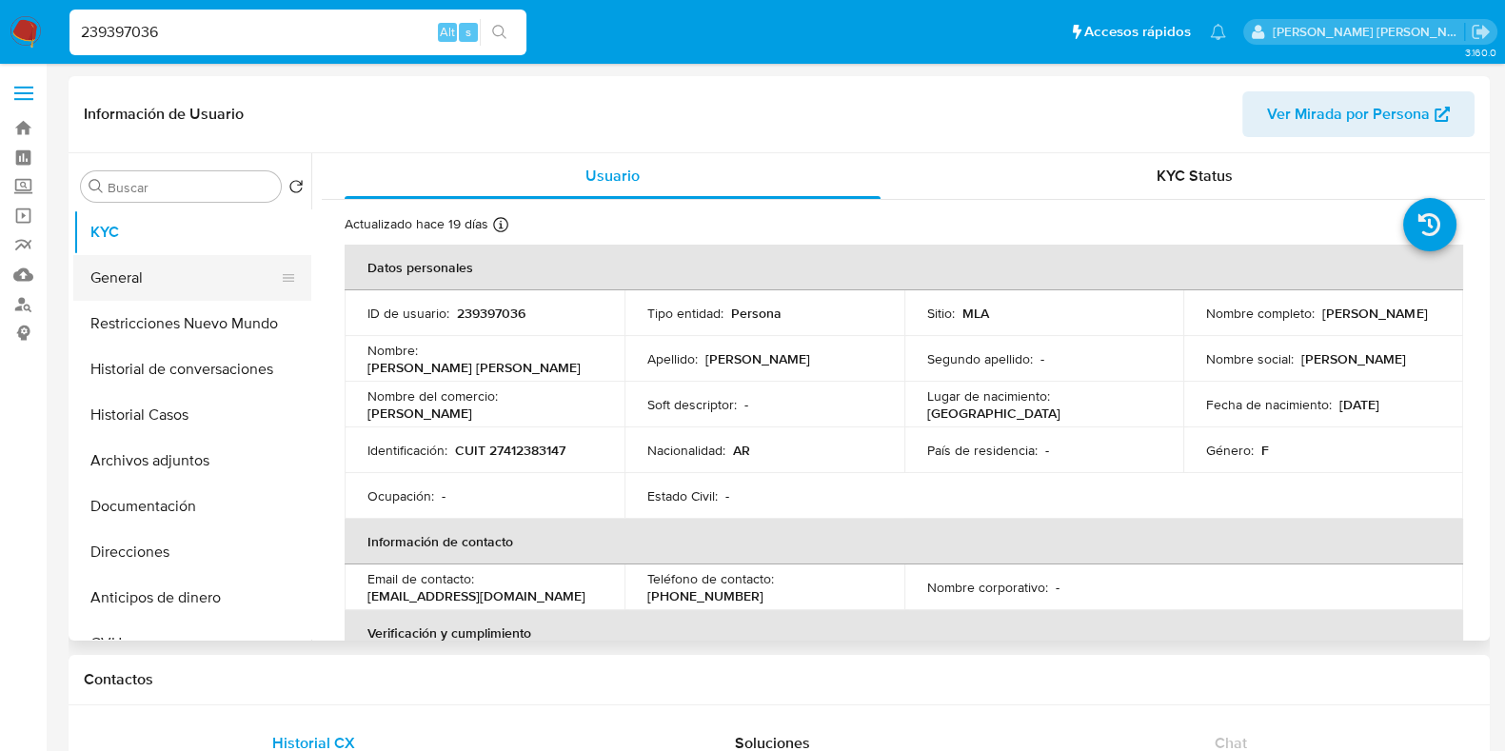
click at [193, 268] on button "General" at bounding box center [184, 278] width 223 height 46
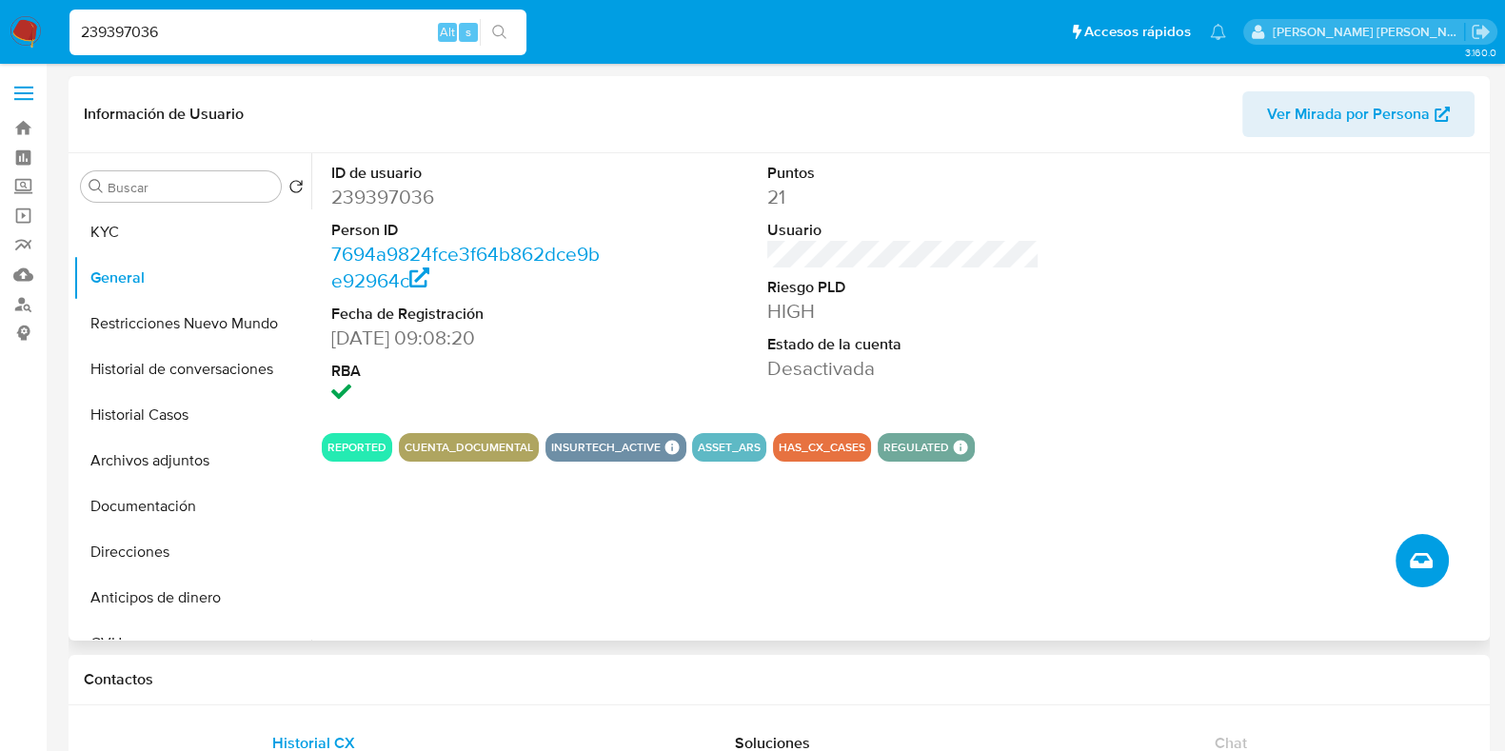
click at [1420, 563] on icon "Crear caso manual" at bounding box center [1420, 560] width 23 height 23
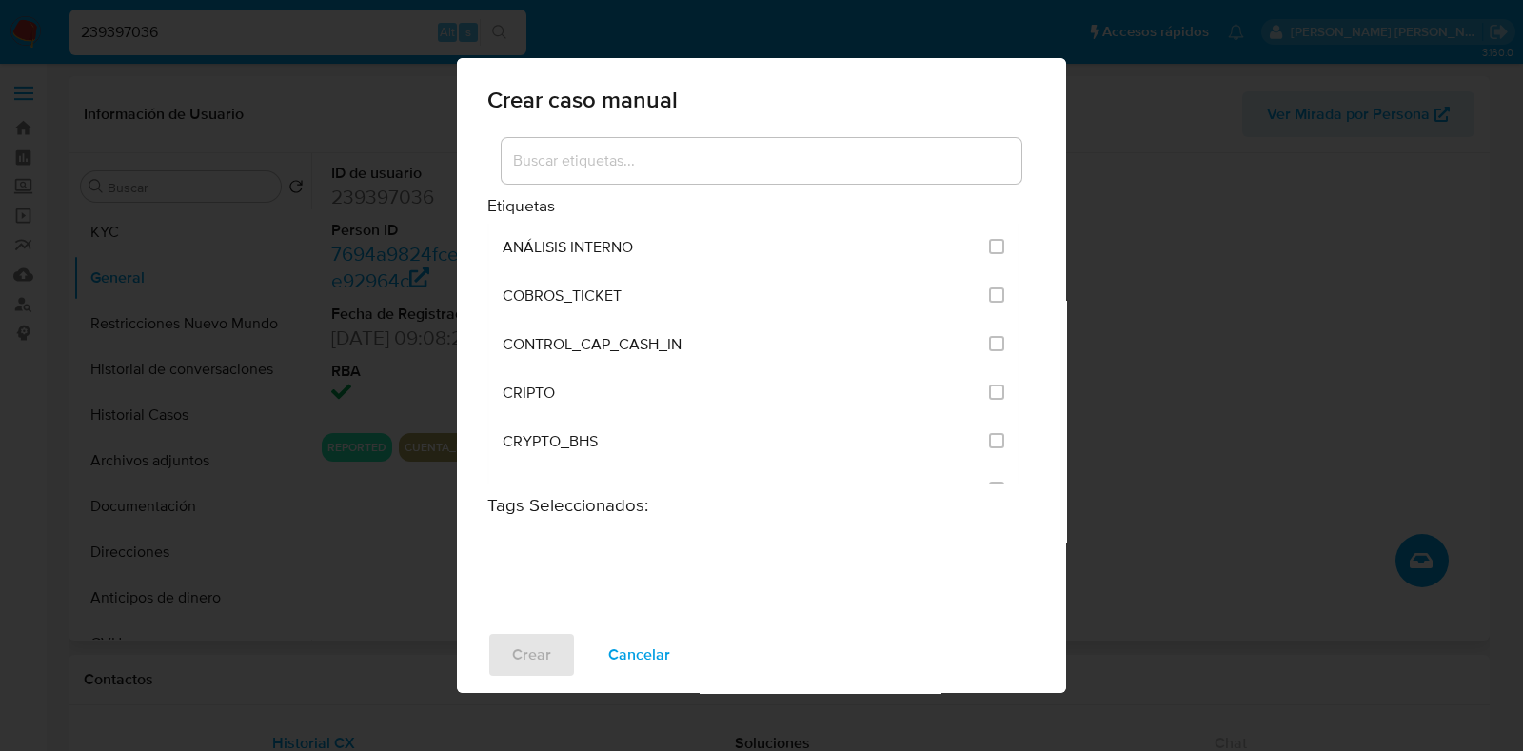
click at [657, 162] on input at bounding box center [762, 160] width 520 height 25
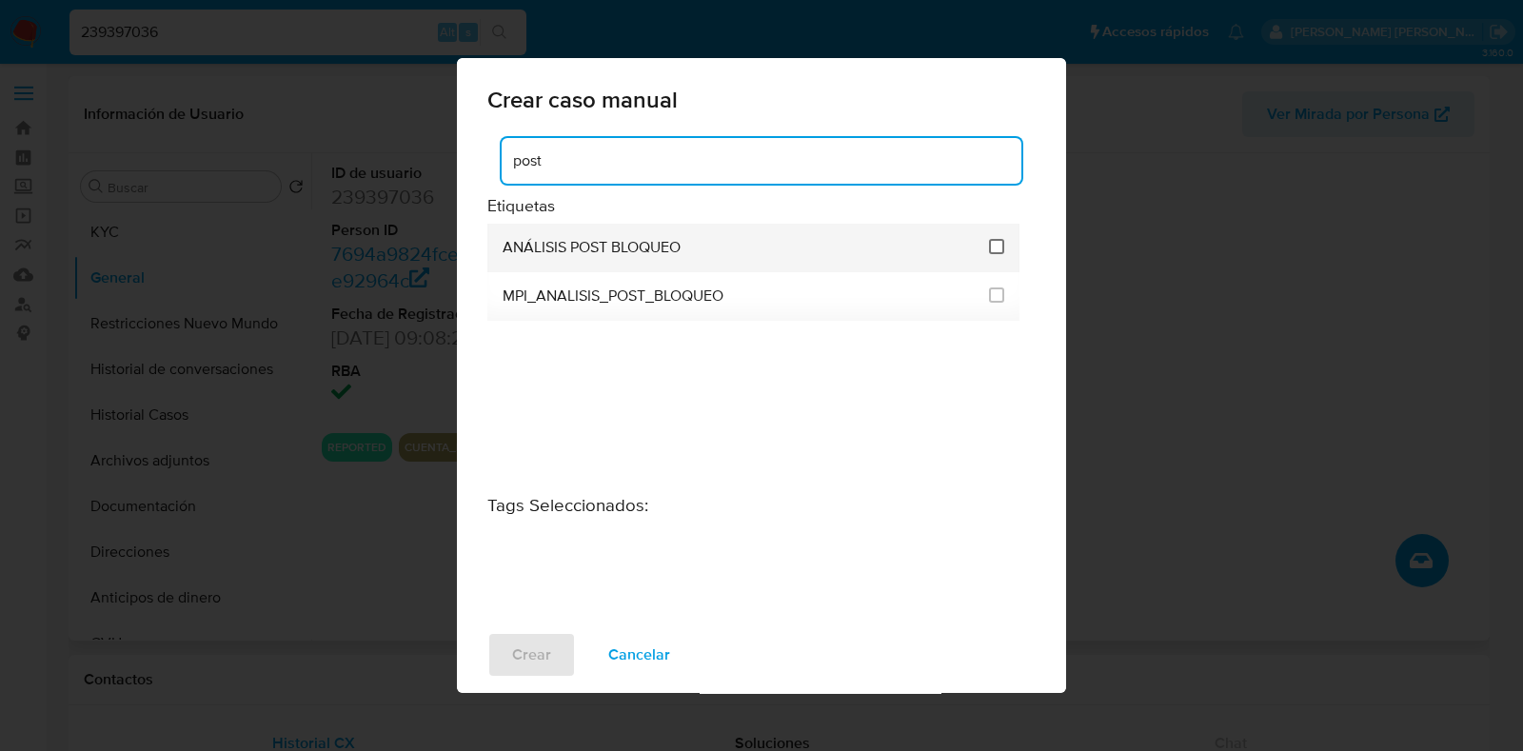
type input "post"
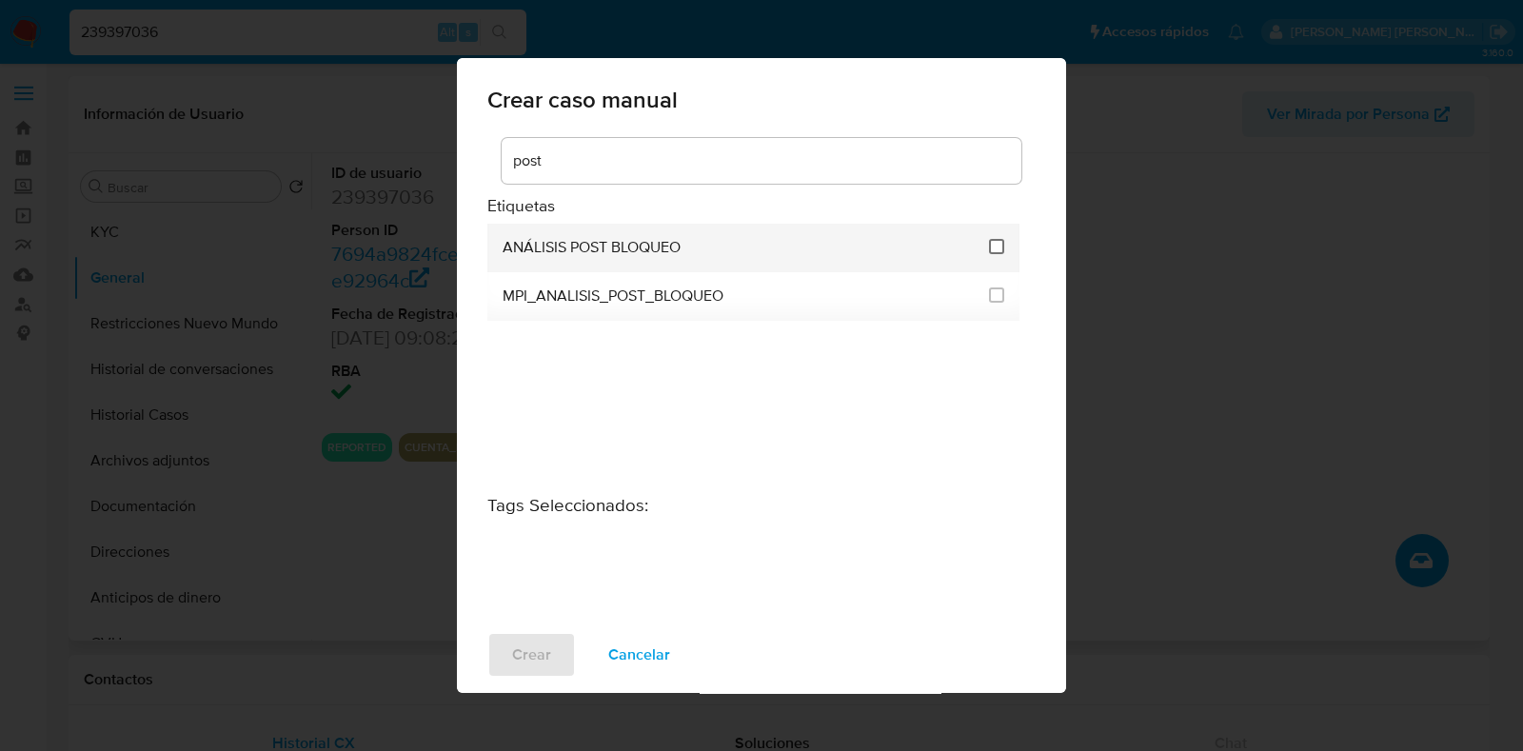
click at [994, 246] on input "3249" at bounding box center [996, 246] width 15 height 15
checkbox input "true"
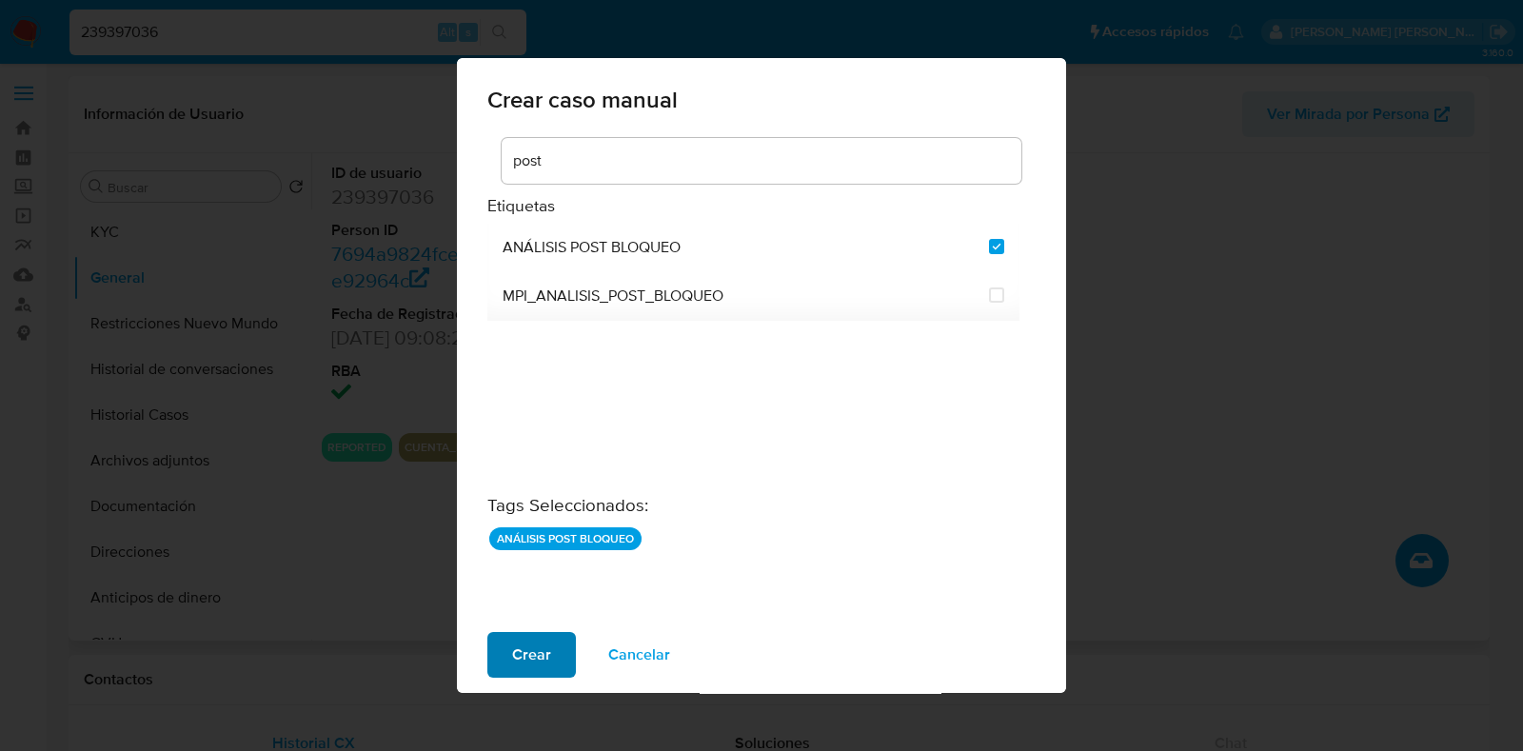
click at [552, 644] on button "Crear" at bounding box center [531, 655] width 89 height 46
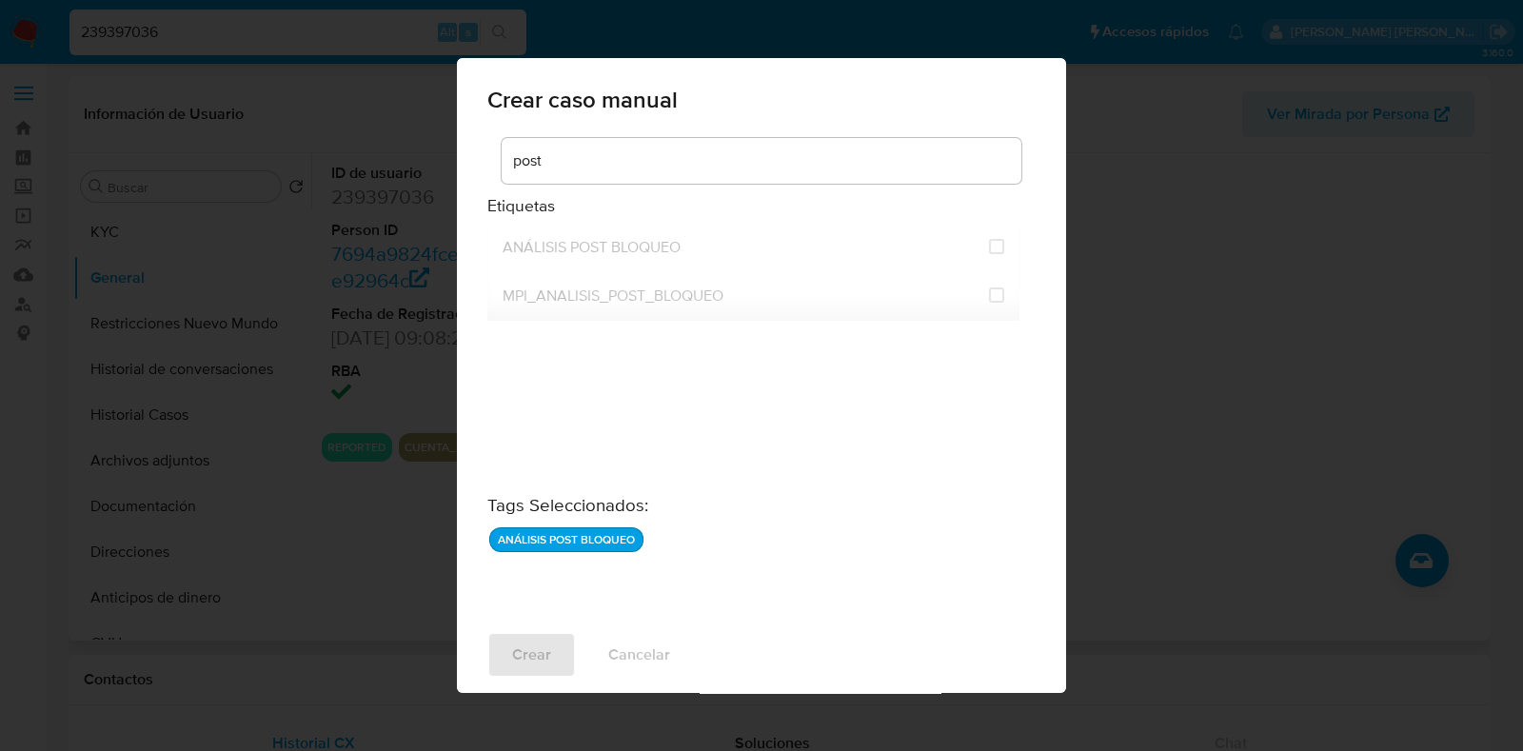
checkbox input "false"
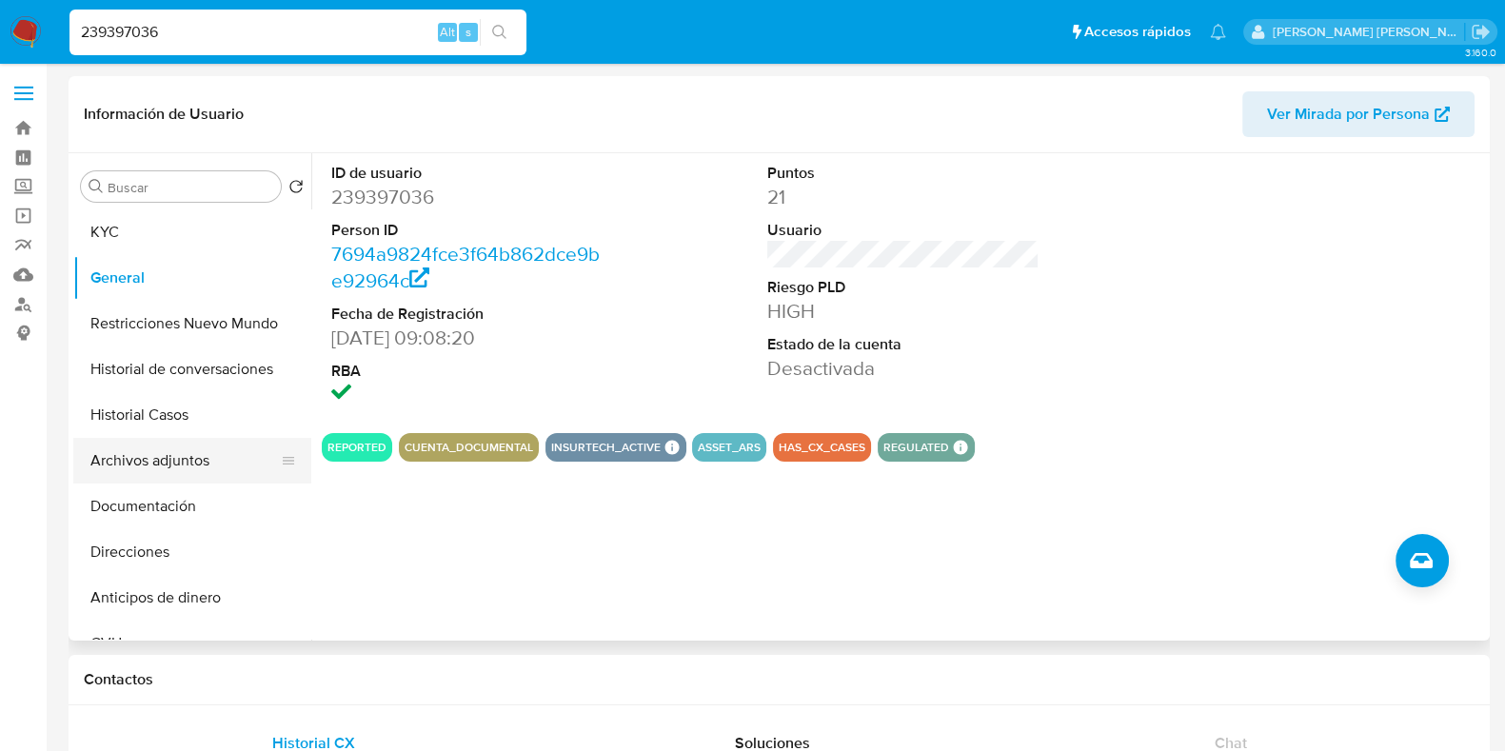
click at [191, 463] on button "Archivos adjuntos" at bounding box center [184, 461] width 223 height 46
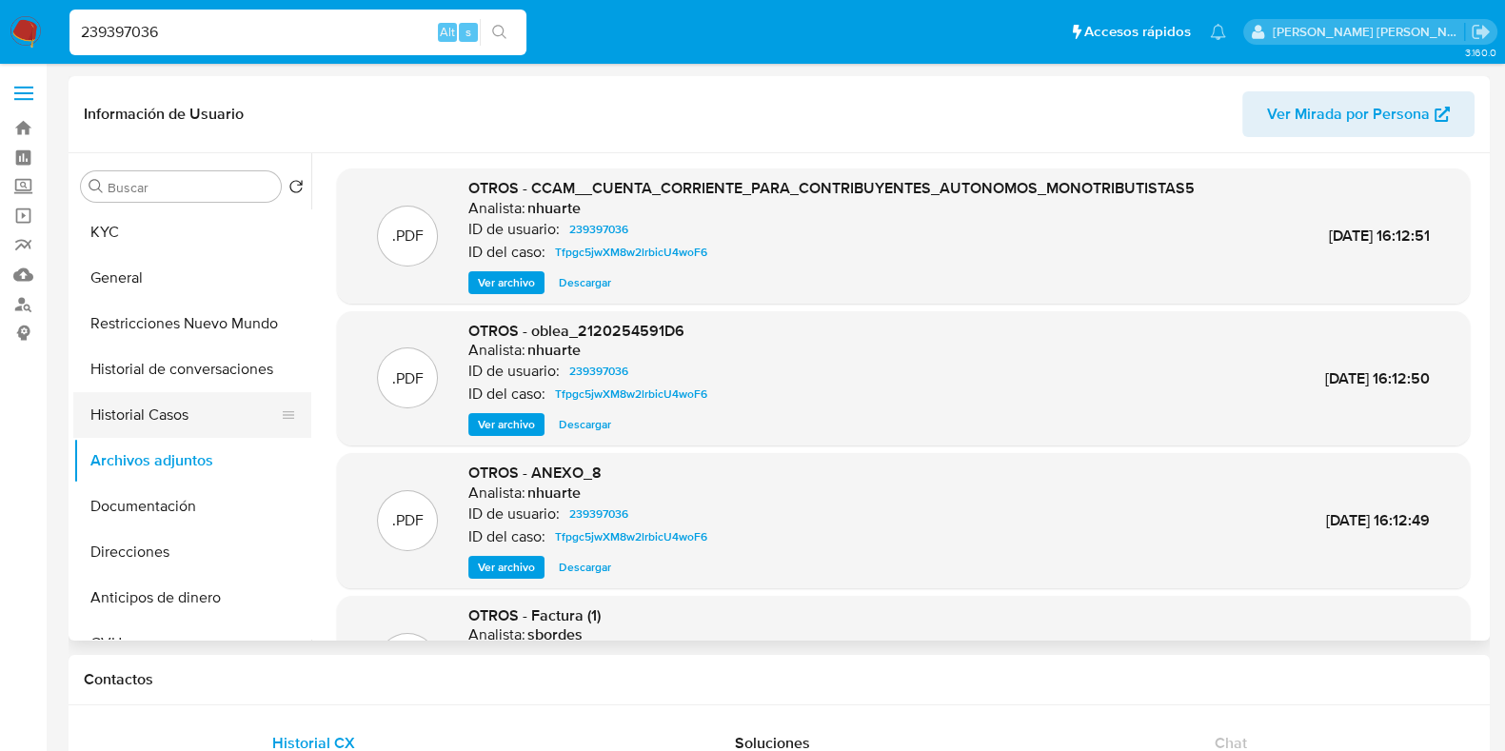
click at [188, 436] on button "Historial Casos" at bounding box center [184, 415] width 223 height 46
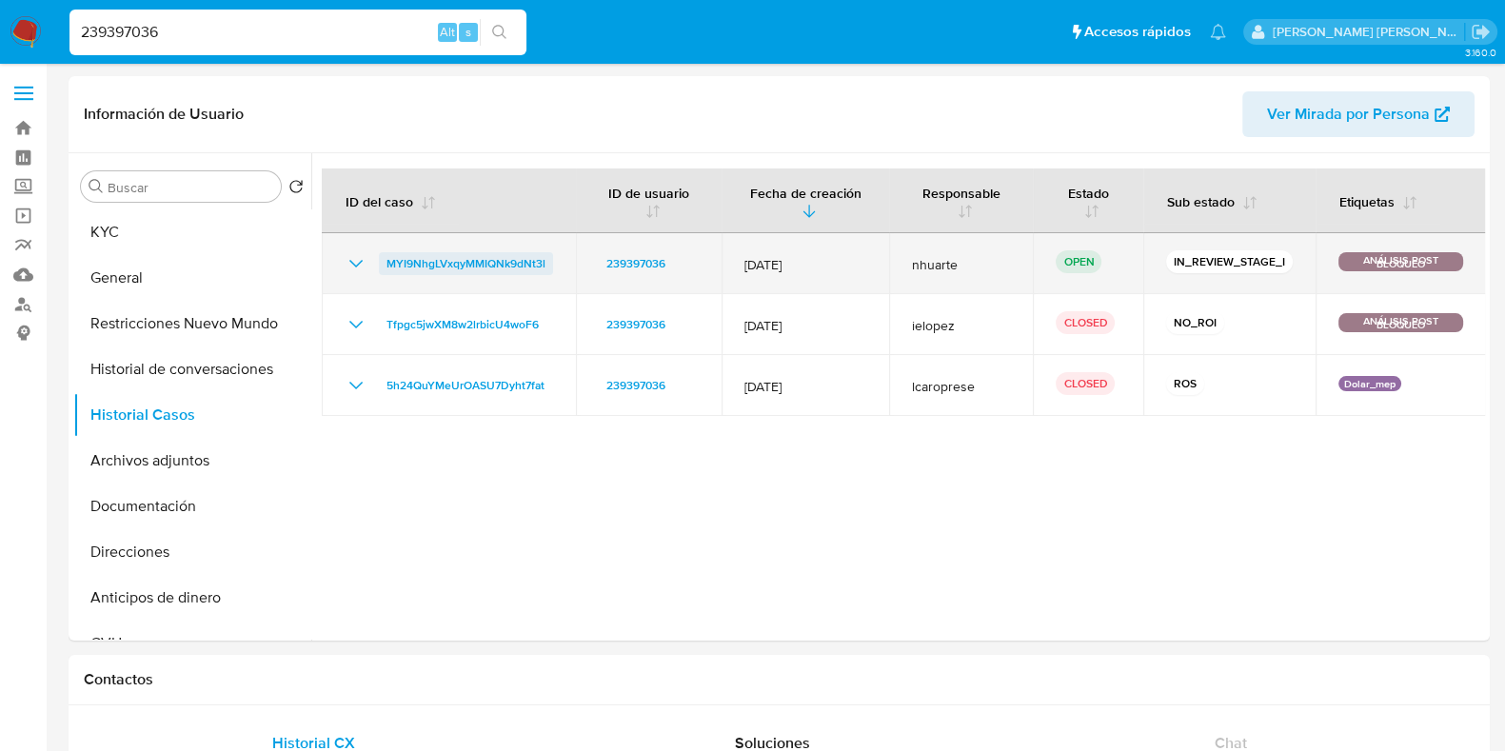
click at [494, 266] on span "MYI9NhgLVxqyMMIQNk9dNt3l" at bounding box center [465, 263] width 159 height 23
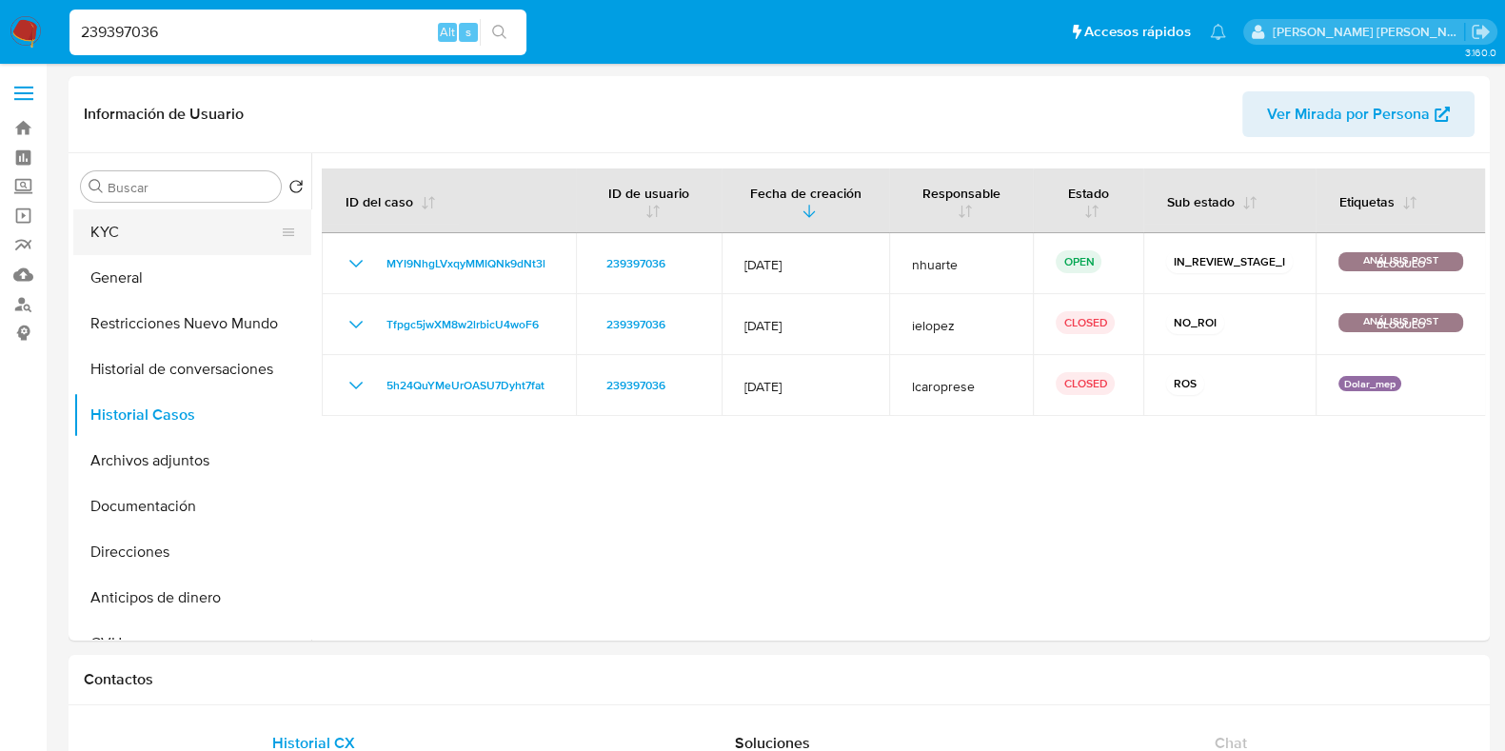
click at [143, 228] on button "KYC" at bounding box center [184, 232] width 223 height 46
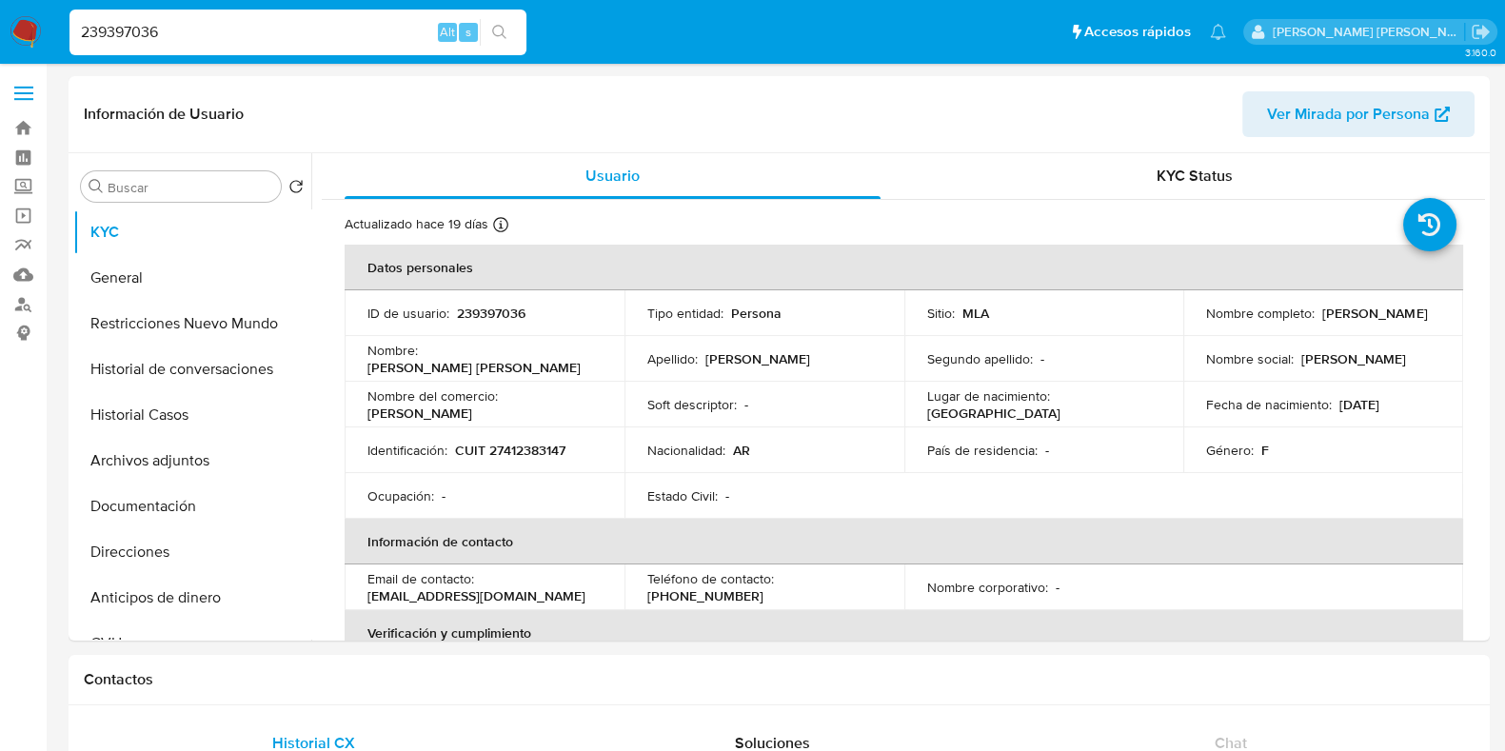
drag, startPoint x: 172, startPoint y: 30, endPoint x: 76, endPoint y: 32, distance: 96.2
click at [76, 32] on input "239397036" at bounding box center [297, 32] width 457 height 25
paste input "154669778"
type input "154669778"
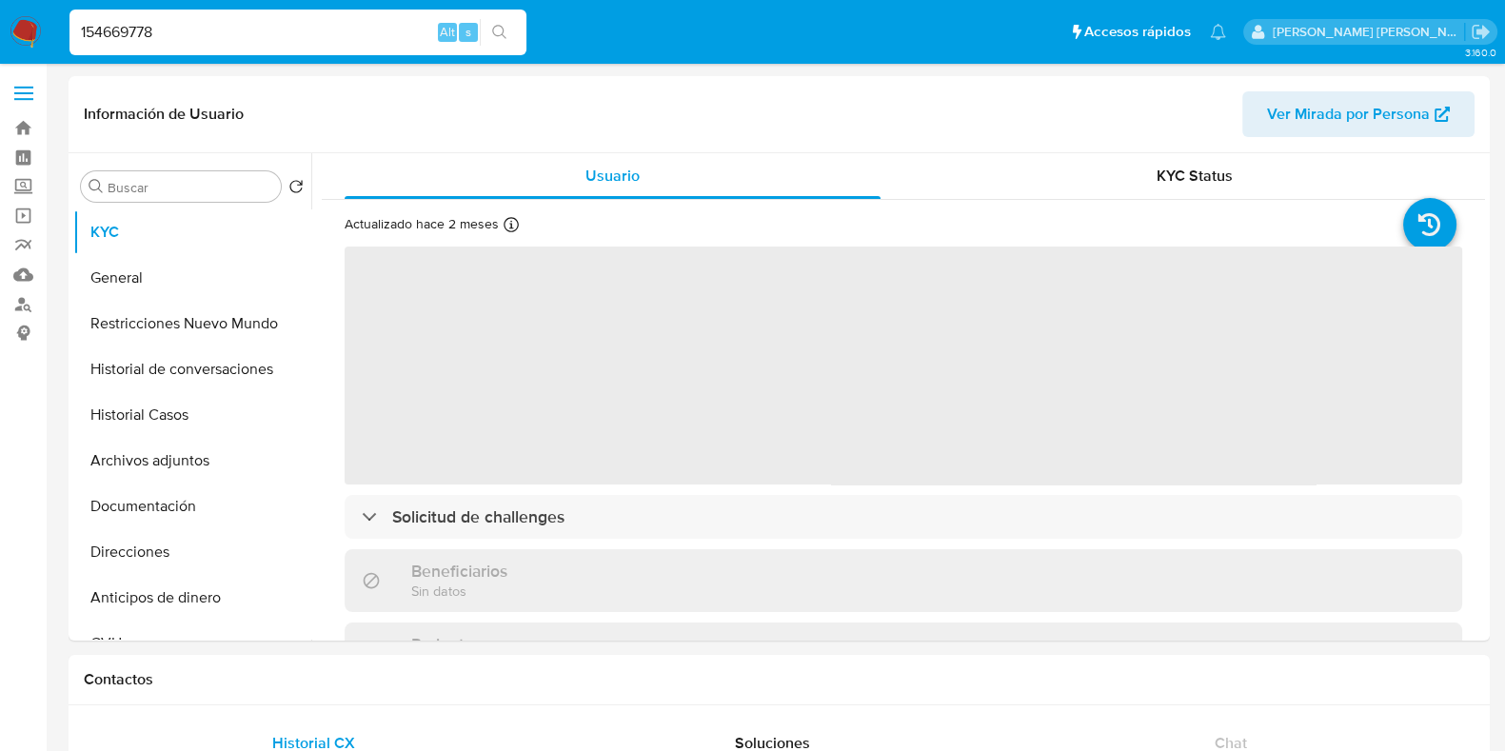
select select "10"
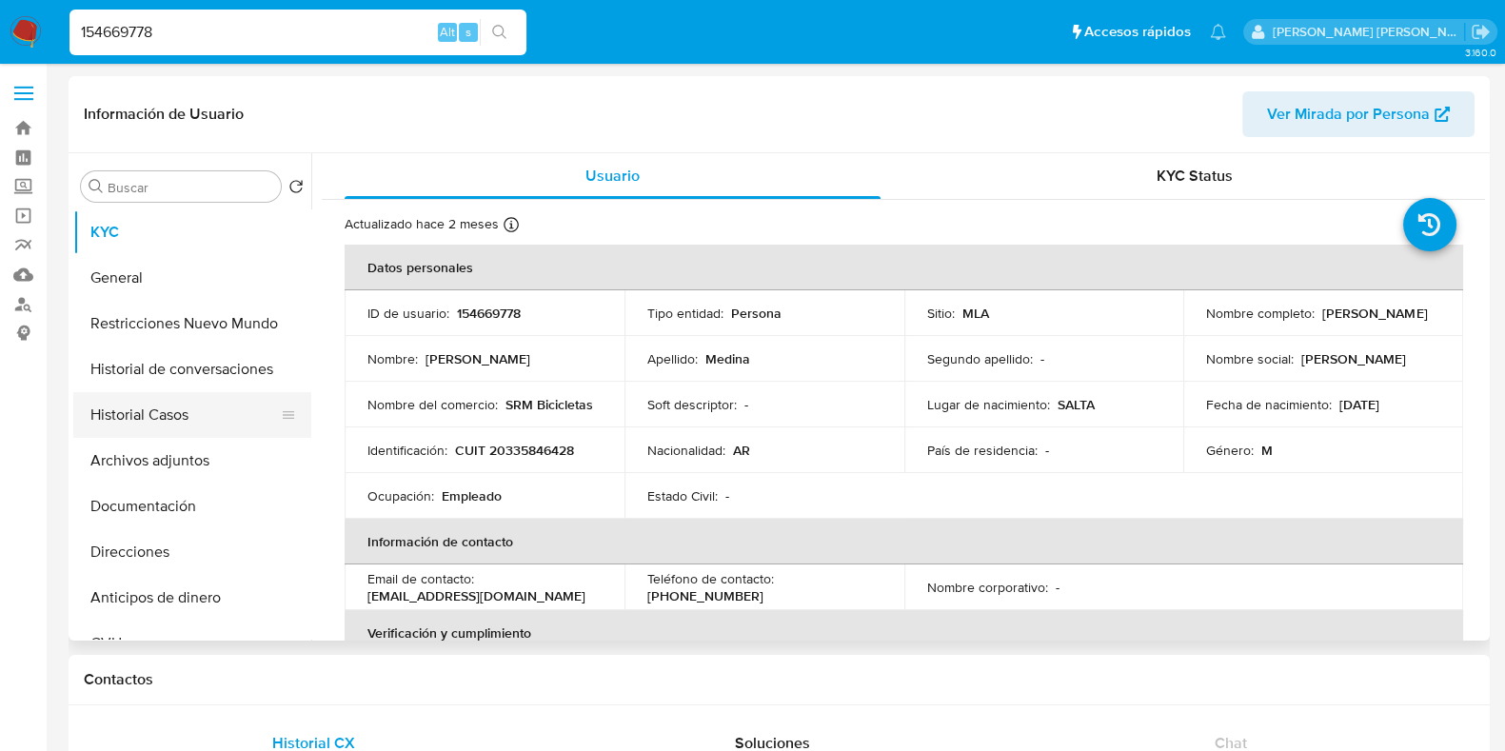
click at [196, 403] on button "Historial Casos" at bounding box center [184, 415] width 223 height 46
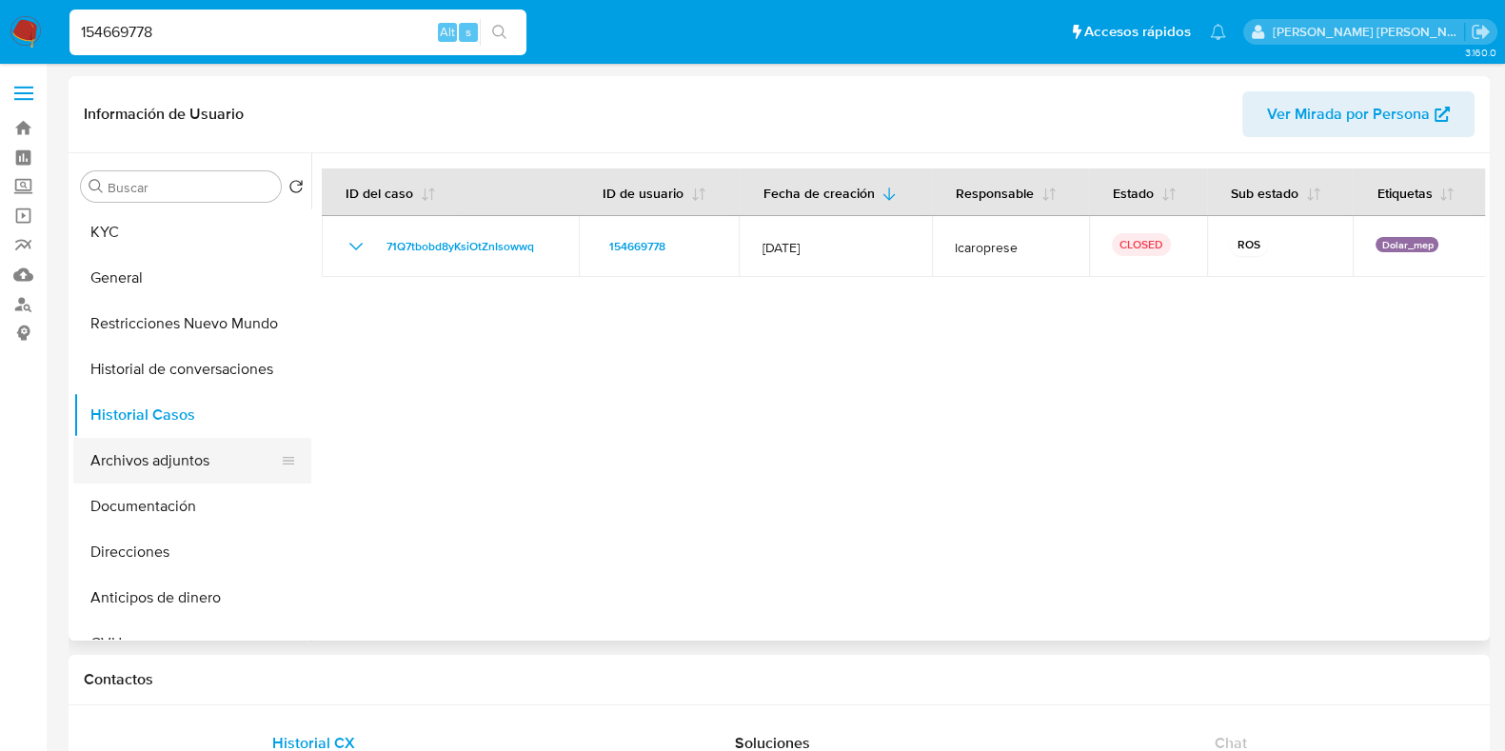
click at [193, 453] on button "Archivos adjuntos" at bounding box center [184, 461] width 223 height 46
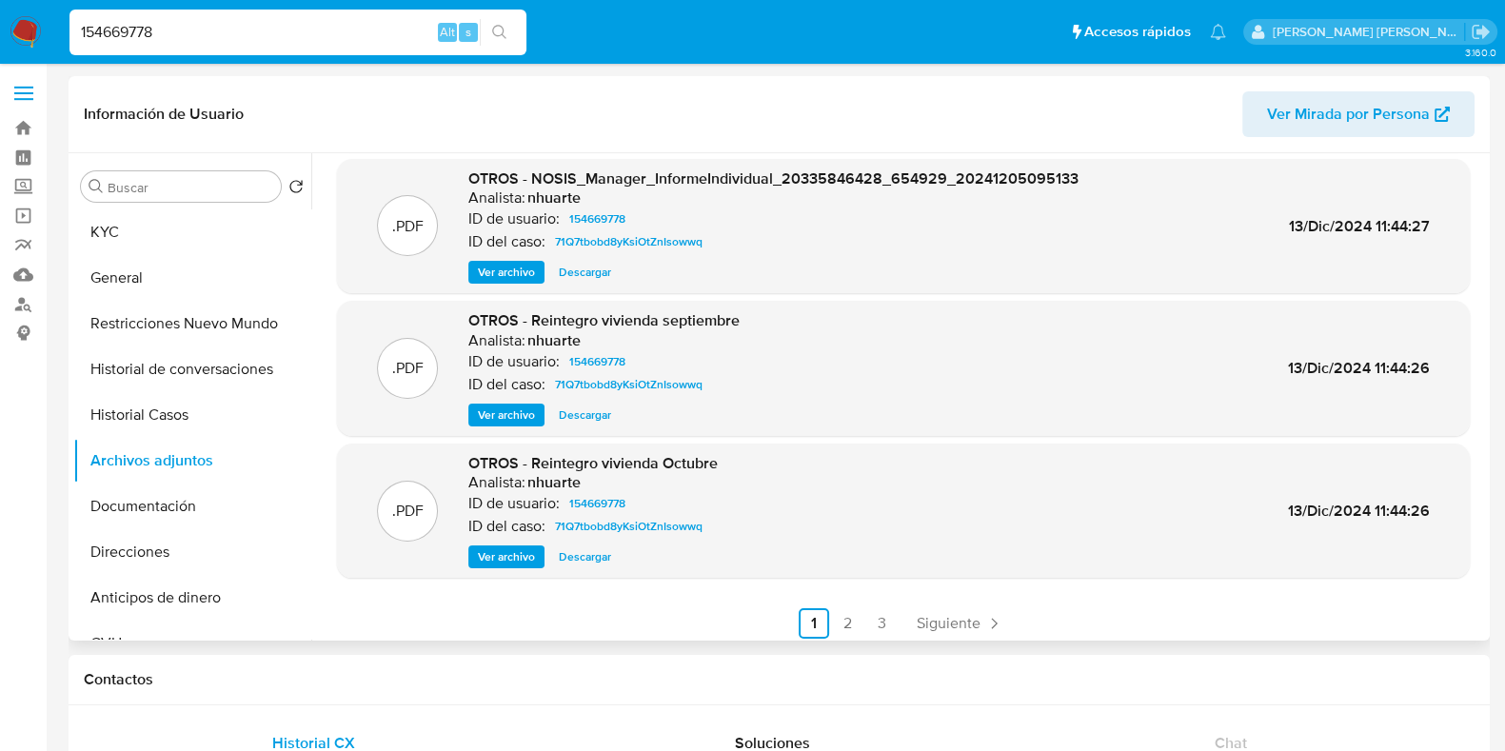
scroll to position [160, 0]
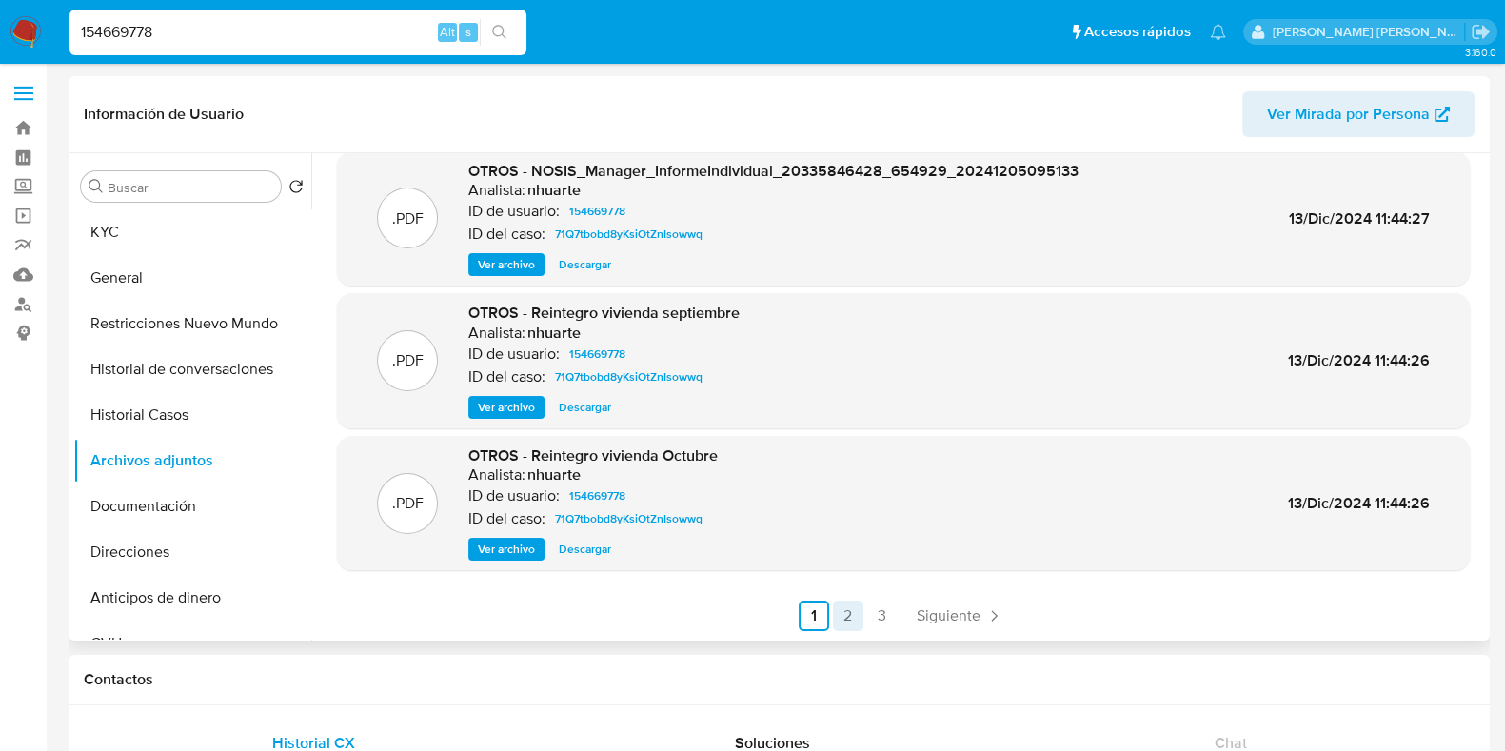
click at [855, 611] on link "2" at bounding box center [848, 615] width 30 height 30
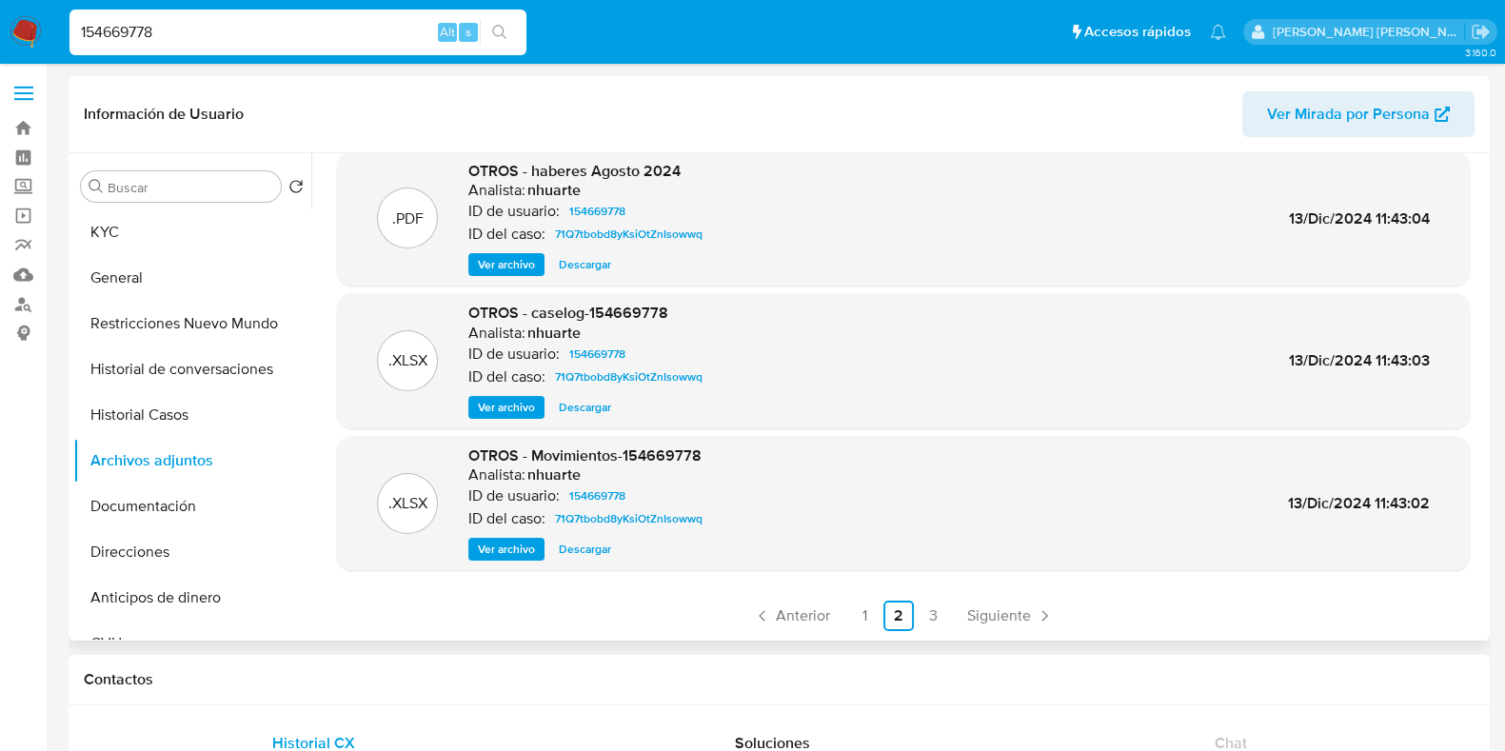
click at [509, 406] on span "Ver archivo" at bounding box center [506, 407] width 57 height 19
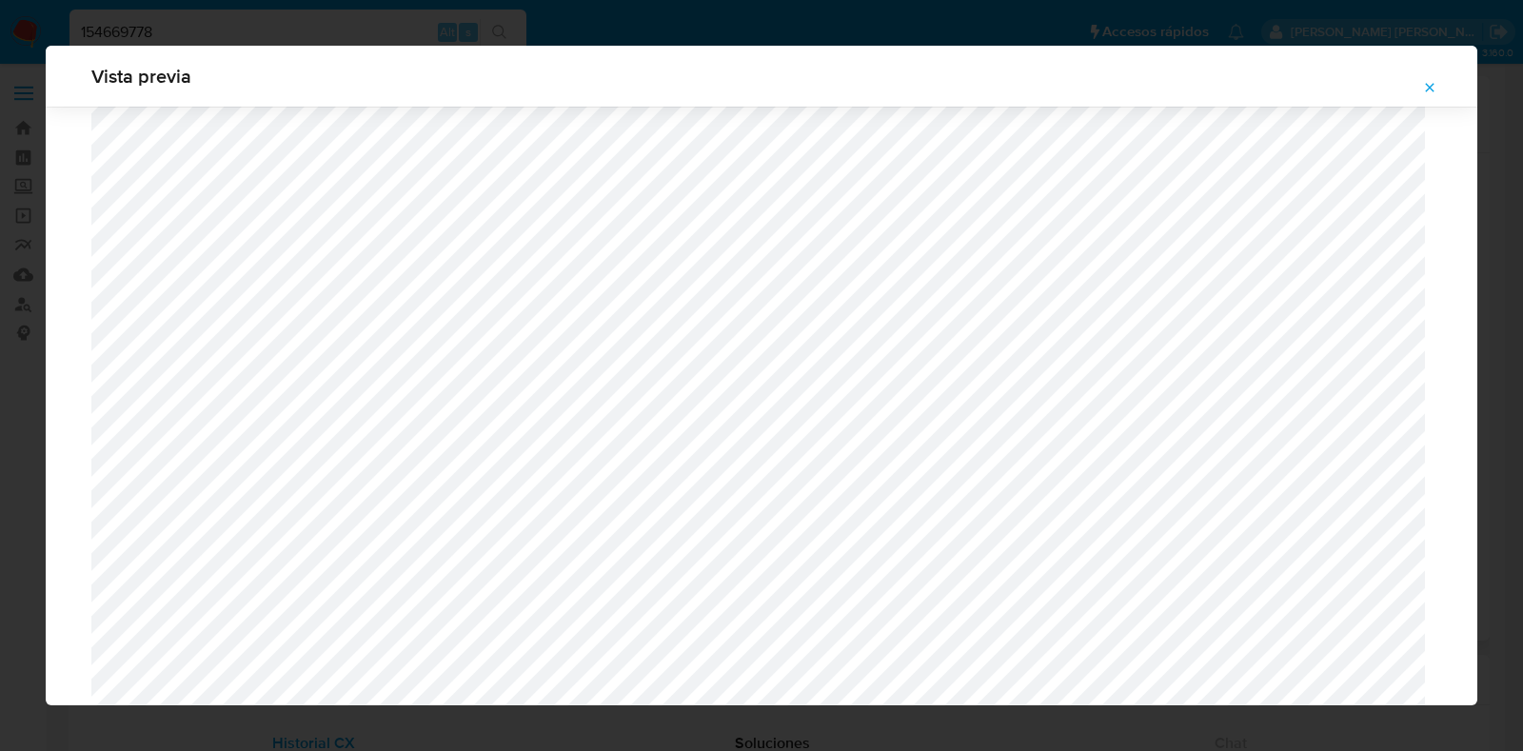
scroll to position [1864, 0]
click at [1427, 84] on icon "Attachment preview" at bounding box center [1429, 87] width 15 height 15
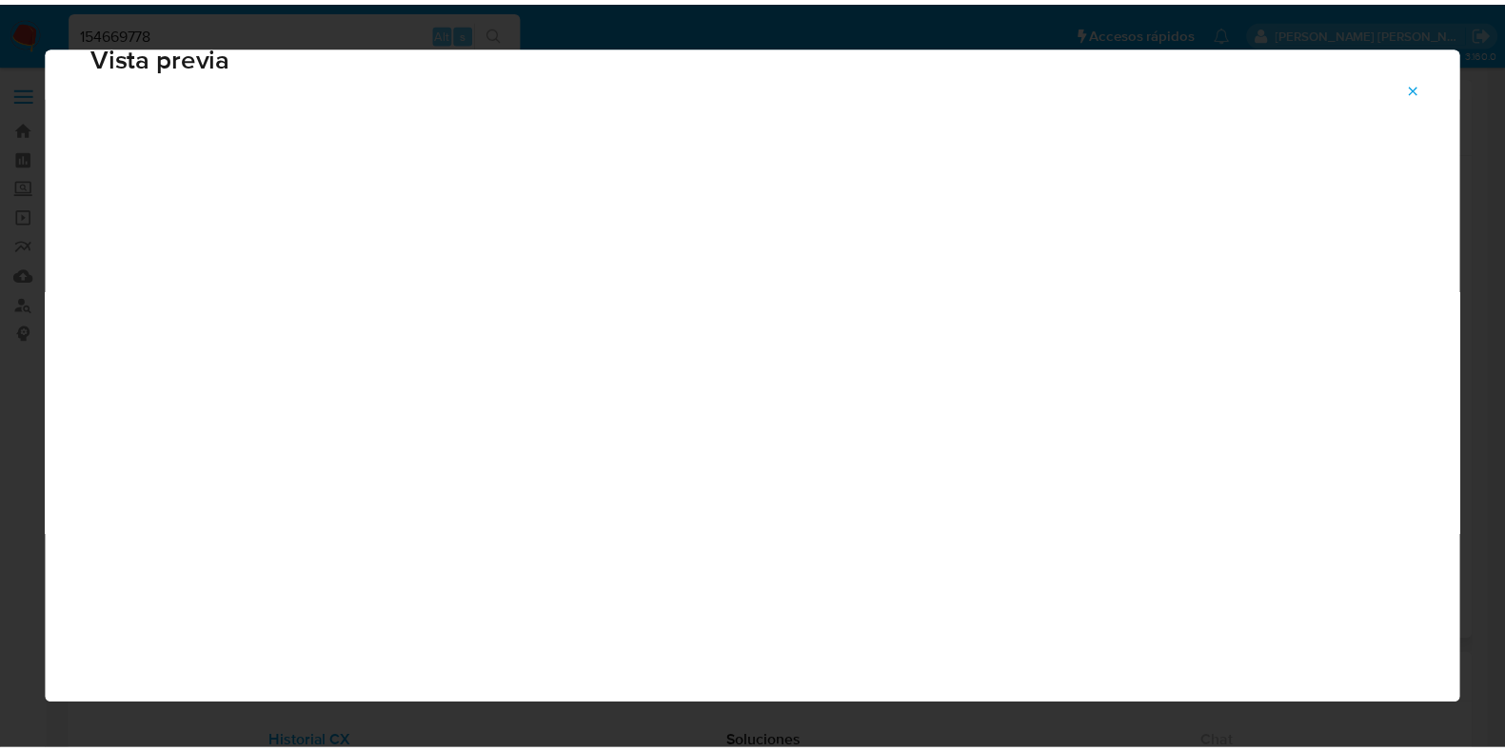
scroll to position [48, 0]
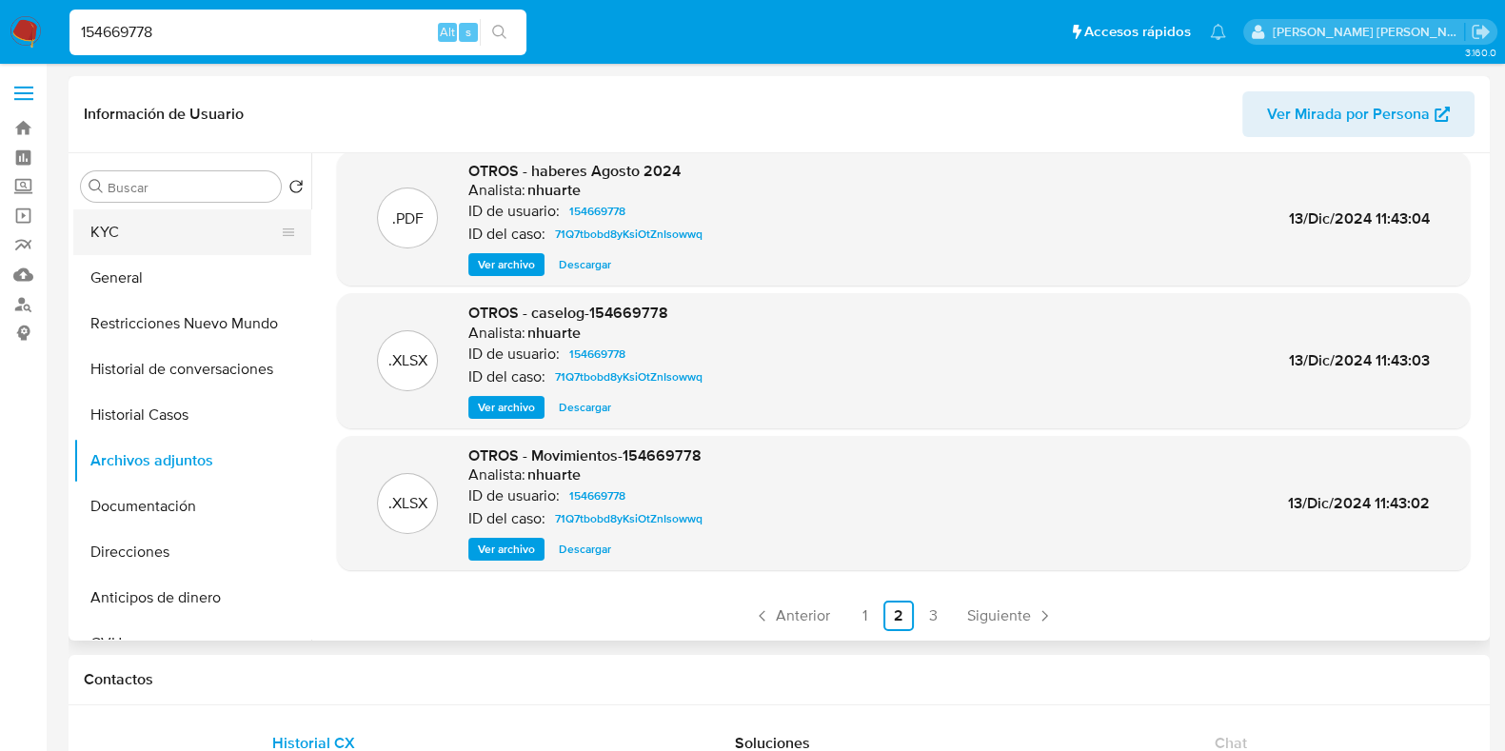
click at [174, 224] on button "KYC" at bounding box center [184, 232] width 223 height 46
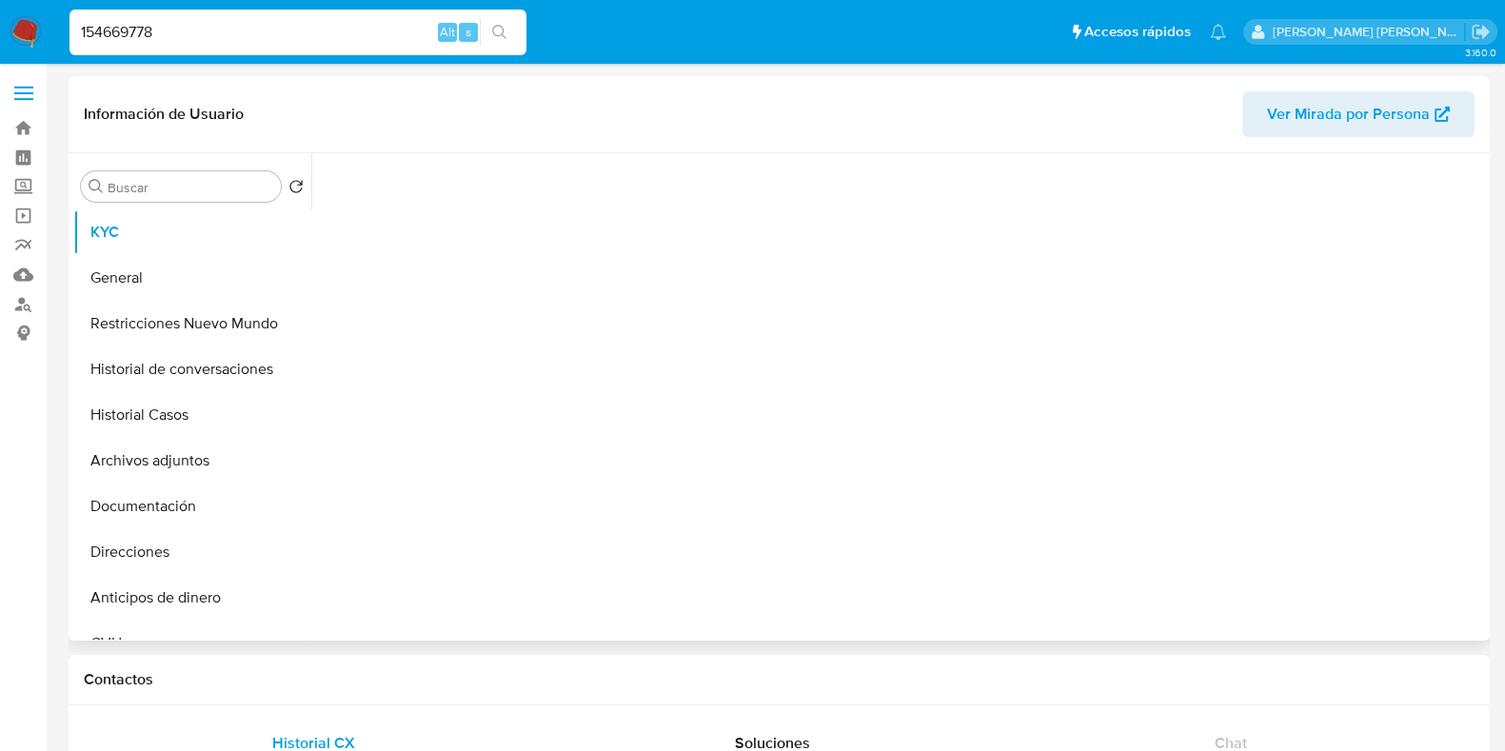
scroll to position [0, 0]
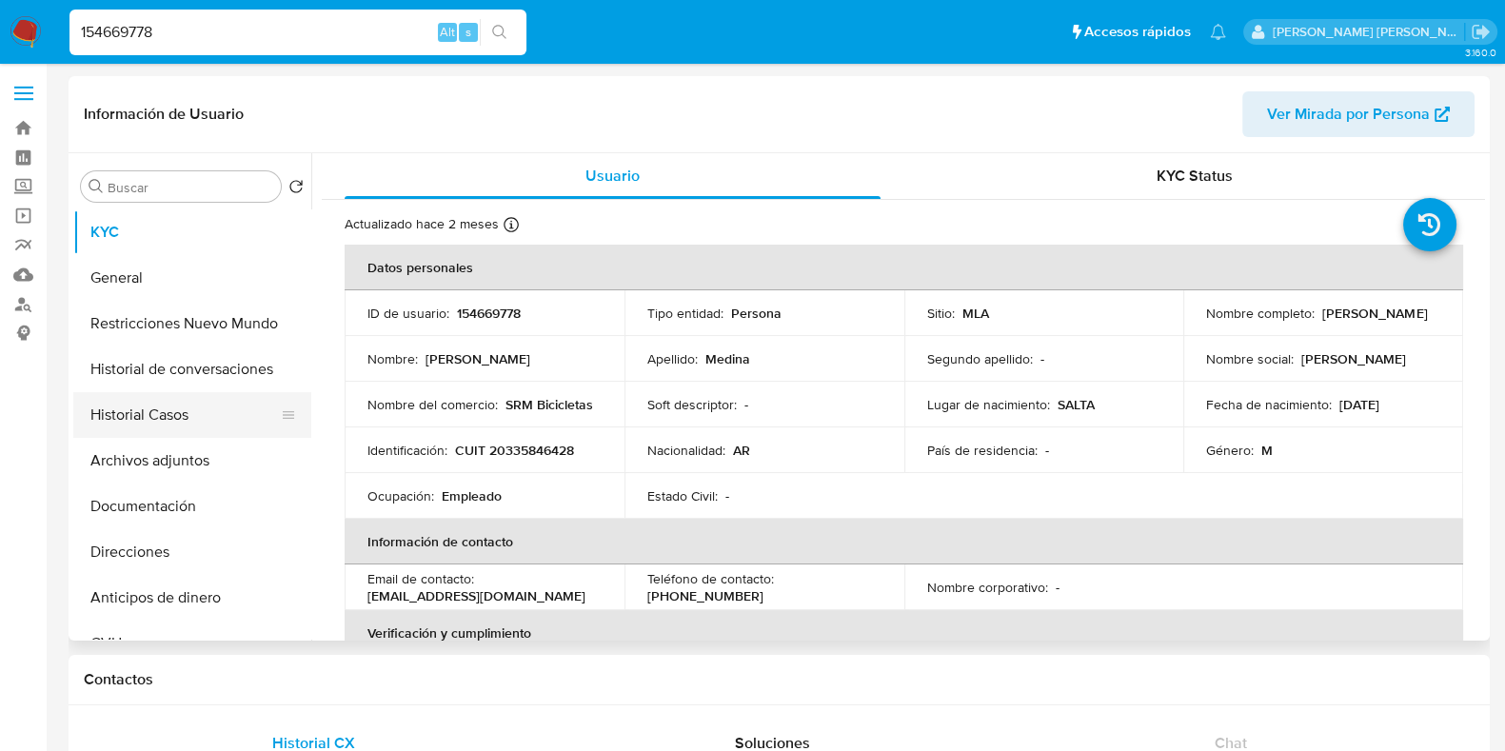
click at [176, 421] on button "Historial Casos" at bounding box center [184, 415] width 223 height 46
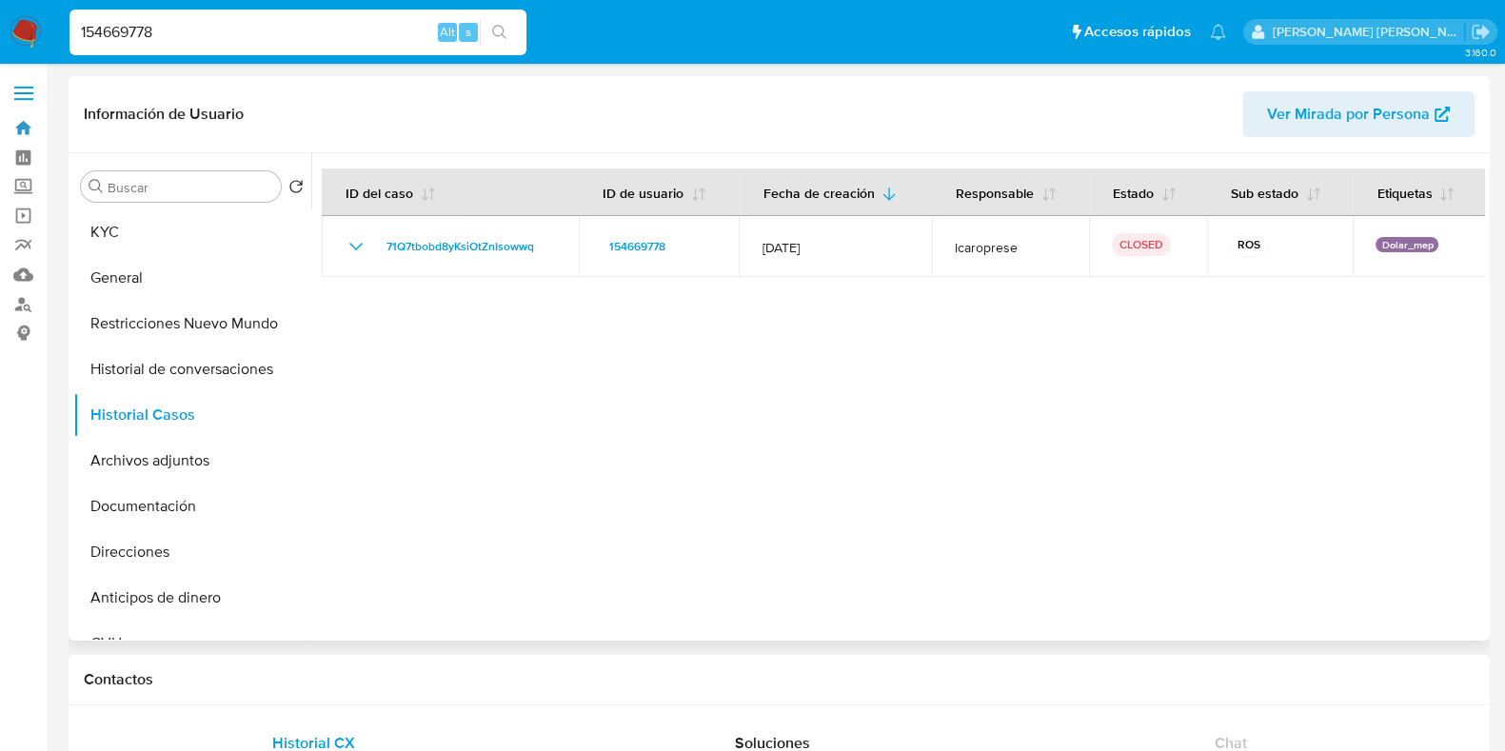
drag, startPoint x: 22, startPoint y: 125, endPoint x: 93, endPoint y: 125, distance: 71.4
click at [21, 125] on link "Bandeja" at bounding box center [113, 128] width 226 height 30
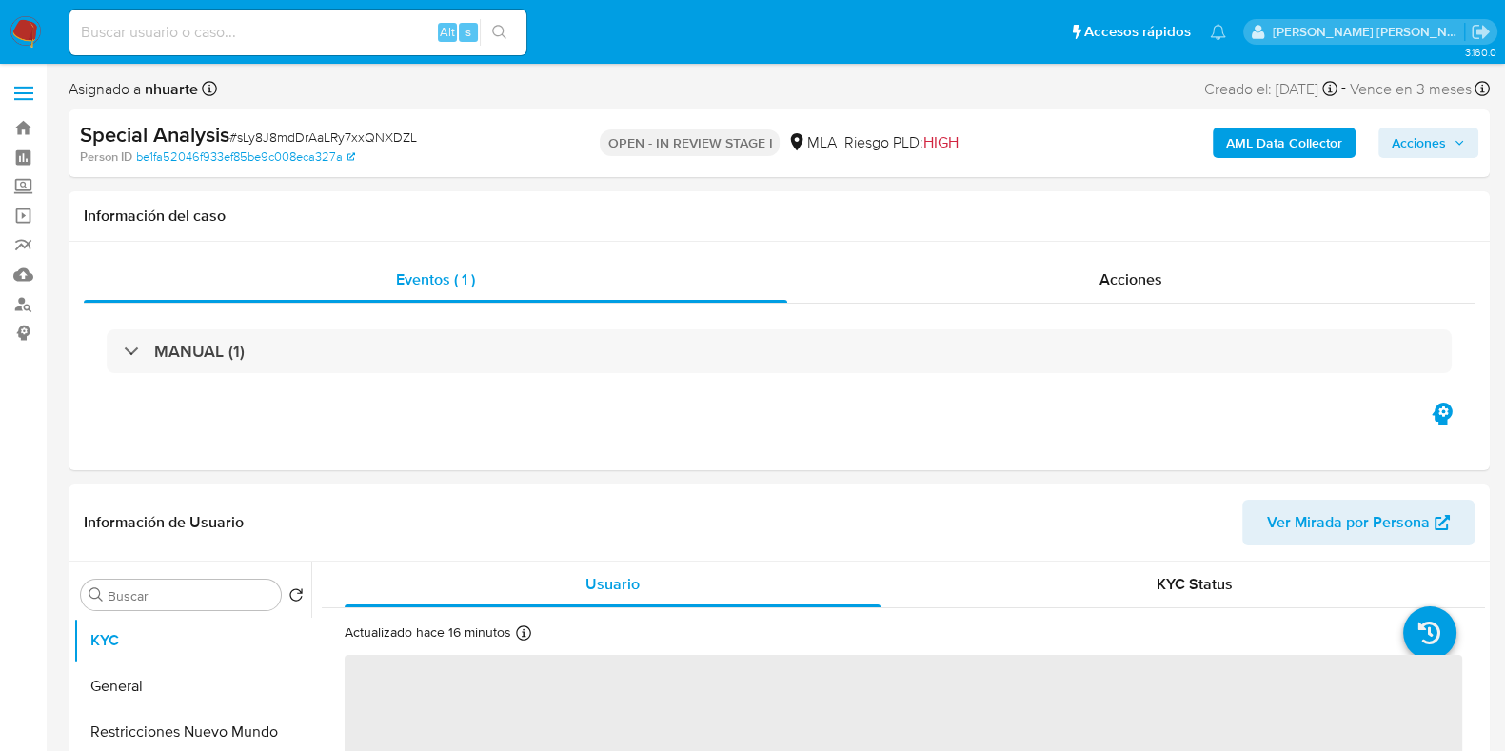
click at [1416, 136] on span "Acciones" at bounding box center [1418, 143] width 54 height 30
select select "10"
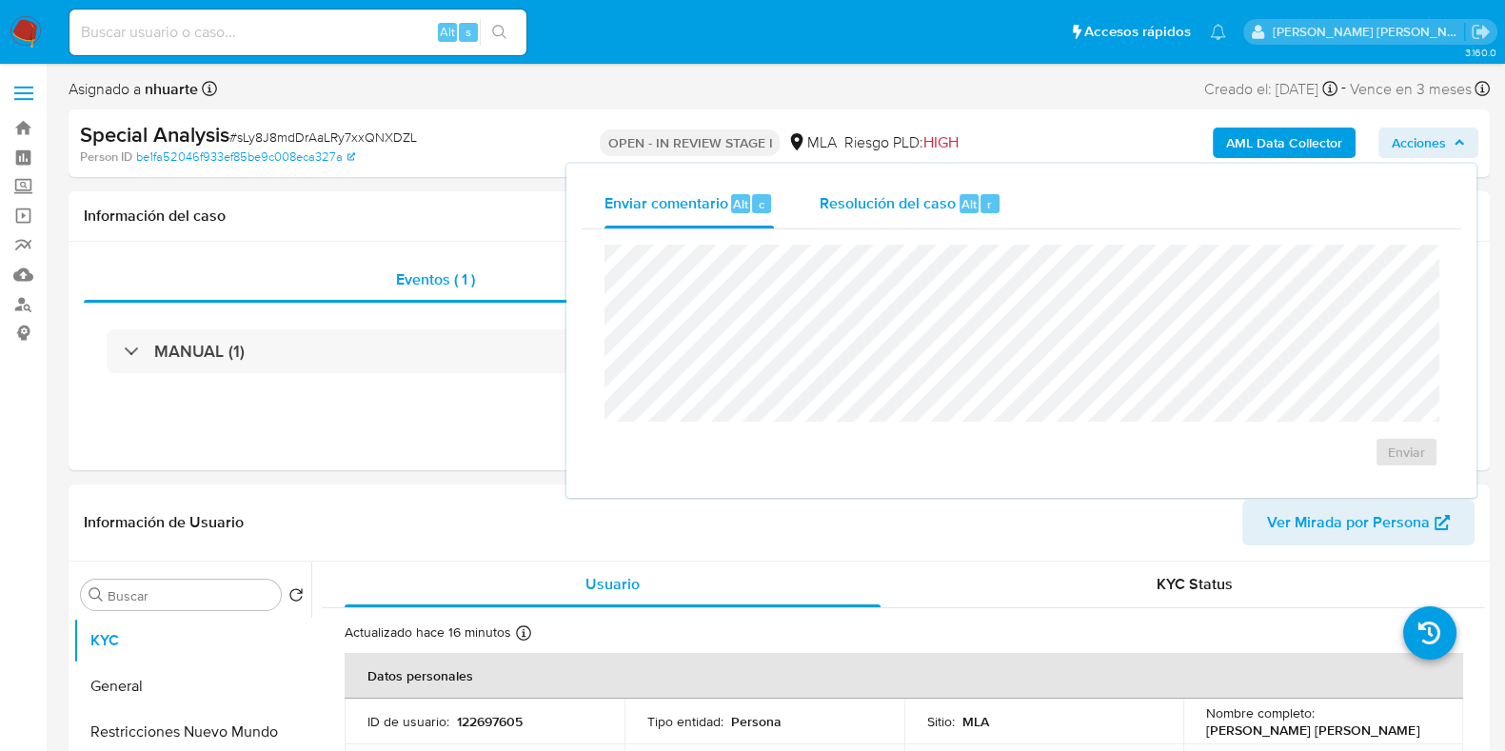
click at [884, 206] on span "Resolución del caso" at bounding box center [887, 203] width 136 height 22
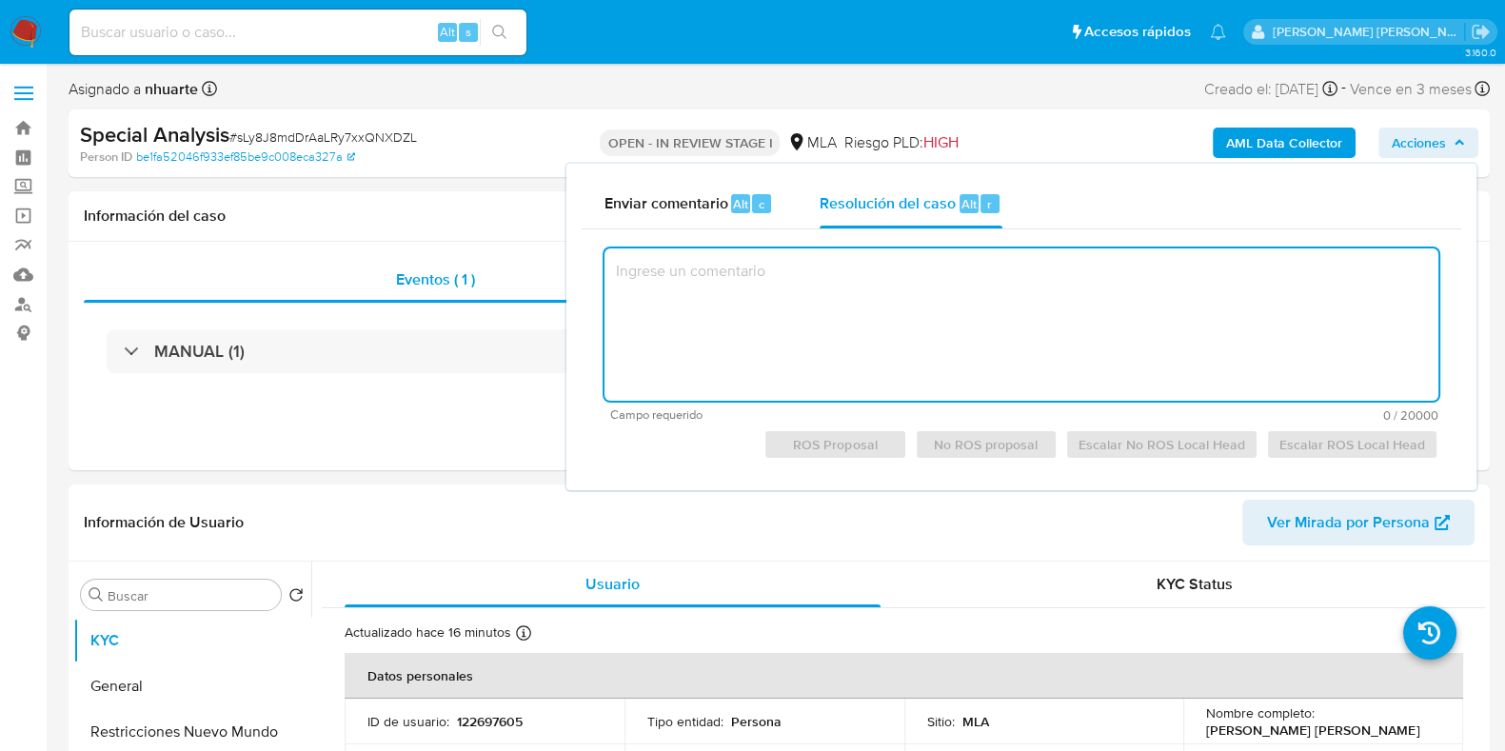
click at [467, 149] on div "Person ID be1fa52046f933ef85be9c008eca327a" at bounding box center [310, 156] width 461 height 17
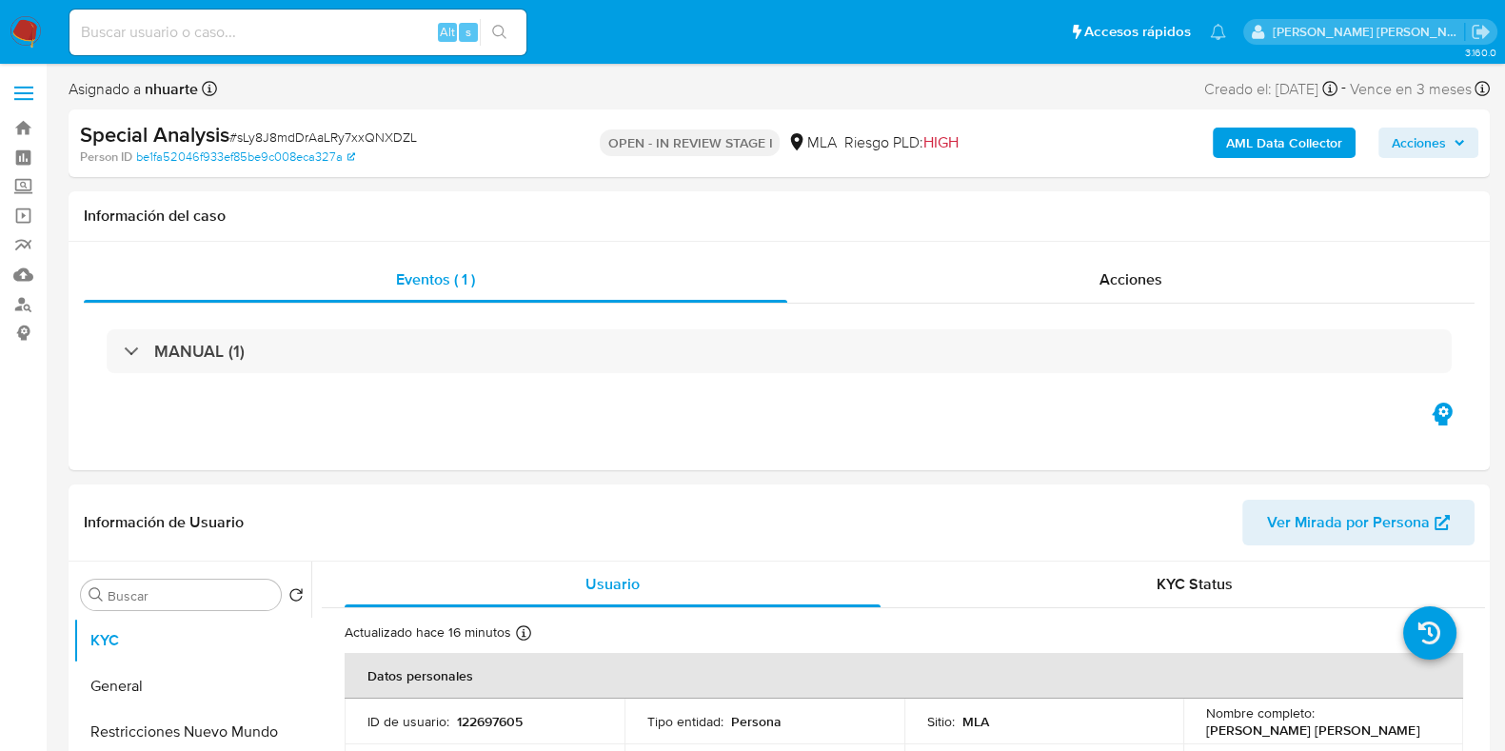
click at [292, 140] on span "# sLy8J8mdDrAaLRy7xxQNXDZL" at bounding box center [322, 137] width 187 height 19
copy span "sLy8J8mdDrAaLRy7xxQNXDZL"
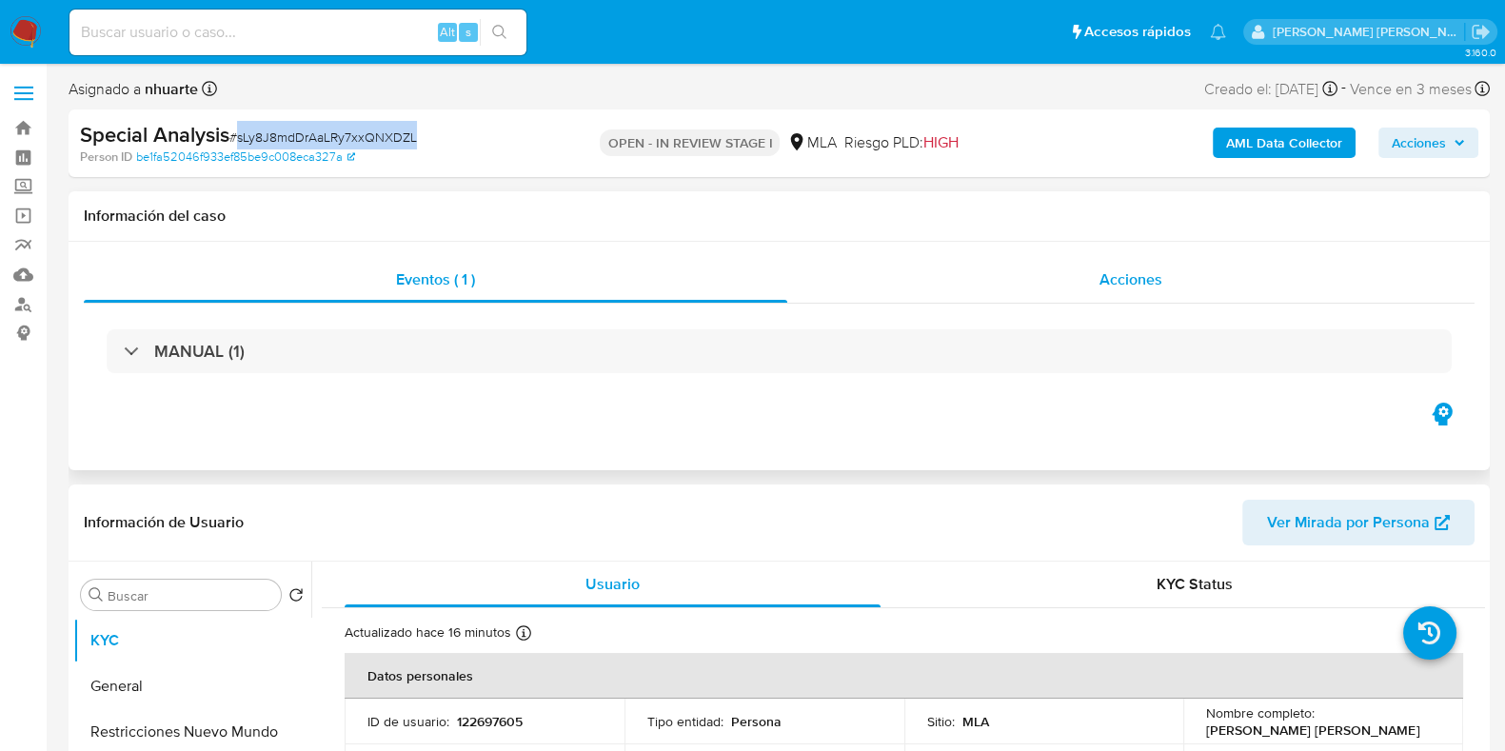
click at [1177, 288] on div "Acciones" at bounding box center [1130, 280] width 687 height 46
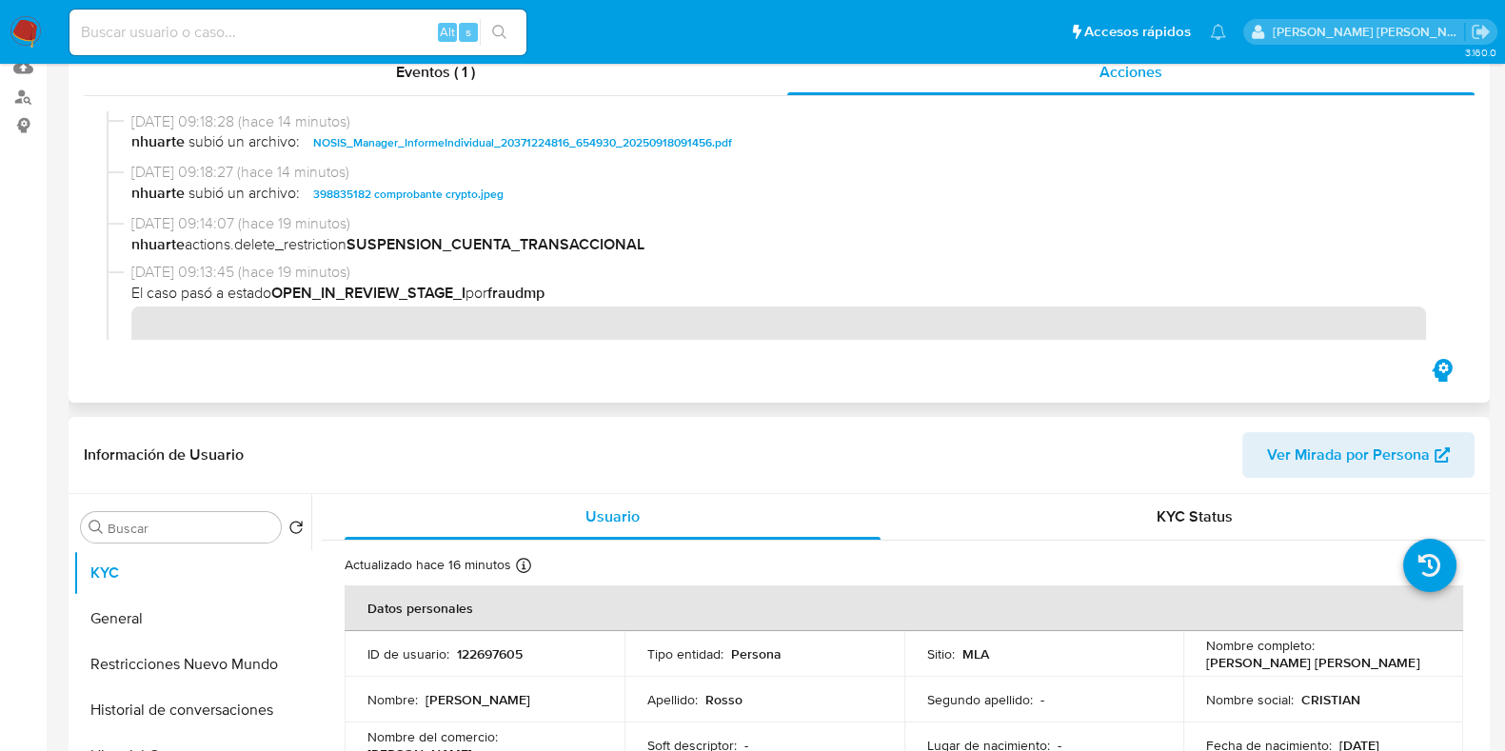
scroll to position [357, 0]
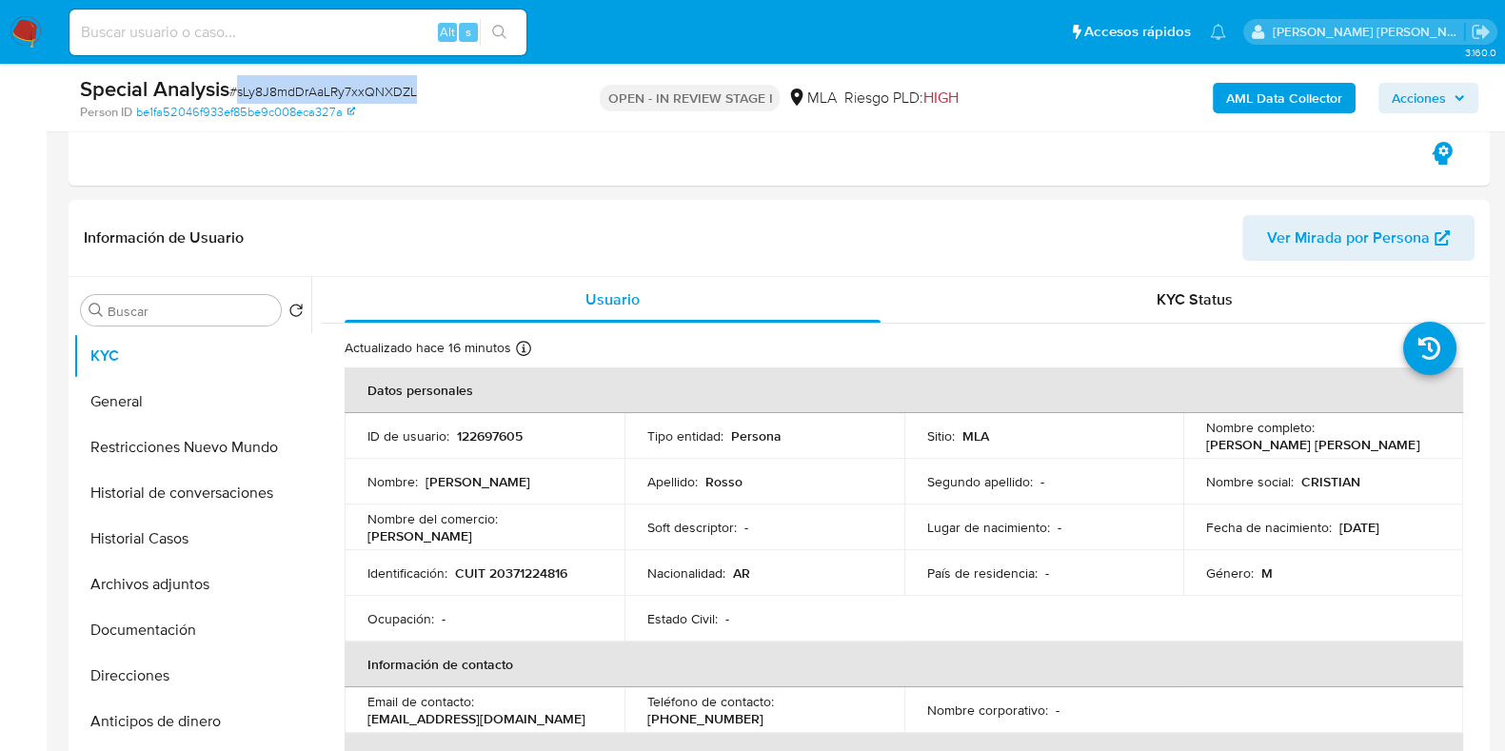
click at [362, 88] on span "# sLy8J8mdDrAaLRy7xxQNXDZL" at bounding box center [322, 91] width 187 height 19
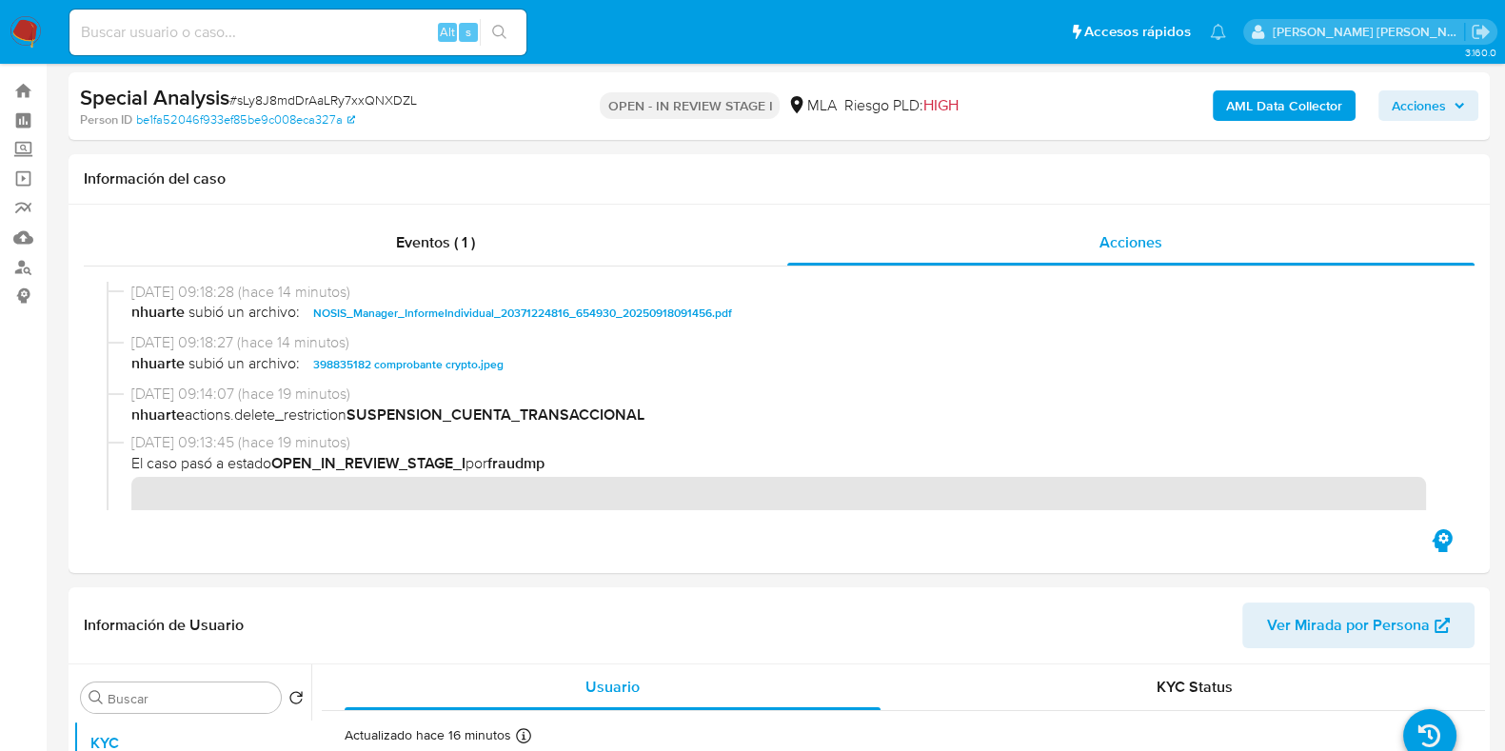
scroll to position [0, 0]
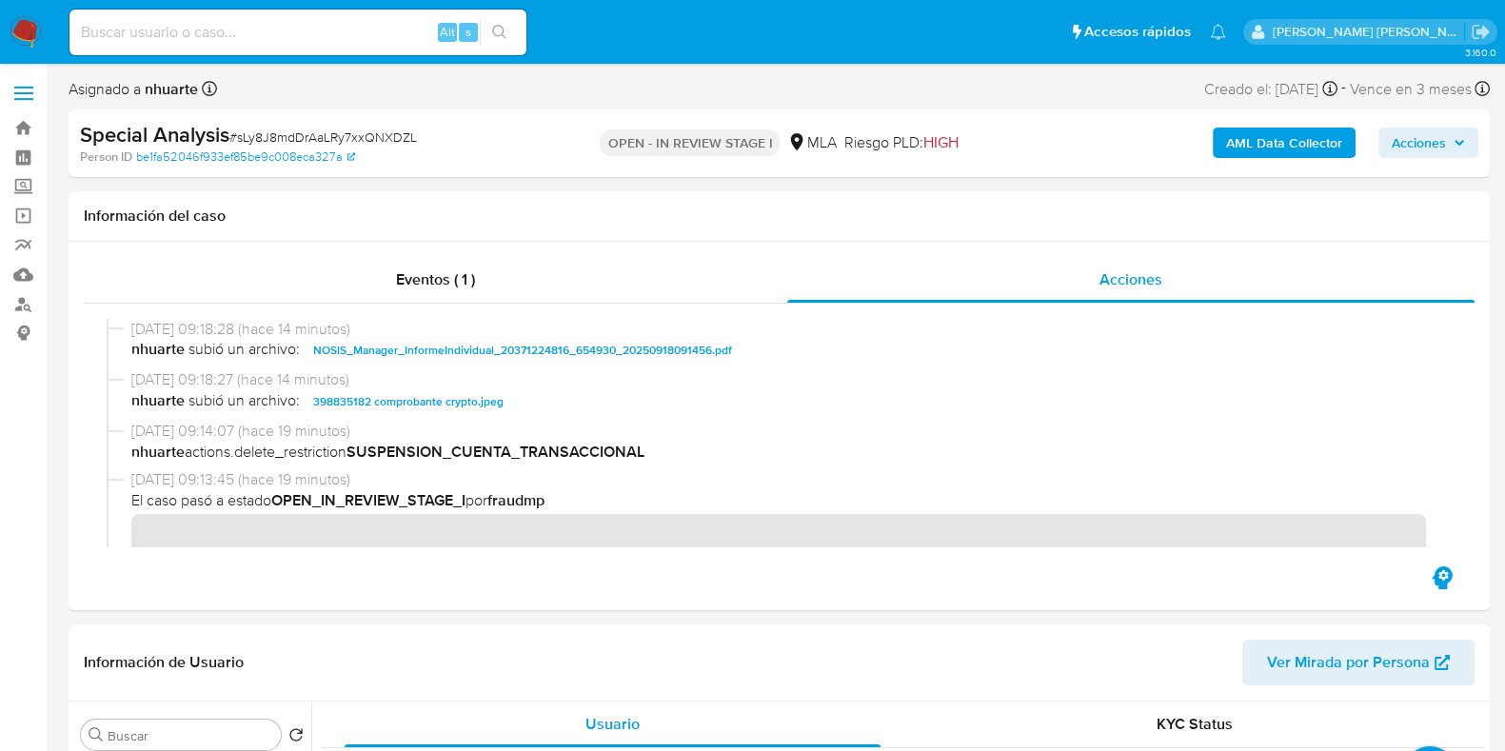
click at [1456, 144] on icon "button" at bounding box center [1459, 143] width 8 height 5
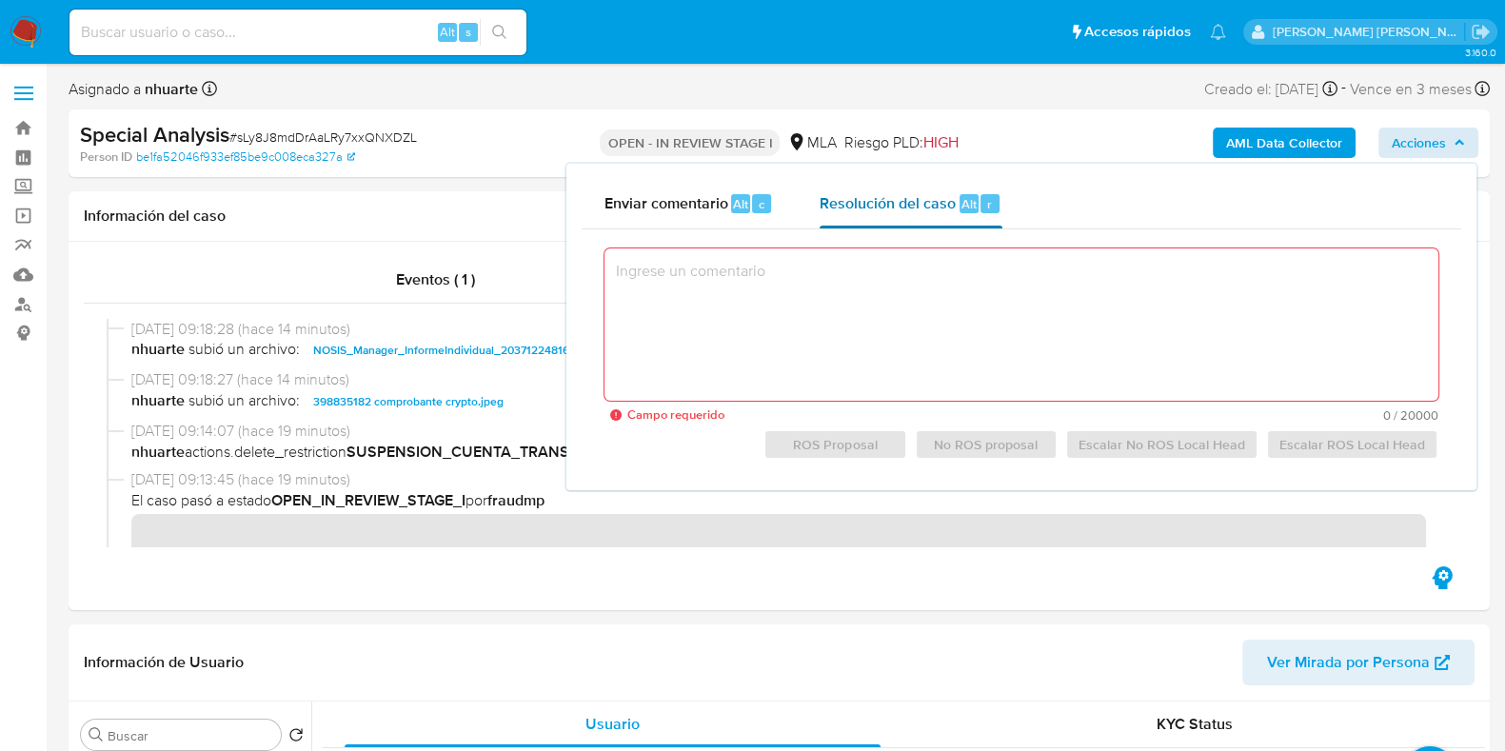
click at [952, 219] on div "Resolución del caso Alt r" at bounding box center [910, 203] width 182 height 49
click at [939, 337] on textarea at bounding box center [1021, 324] width 834 height 152
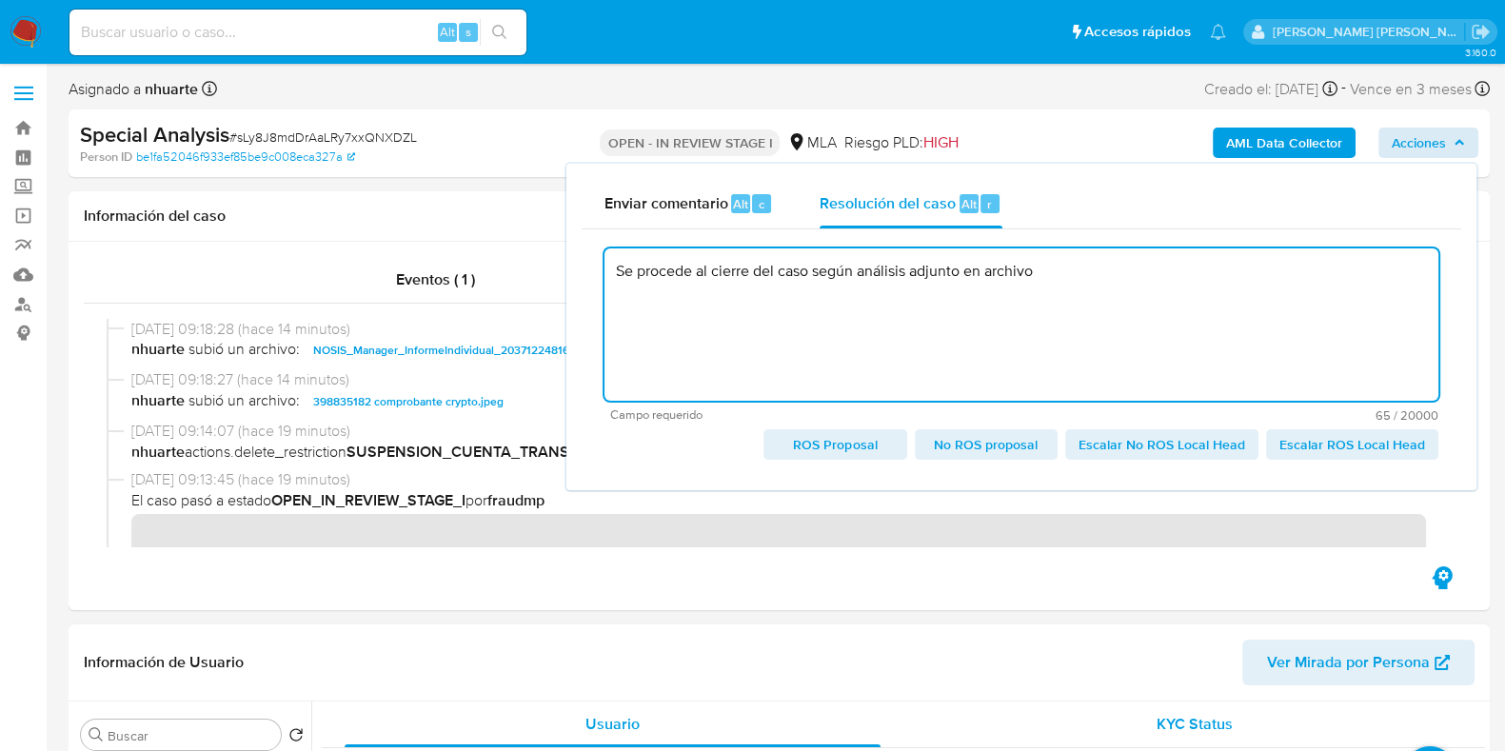
type textarea "Se procede al cierre del caso según análisis adjunto en archivo"
click at [447, 155] on div "Person ID be1fa52046f933ef85be9c008eca327a" at bounding box center [310, 156] width 461 height 17
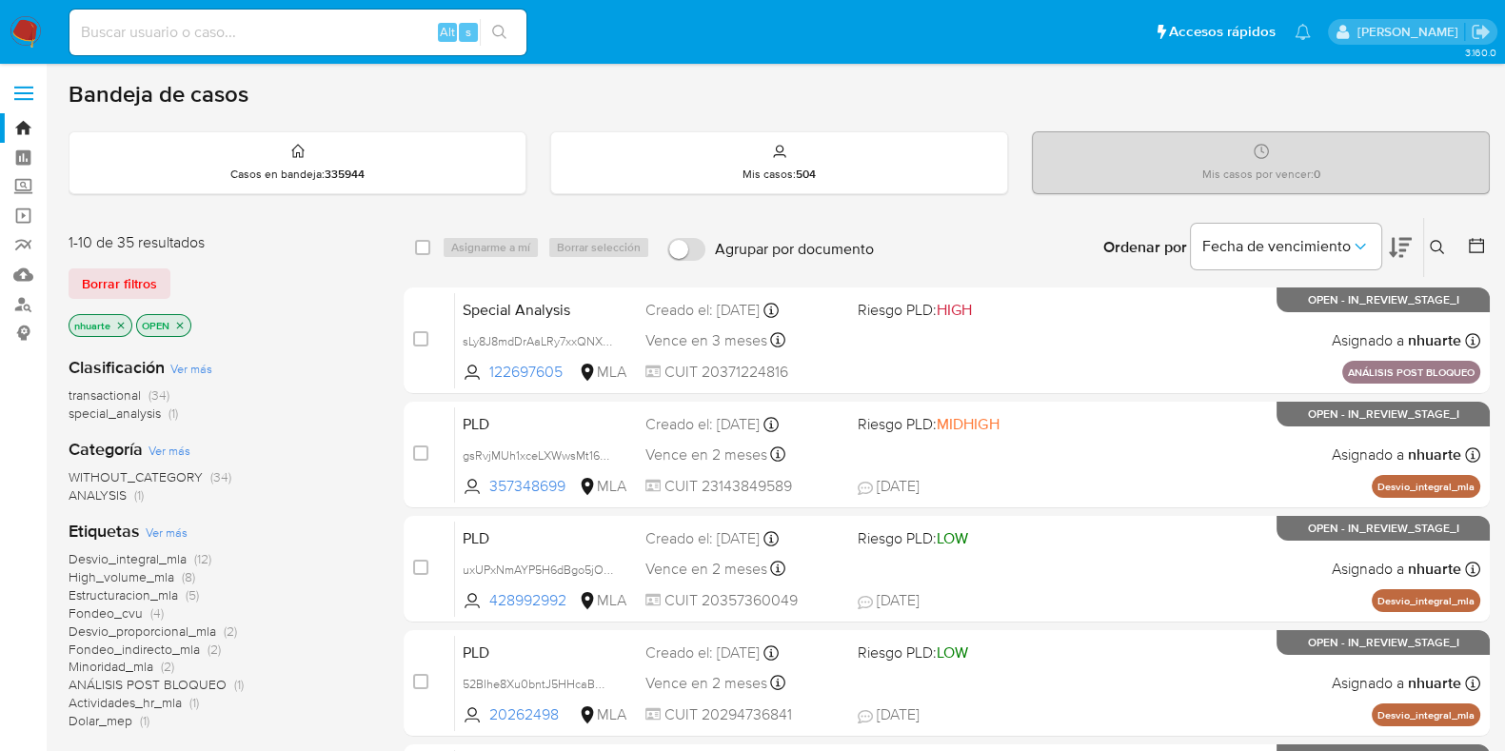
click at [285, 34] on input at bounding box center [297, 32] width 457 height 25
paste input "x76nfUNuRARVlpdSVkeGflC3"
type input "x76nfUNuRARVlpdSVkeGflC3"
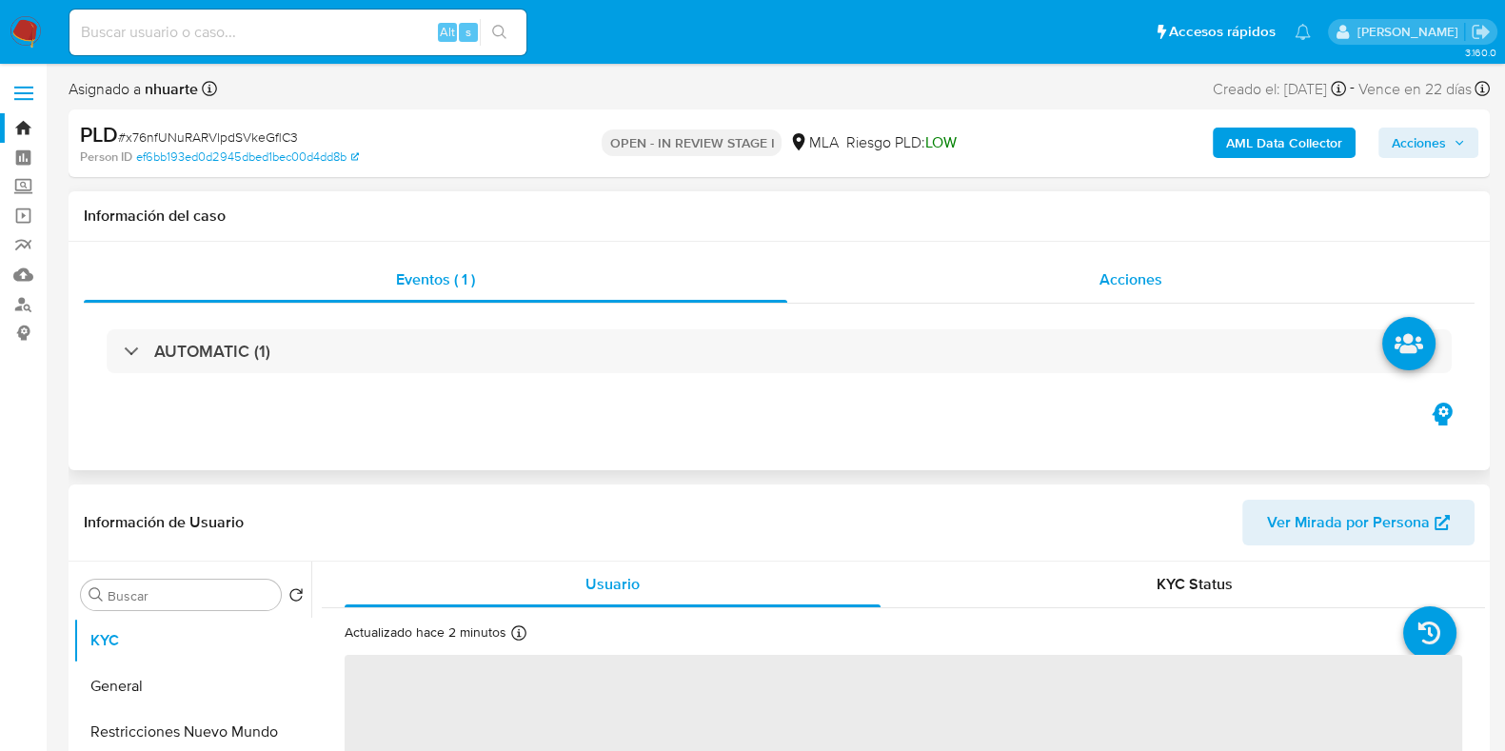
click at [1112, 293] on div "Acciones" at bounding box center [1130, 280] width 687 height 46
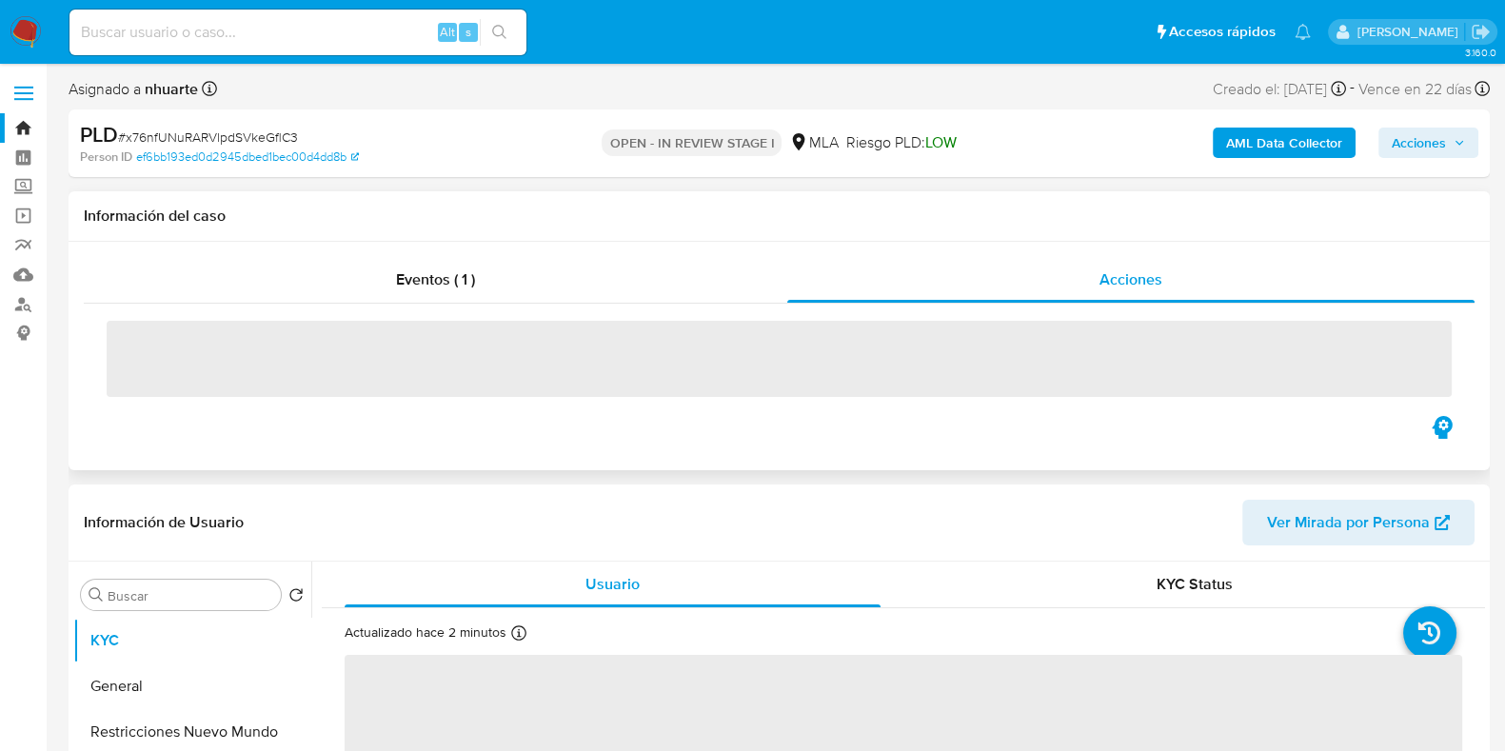
select select "10"
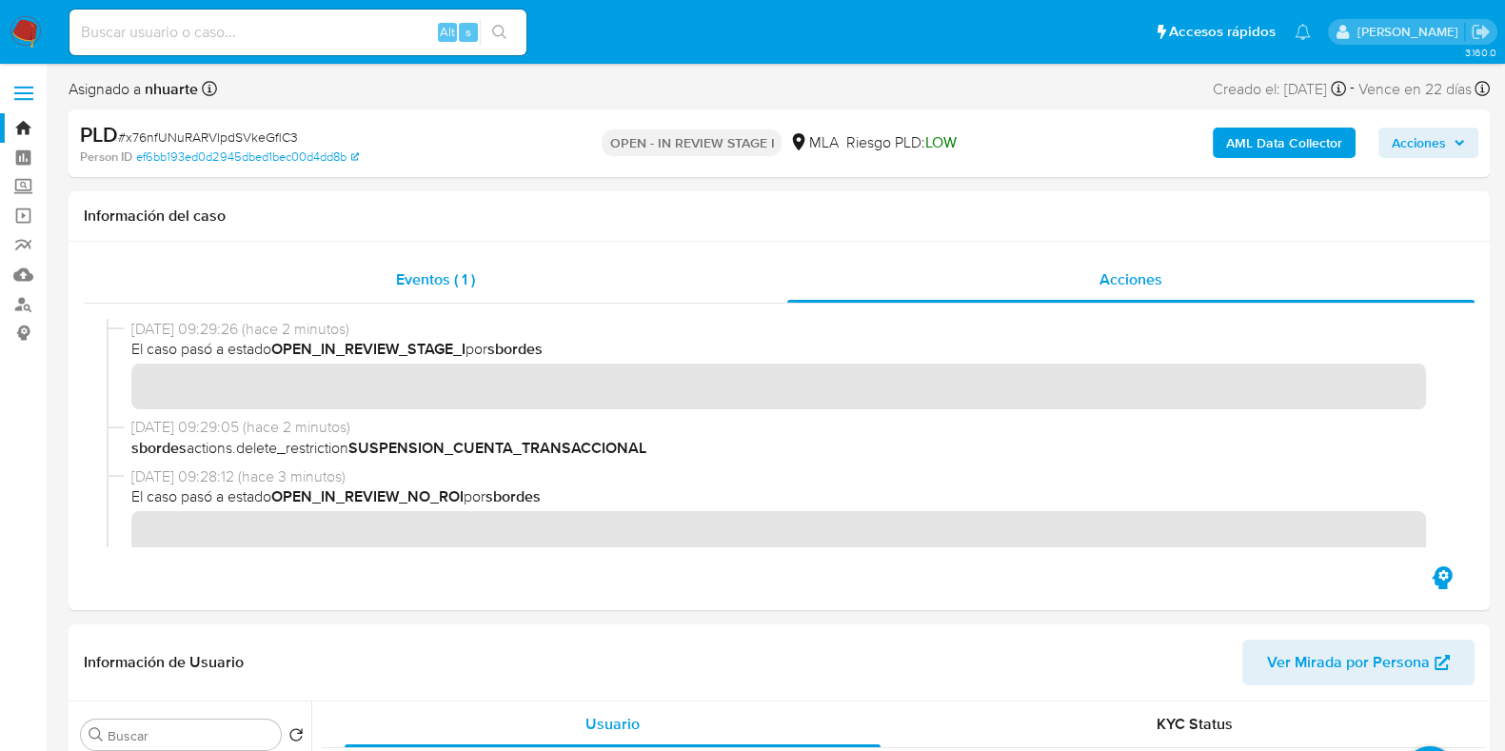
click at [444, 292] on div "Eventos ( 1 )" at bounding box center [435, 280] width 703 height 46
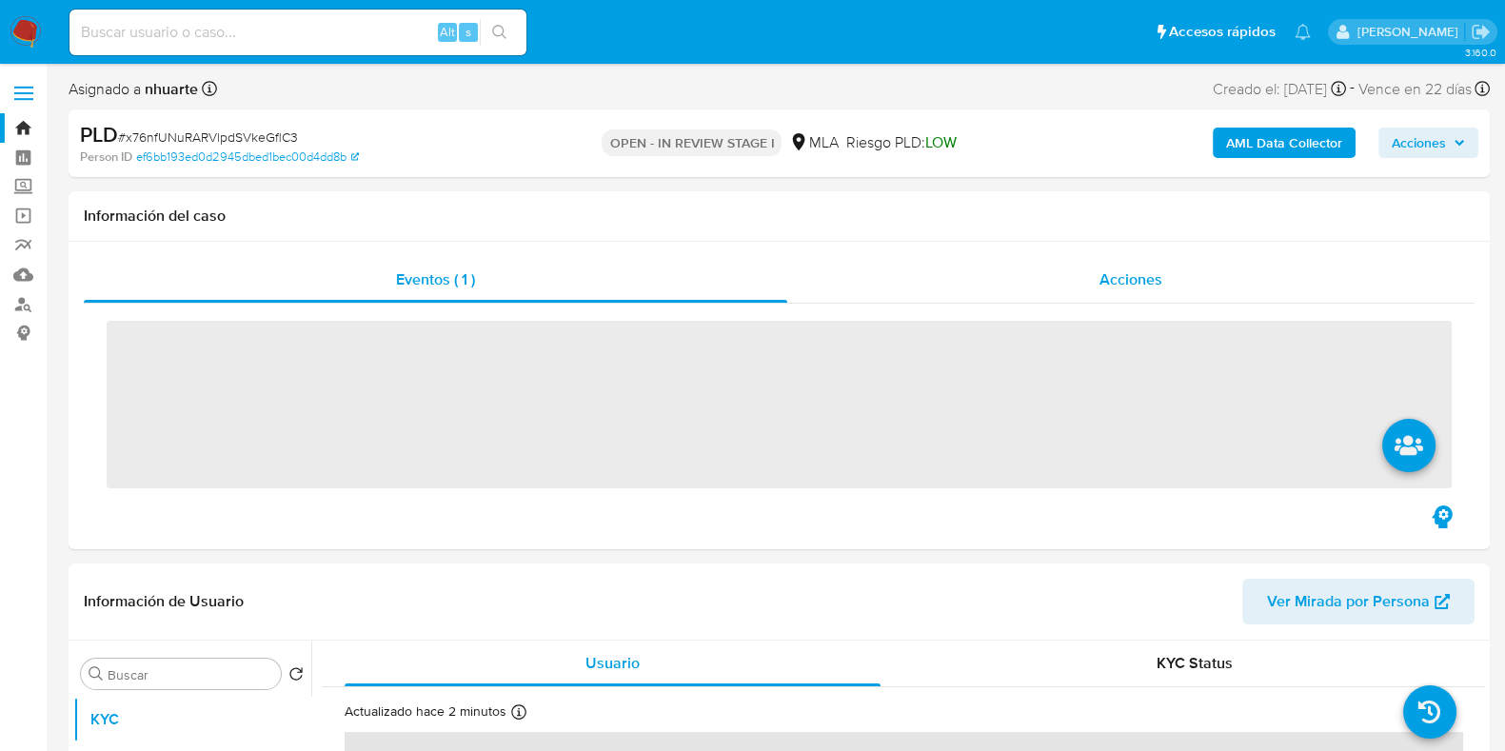
click at [1129, 272] on span "Acciones" at bounding box center [1130, 279] width 63 height 22
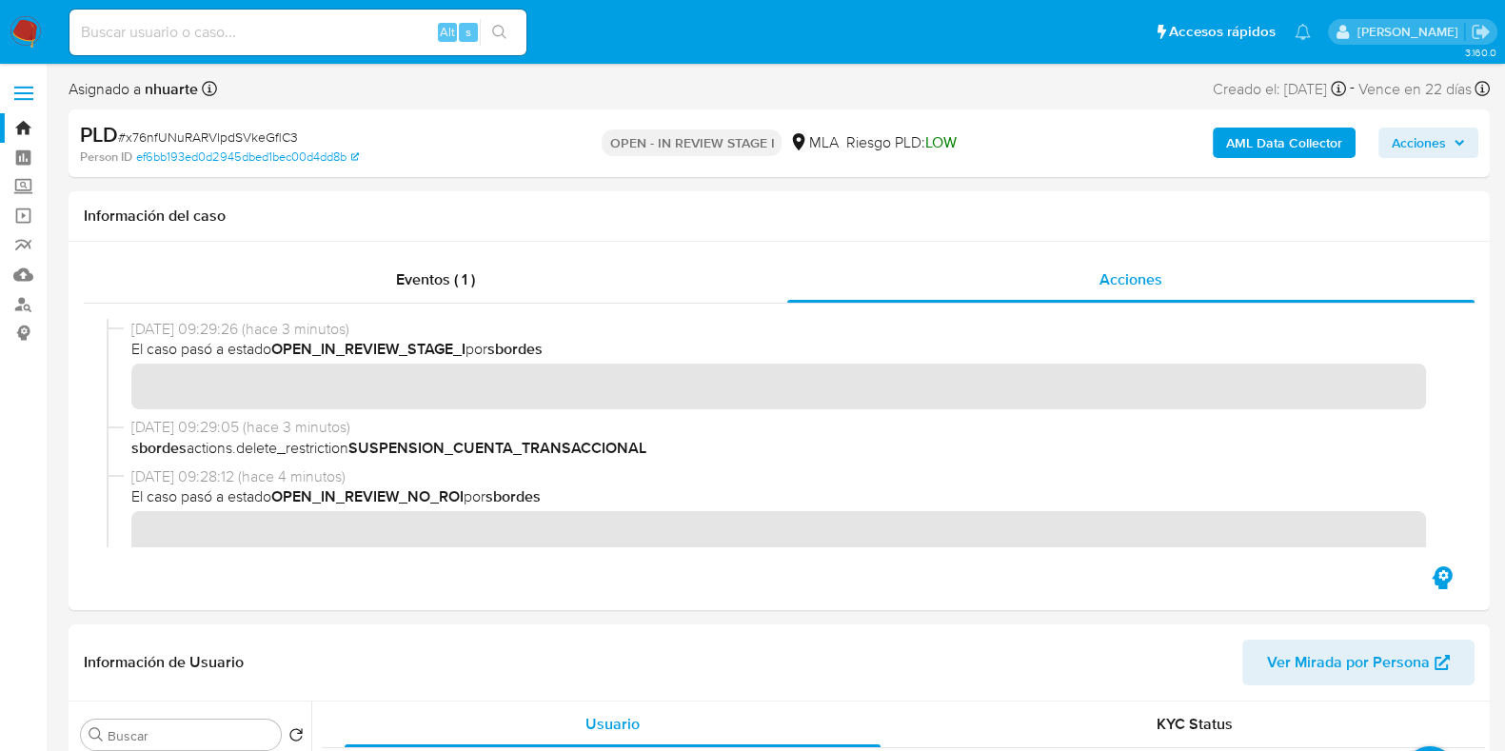
click at [1408, 140] on span "Acciones" at bounding box center [1418, 143] width 54 height 30
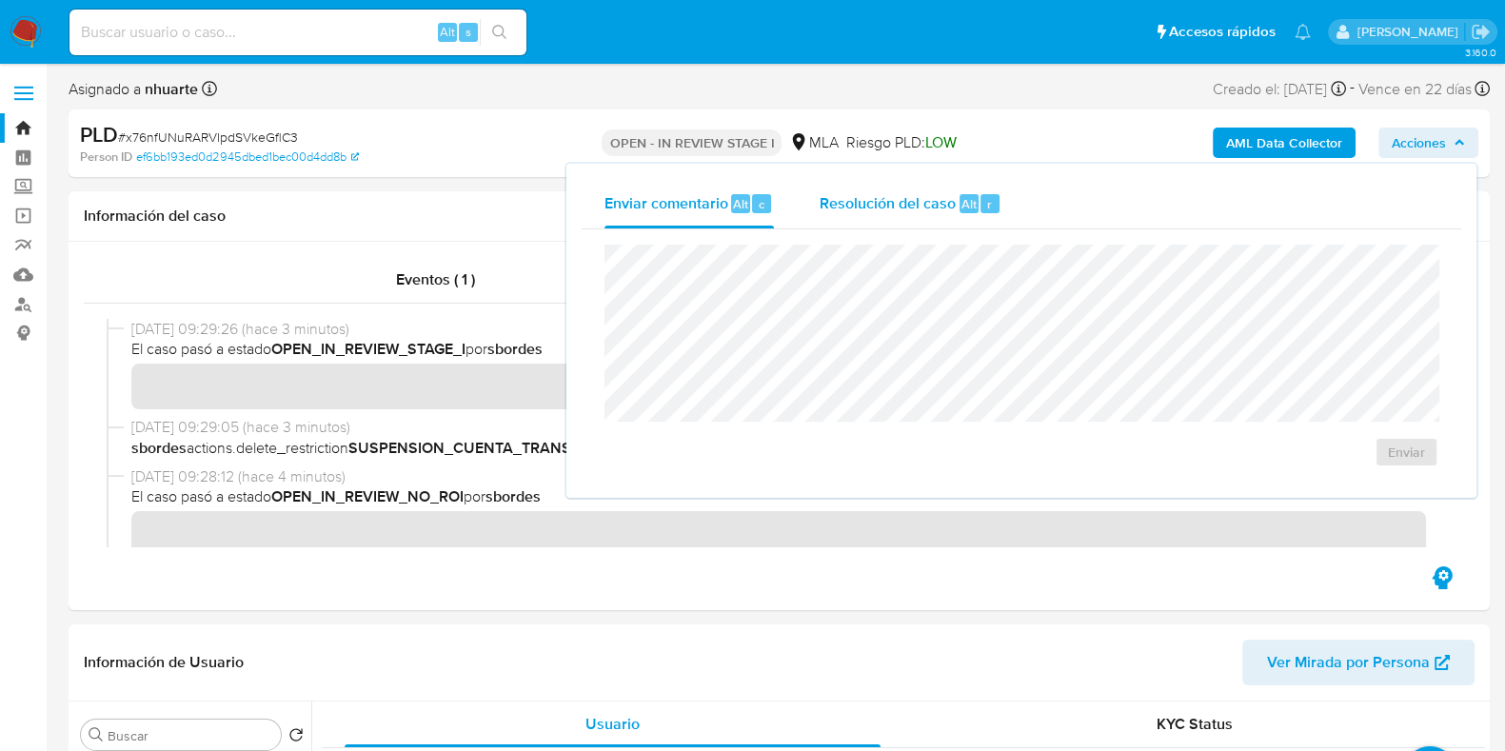
click at [992, 197] on div "r" at bounding box center [989, 203] width 19 height 19
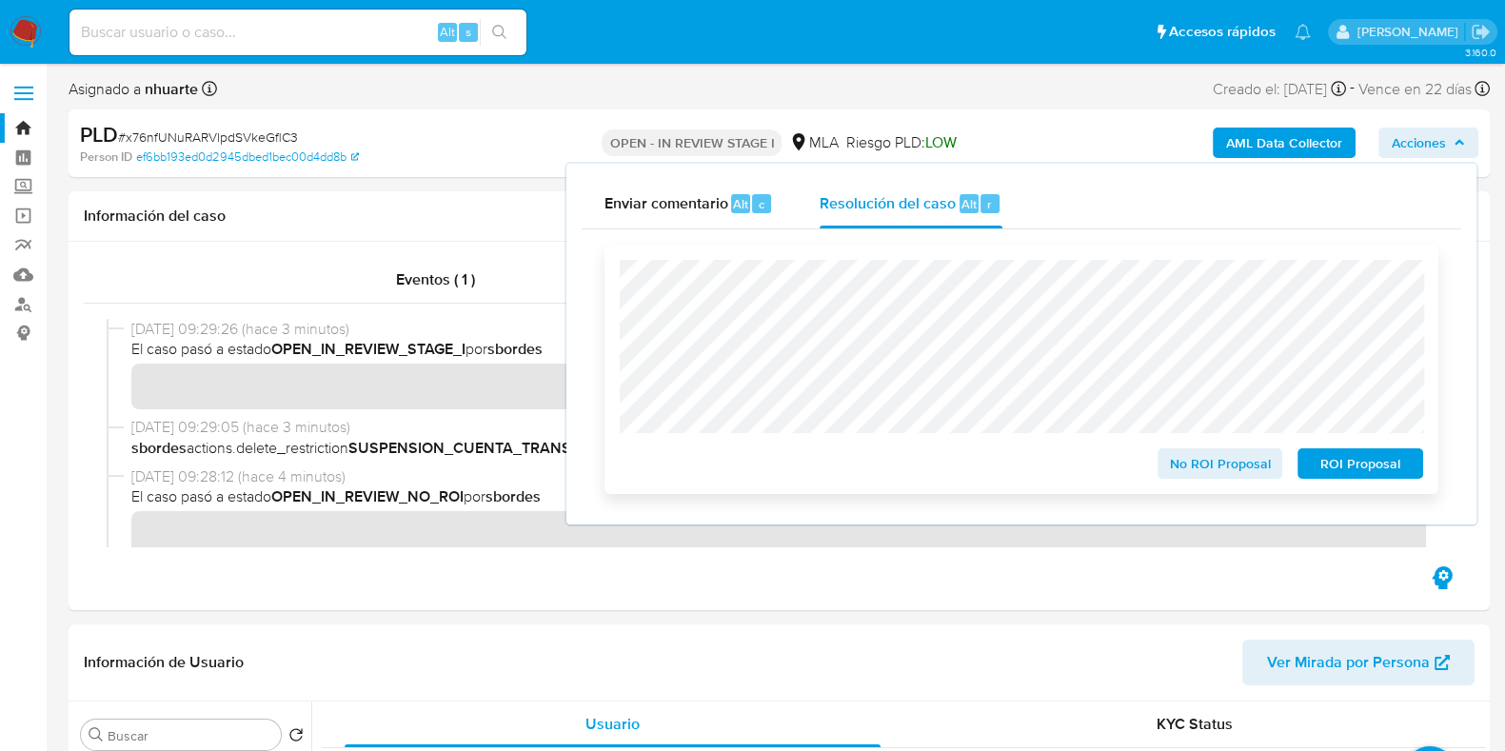
click at [1213, 461] on span "No ROI Proposal" at bounding box center [1219, 463] width 99 height 27
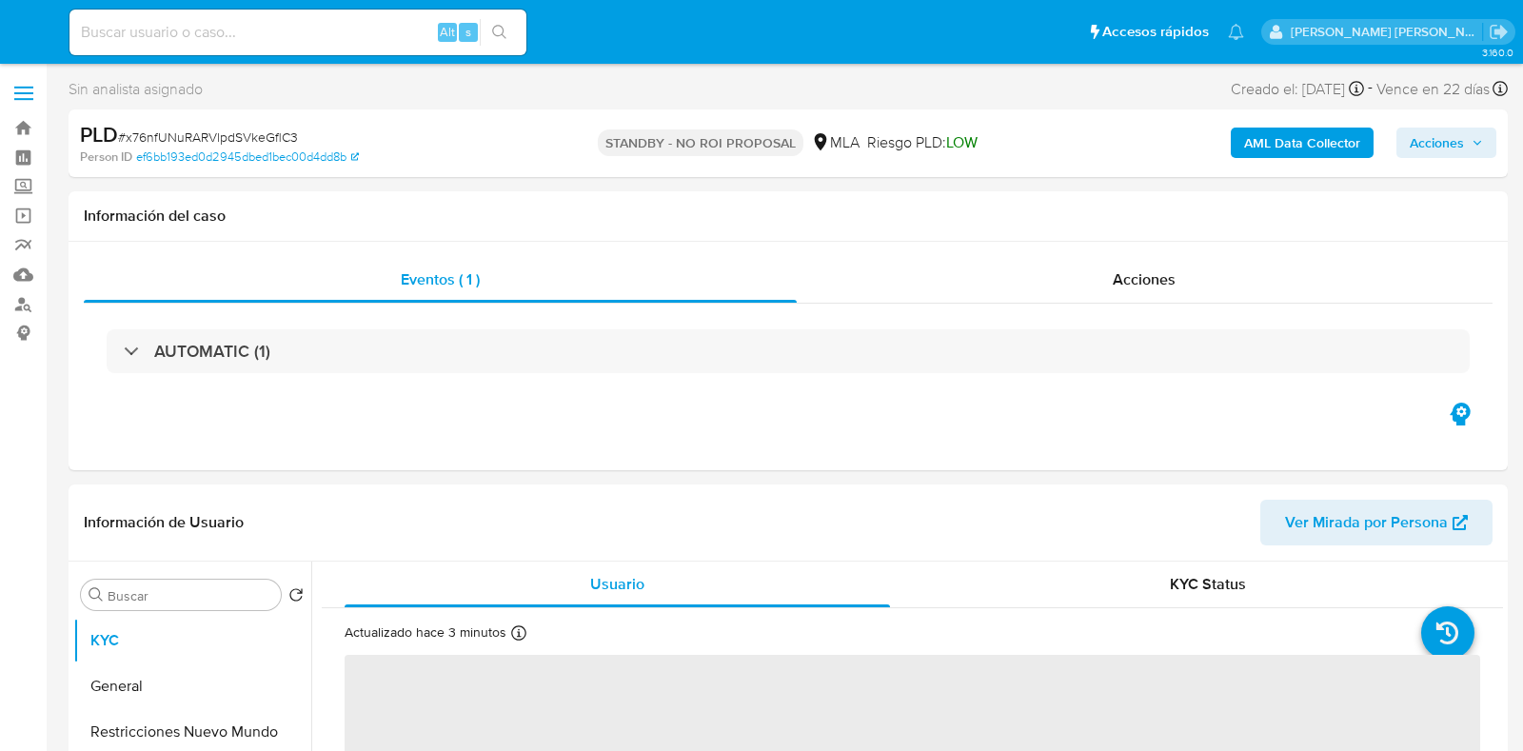
select select "10"
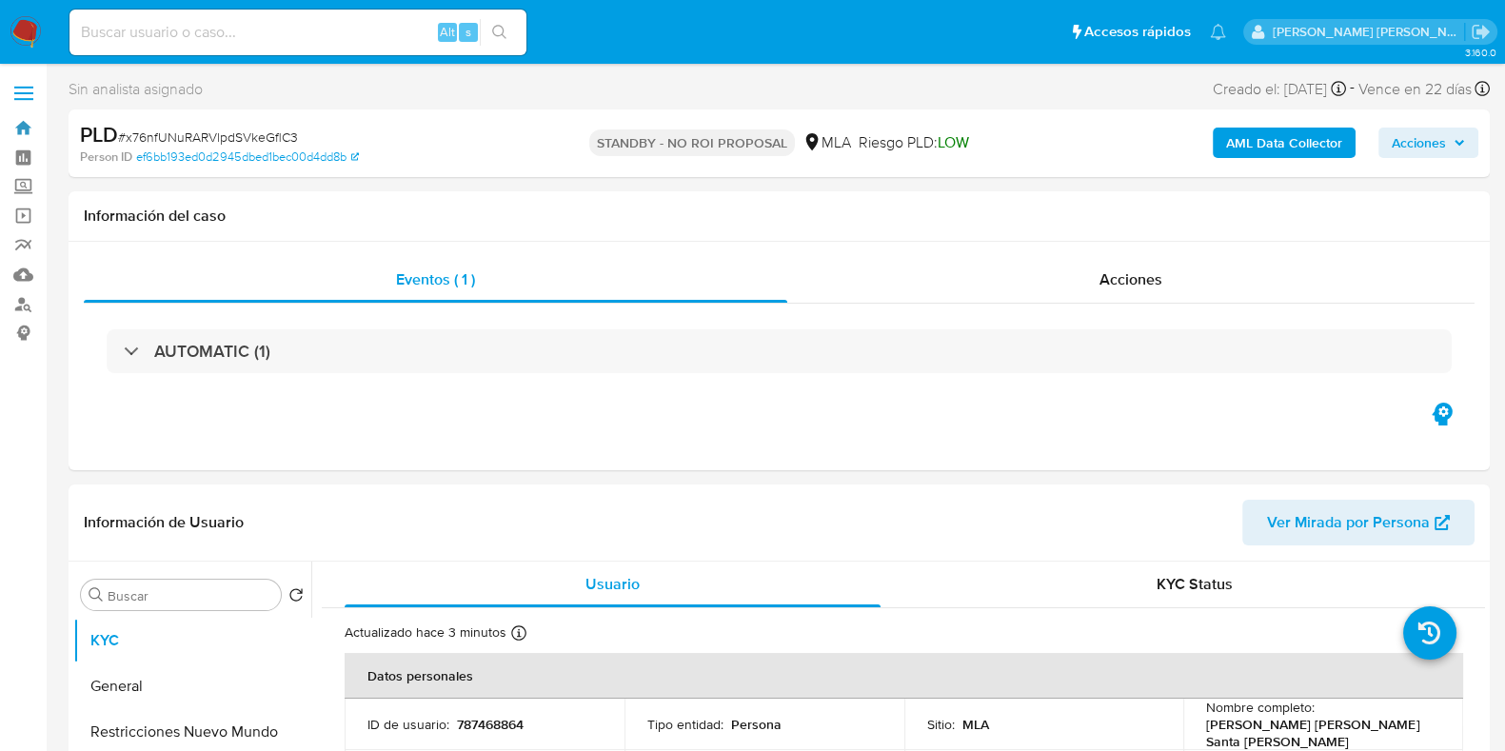
drag, startPoint x: 23, startPoint y: 128, endPoint x: 234, endPoint y: 184, distance: 218.6
click at [23, 128] on link "Bandeja" at bounding box center [113, 128] width 226 height 30
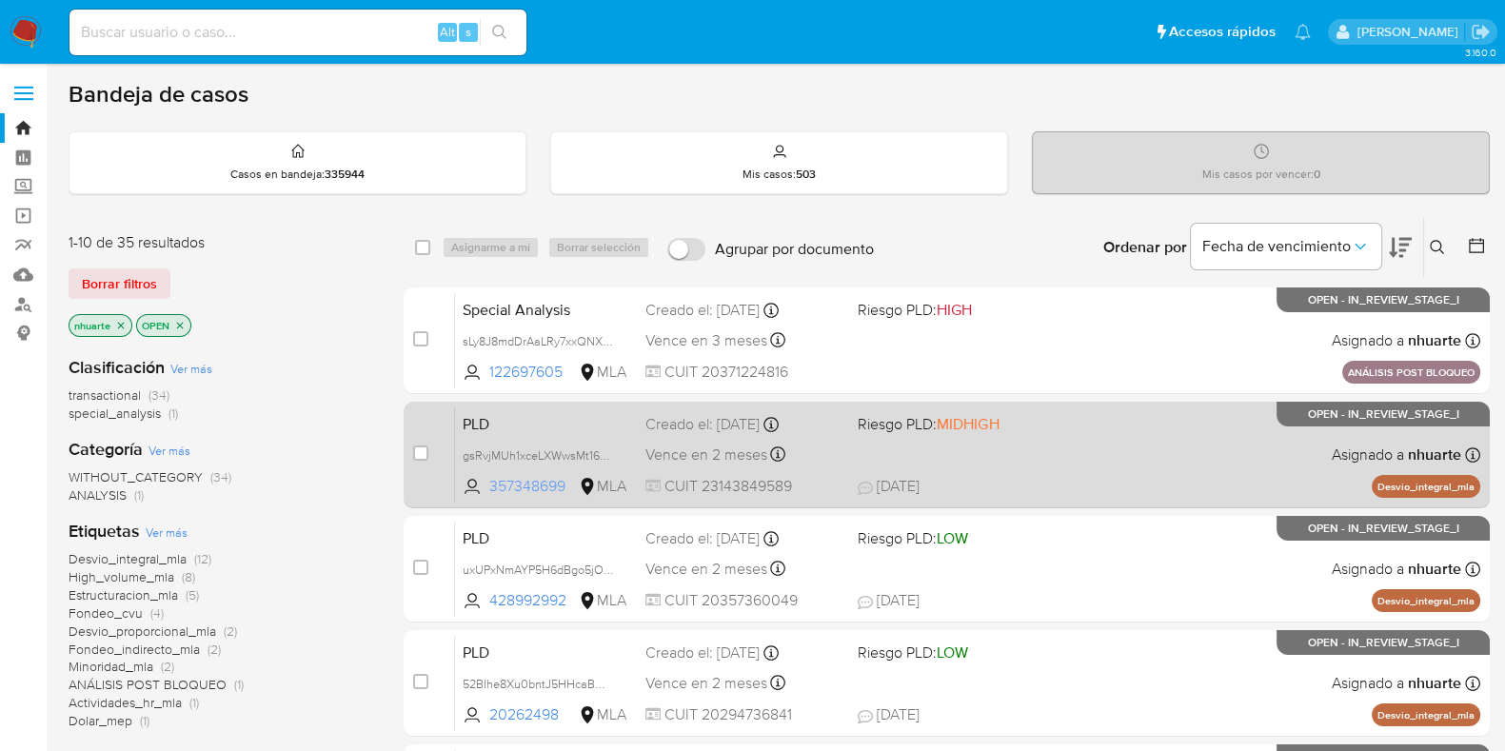
click at [540, 488] on span "357348699" at bounding box center [532, 486] width 86 height 21
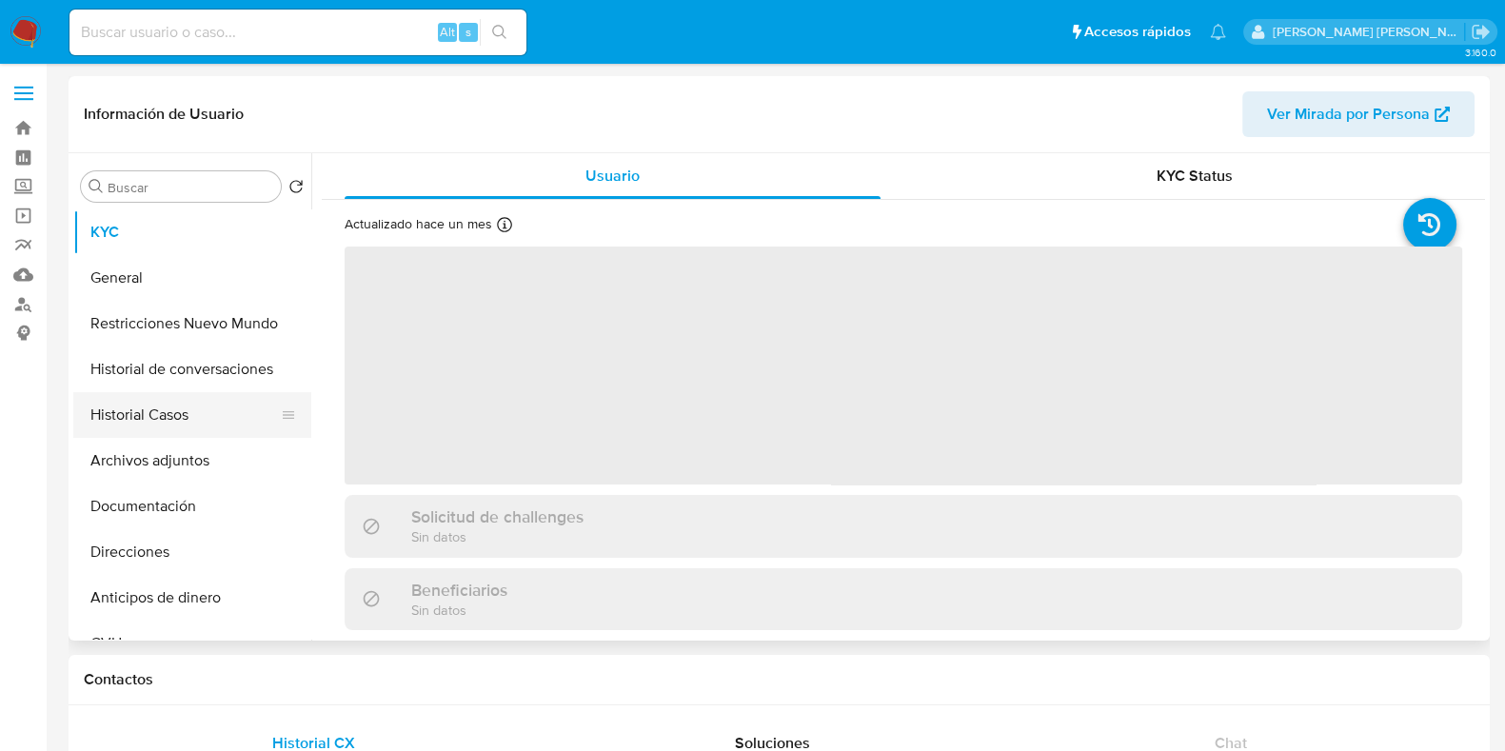
click at [181, 422] on button "Historial Casos" at bounding box center [184, 415] width 223 height 46
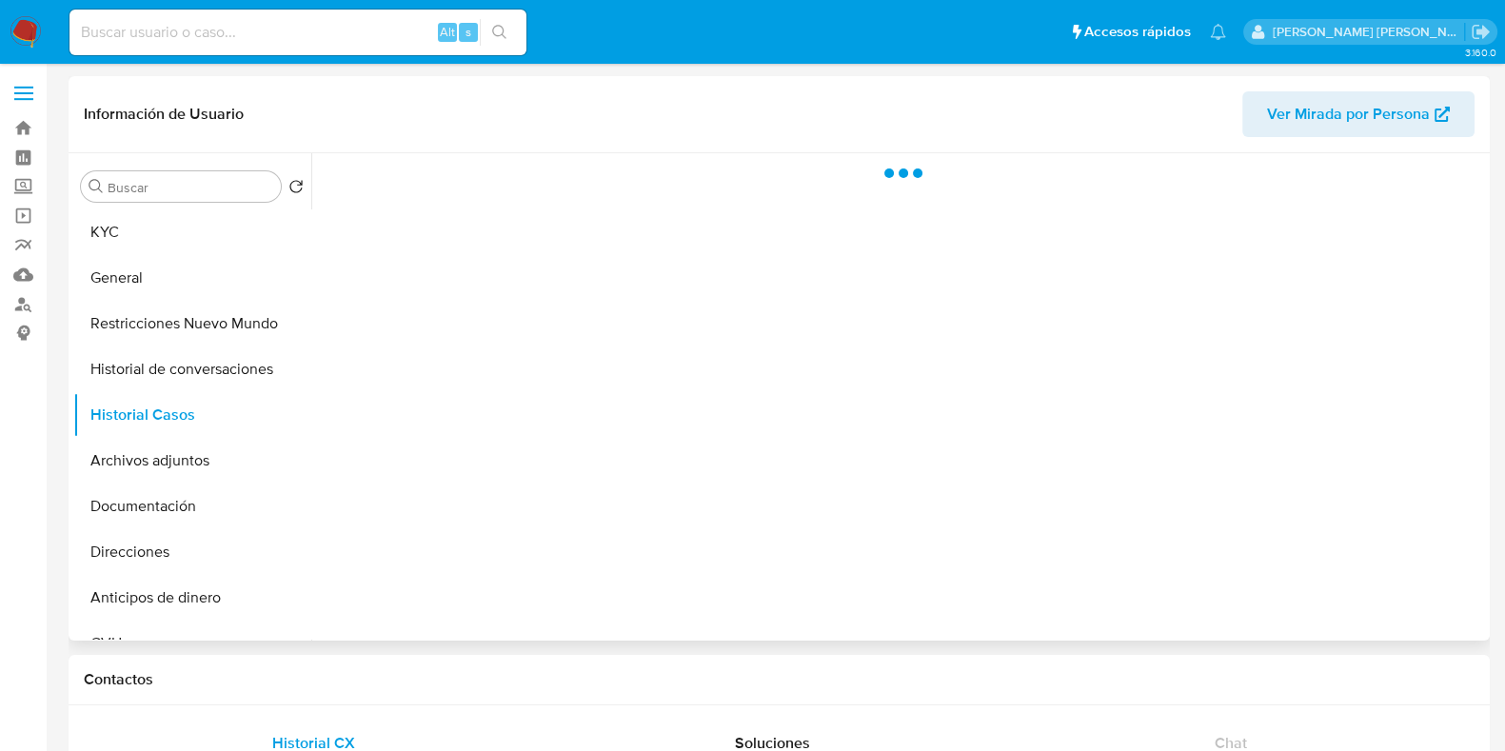
select select "10"
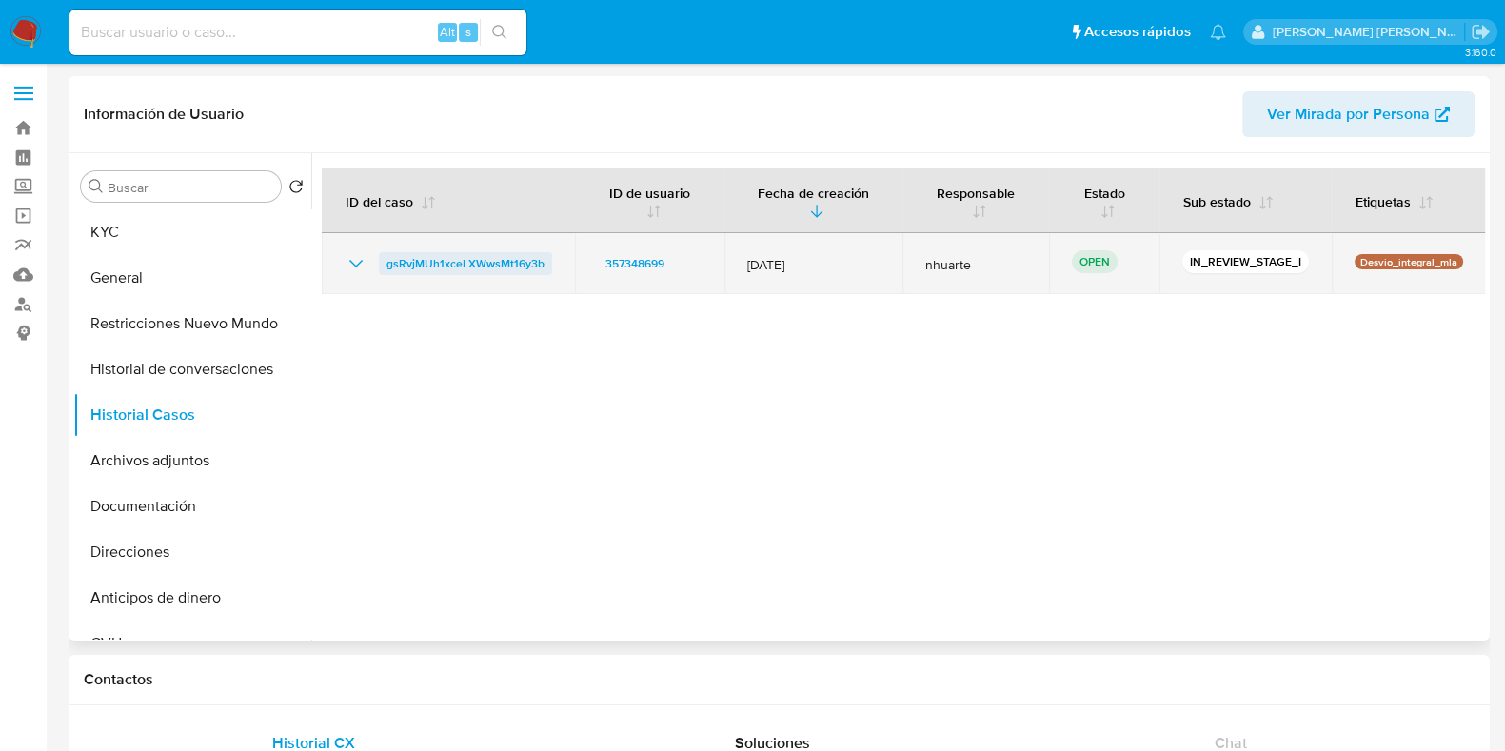
click at [468, 269] on span "gsRvjMUh1xceLXWwsMt16y3b" at bounding box center [465, 263] width 158 height 23
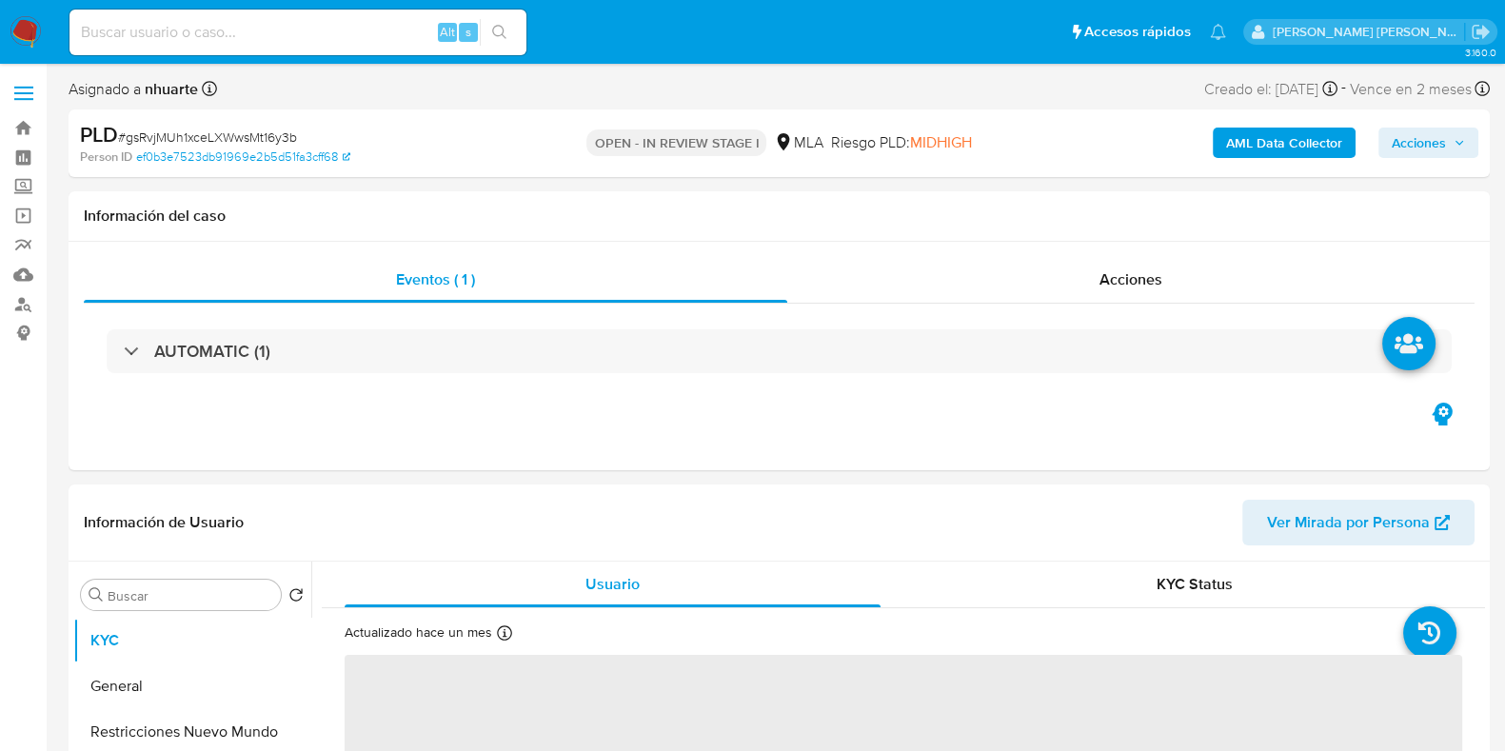
click at [1429, 147] on span "Acciones" at bounding box center [1418, 143] width 54 height 30
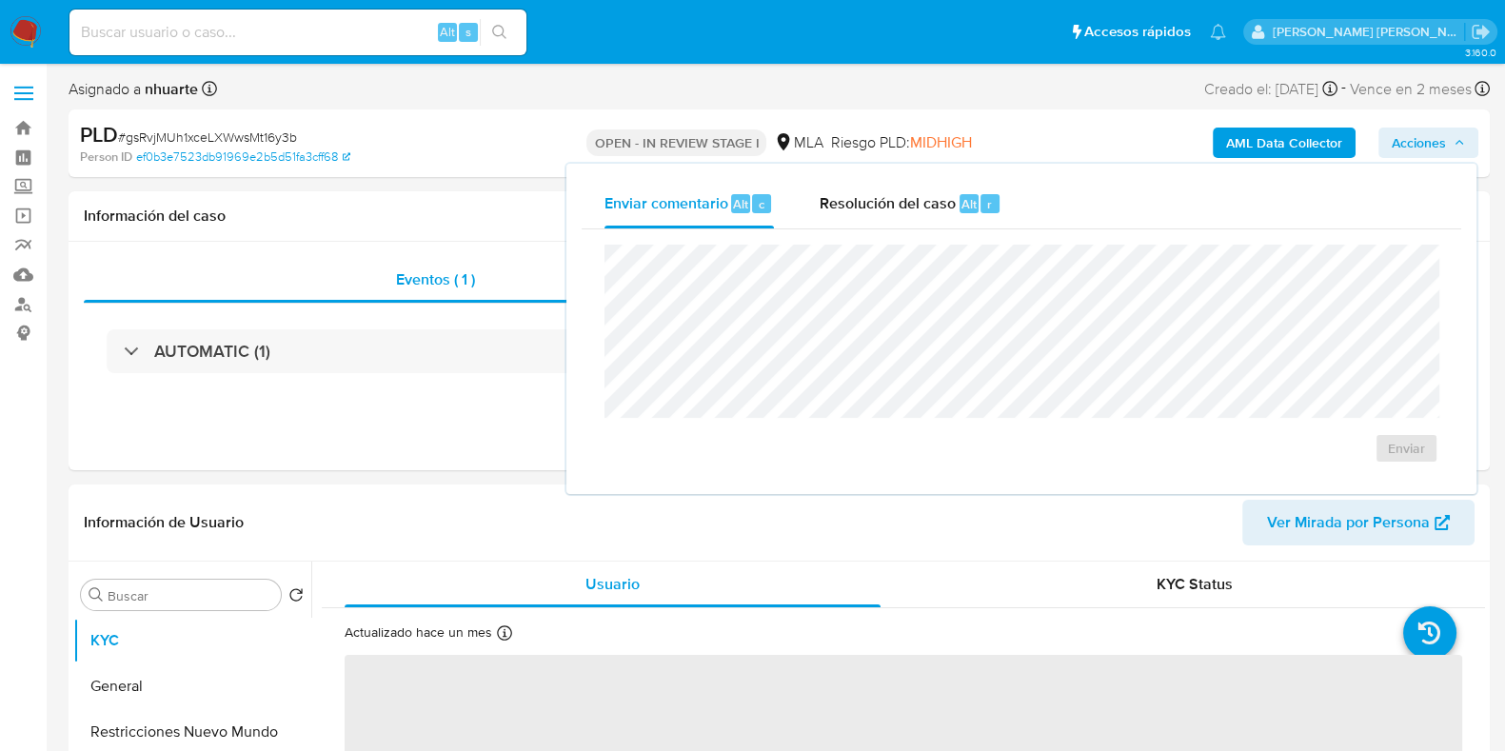
select select "10"
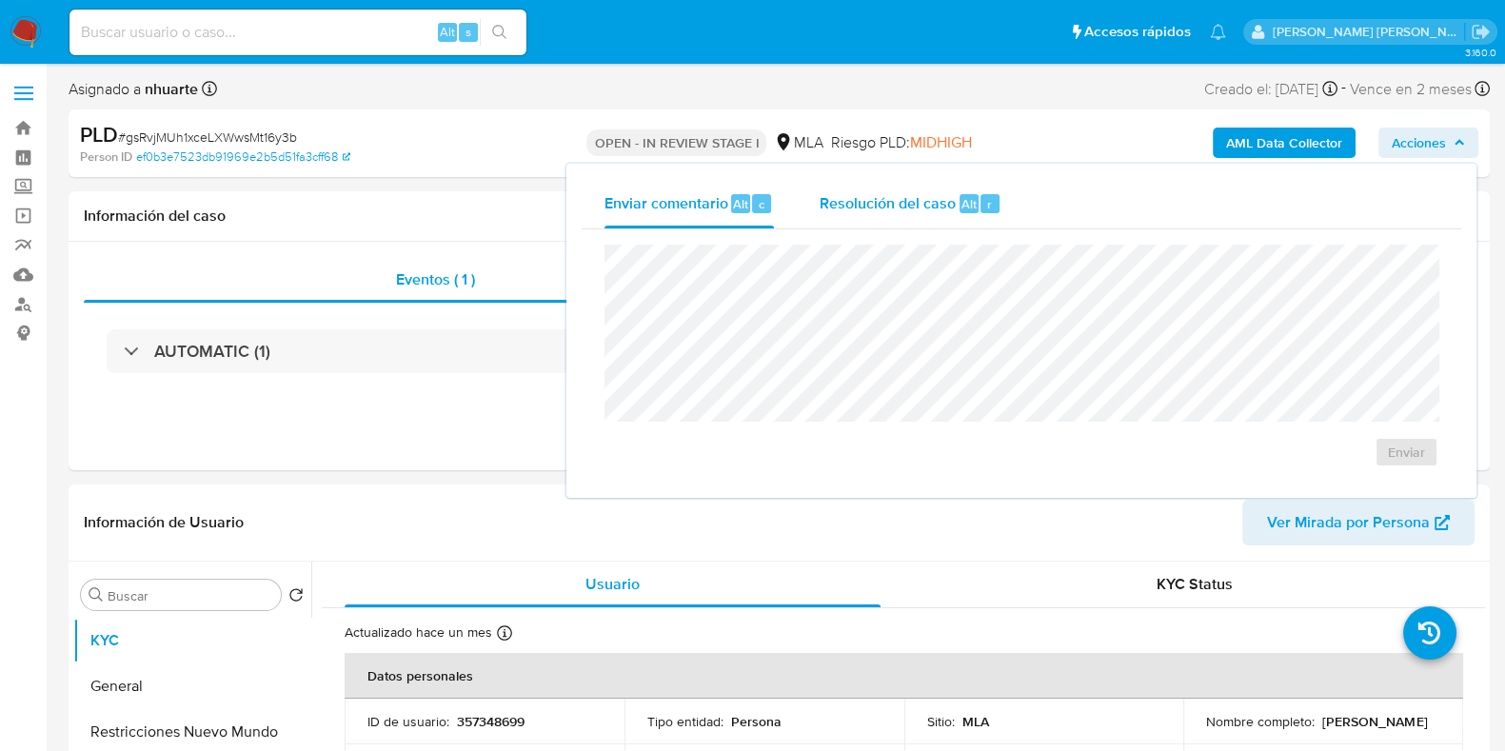
click at [1008, 209] on button "Resolución del caso Alt r" at bounding box center [910, 203] width 227 height 49
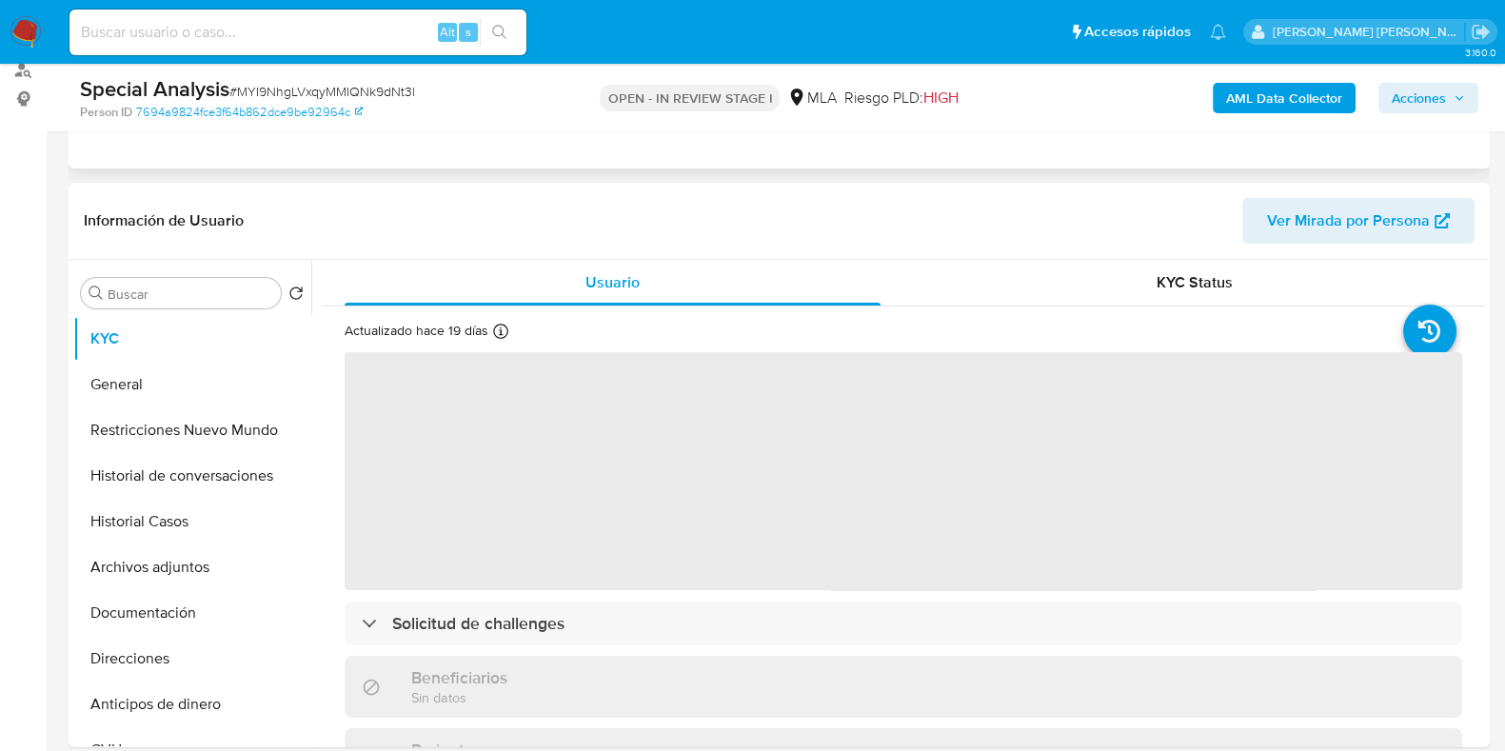
scroll to position [237, 0]
select select "10"
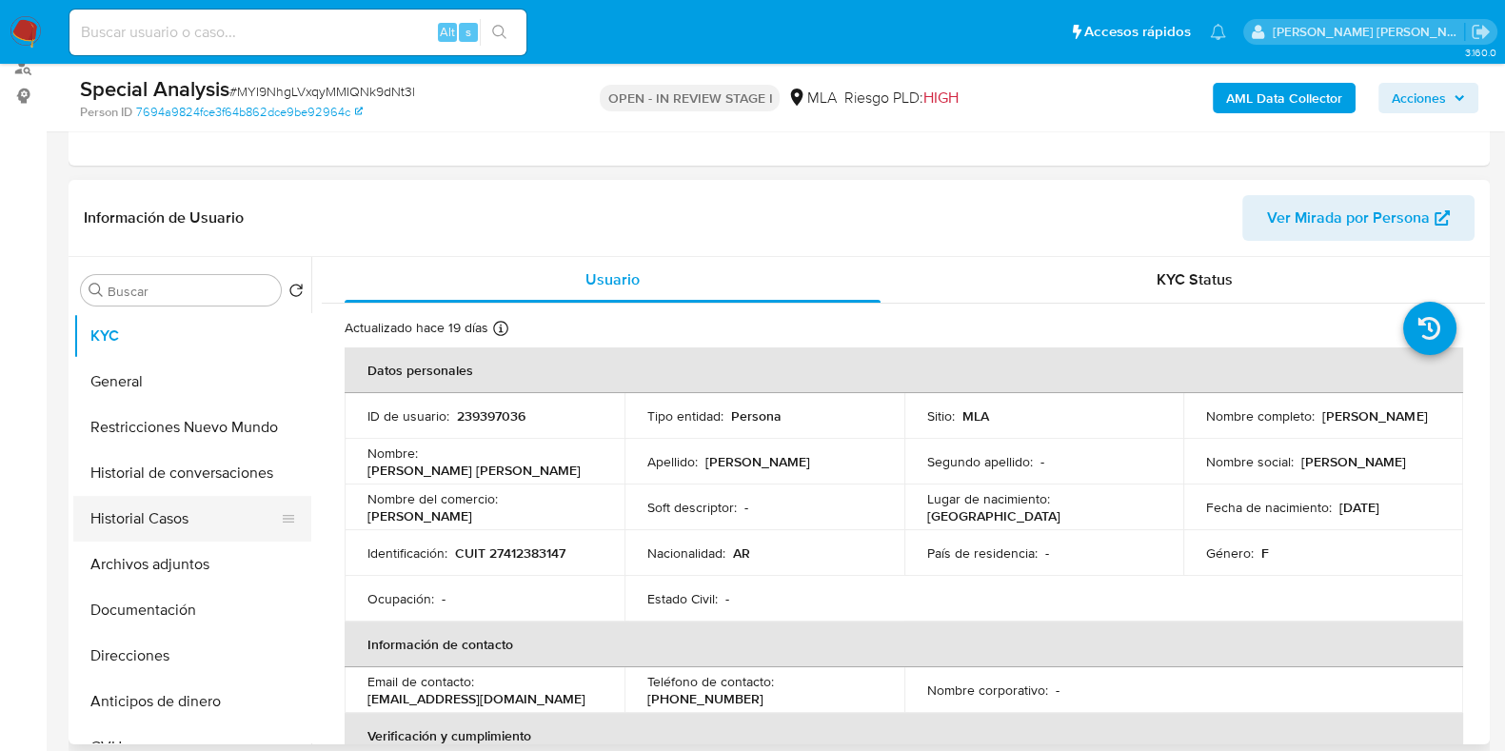
scroll to position [118, 0]
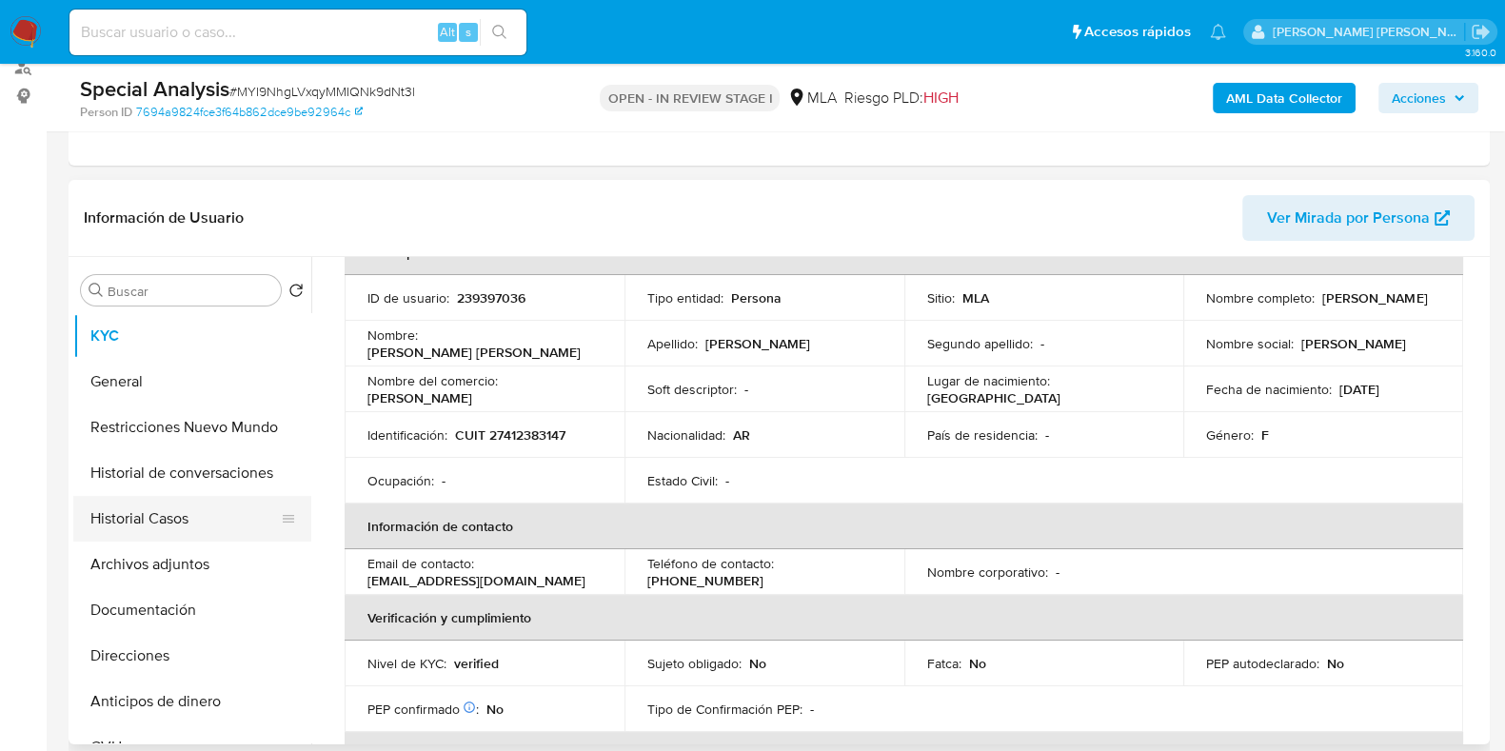
click at [215, 517] on button "Historial Casos" at bounding box center [184, 519] width 223 height 46
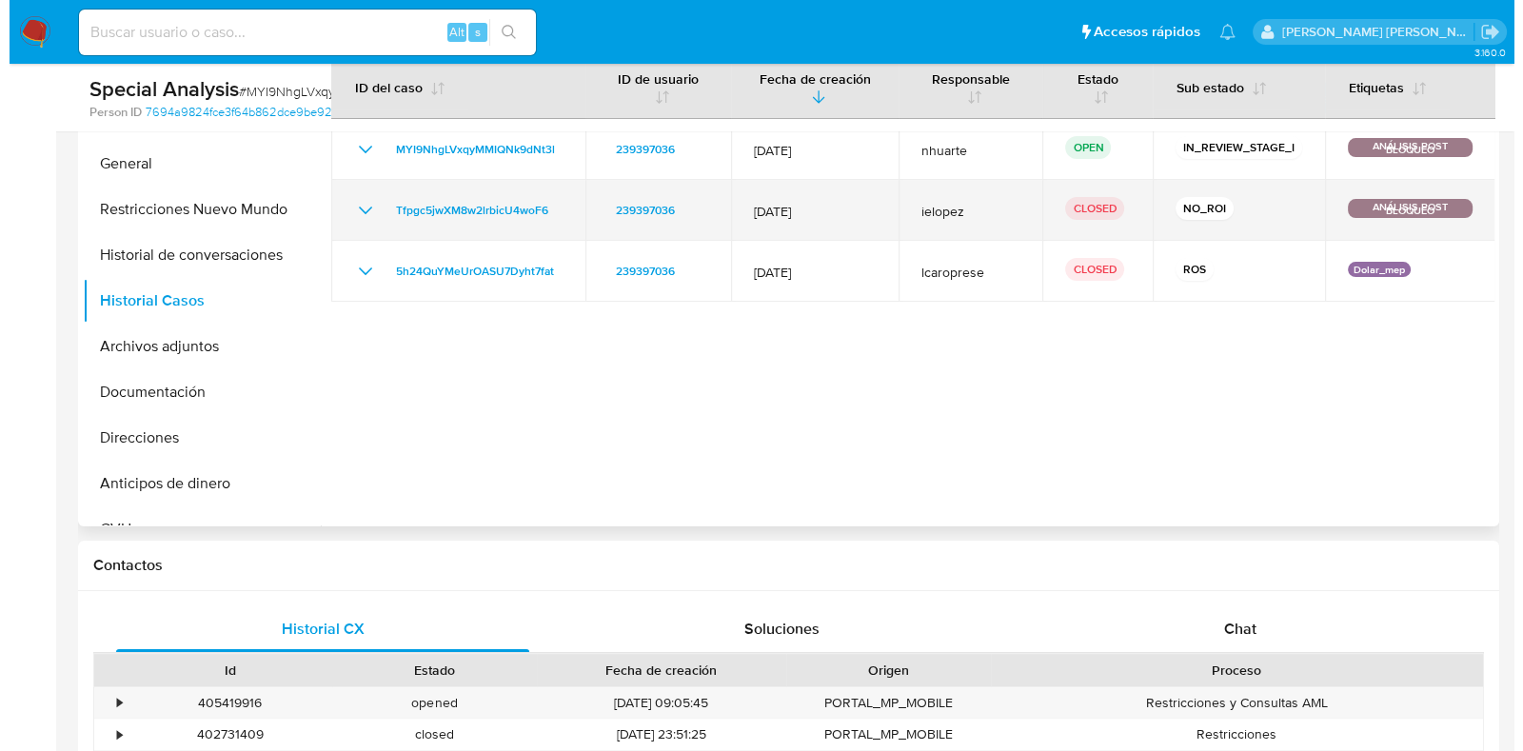
scroll to position [475, 0]
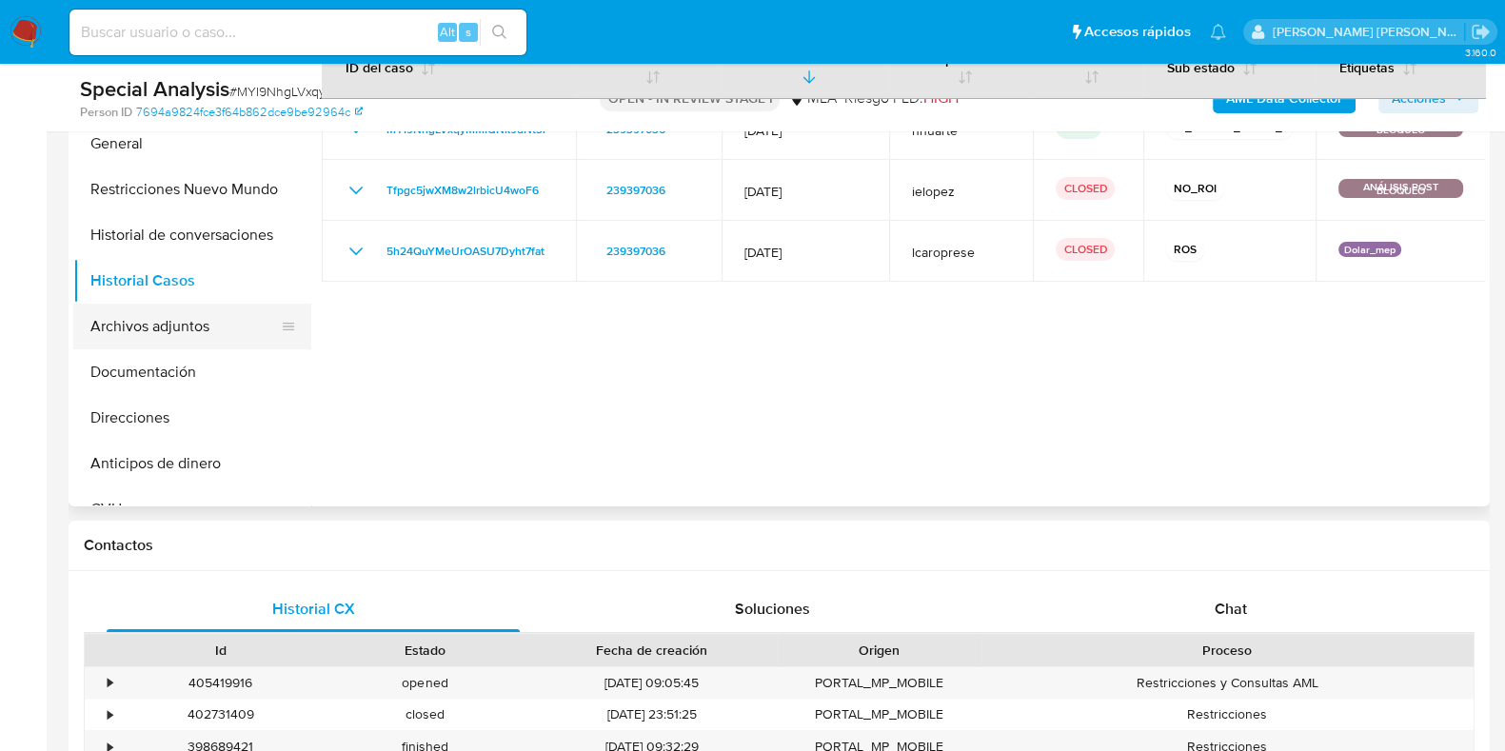
click at [215, 339] on button "Archivos adjuntos" at bounding box center [184, 327] width 223 height 46
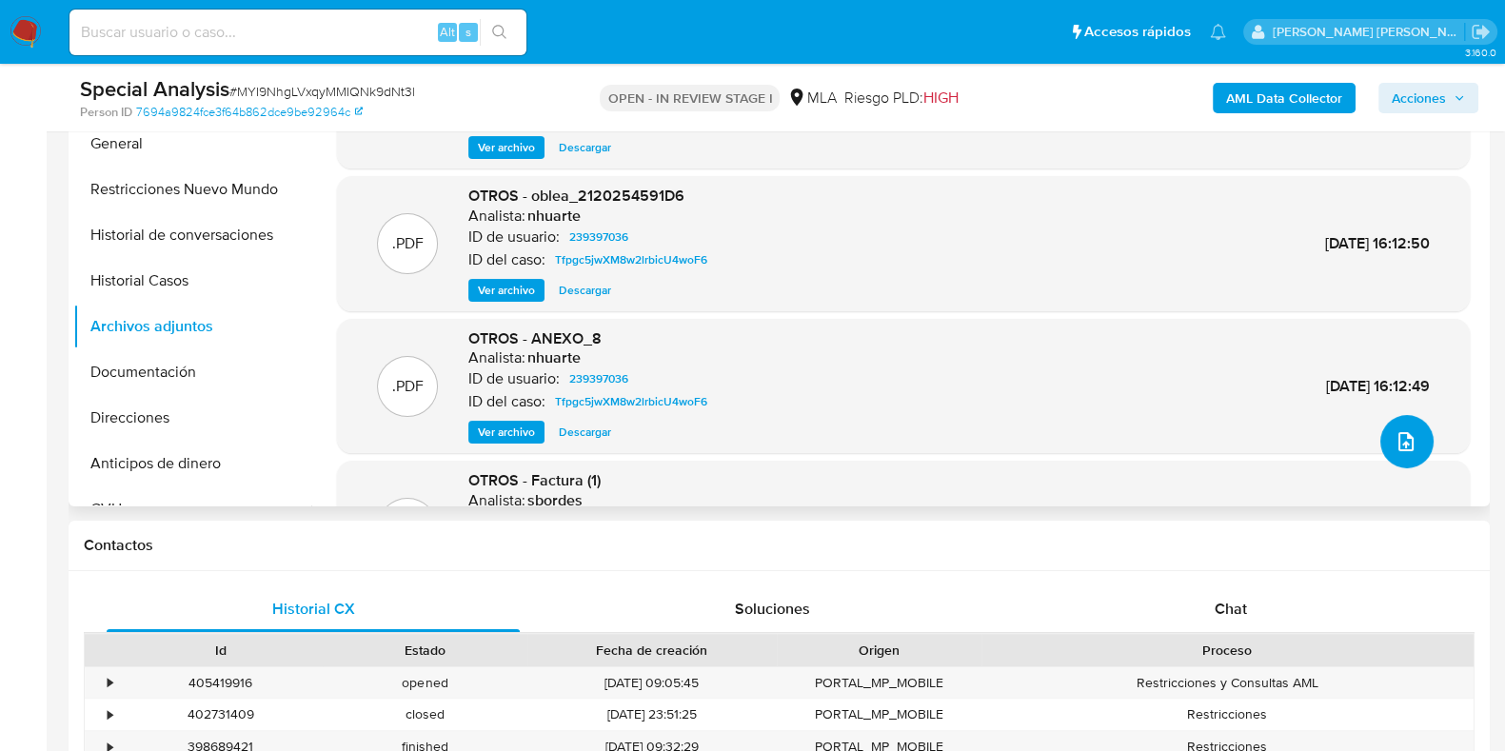
click at [1413, 435] on button "upload-file" at bounding box center [1406, 441] width 53 height 53
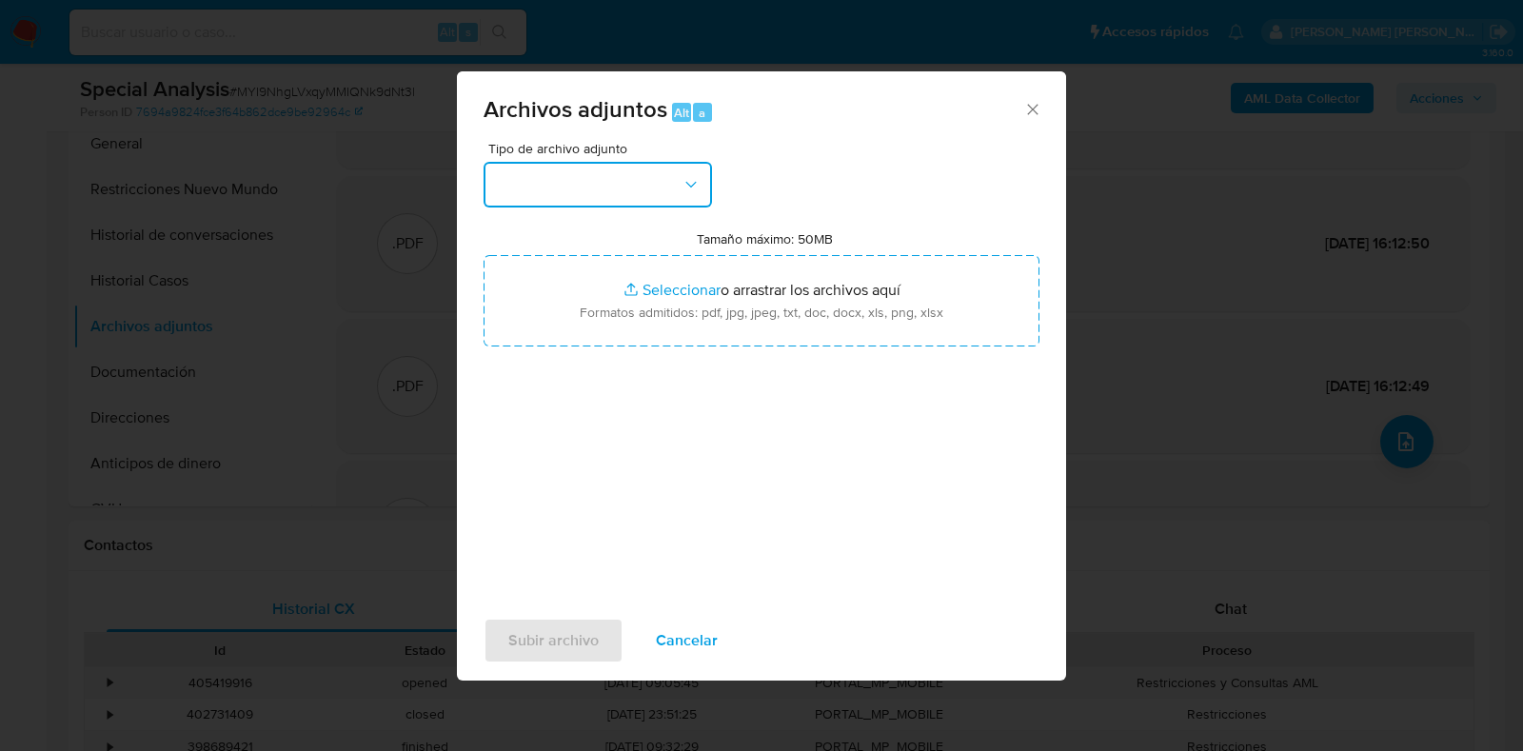
click at [690, 186] on icon "button" at bounding box center [690, 185] width 10 height 6
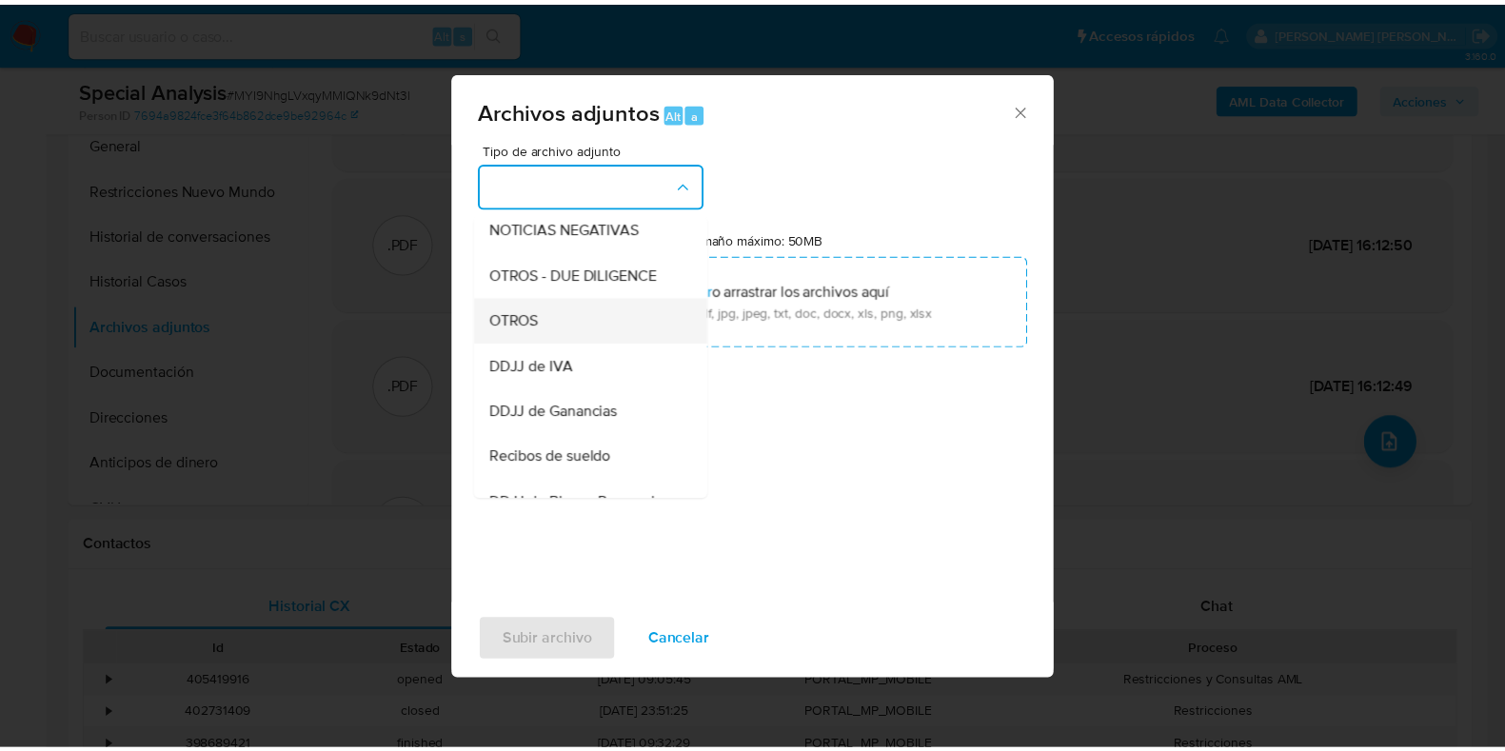
scroll to position [285, 0]
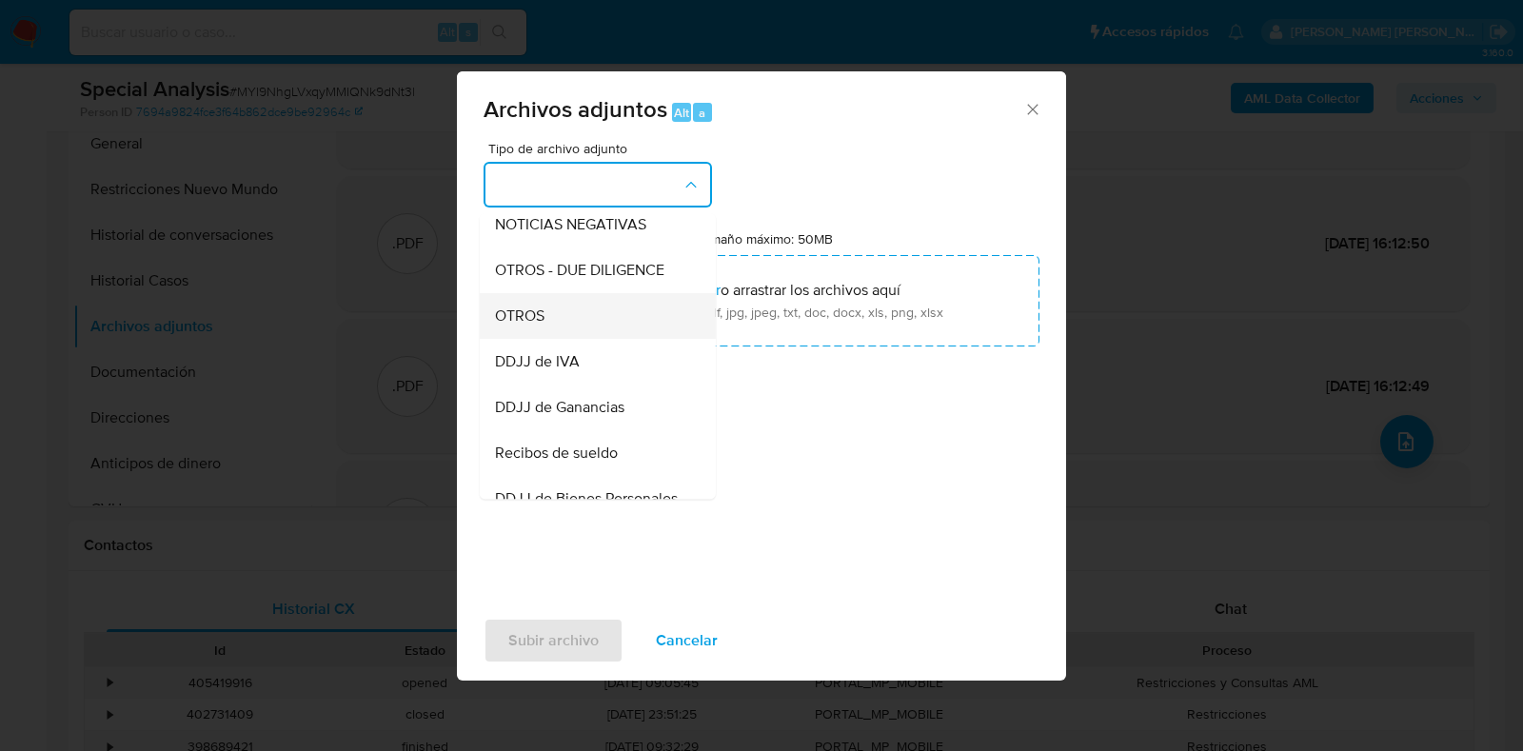
click at [647, 327] on div "OTROS" at bounding box center [592, 316] width 194 height 46
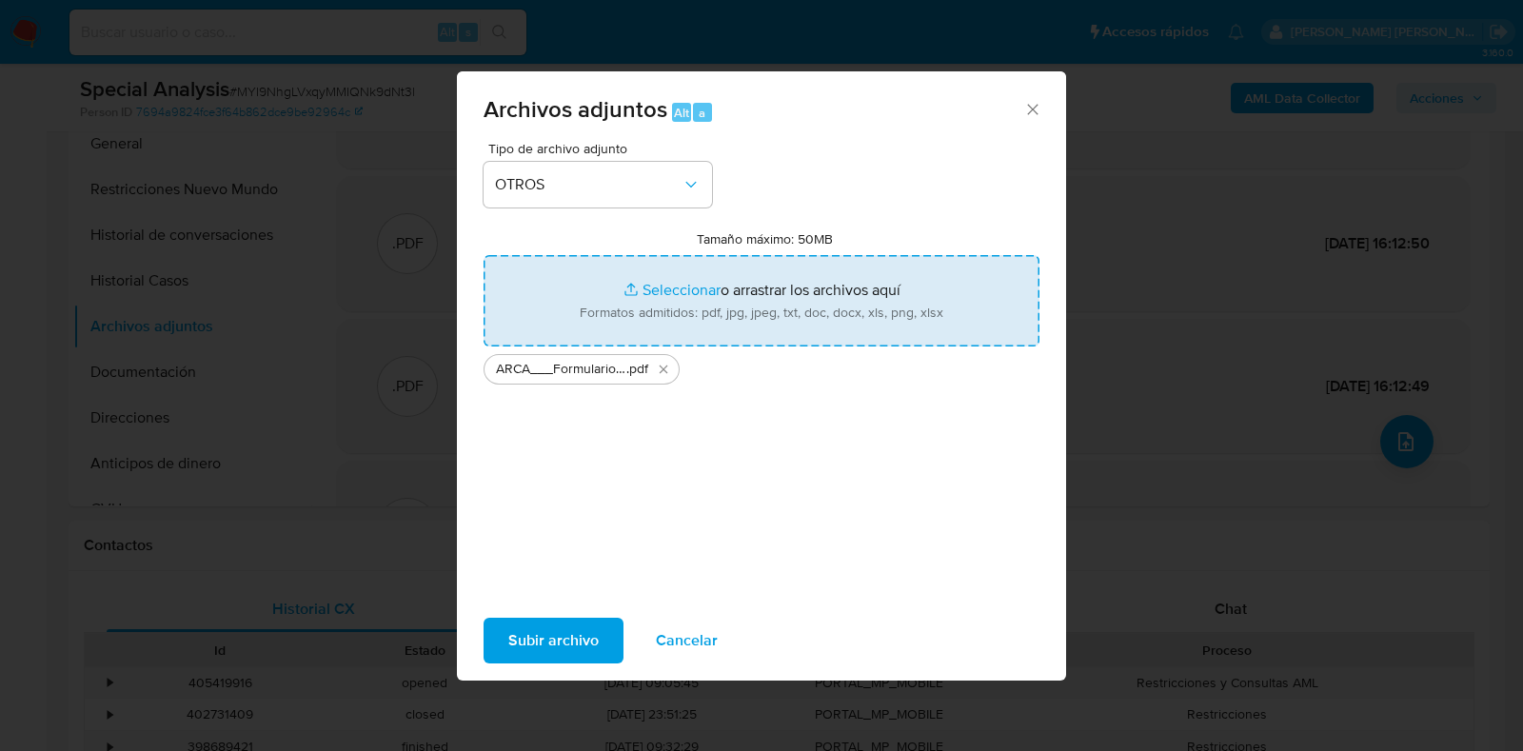
type input "C:\fakepath\arca_1_COMPROBANTES ELECTRONICOS.pdf"
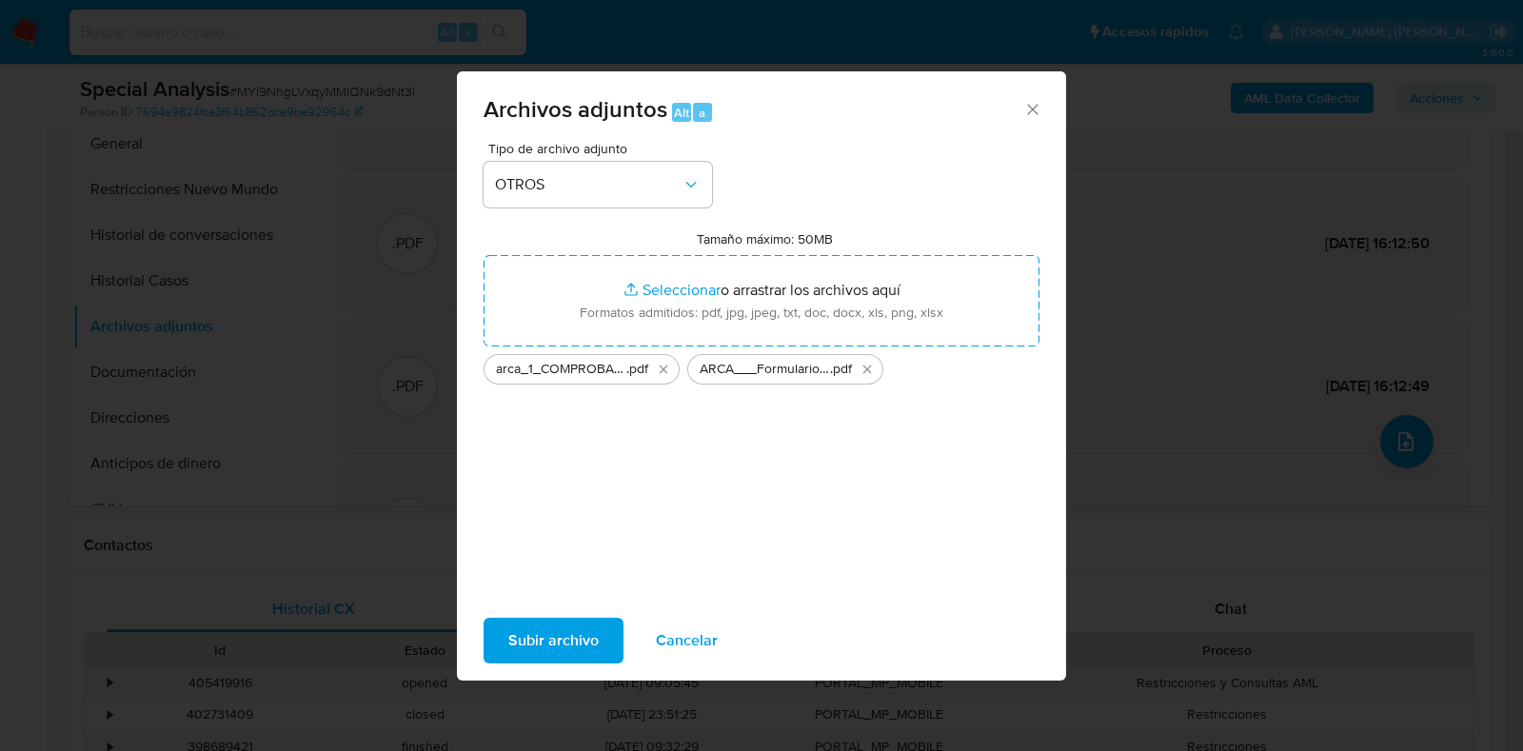
click at [584, 627] on span "Subir archivo" at bounding box center [553, 641] width 90 height 42
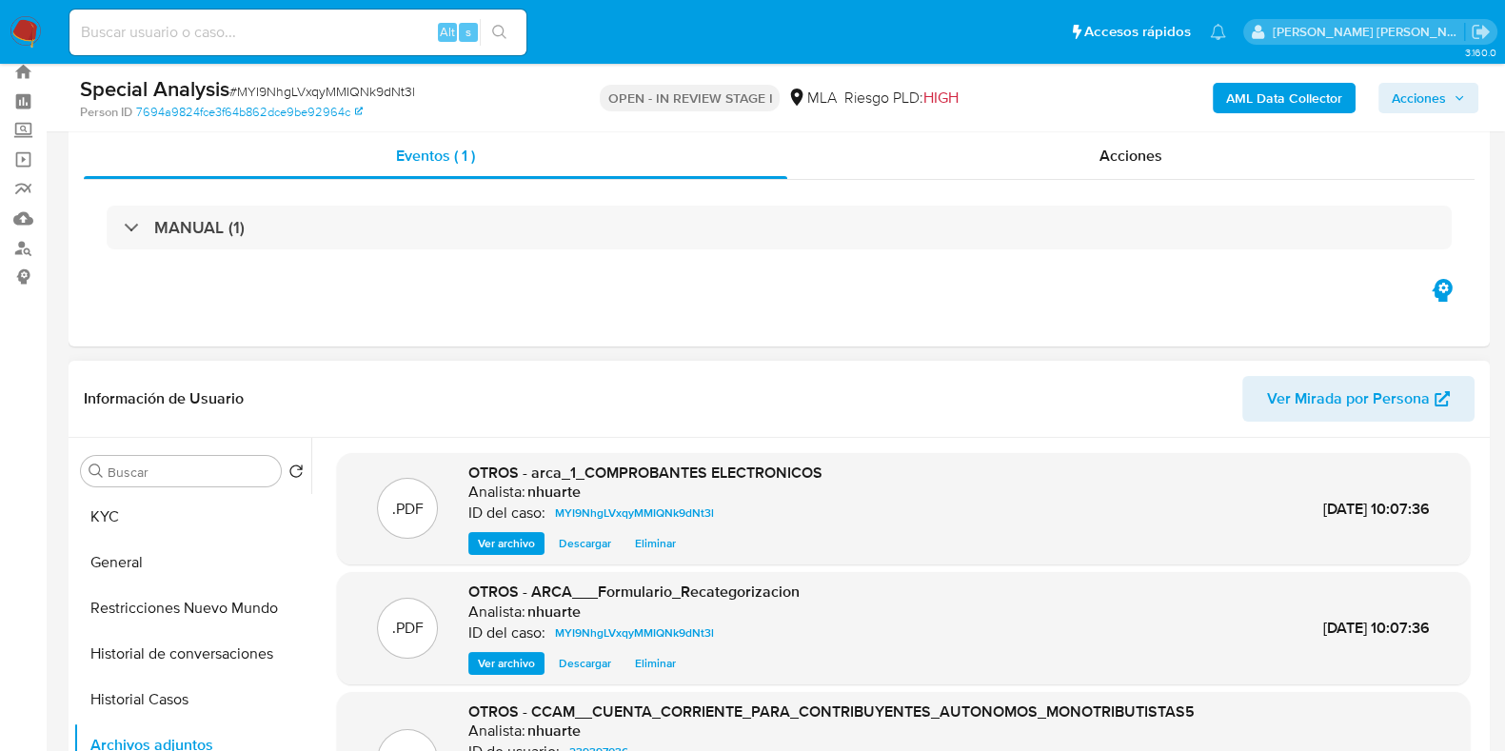
scroll to position [0, 0]
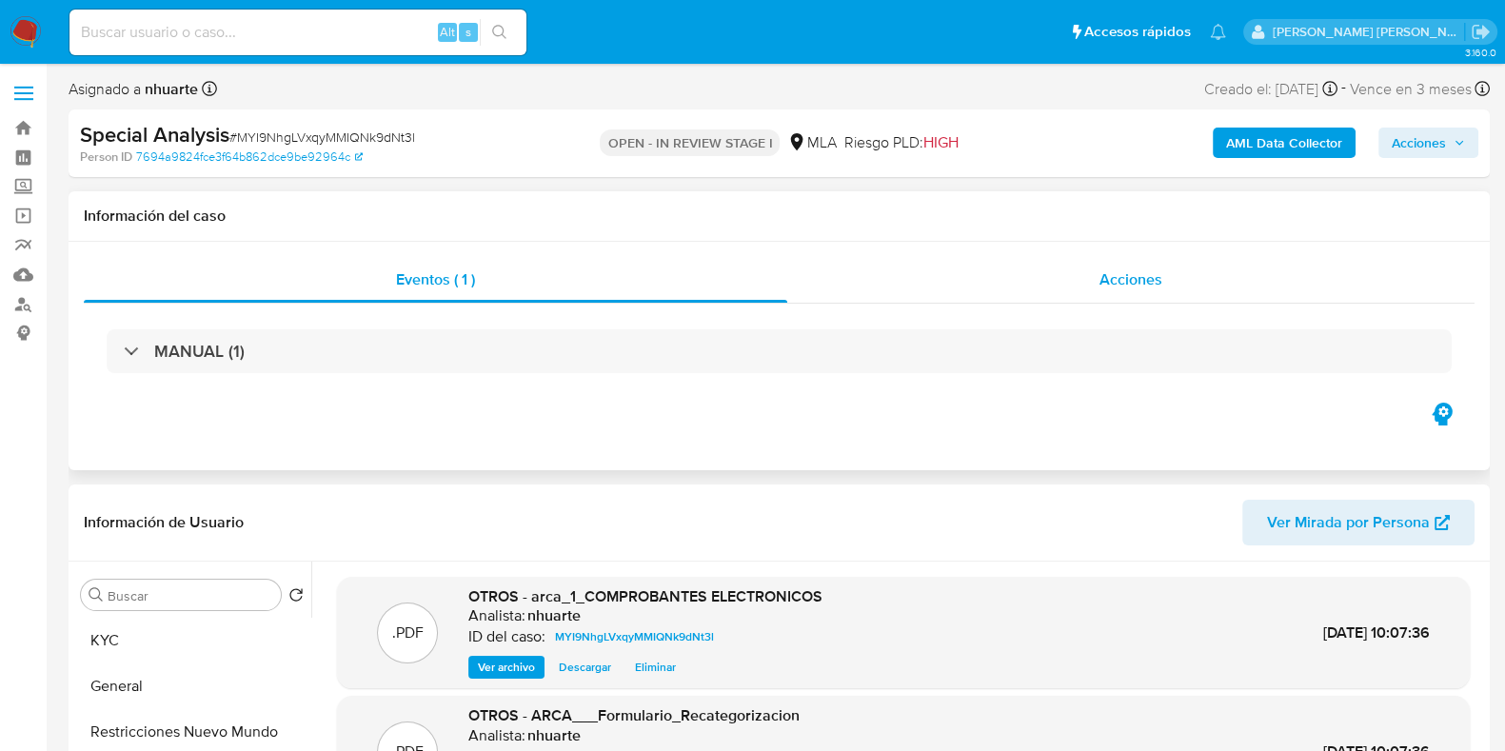
click at [1151, 263] on div "Acciones" at bounding box center [1130, 280] width 687 height 46
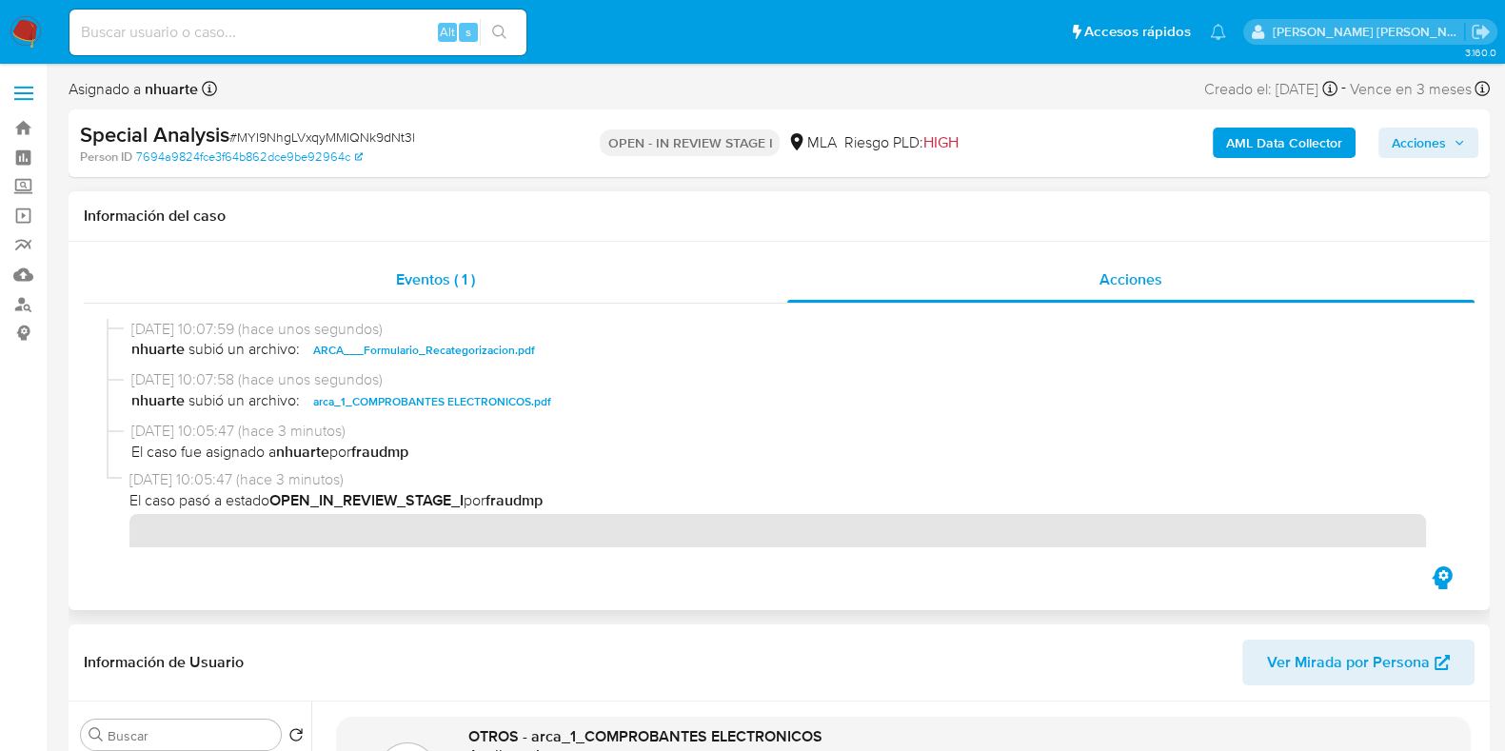
click at [449, 282] on span "Eventos ( 1 )" at bounding box center [435, 279] width 79 height 22
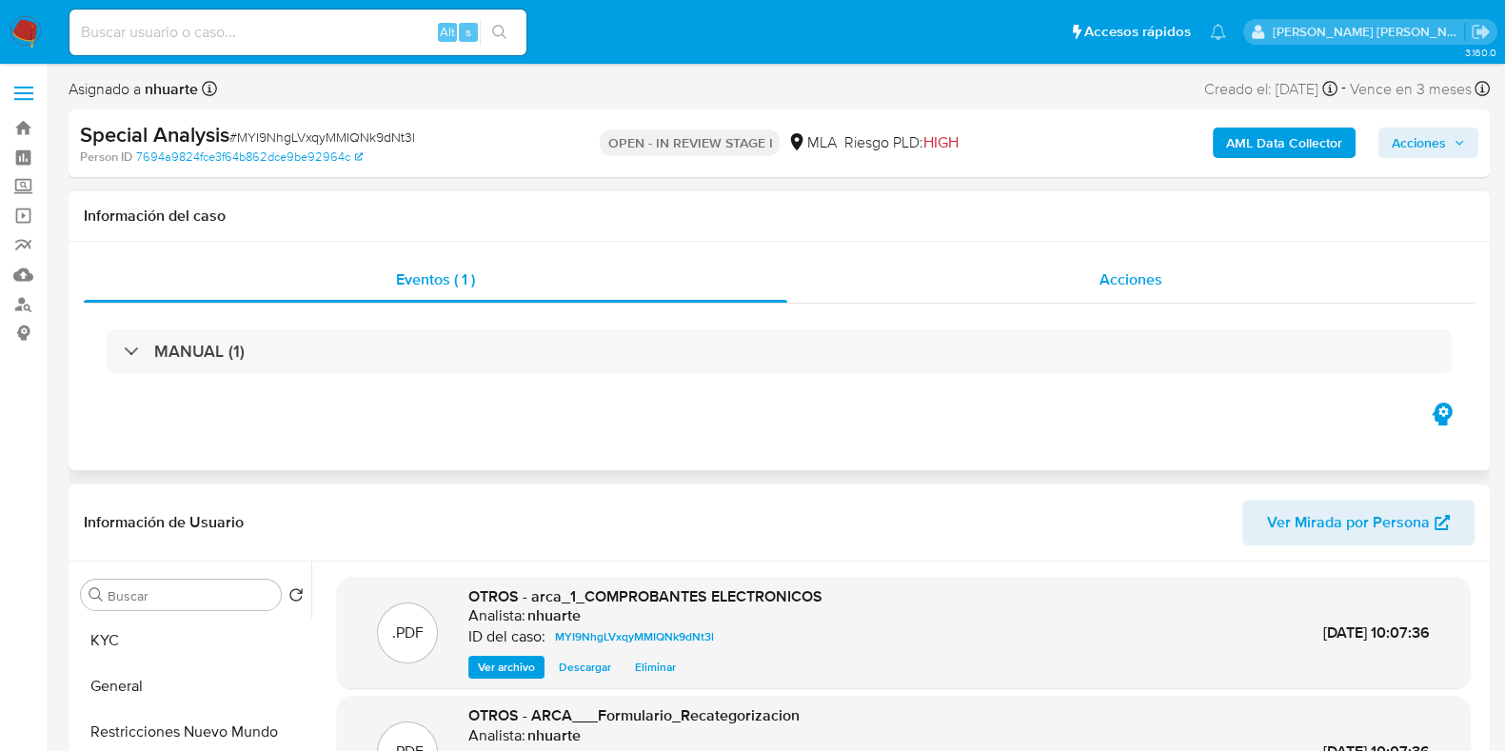
click at [1117, 280] on span "Acciones" at bounding box center [1130, 279] width 63 height 22
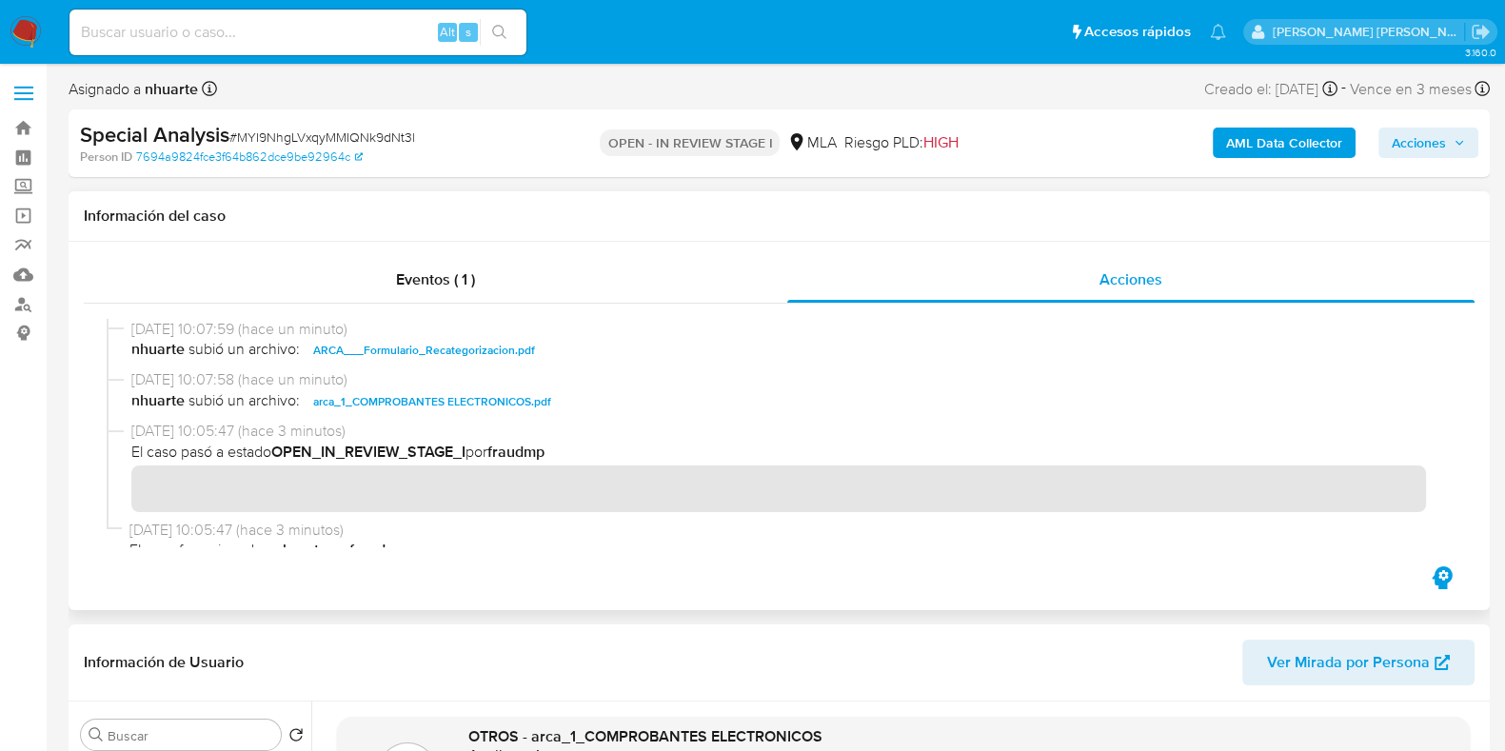
drag, startPoint x: 1277, startPoint y: 246, endPoint x: 1289, endPoint y: 240, distance: 13.6
click at [1278, 246] on div "Eventos ( 1 ) Acciones" at bounding box center [779, 426] width 1421 height 368
click at [1421, 136] on span "Acciones" at bounding box center [1418, 143] width 54 height 30
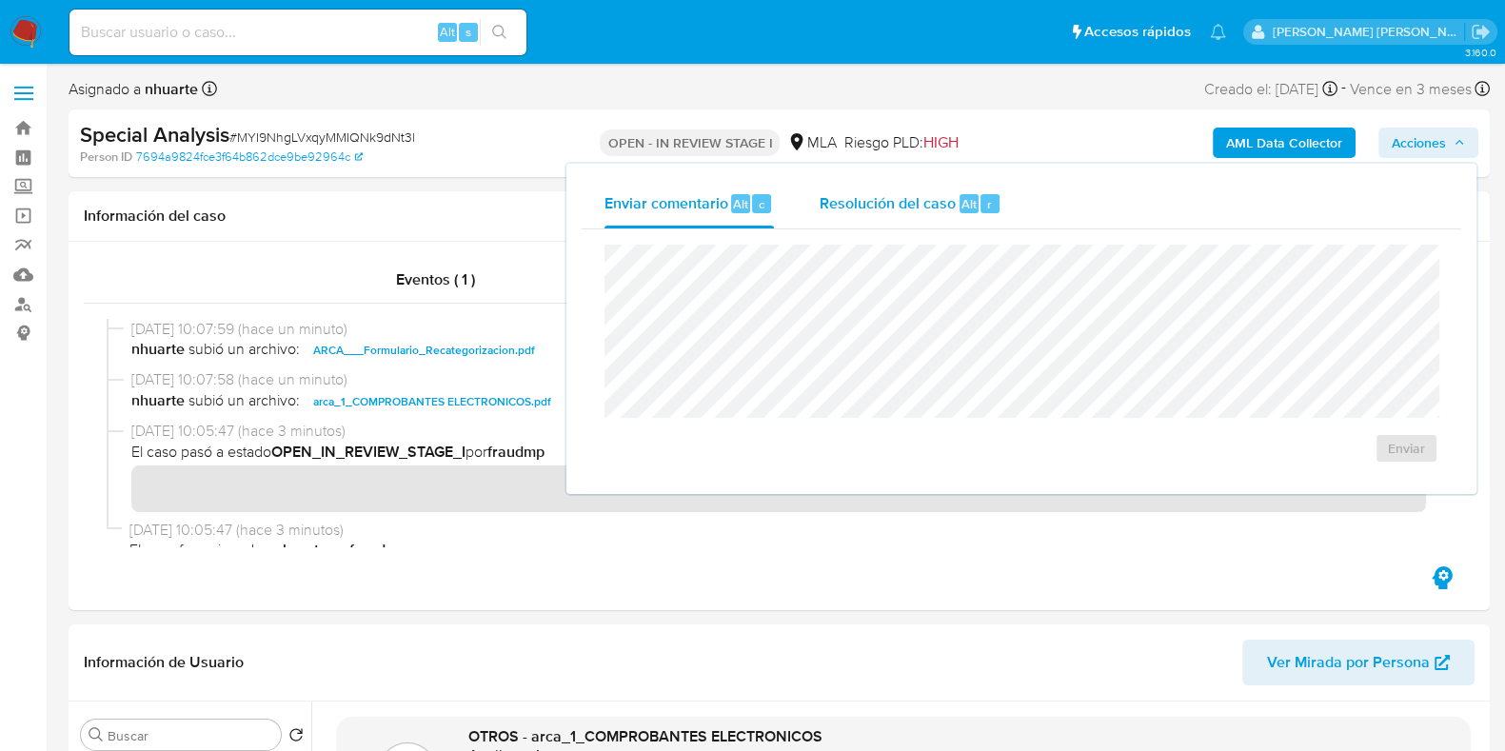
click at [912, 211] on span "Resolución del caso" at bounding box center [887, 203] width 136 height 22
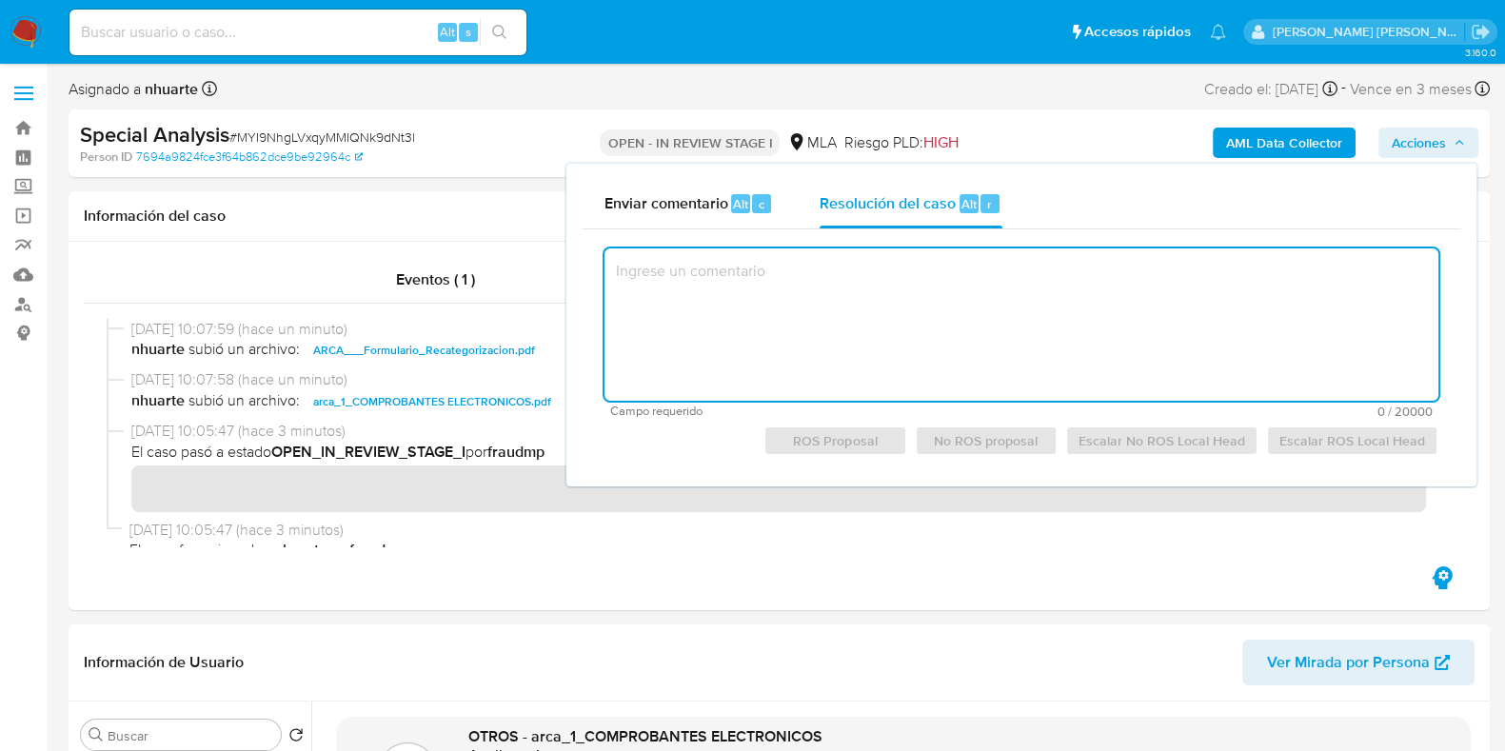
drag, startPoint x: 860, startPoint y: 302, endPoint x: 796, endPoint y: 361, distance: 87.6
click at [796, 361] on textarea at bounding box center [1021, 324] width 834 height 152
paste textarea "Se crea el presente caso a los fines de adjuntar la información y/o documentaci…"
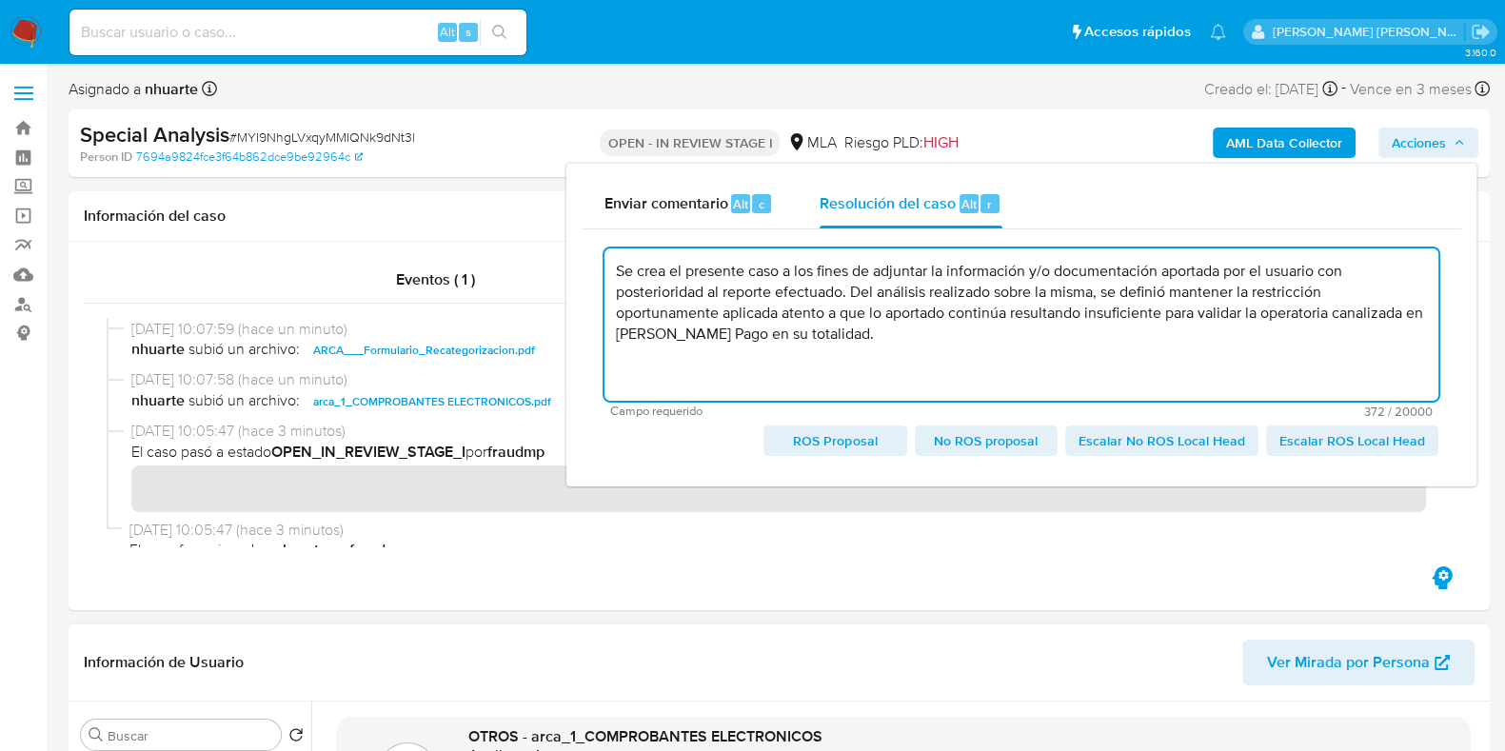
type textarea "Se crea el presente caso a los fines de adjuntar la información y/o documentaci…"
drag, startPoint x: 836, startPoint y: 349, endPoint x: 615, endPoint y: 259, distance: 238.6
click at [615, 259] on textarea "Se crea el presente caso a los fines de adjuntar la información y/o documentaci…" at bounding box center [1021, 324] width 834 height 152
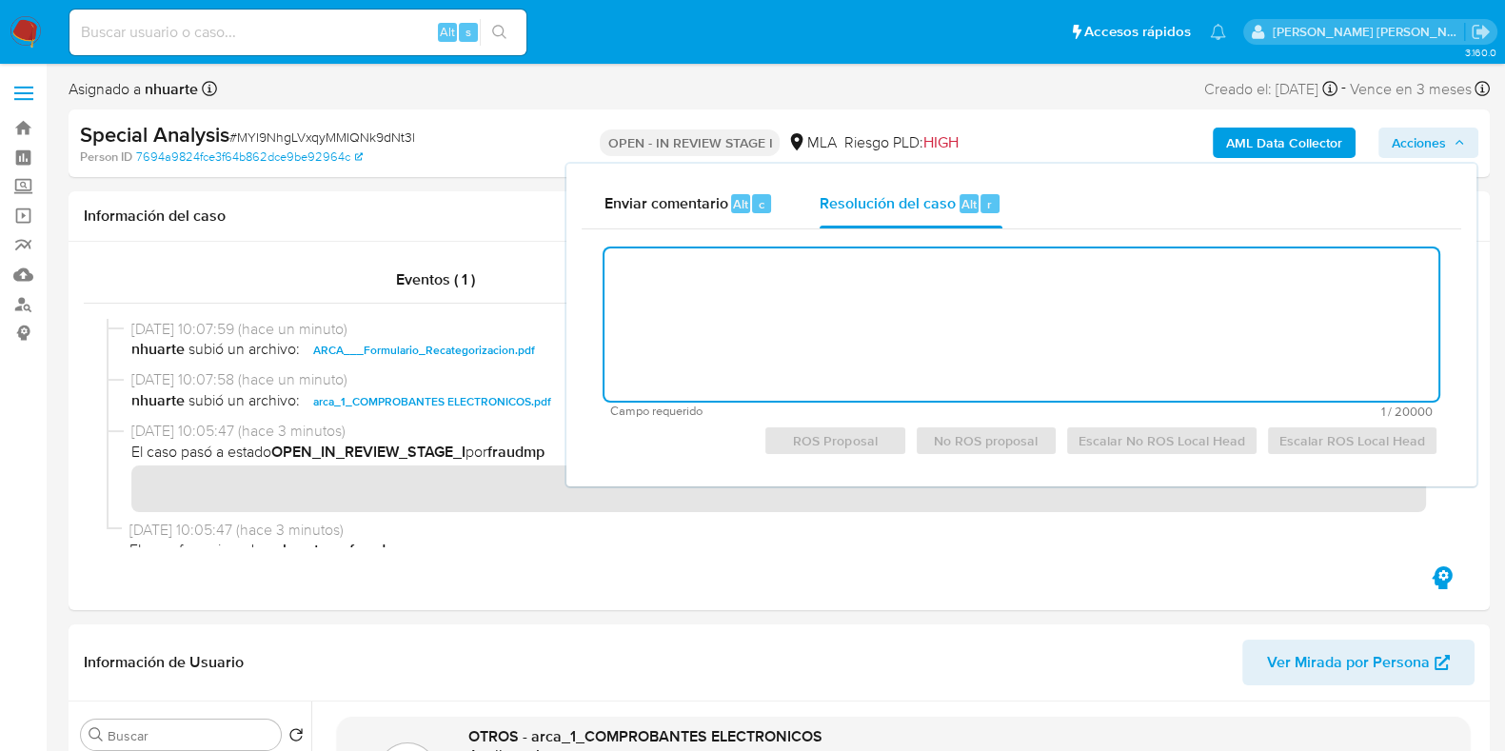
click at [482, 139] on div "Special Analysis # MYI9NhgLVxqyMMIQNk9dNt3l" at bounding box center [309, 135] width 459 height 29
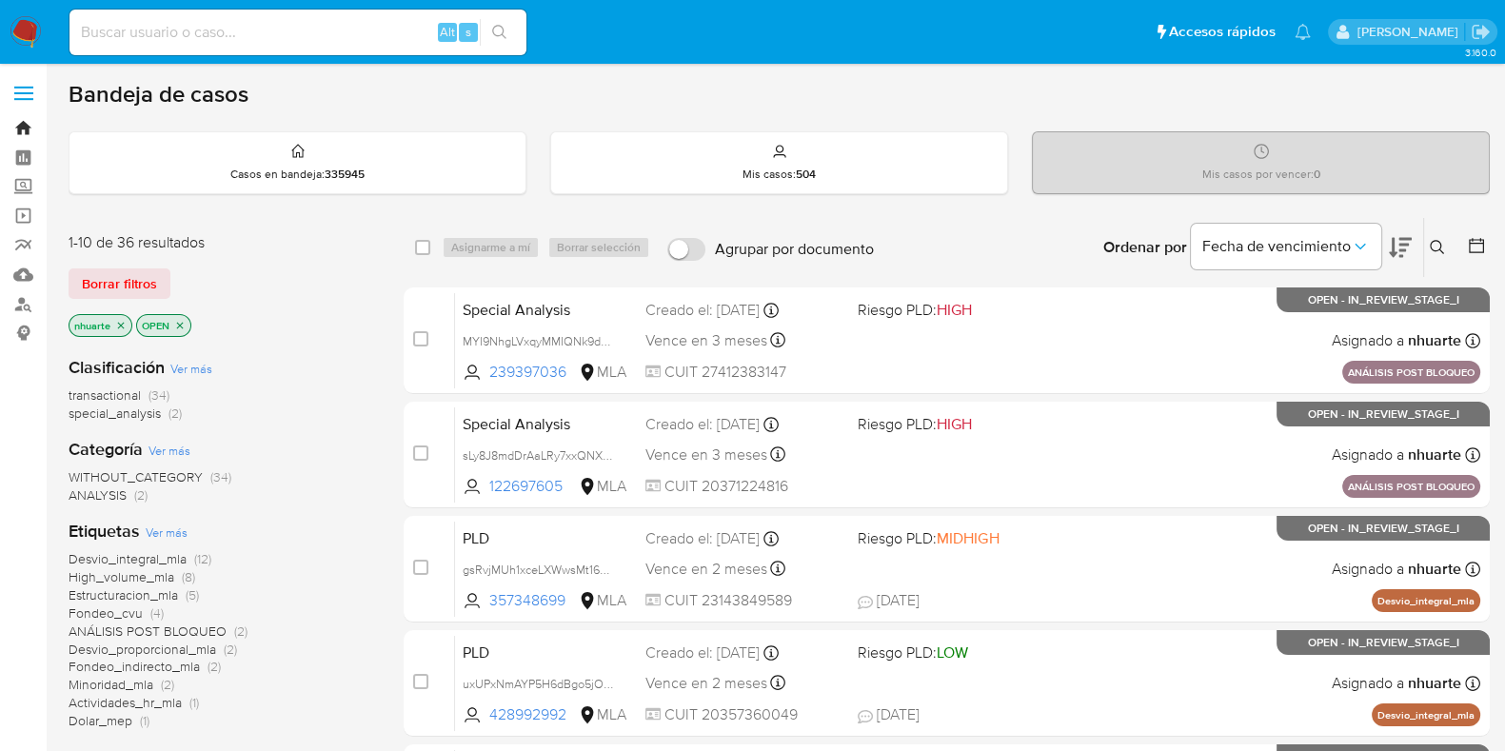
click at [19, 132] on link "Bandeja" at bounding box center [113, 128] width 226 height 30
click at [195, 30] on input at bounding box center [297, 32] width 457 height 25
paste input "492918897"
type input "492918897"
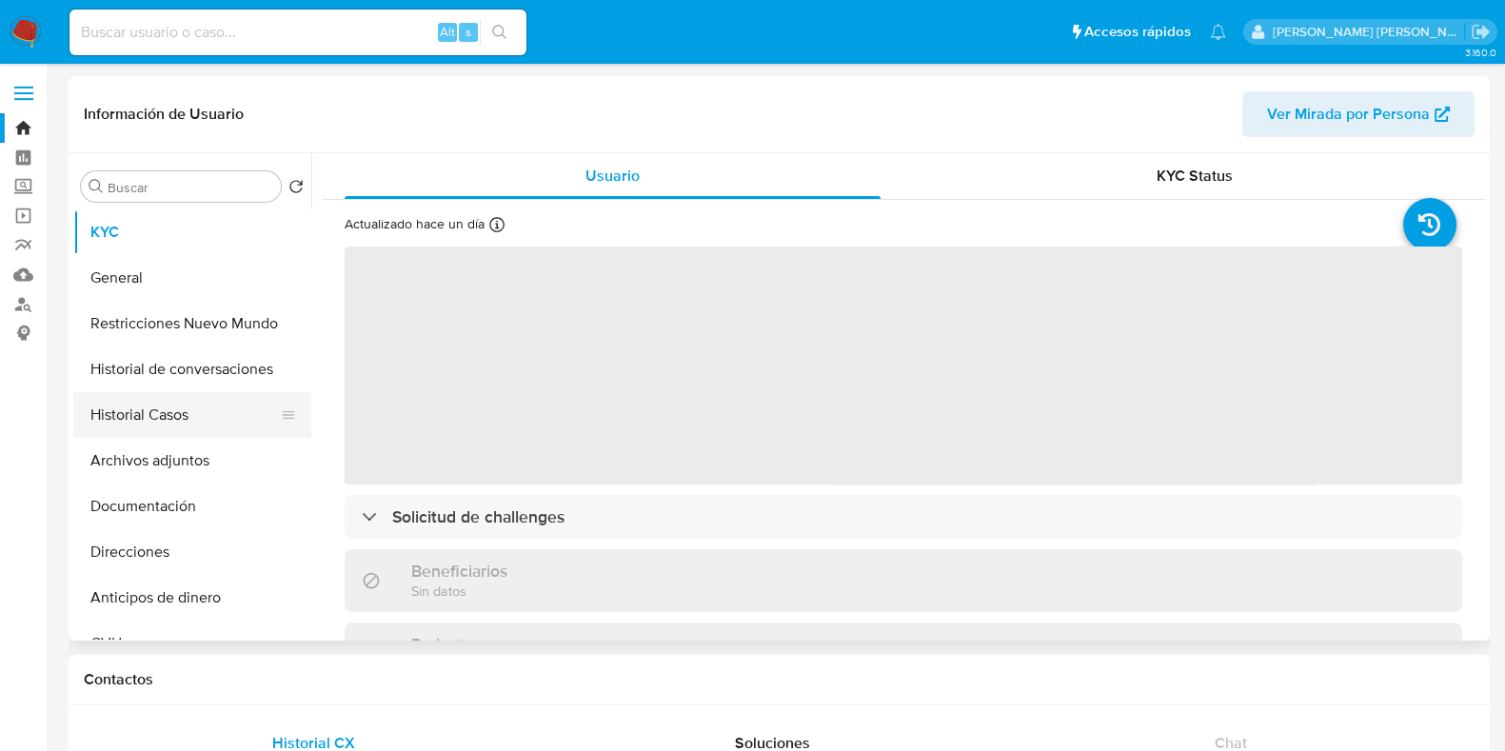
click at [239, 406] on button "Historial Casos" at bounding box center [184, 415] width 223 height 46
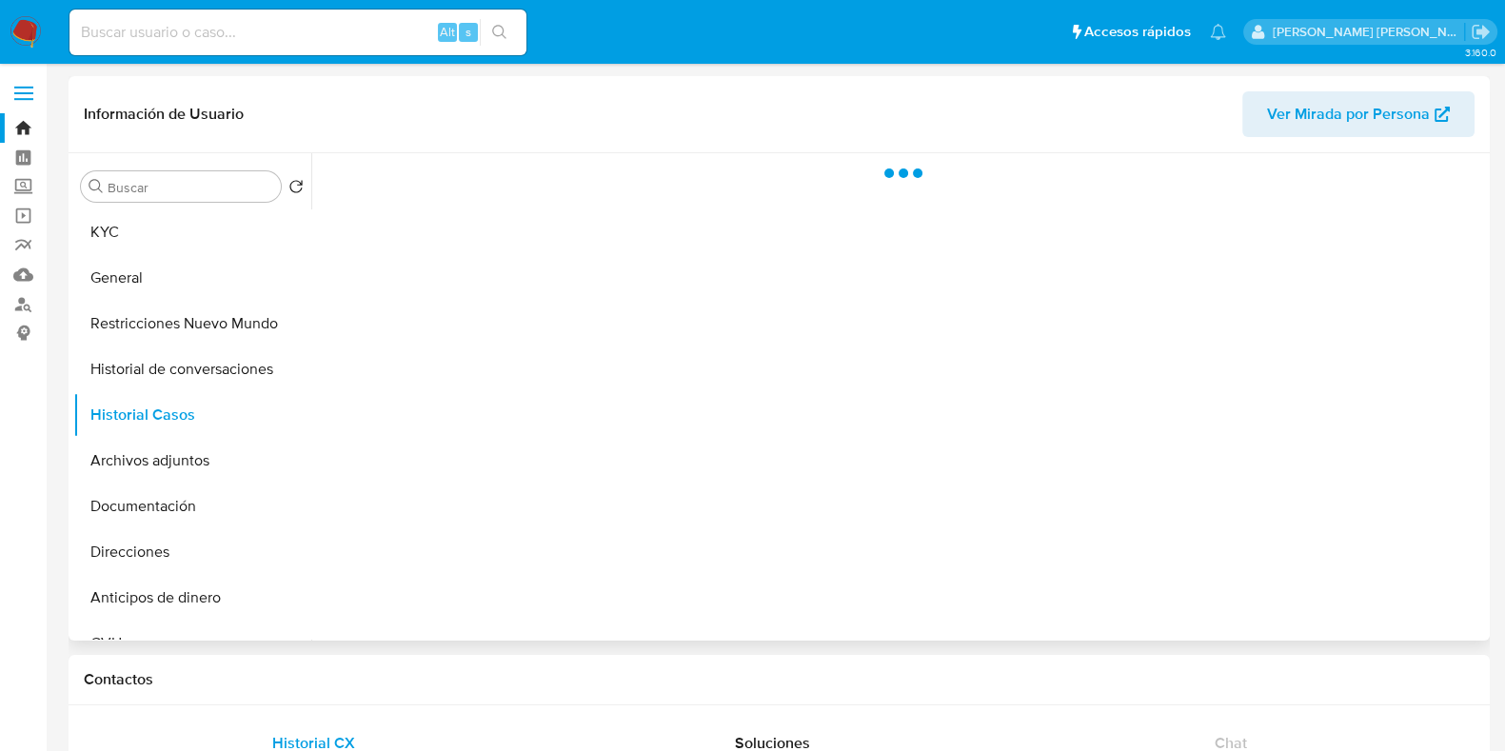
select select "10"
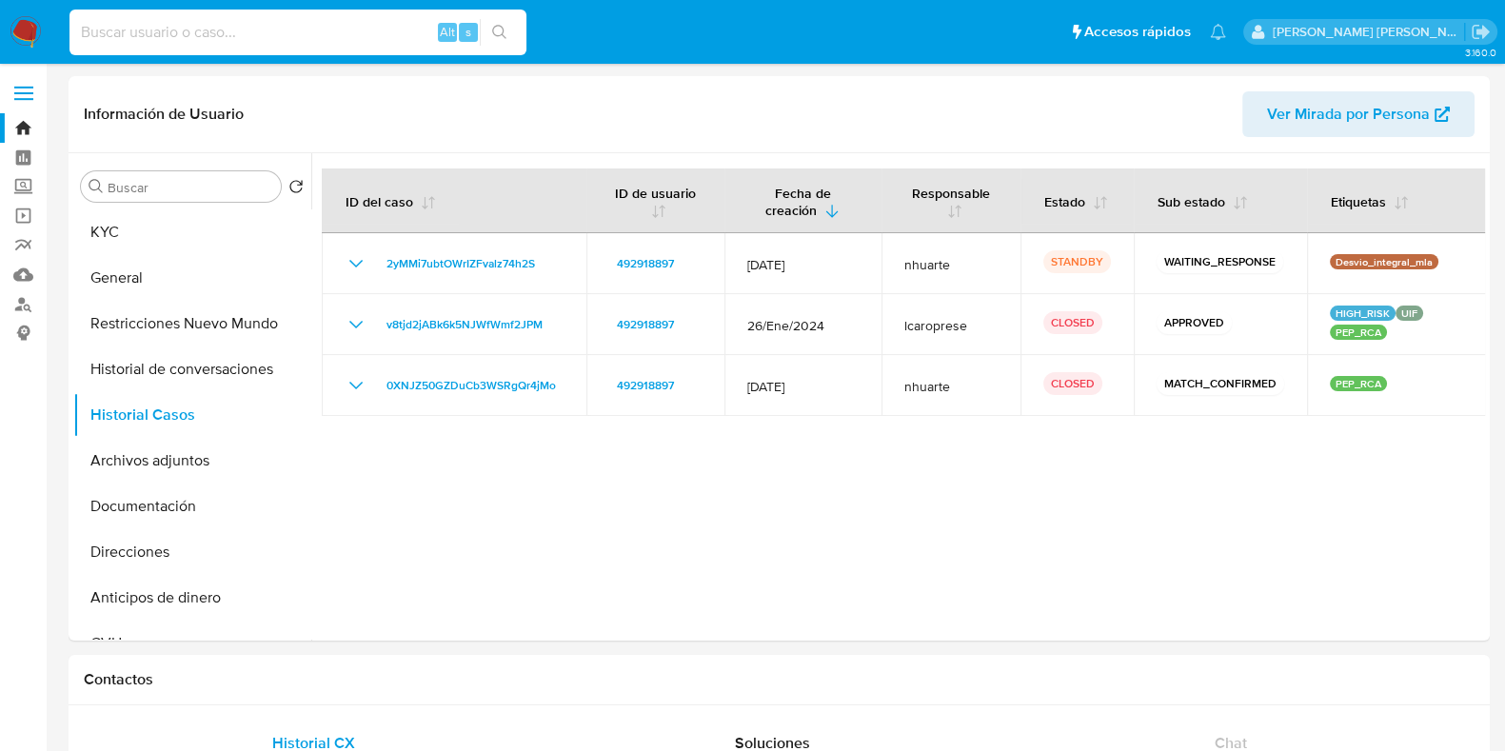
click at [213, 35] on input at bounding box center [297, 32] width 457 height 25
paste input "2193574616"
type input "2193574616"
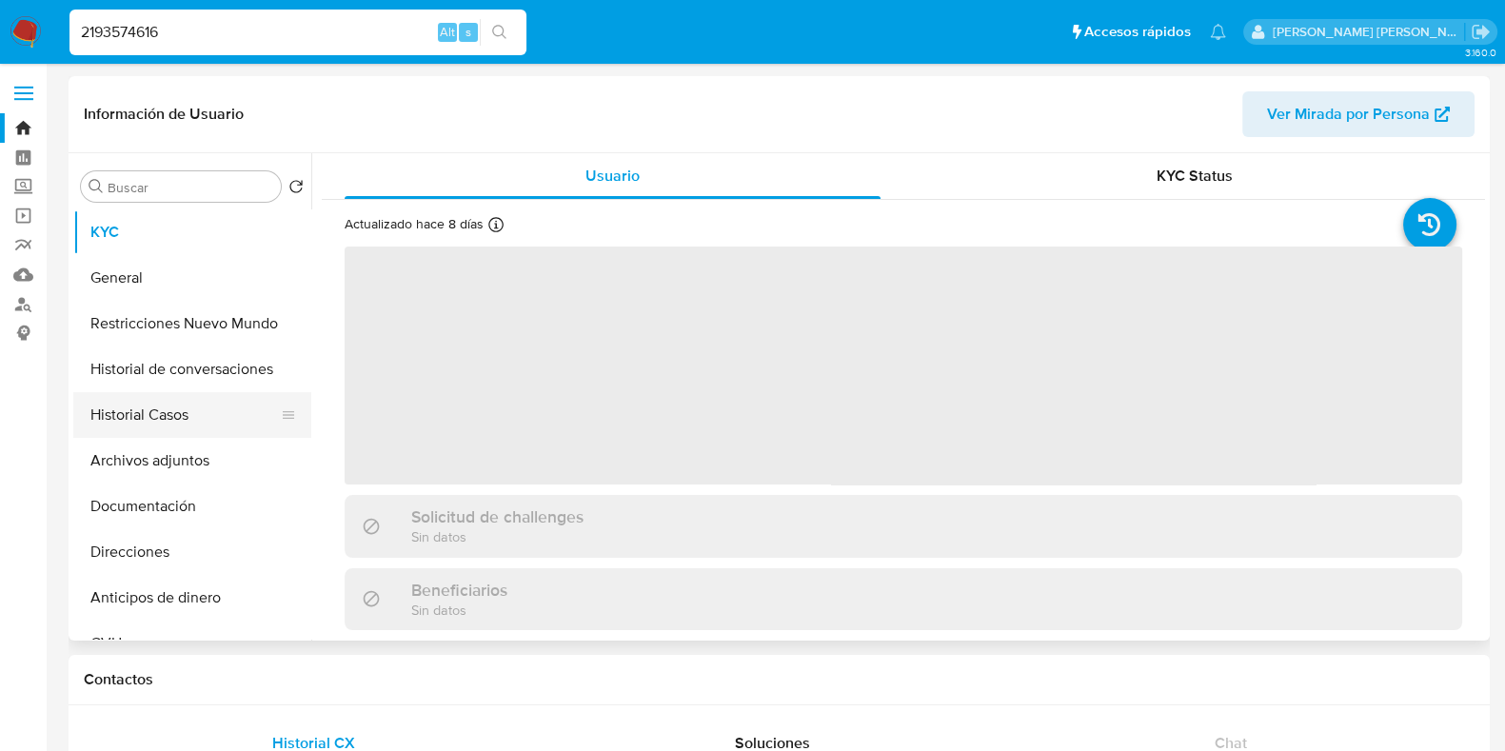
click at [181, 404] on button "Historial Casos" at bounding box center [184, 415] width 223 height 46
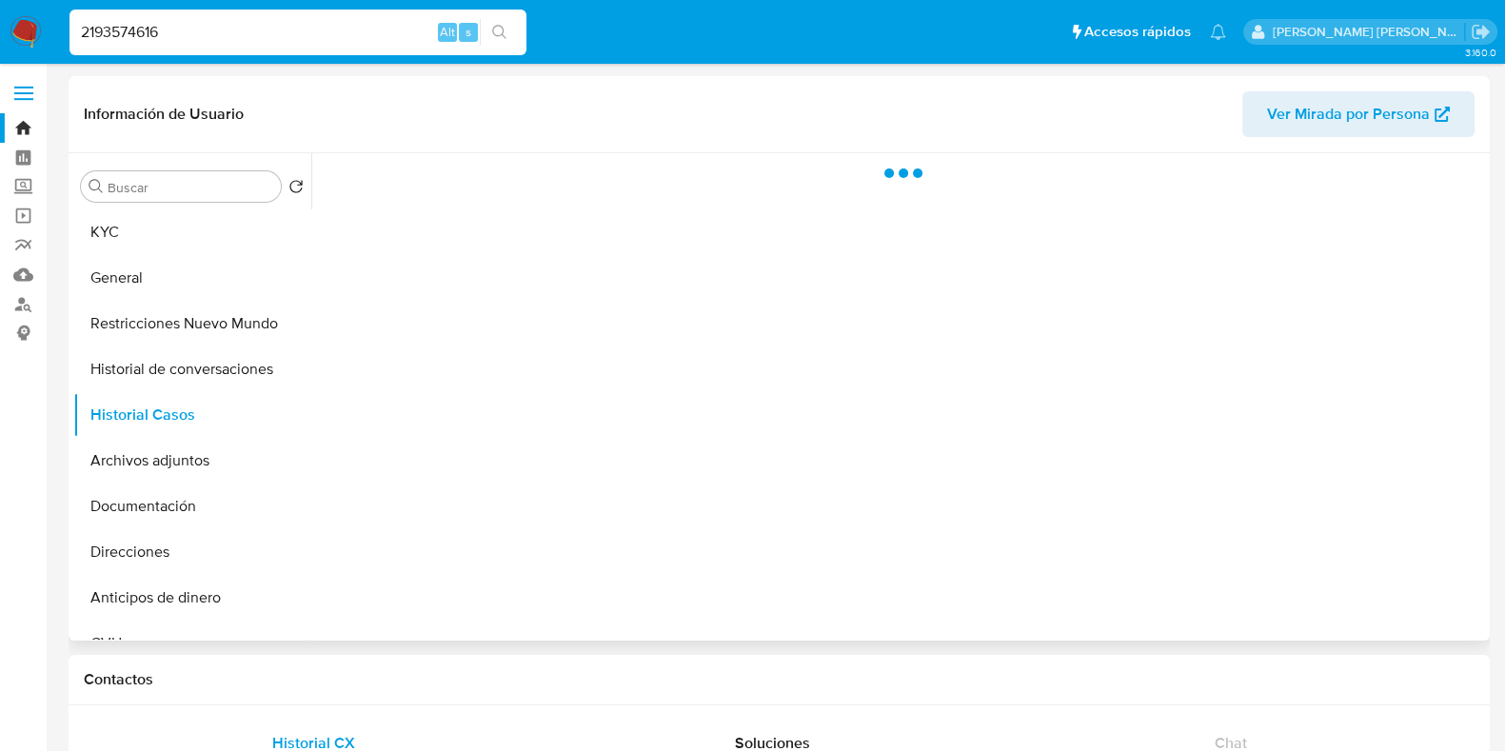
select select "10"
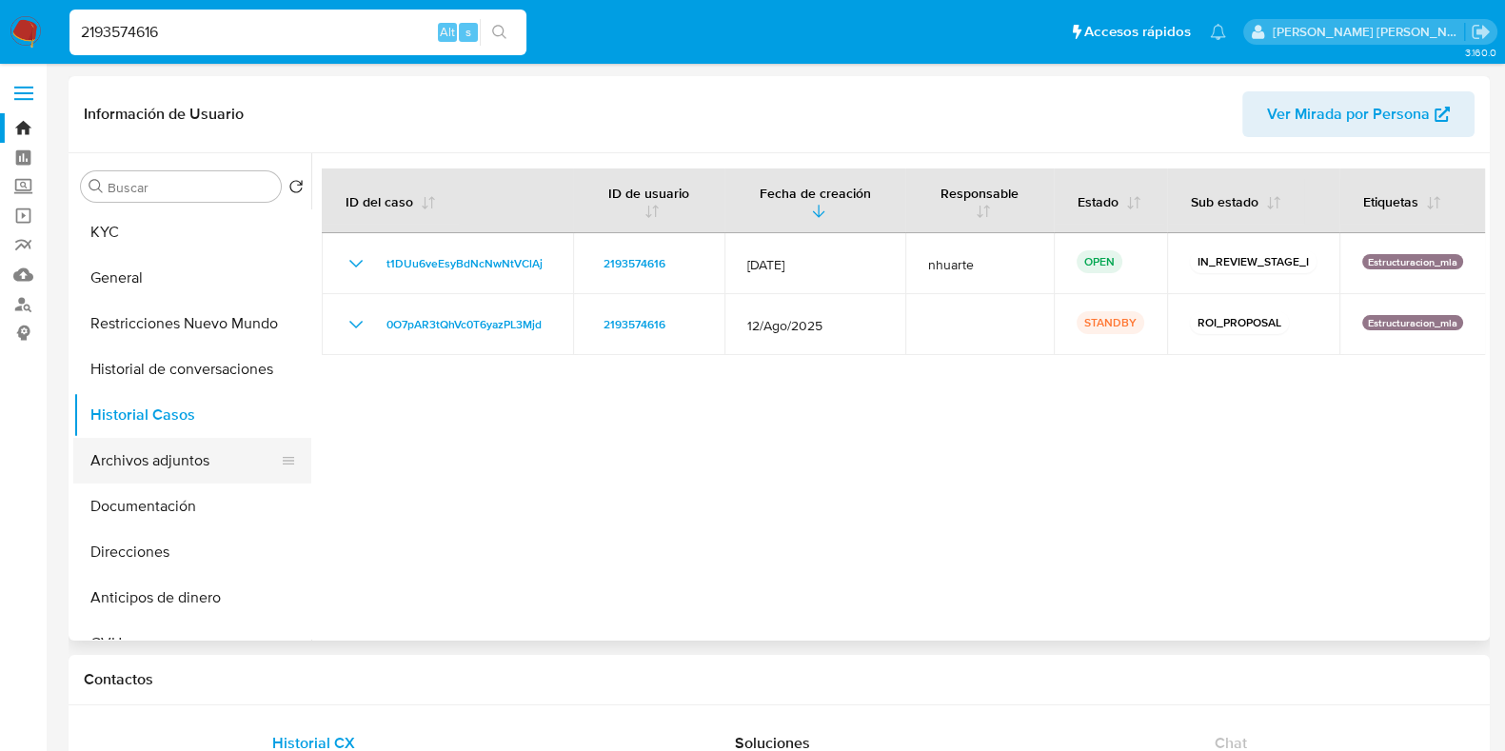
click at [178, 454] on button "Archivos adjuntos" at bounding box center [184, 461] width 223 height 46
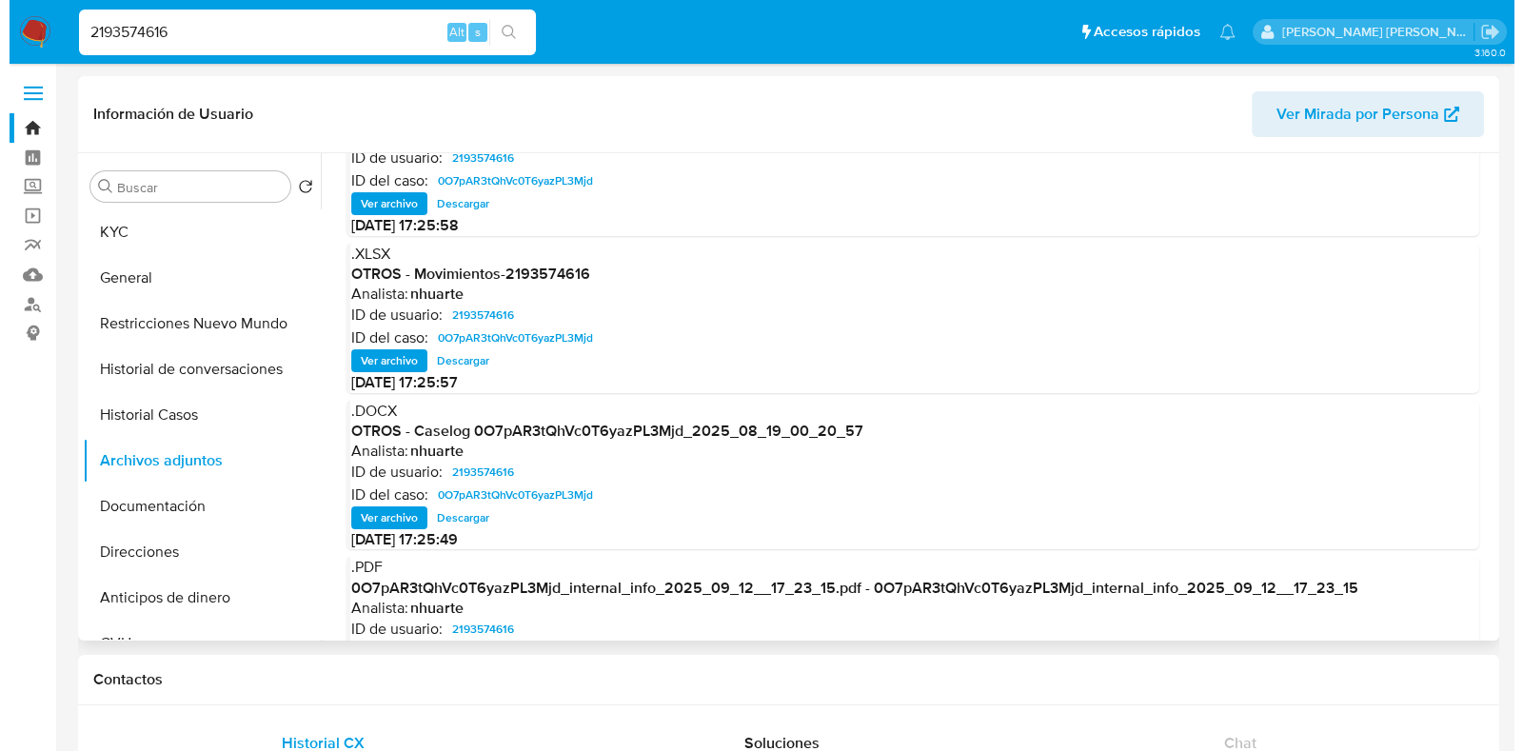
scroll to position [118, 0]
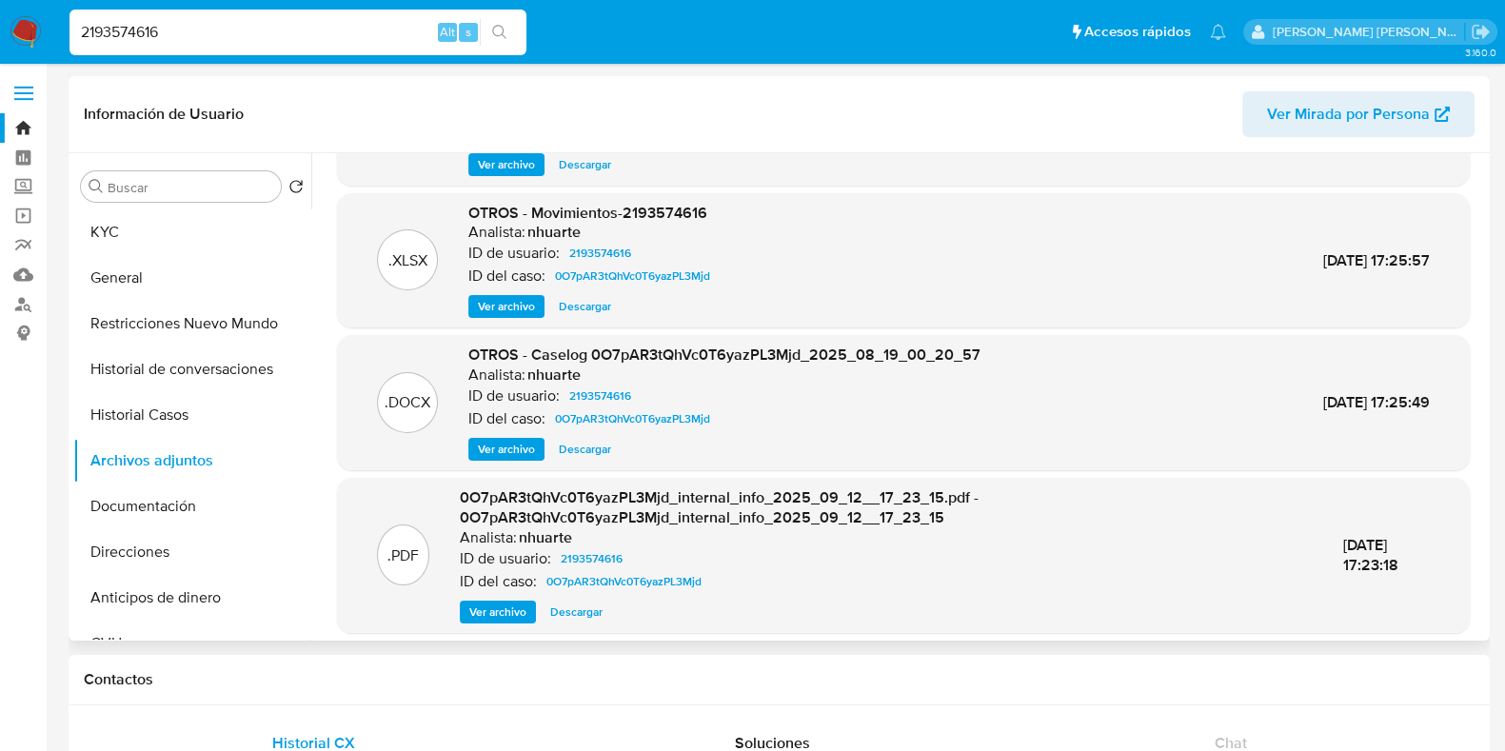
click at [507, 447] on span "Ver archivo" at bounding box center [506, 449] width 57 height 19
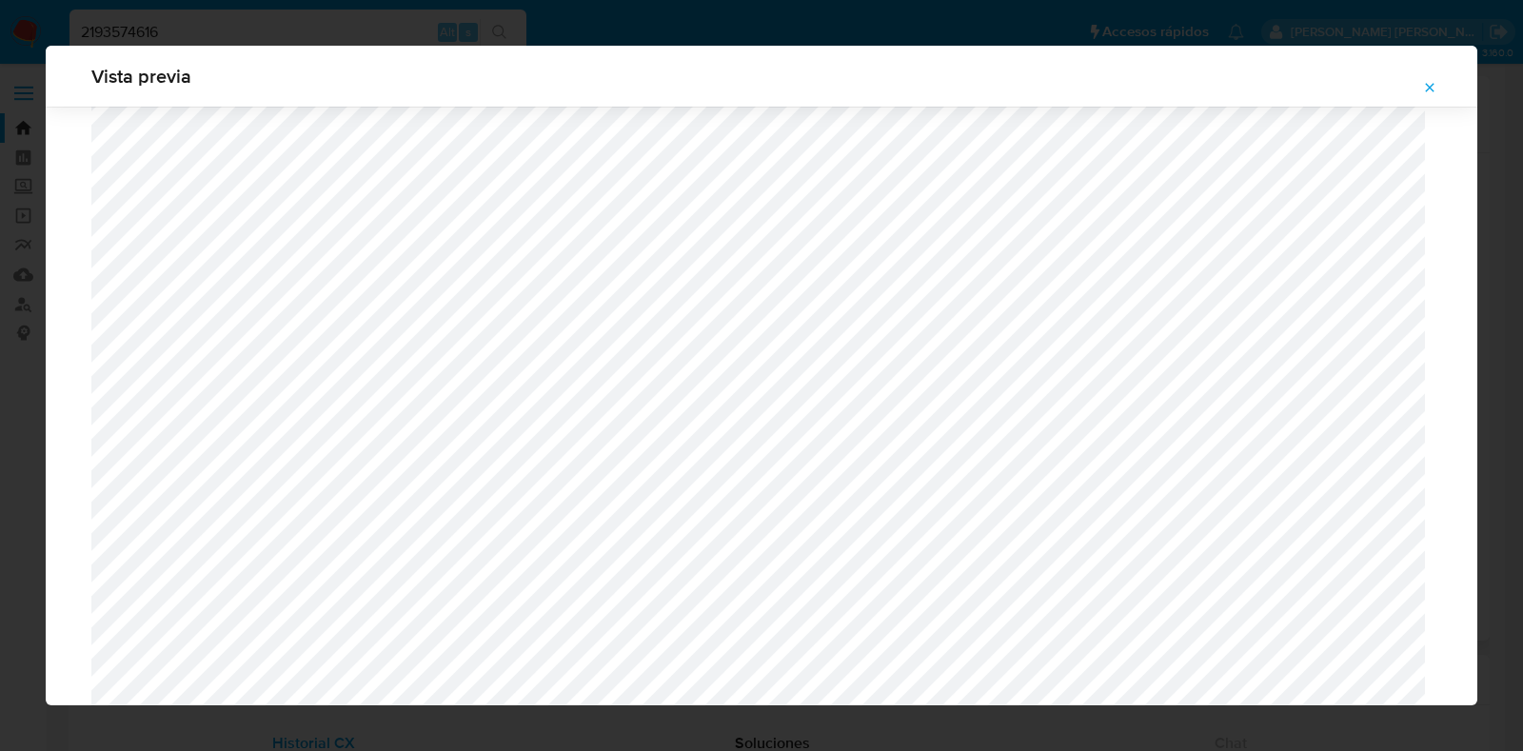
scroll to position [676, 0]
click at [1429, 83] on icon "Attachment preview" at bounding box center [1429, 87] width 15 height 15
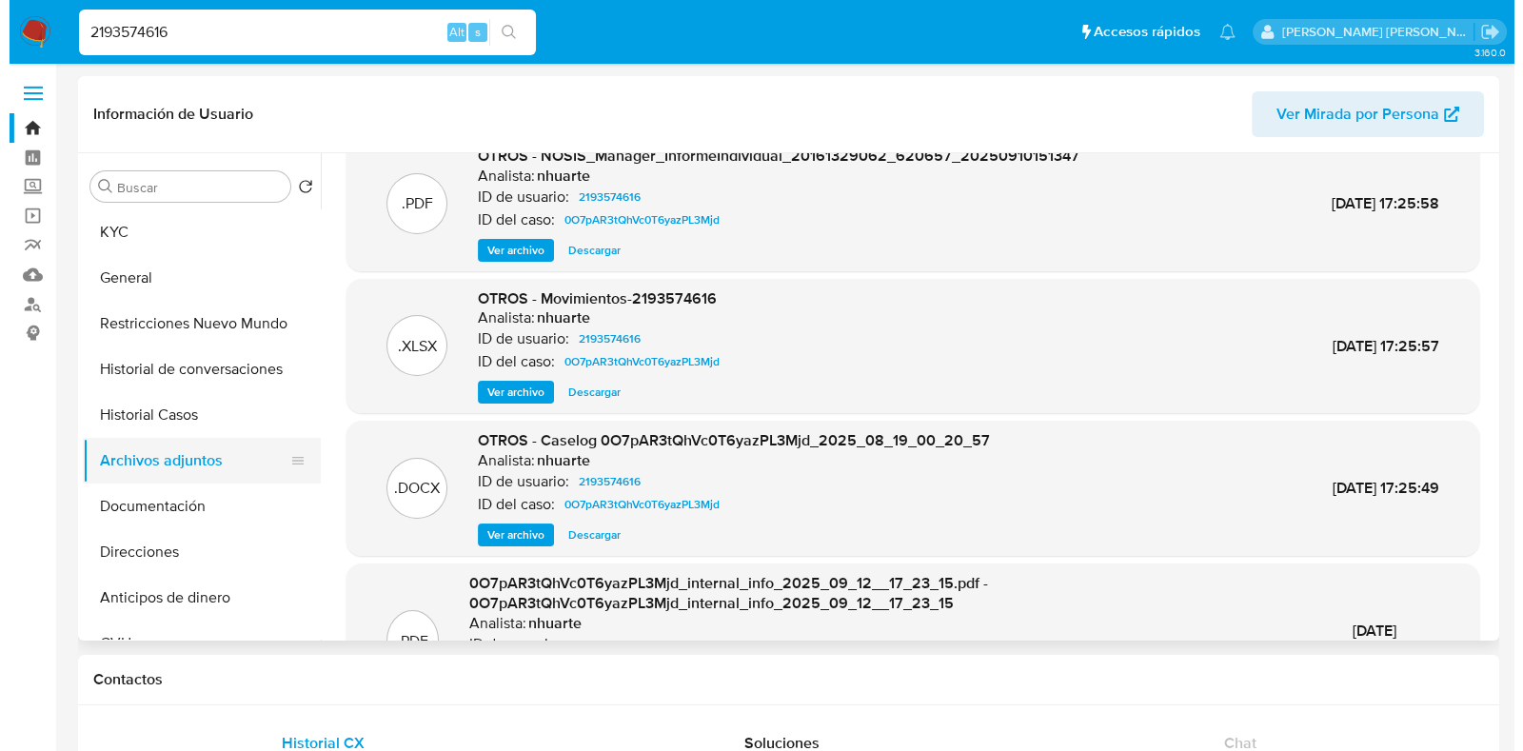
scroll to position [0, 0]
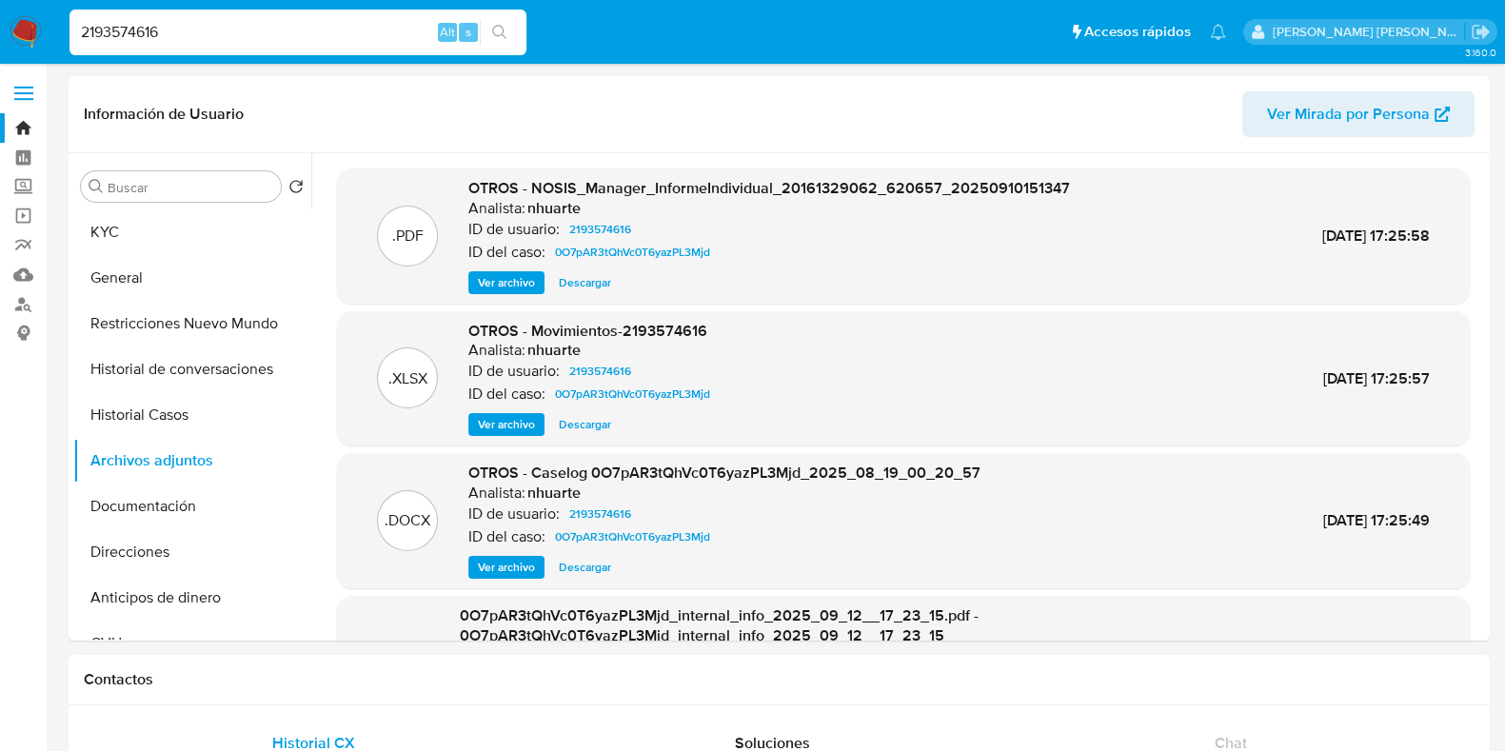
click at [511, 568] on span "Ver archivo" at bounding box center [506, 567] width 57 height 19
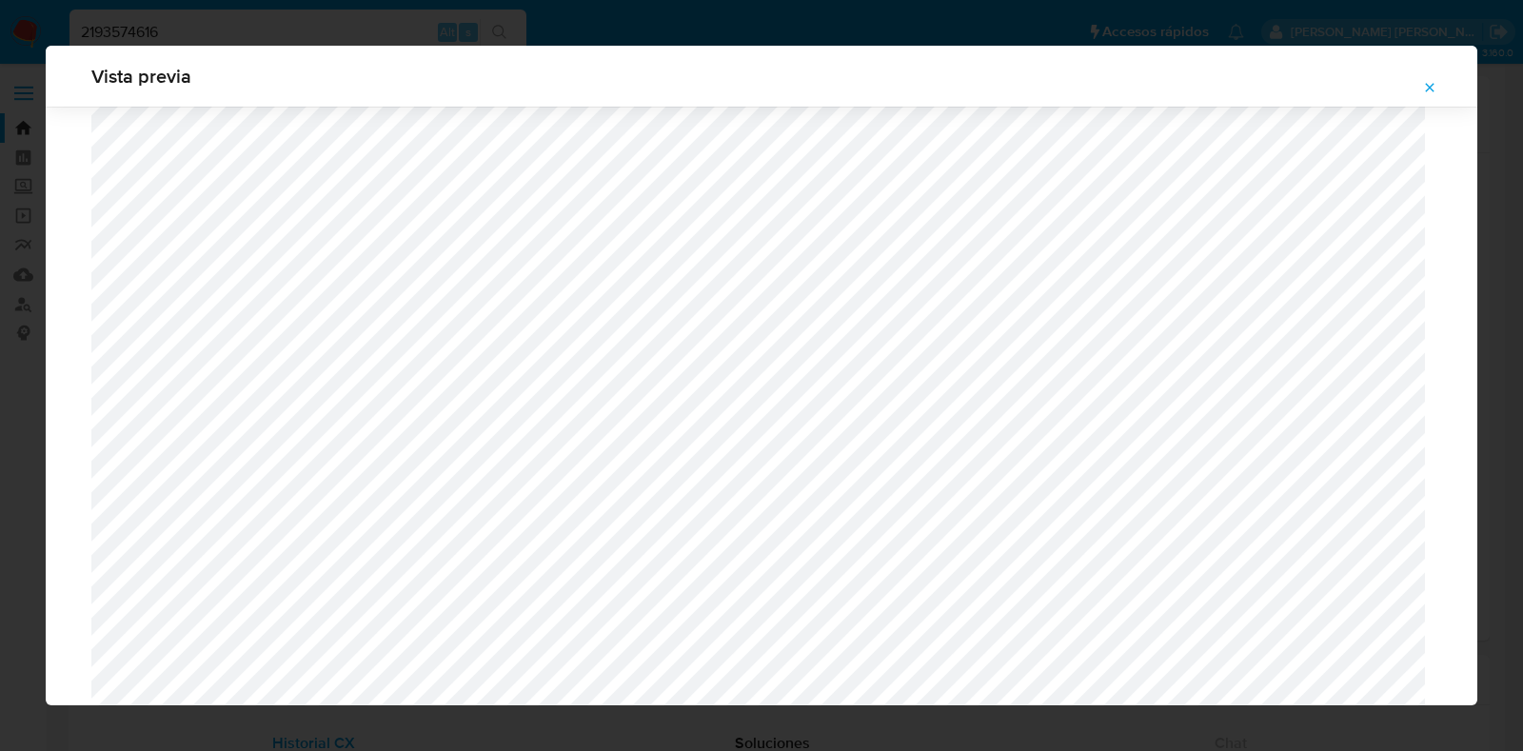
scroll to position [913, 0]
click at [1428, 82] on icon "Attachment preview" at bounding box center [1429, 87] width 15 height 15
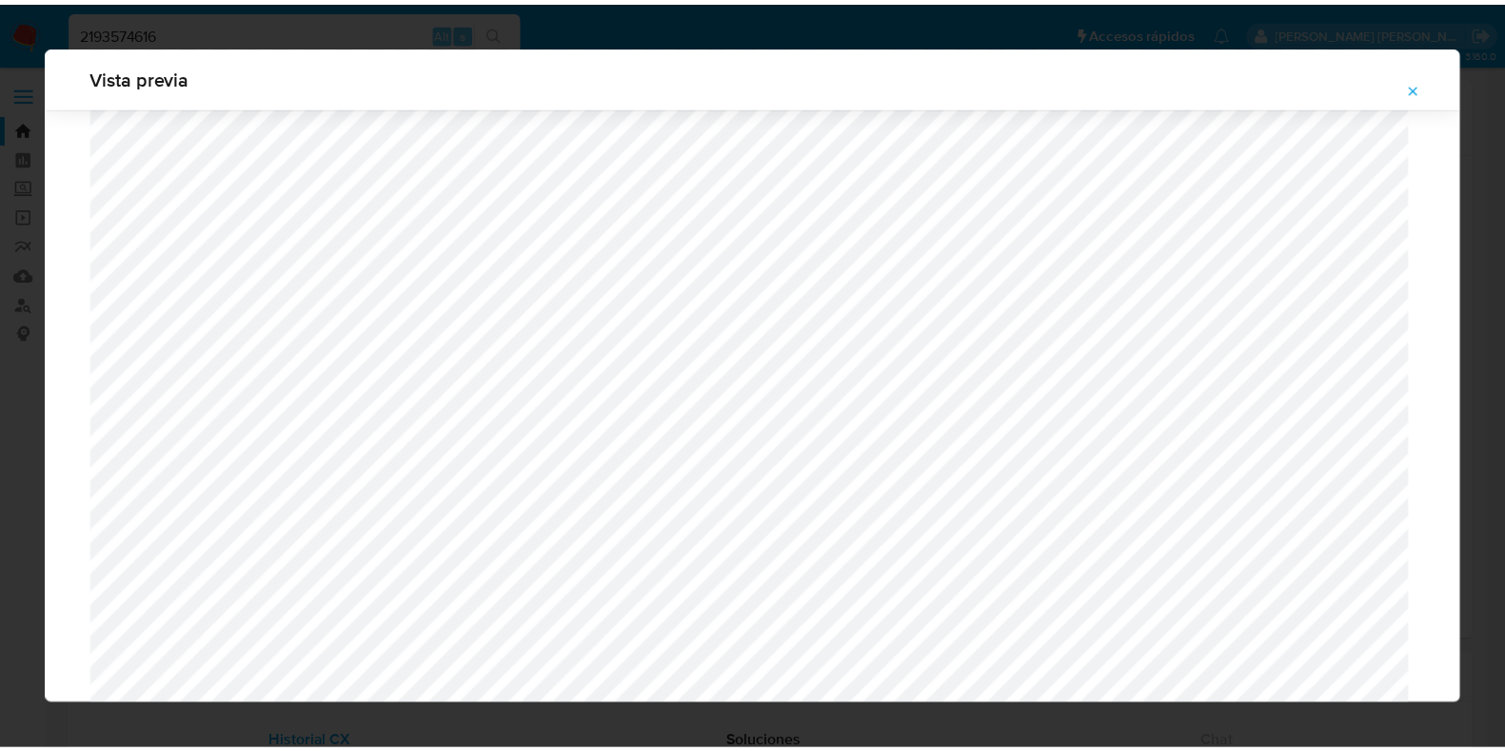
scroll to position [48, 0]
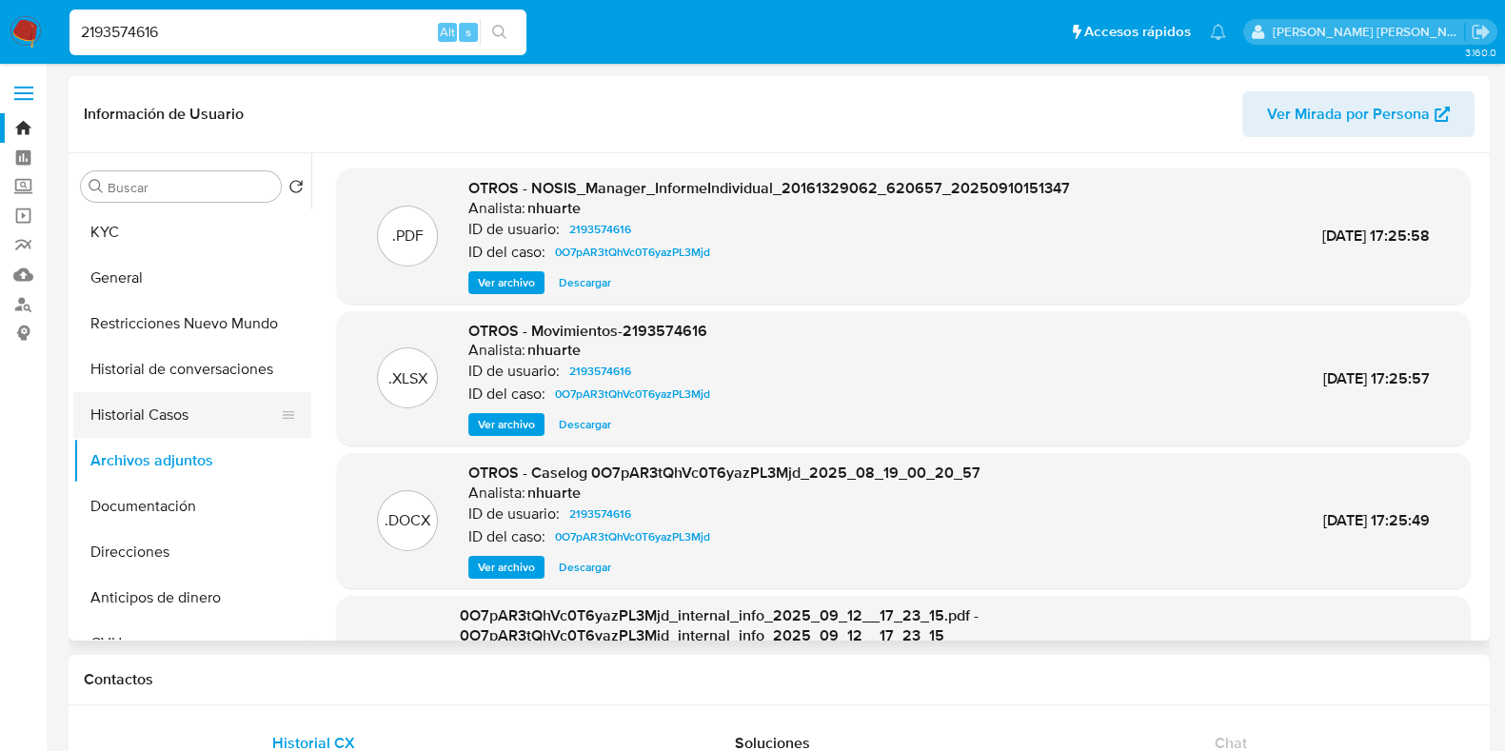
click at [162, 409] on button "Historial Casos" at bounding box center [184, 415] width 223 height 46
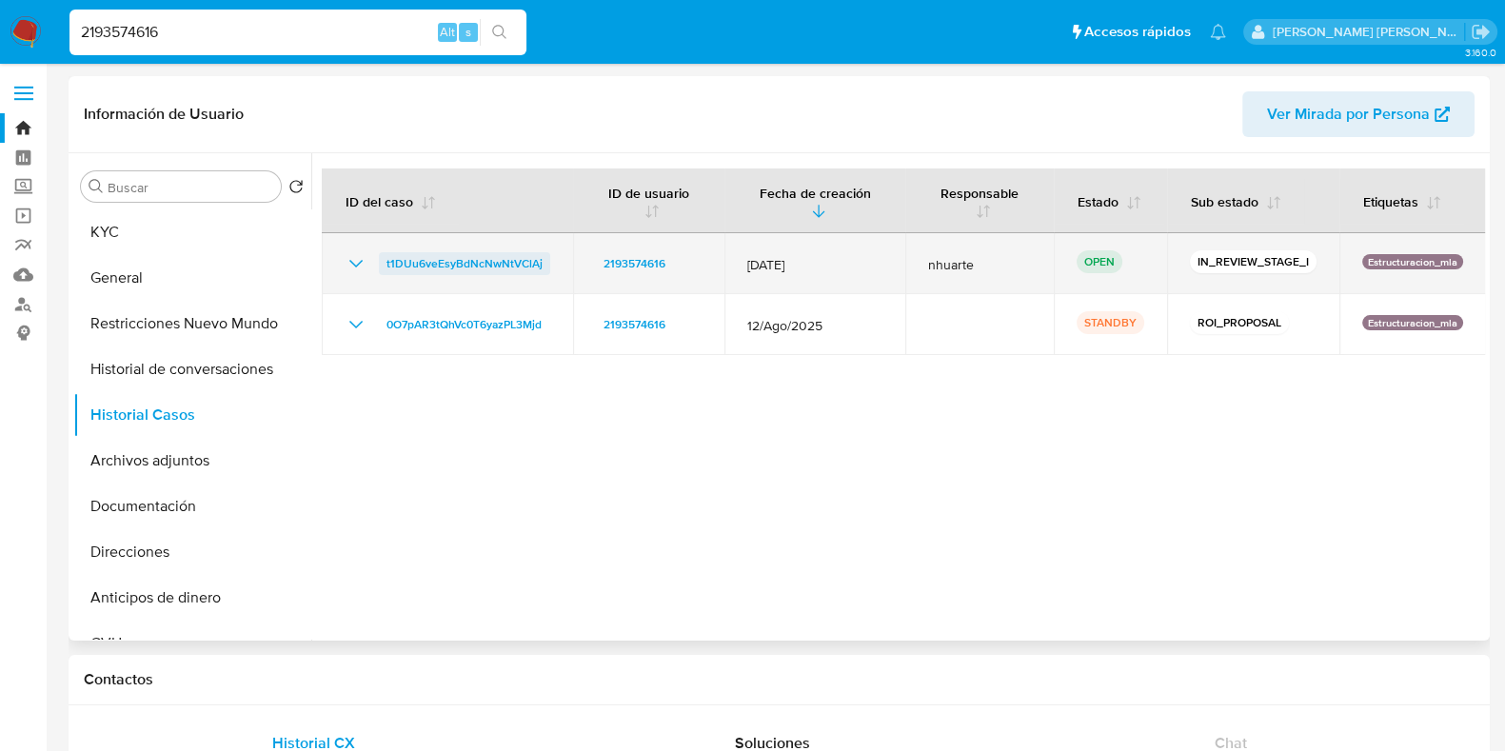
click at [521, 252] on span "t1DUu6veEsyBdNcNwNtVClAj" at bounding box center [464, 263] width 156 height 23
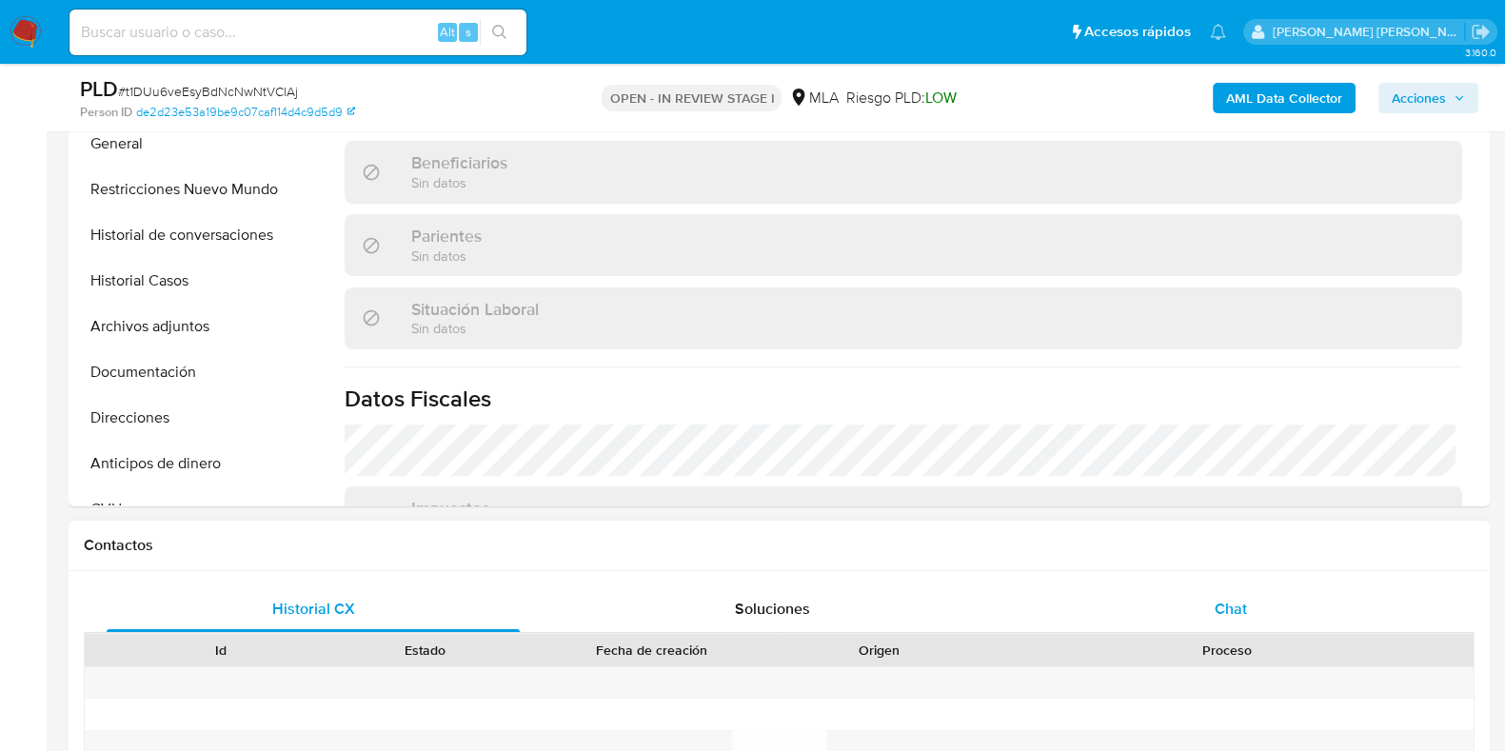
scroll to position [357, 0]
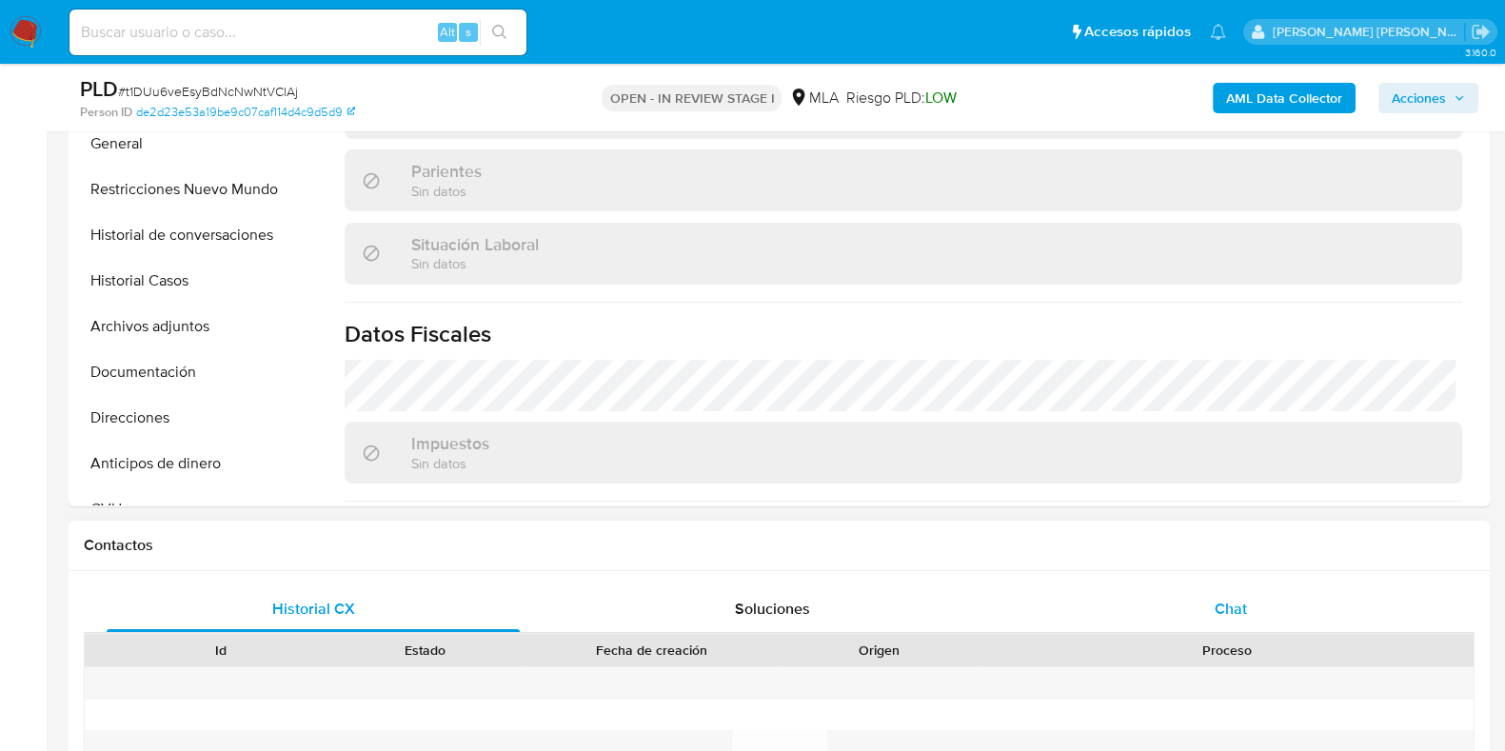
select select "10"
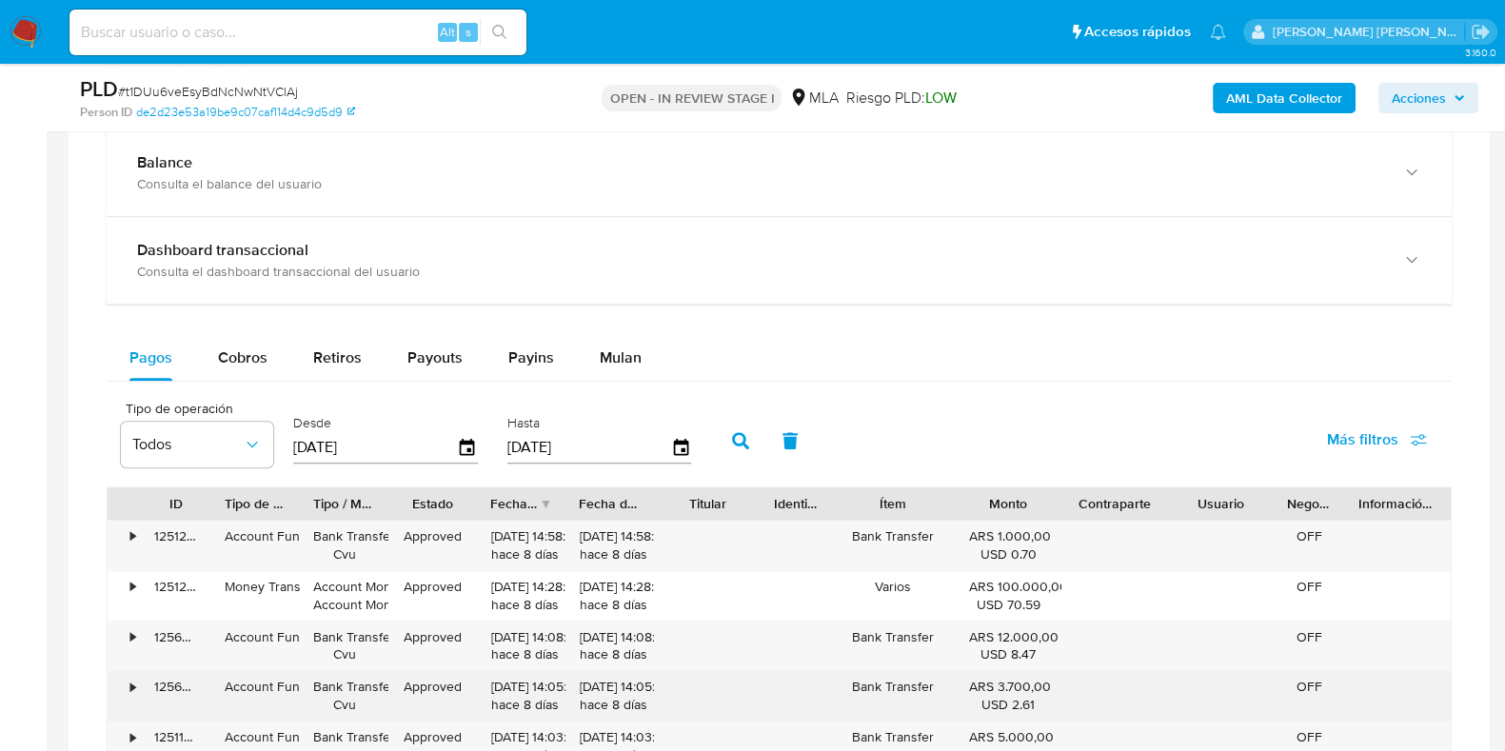
scroll to position [1545, 0]
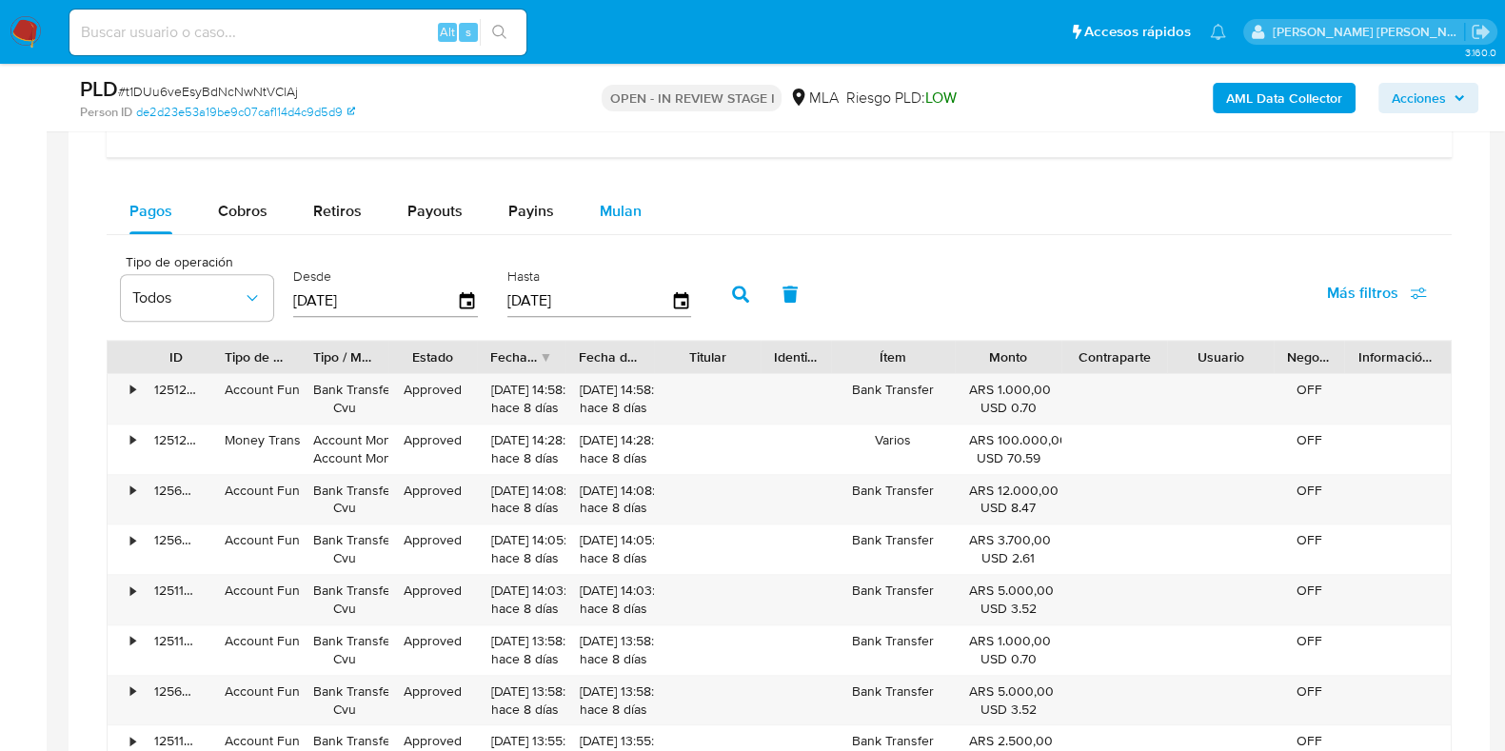
click at [621, 207] on span "Mulan" at bounding box center [621, 211] width 42 height 22
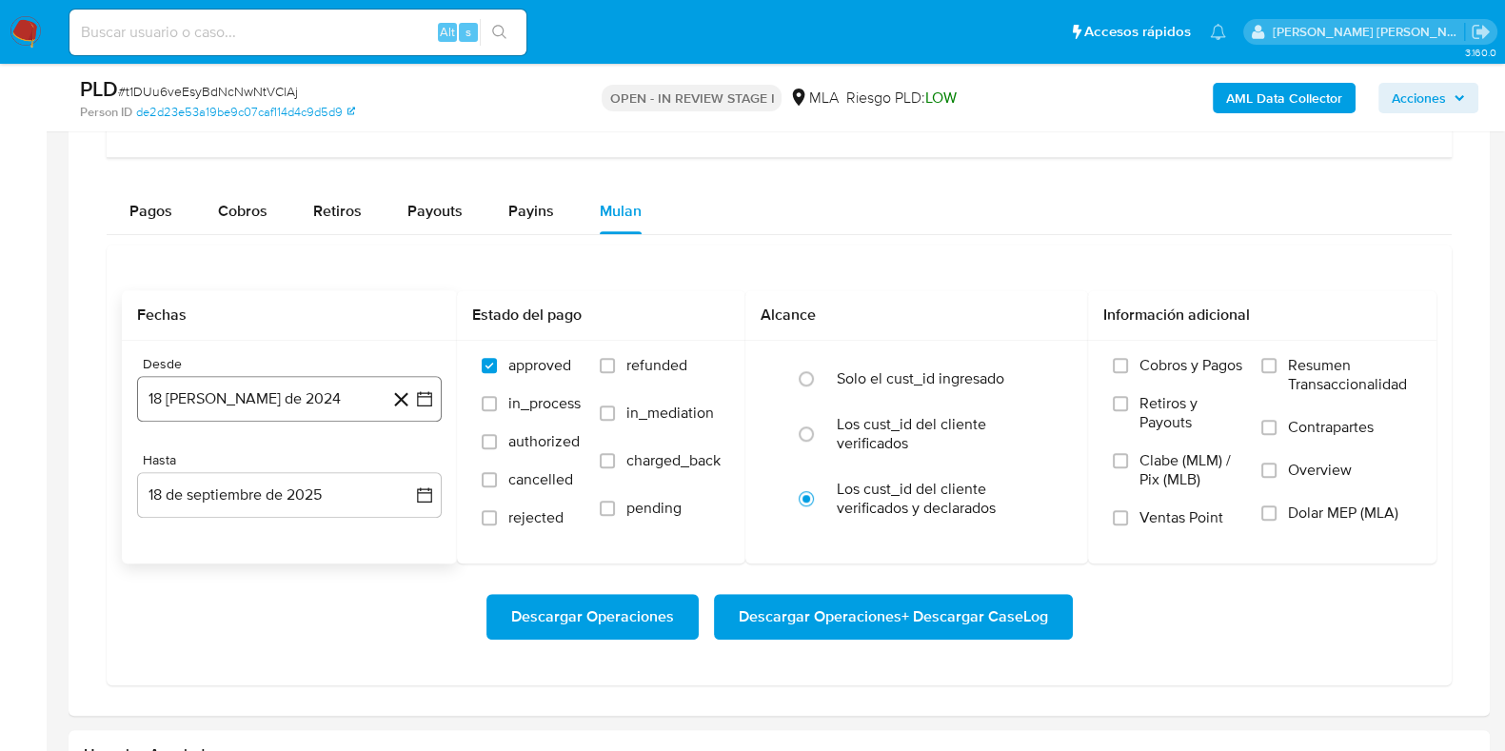
click at [272, 397] on button "18 [PERSON_NAME] de 2024" at bounding box center [289, 399] width 305 height 46
click at [404, 468] on icon "Mes siguiente" at bounding box center [407, 467] width 23 height 23
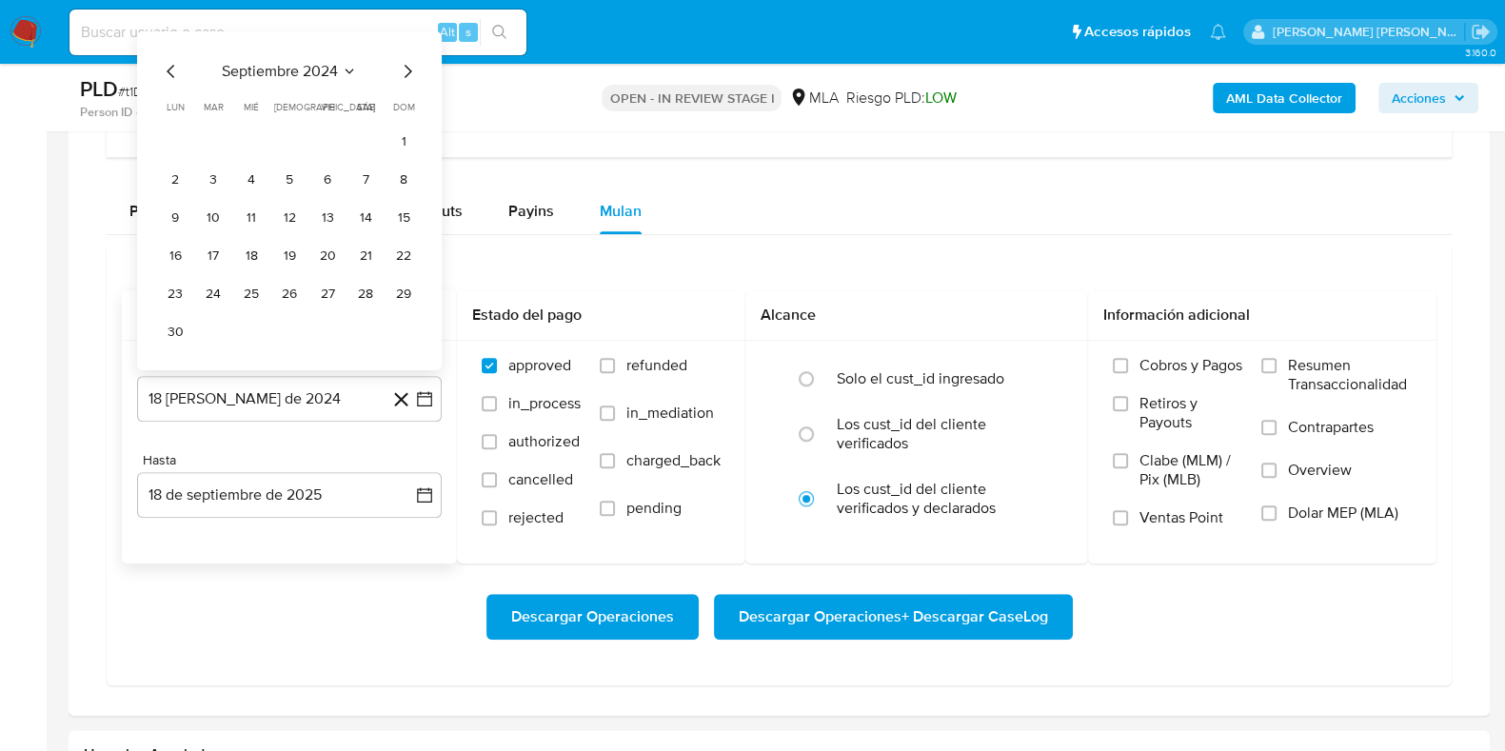
click at [406, 67] on icon "Mes siguiente" at bounding box center [407, 71] width 23 height 23
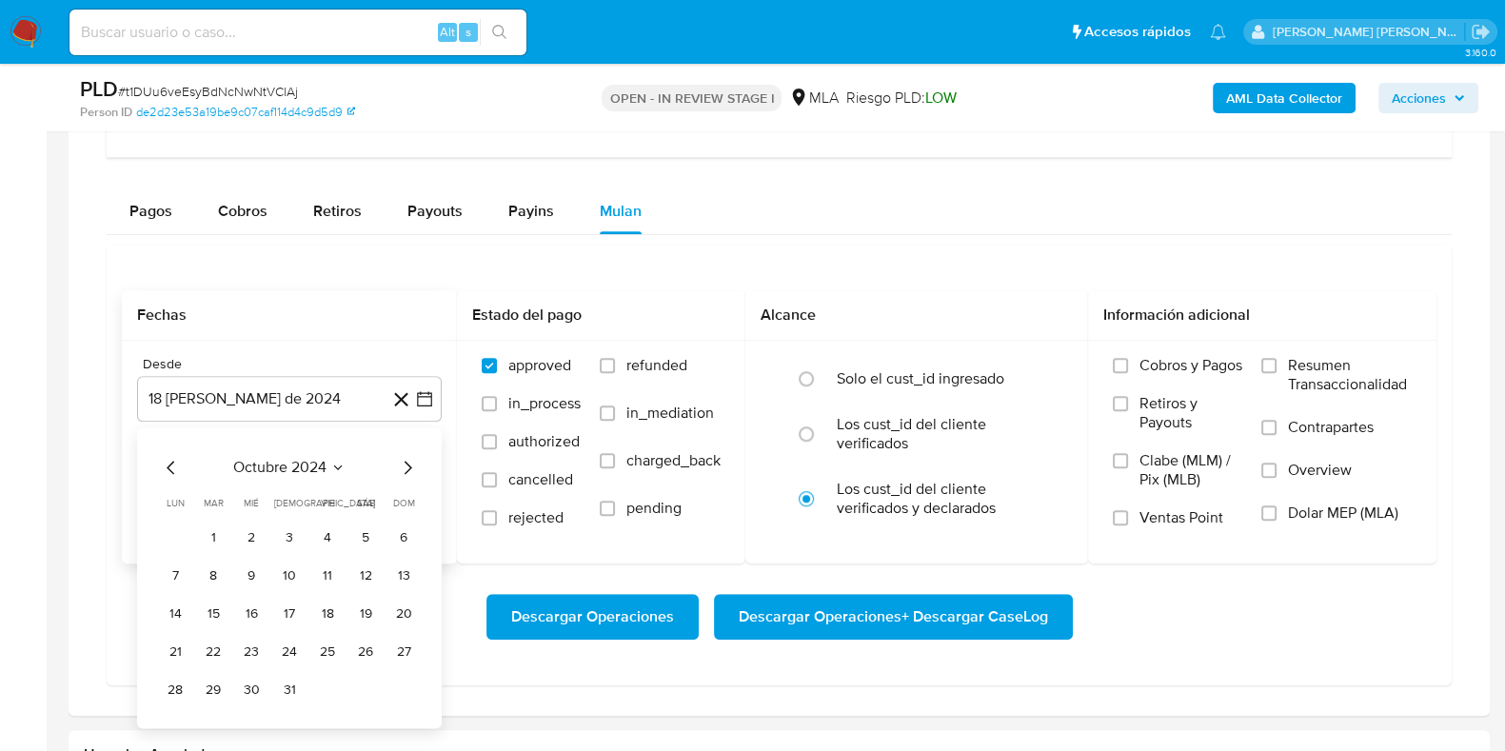
click at [405, 457] on icon "Mes siguiente" at bounding box center [407, 467] width 23 height 23
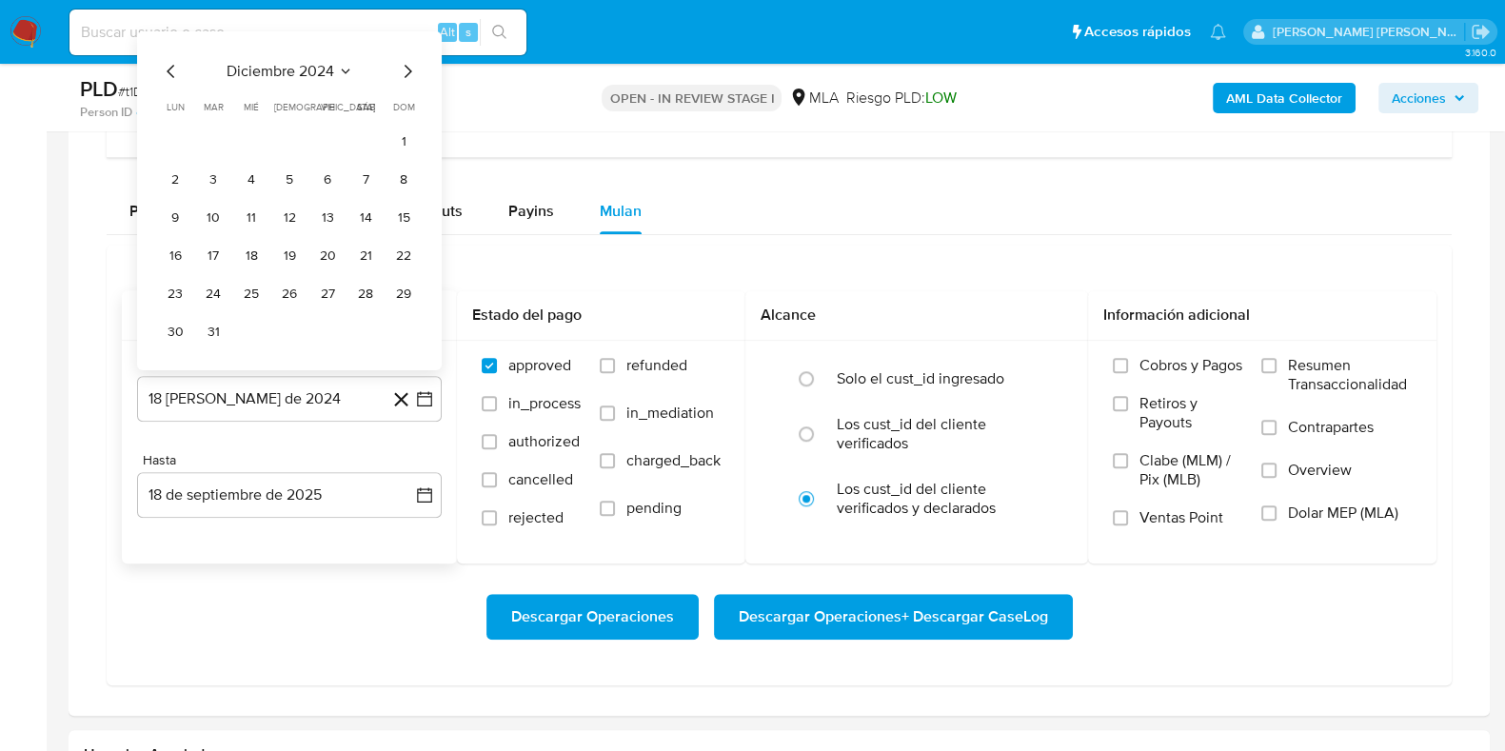
click at [409, 65] on icon "Mes siguiente" at bounding box center [407, 71] width 23 height 23
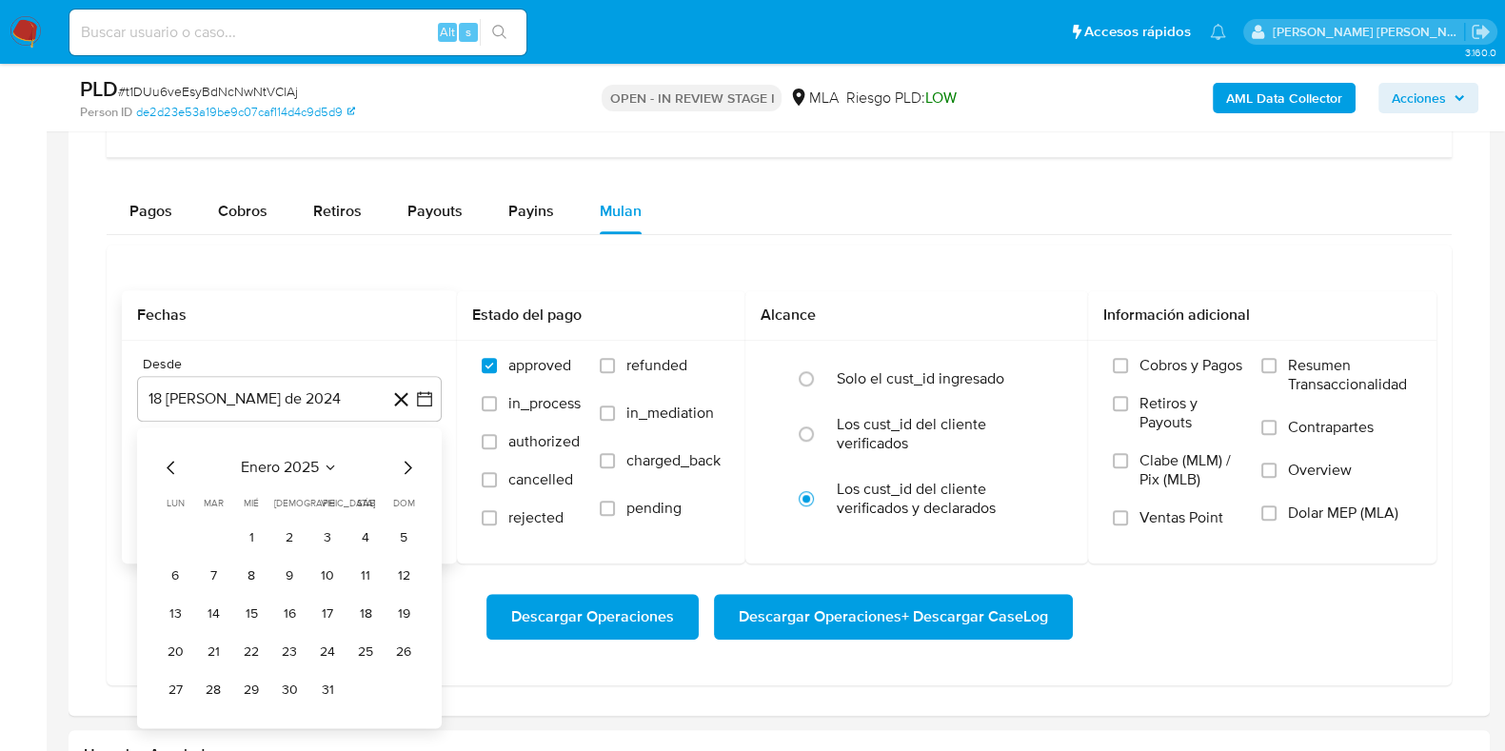
click at [407, 457] on icon "Mes siguiente" at bounding box center [407, 467] width 23 height 23
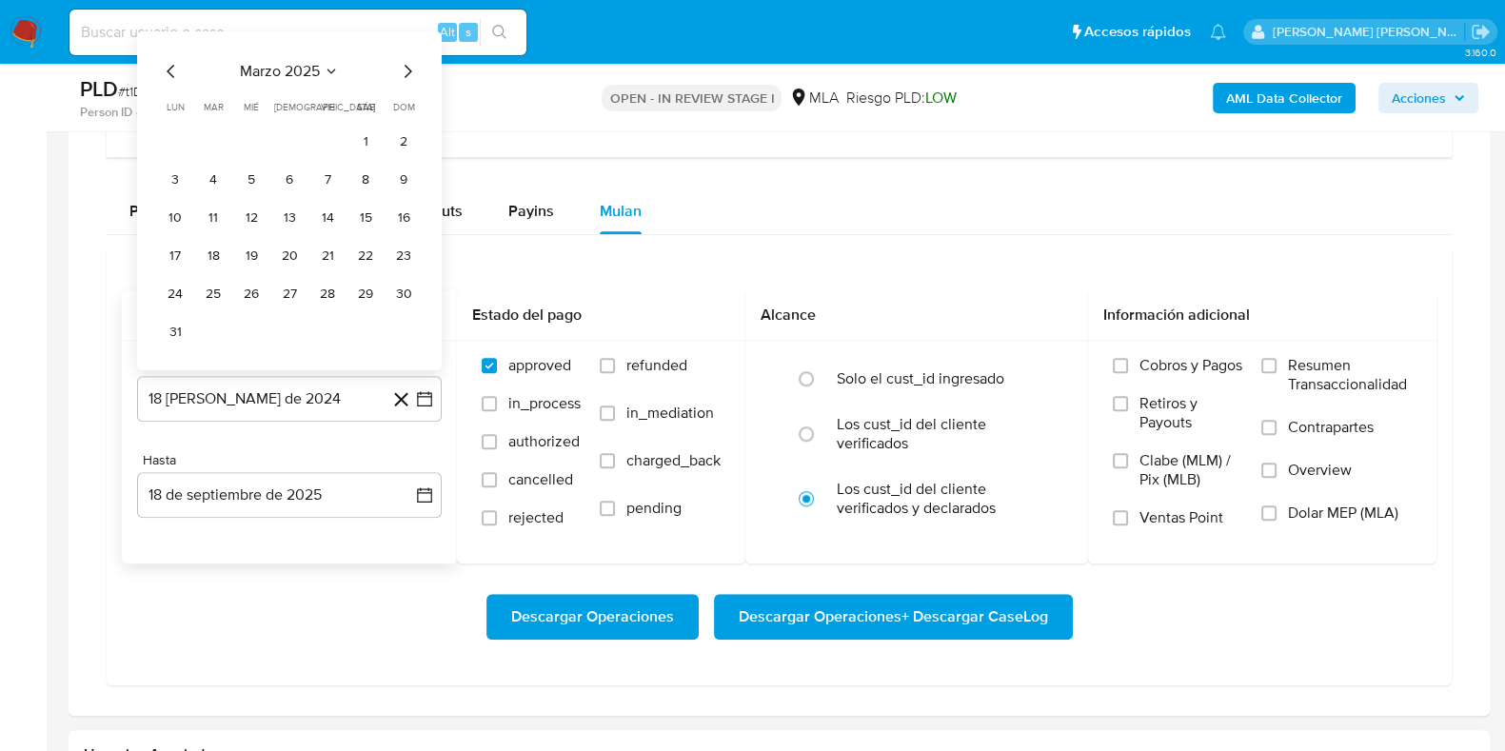
click at [409, 60] on icon "Mes siguiente" at bounding box center [407, 71] width 23 height 23
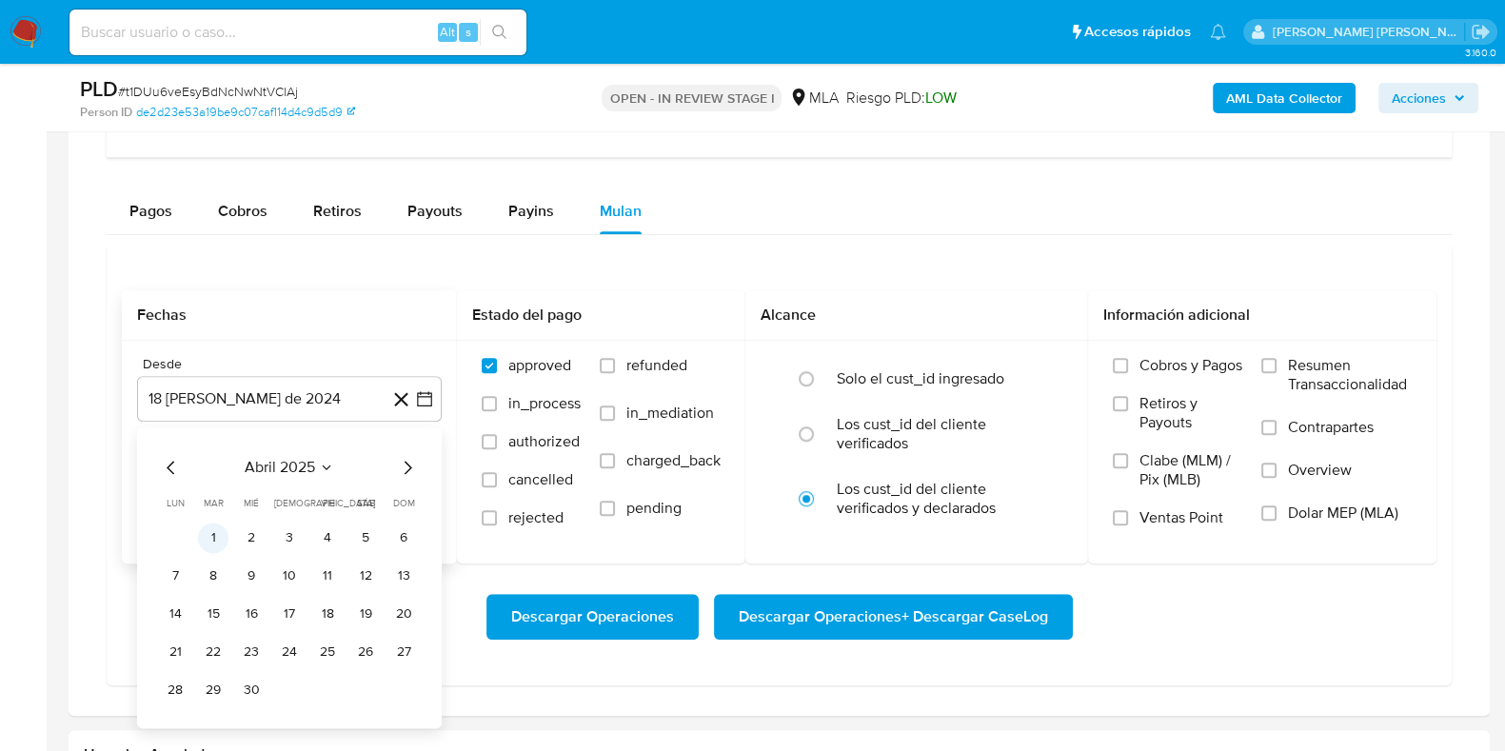
click at [209, 529] on button "1" at bounding box center [213, 537] width 30 height 30
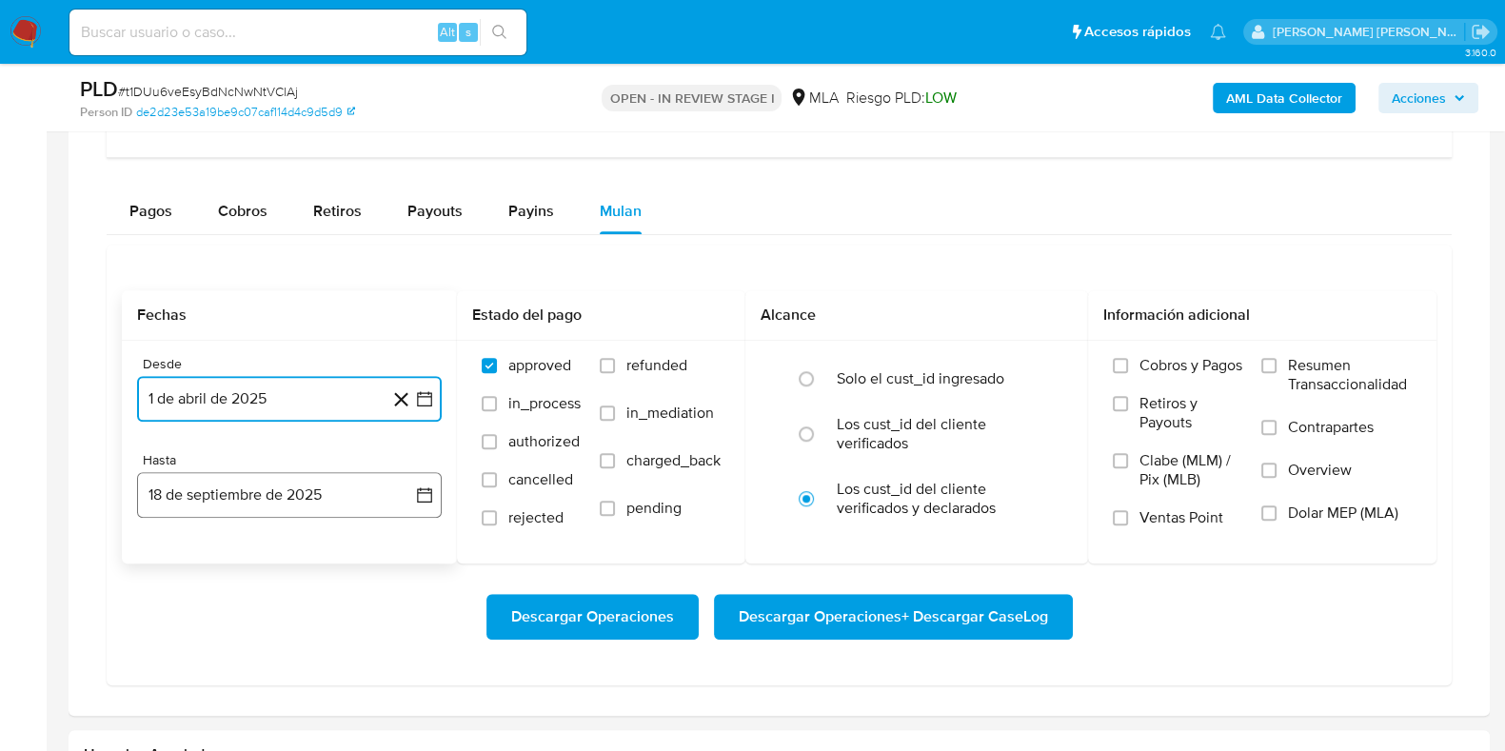
click at [290, 506] on button "18 de septiembre de 2025" at bounding box center [289, 495] width 305 height 46
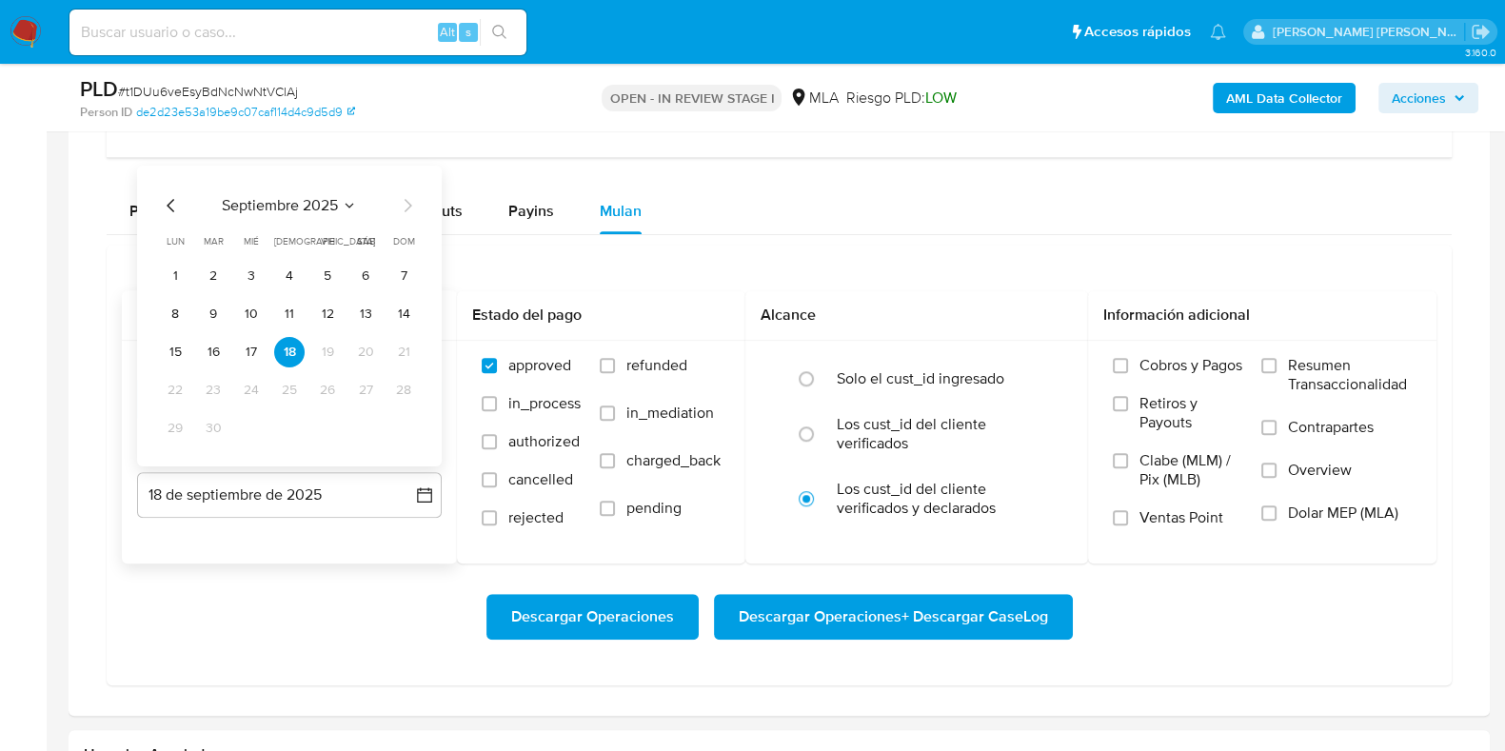
click at [167, 201] on icon "Mes anterior" at bounding box center [171, 205] width 8 height 13
click at [399, 422] on button "31" at bounding box center [403, 428] width 30 height 30
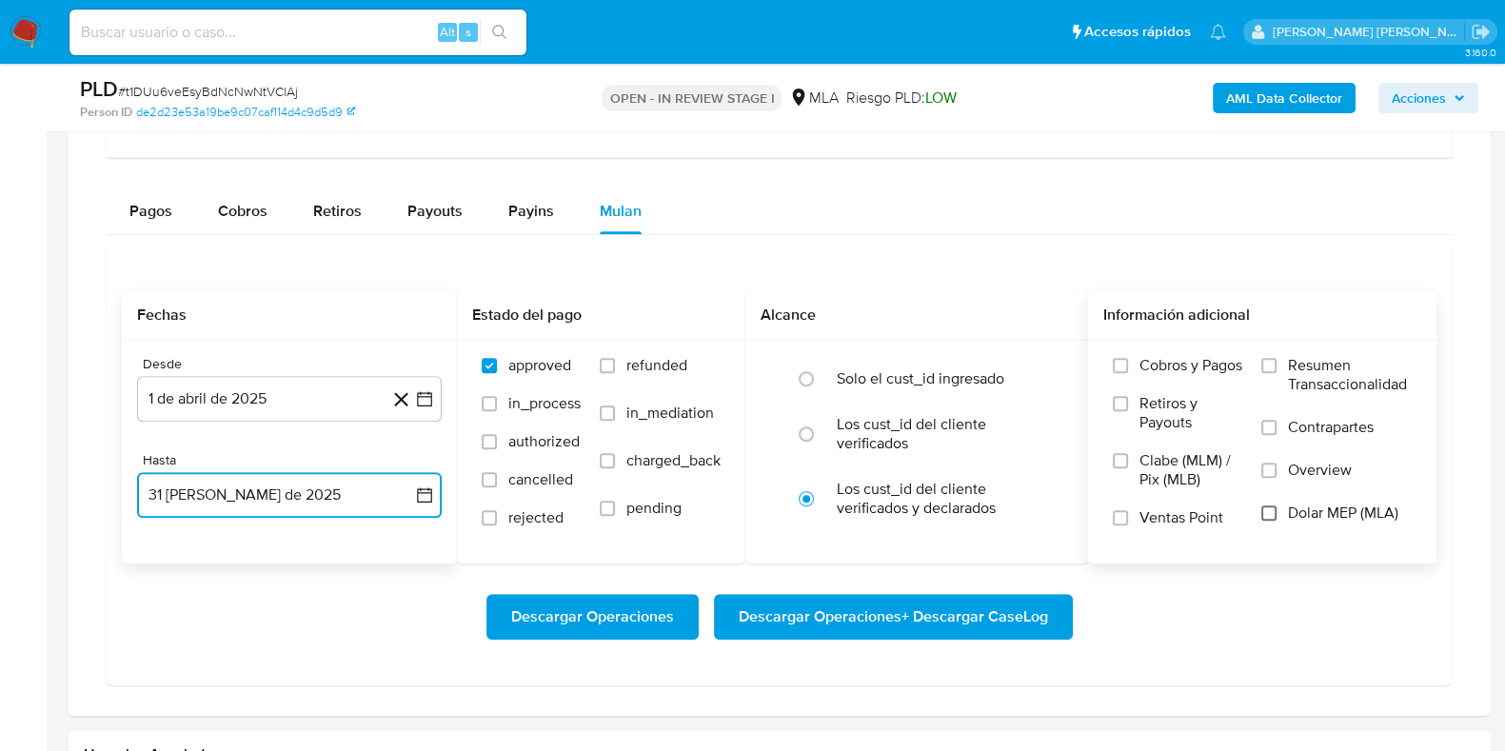
click at [1268, 510] on input "Dolar MEP (MLA)" at bounding box center [1268, 512] width 15 height 15
click at [971, 618] on span "Descargar Operaciones + Descargar CaseLog" at bounding box center [892, 617] width 309 height 42
